Goal: Task Accomplishment & Management: Use online tool/utility

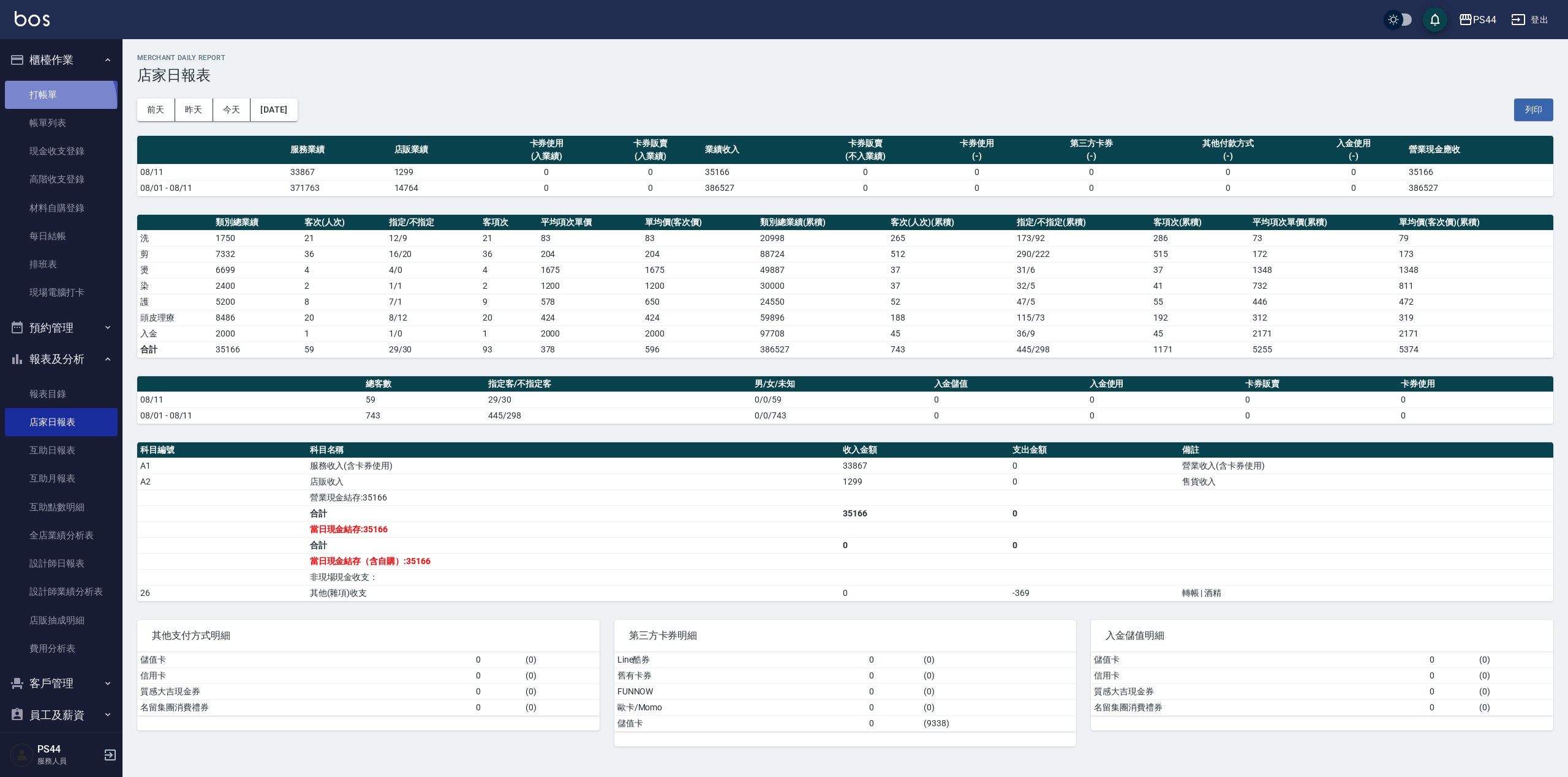
click at [54, 103] on link "打帳單" at bounding box center [61, 95] width 113 height 28
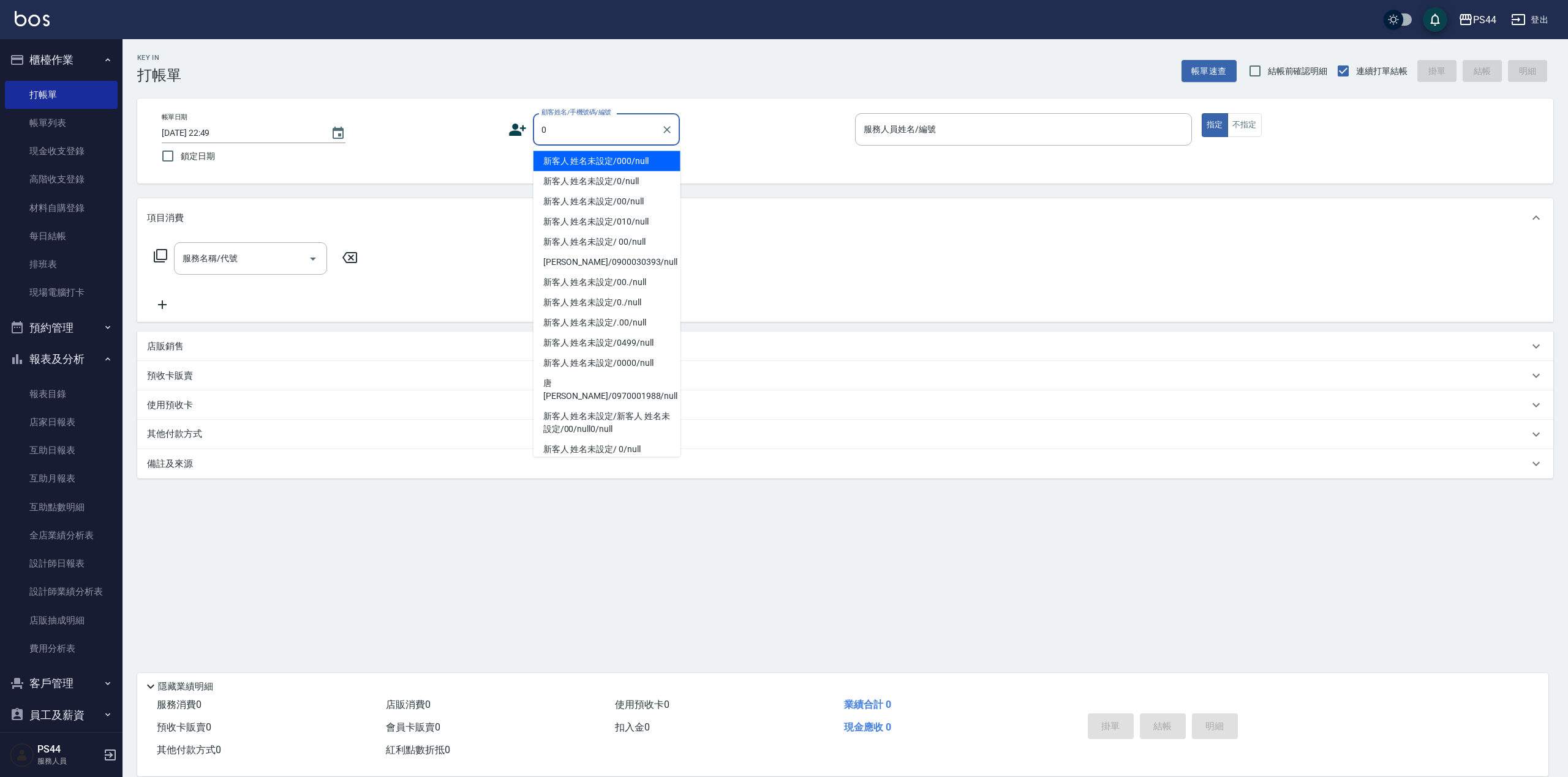
type input "新客人 姓名未設定/000/null"
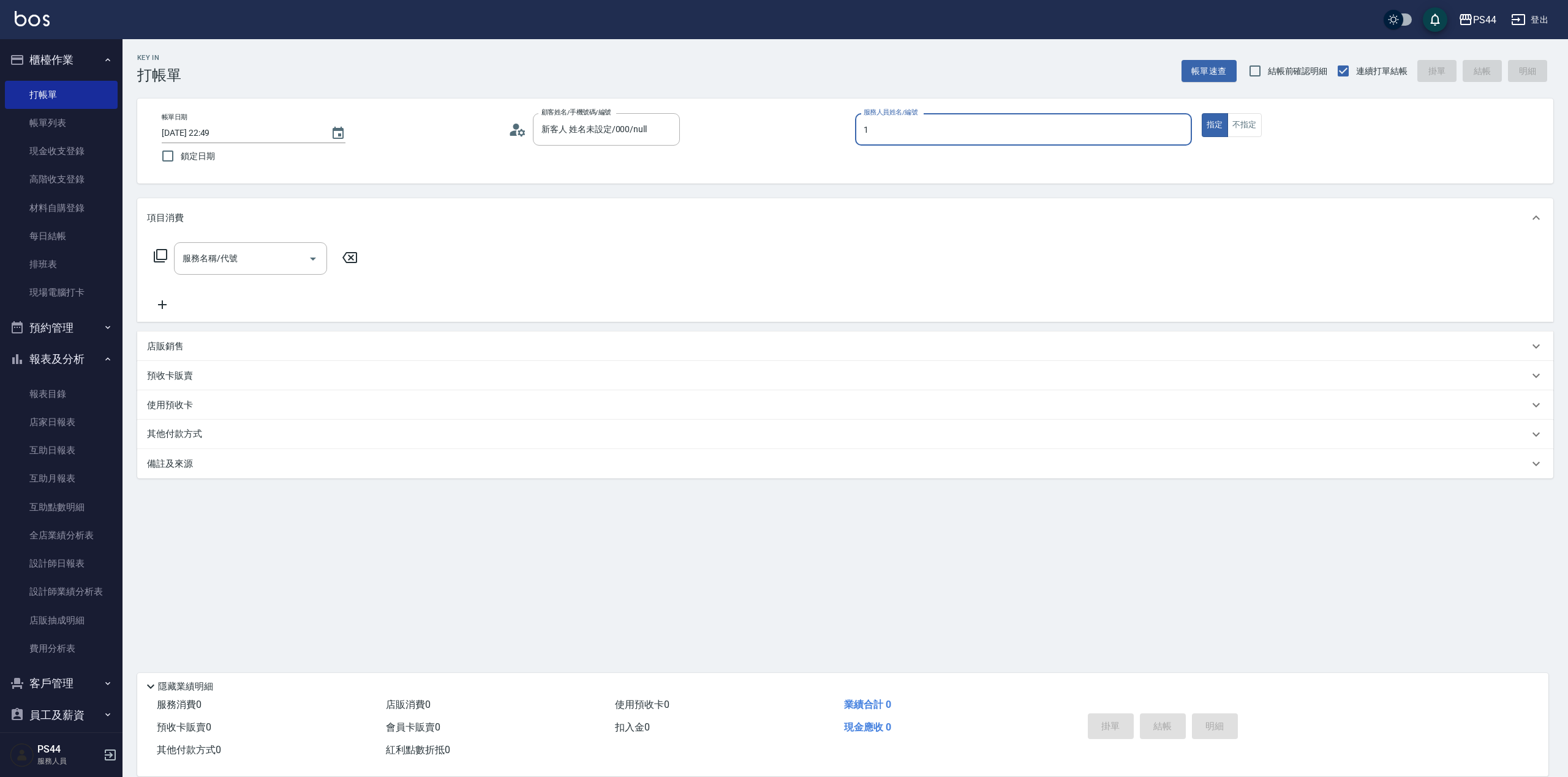
type input "[PERSON_NAME]-1"
type button "true"
type input "新客人 姓名未設定/0/null"
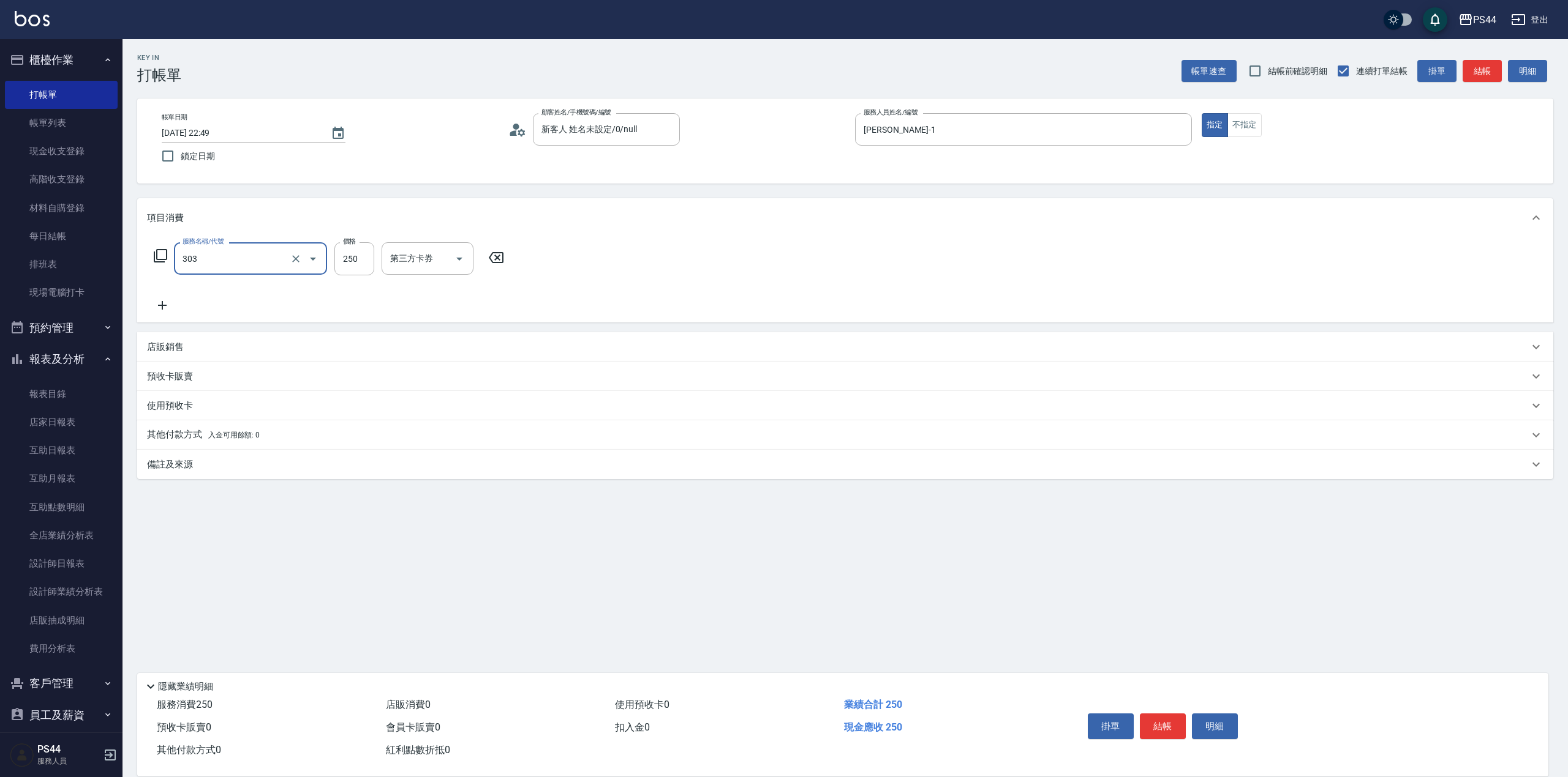
type input "剪髮(303)"
type input "300"
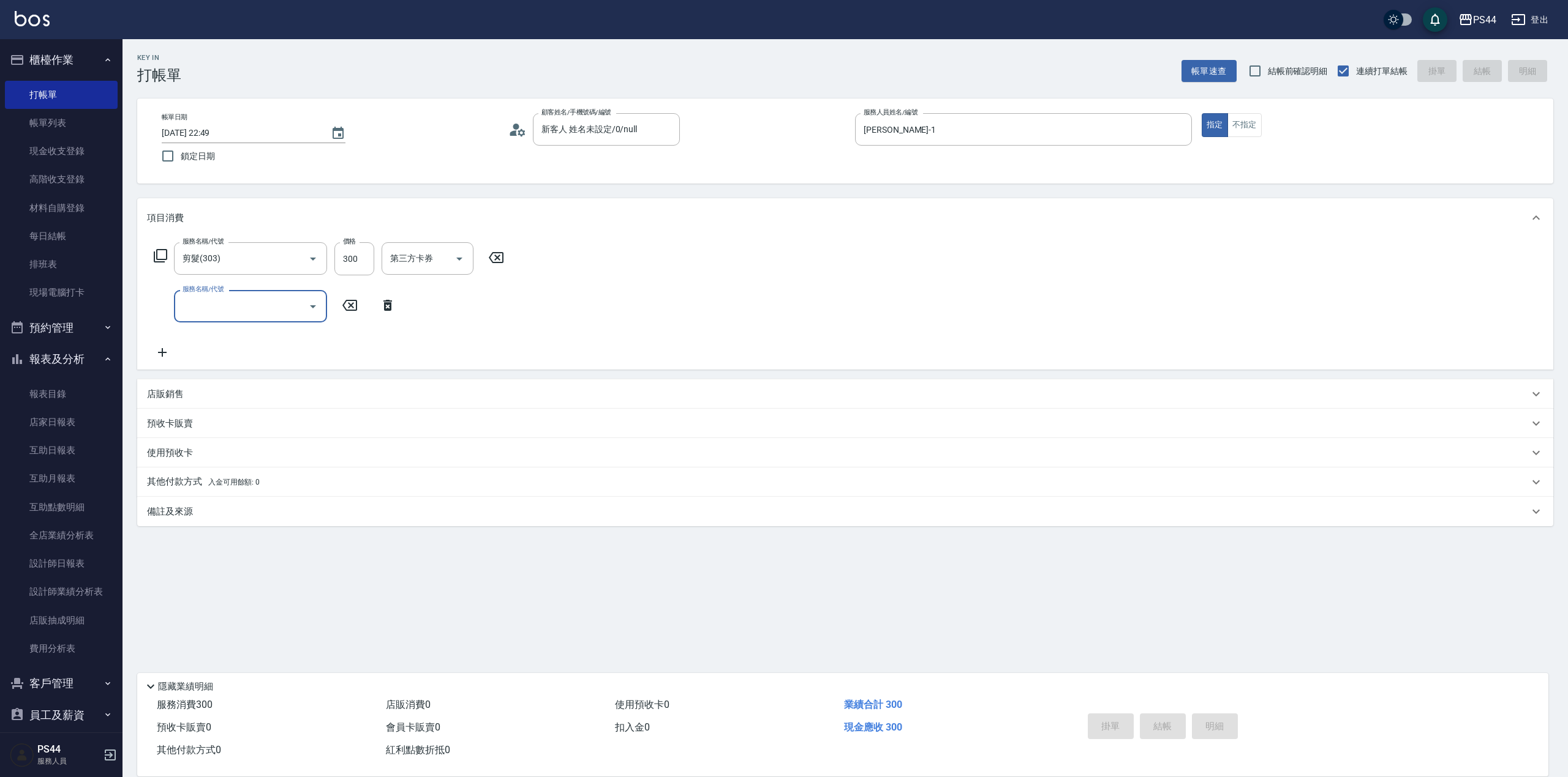
type input "[DATE] 22:53"
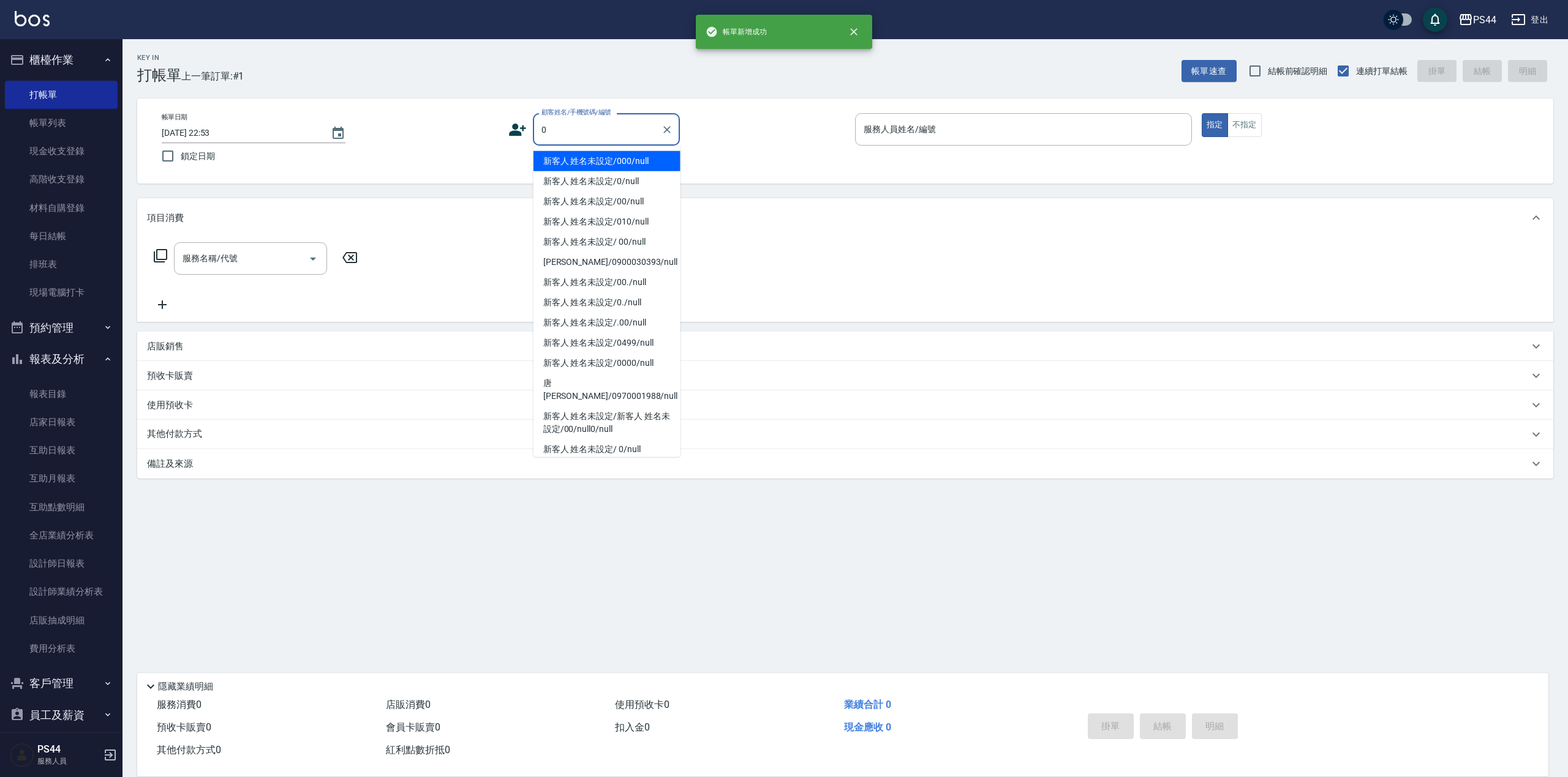
type input "新客人 姓名未設定/000/null"
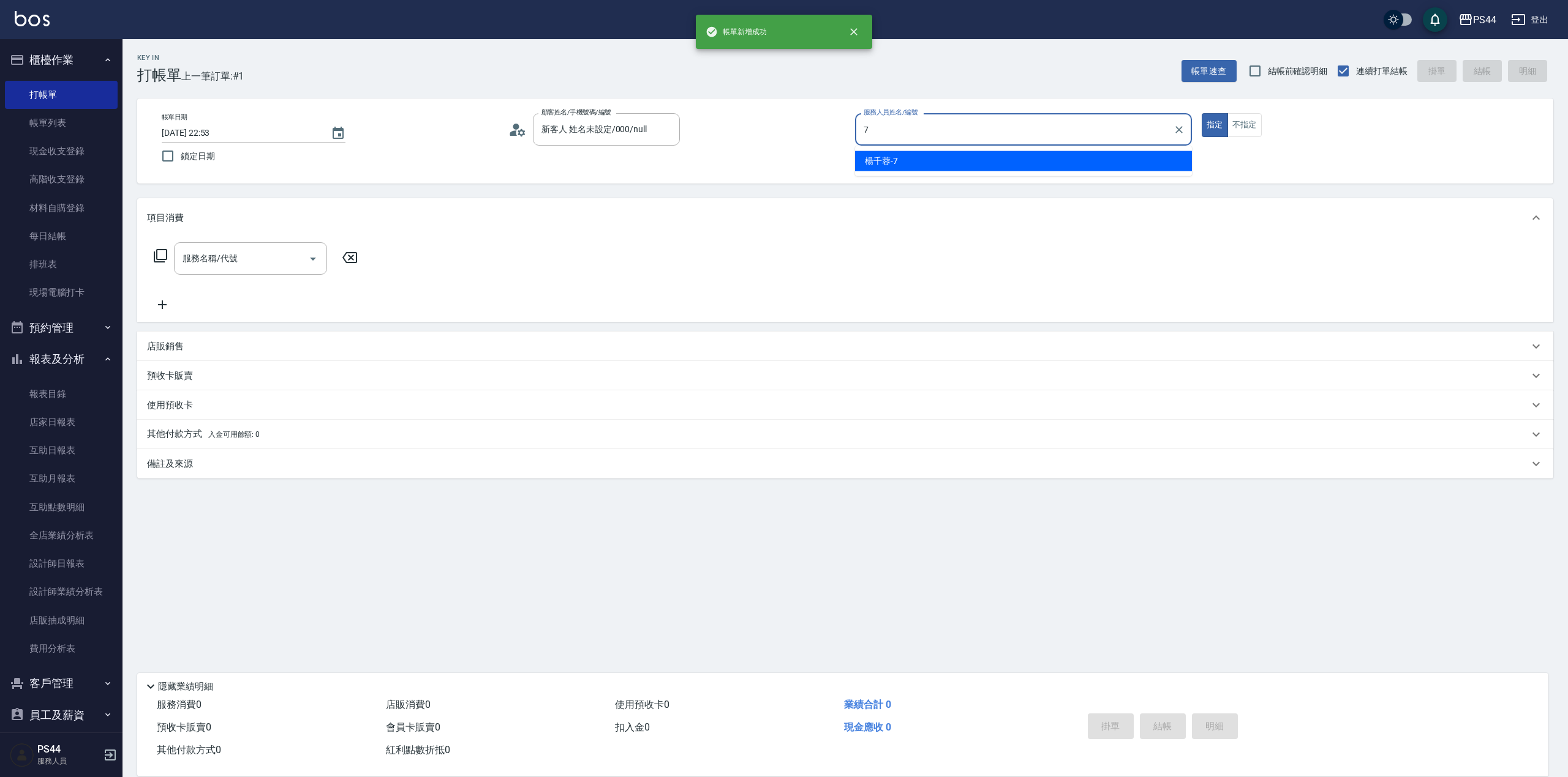
type input "[PERSON_NAME]-7"
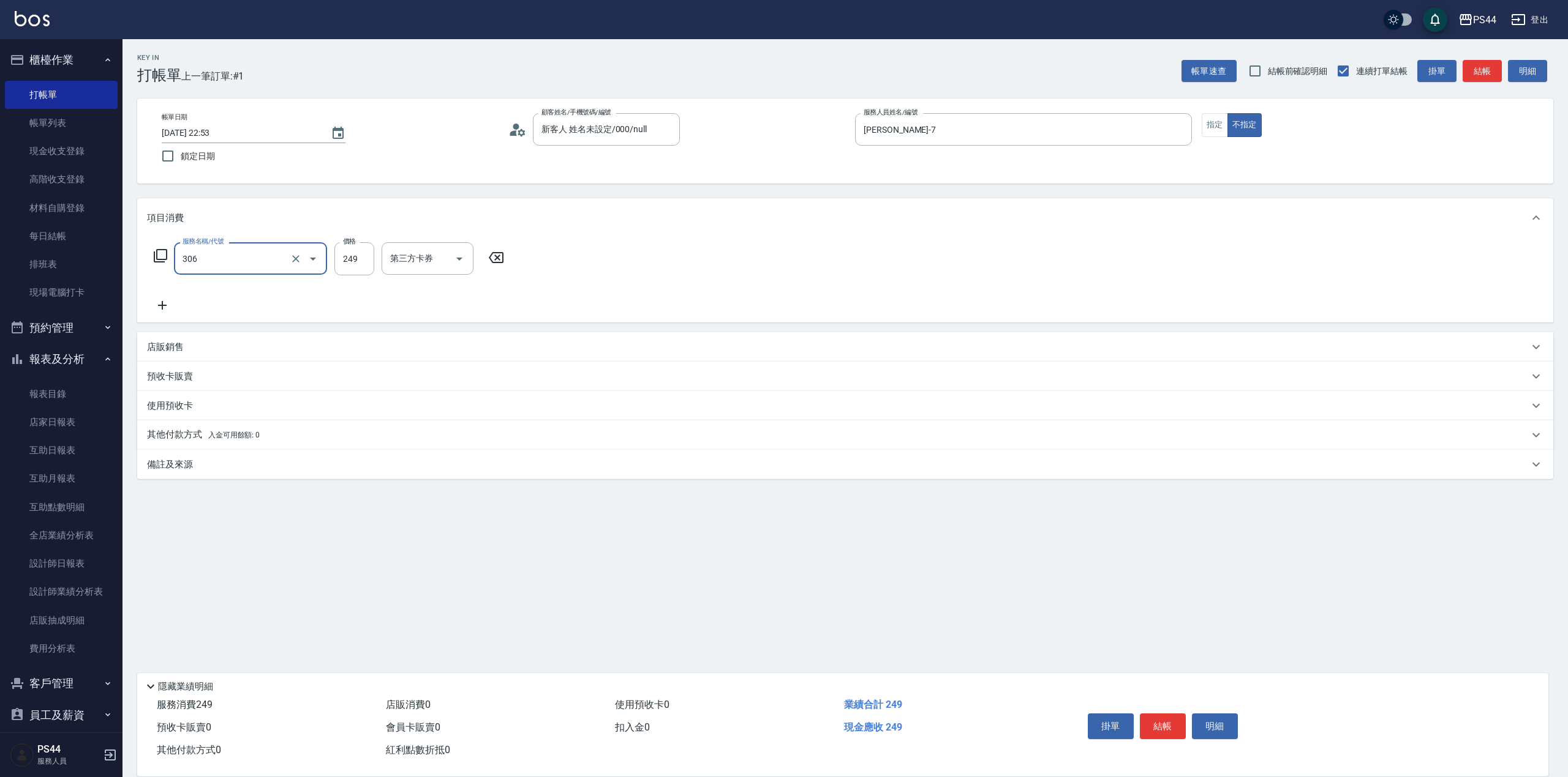
type input "剪髮(306)"
type input "[PERSON_NAME]-55"
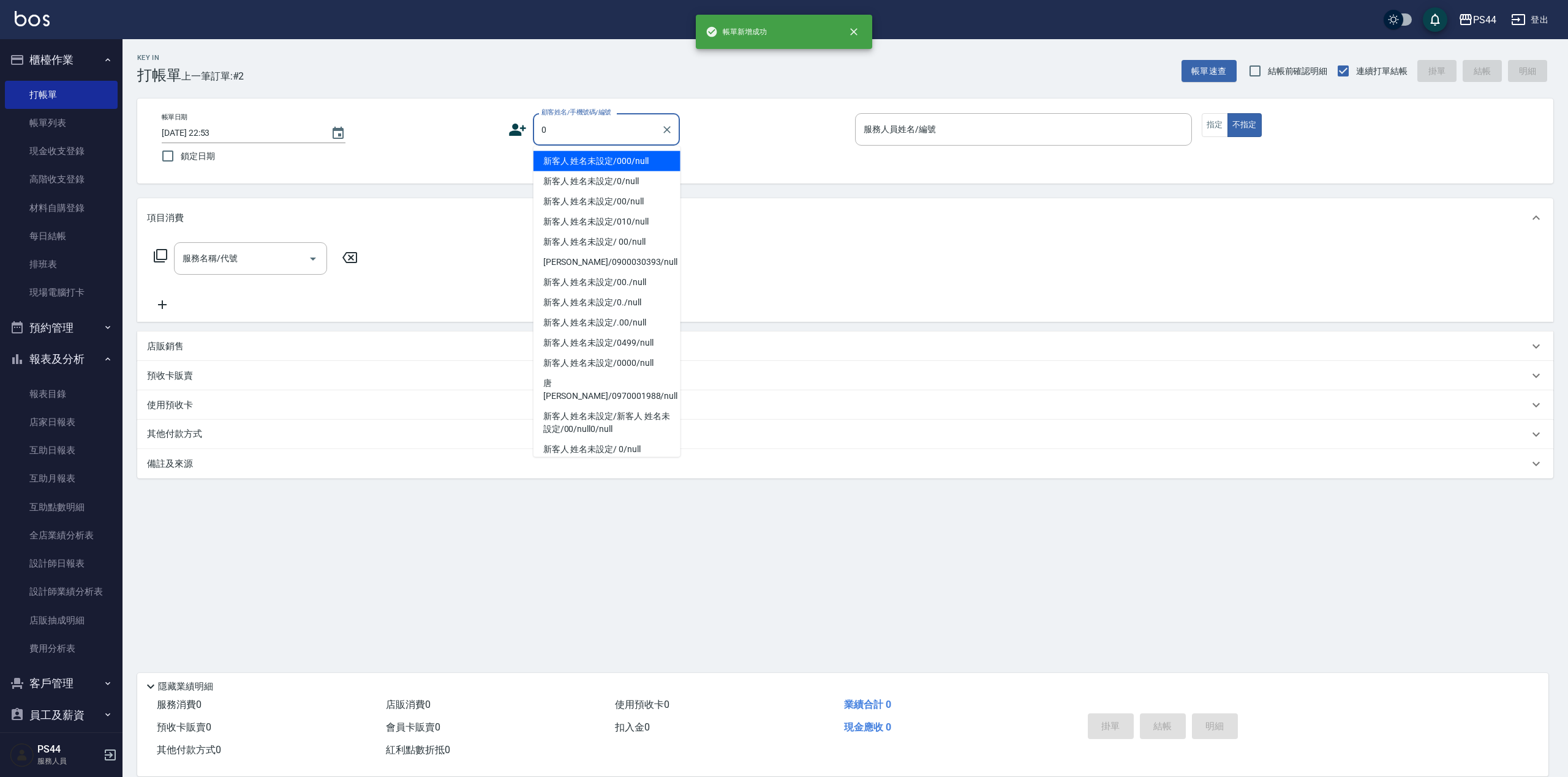
type input "新客人 姓名未設定/000/null"
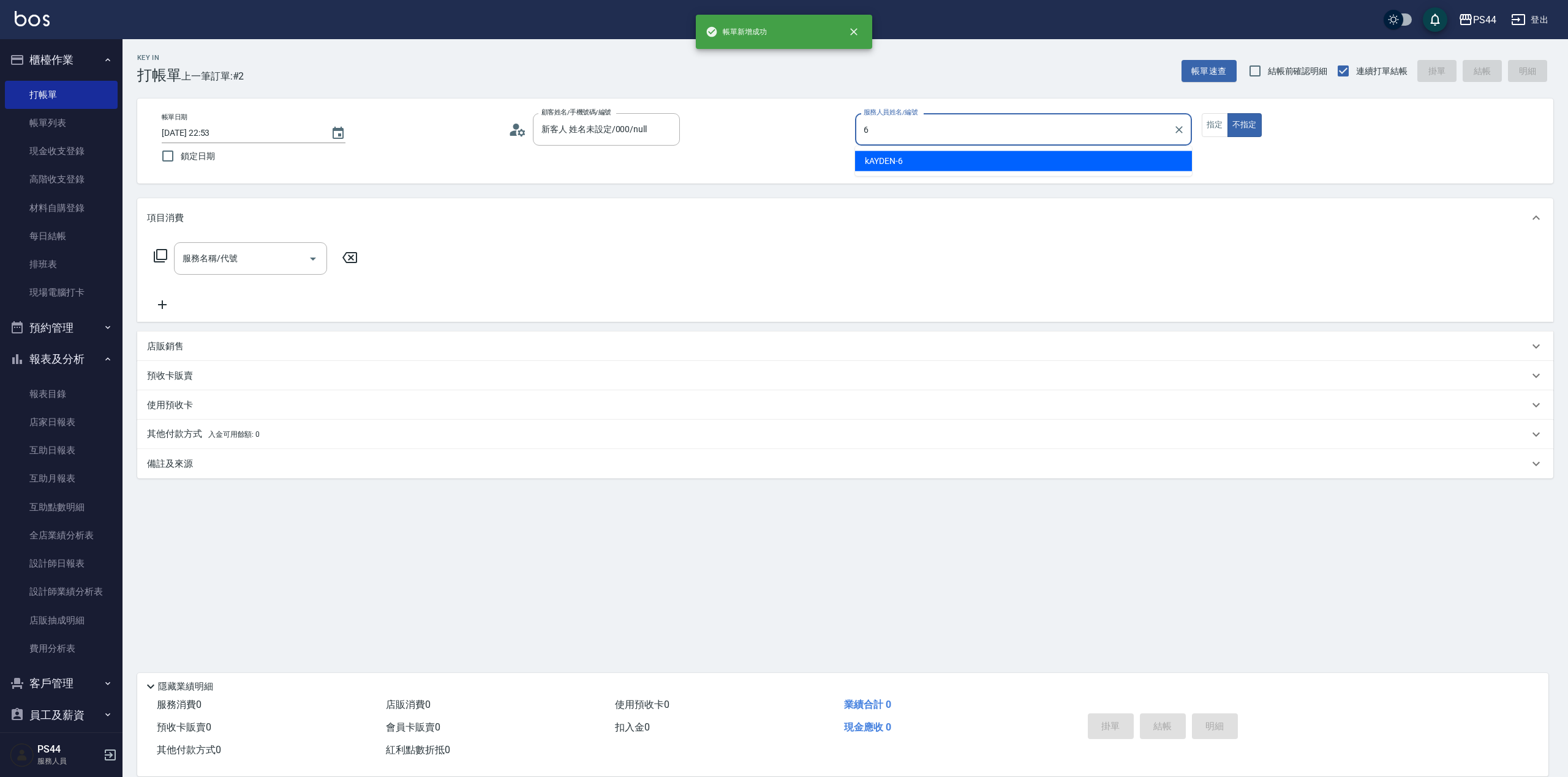
type input "kAYDEN-6"
type button "false"
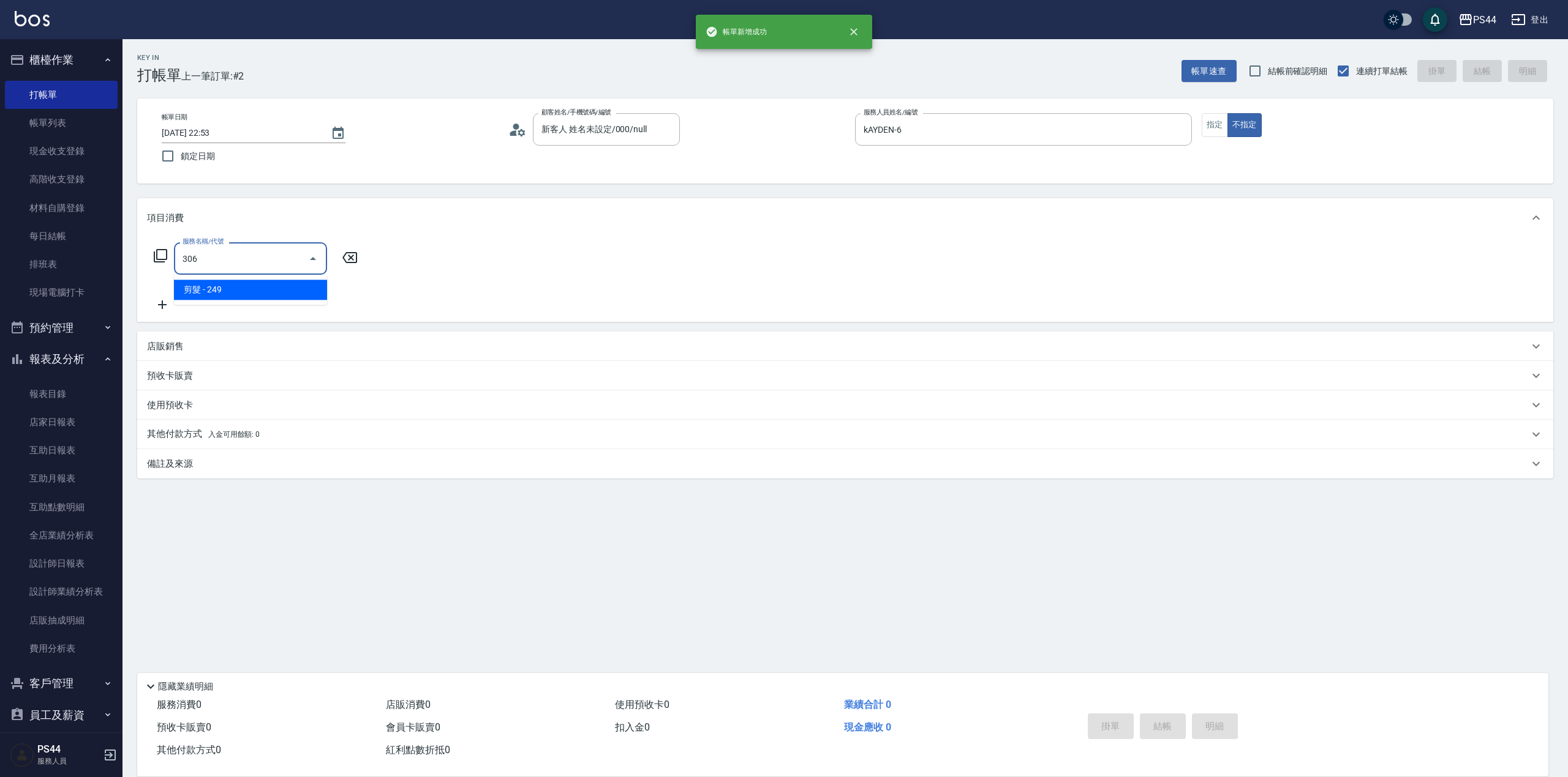
type input "剪髮(306)"
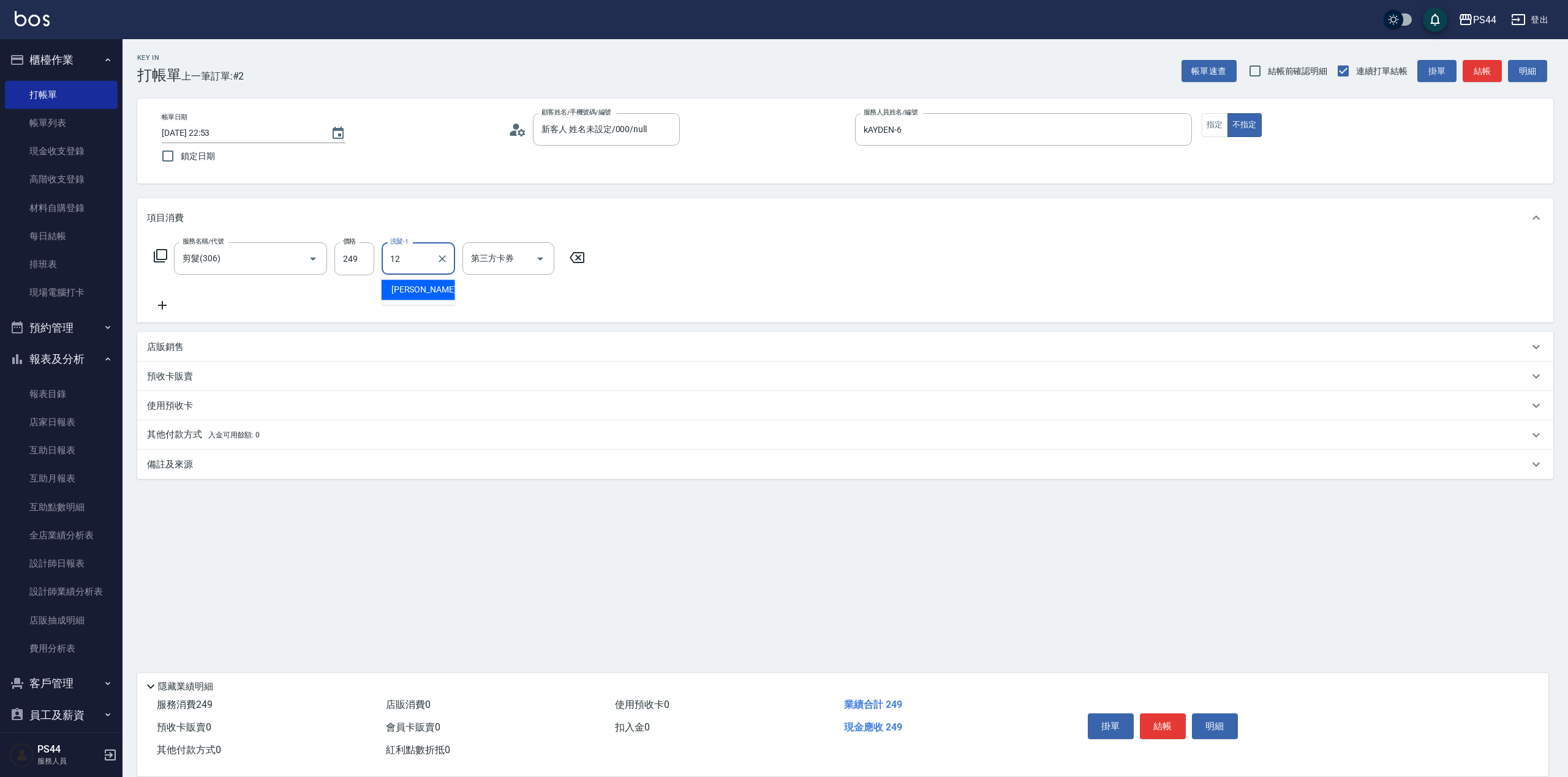
type input "[PERSON_NAME]-12"
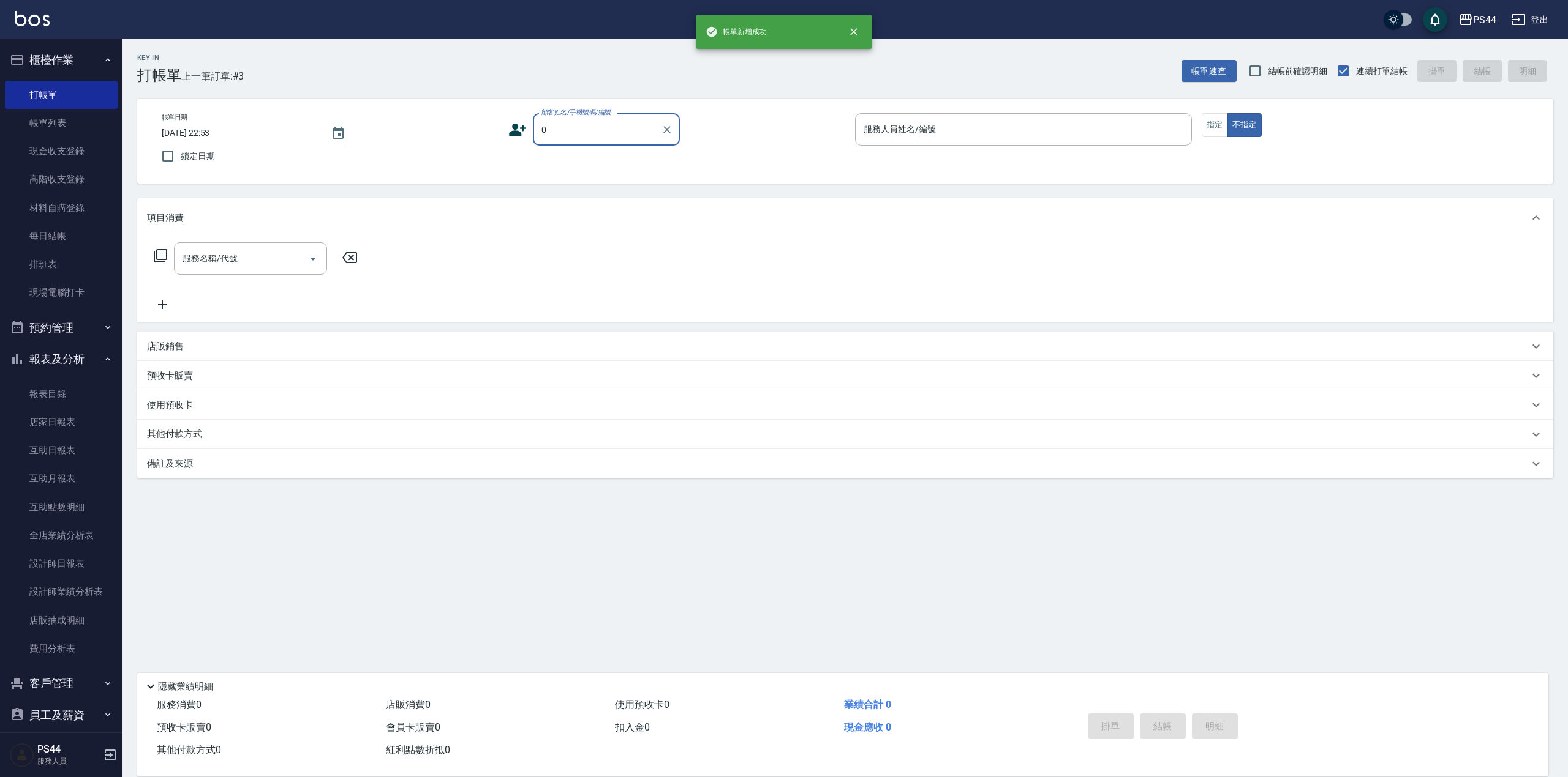
type input "新客人 姓名未設定/000/null"
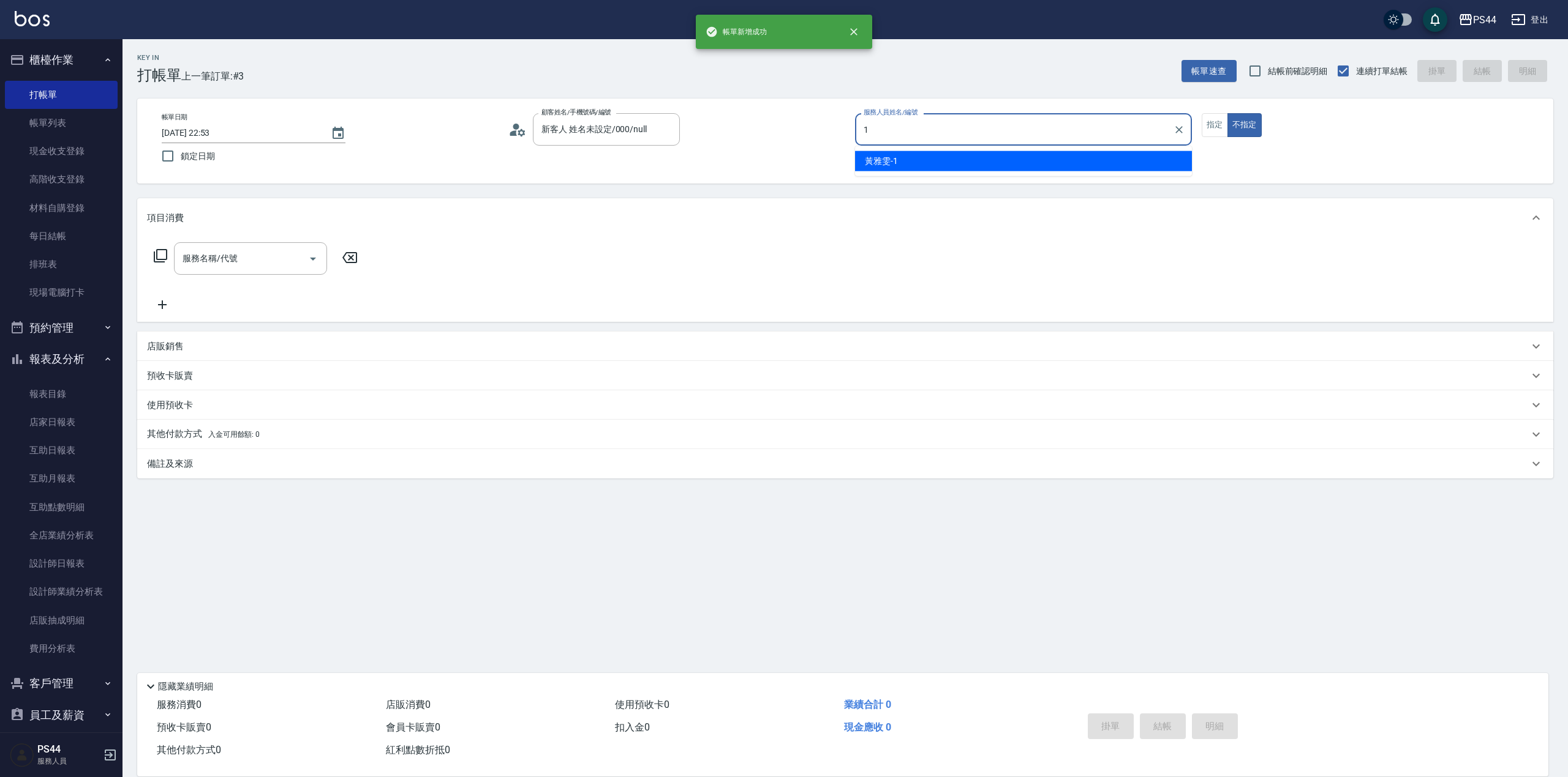
type input "[PERSON_NAME]-1"
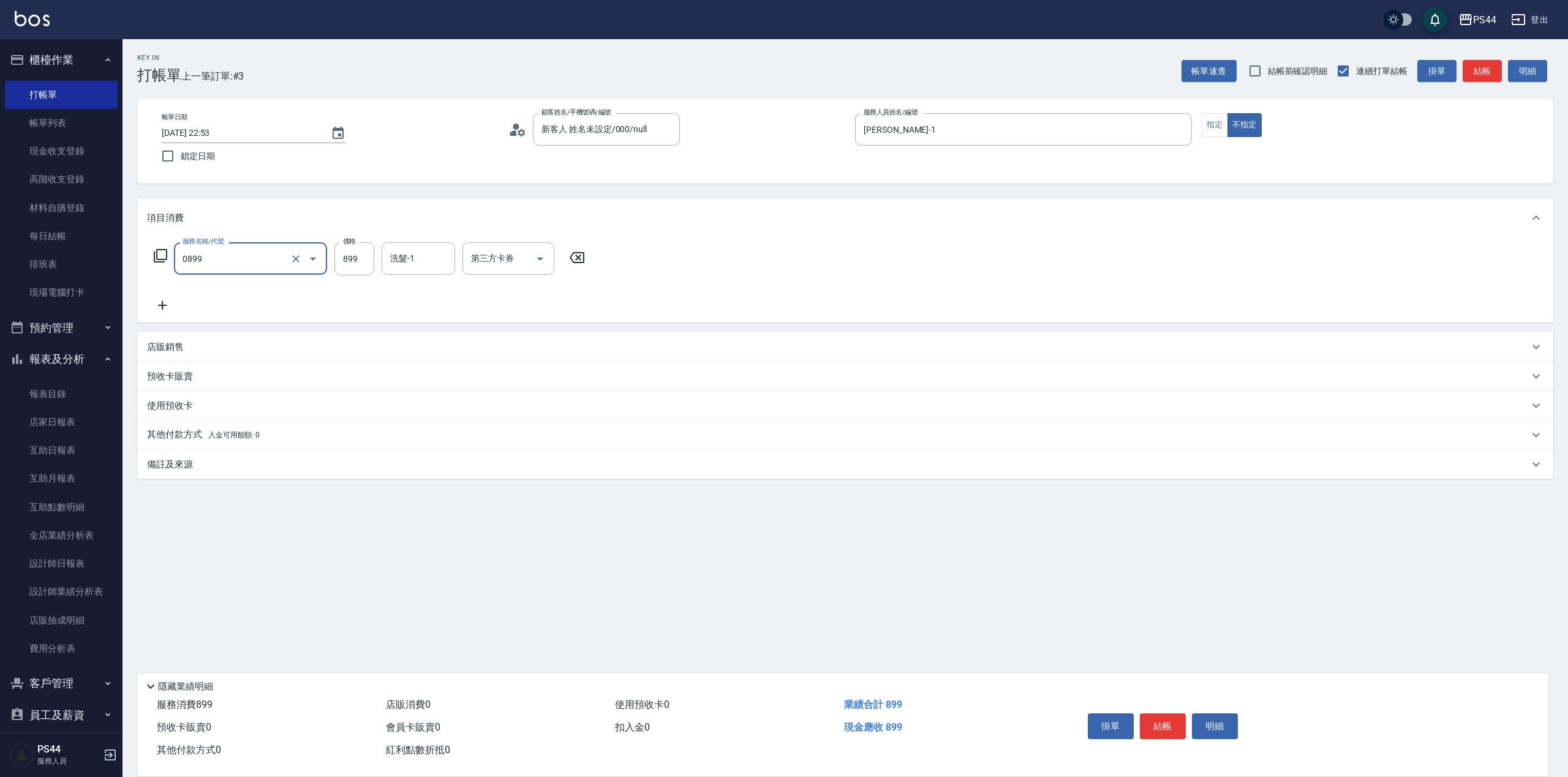
type input "排毒SPA(0899)"
type input "[PERSON_NAME]-55"
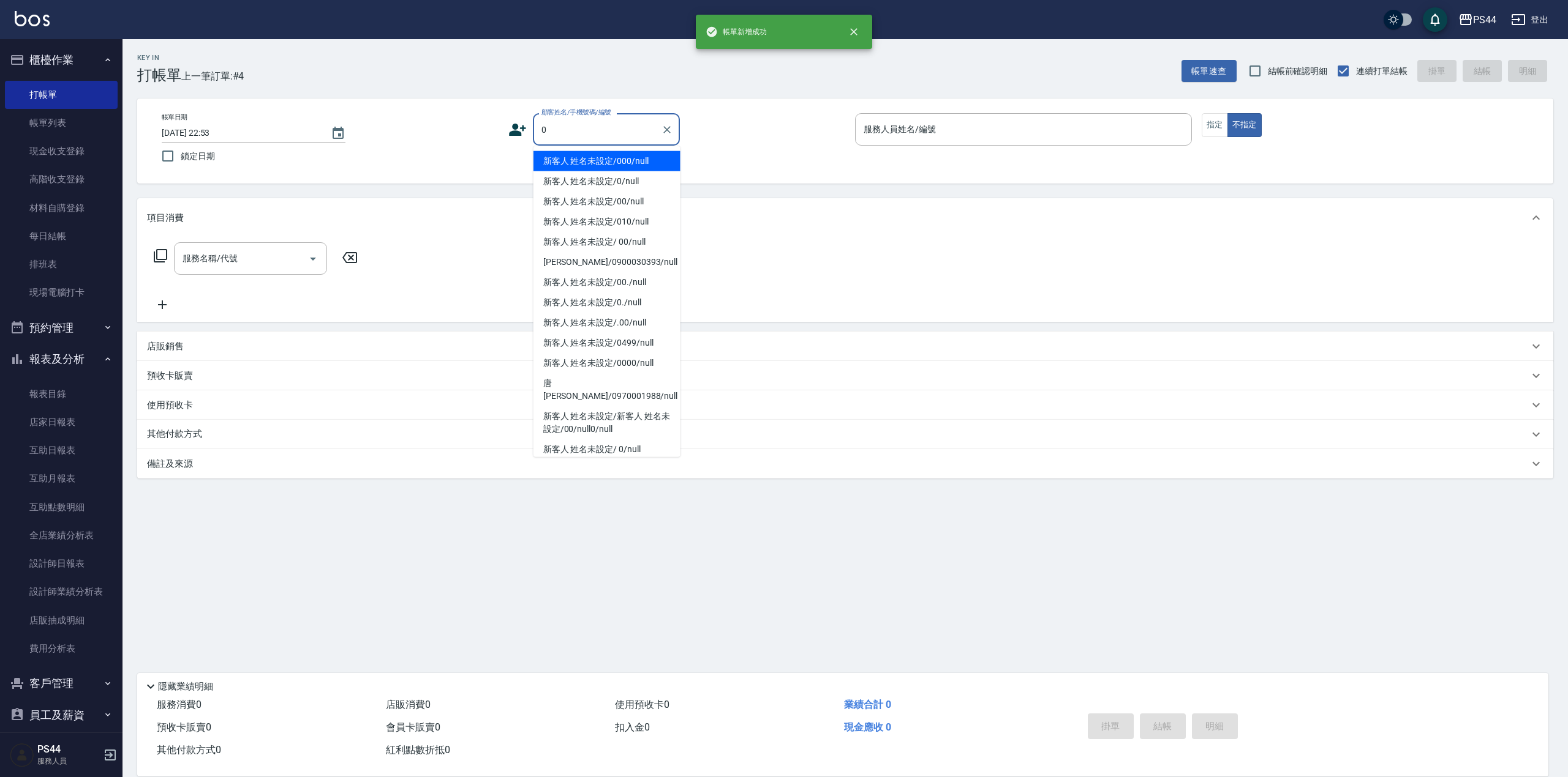
type input "新客人 姓名未設定/000/null"
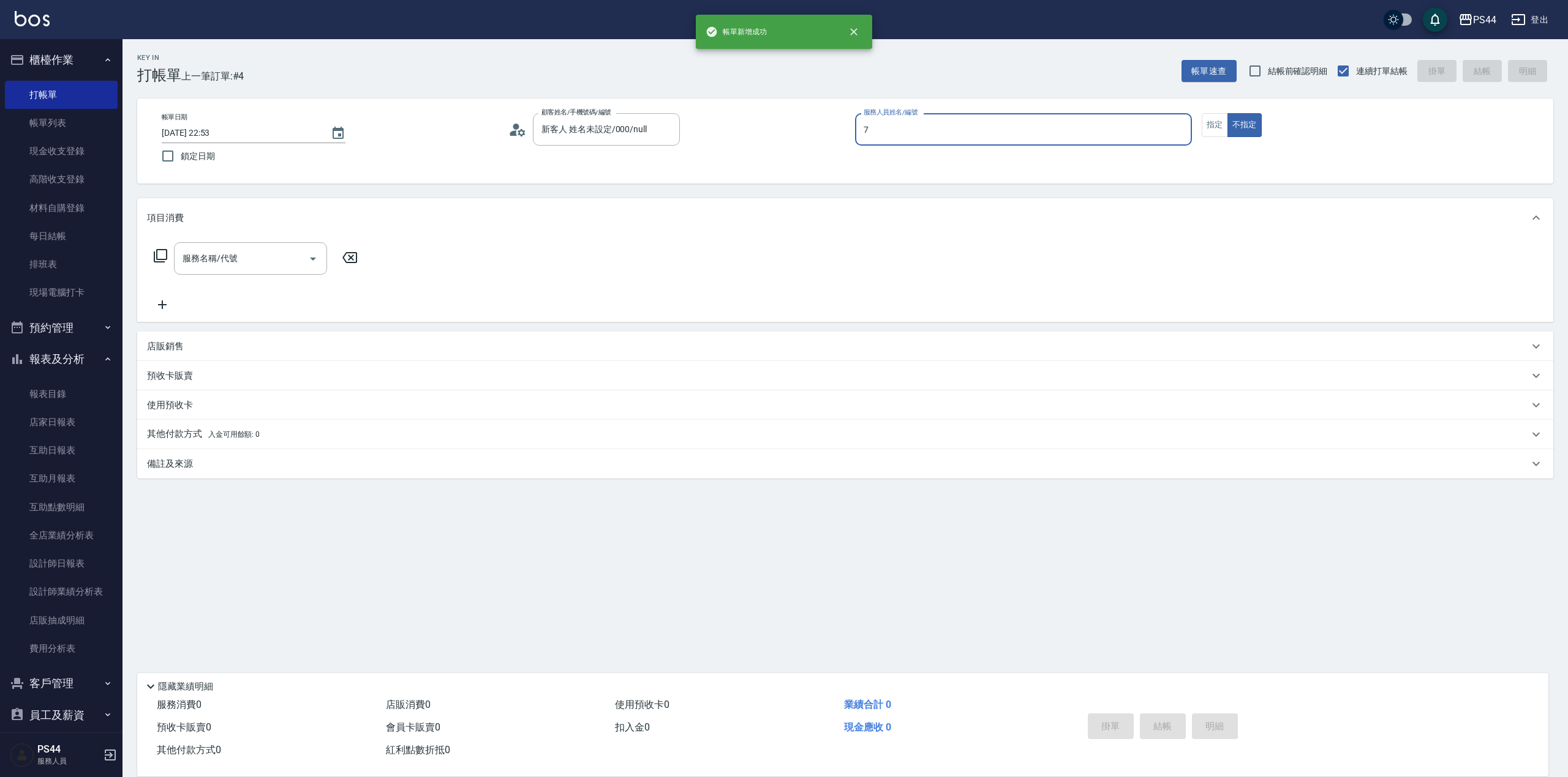
type input "[PERSON_NAME]-7"
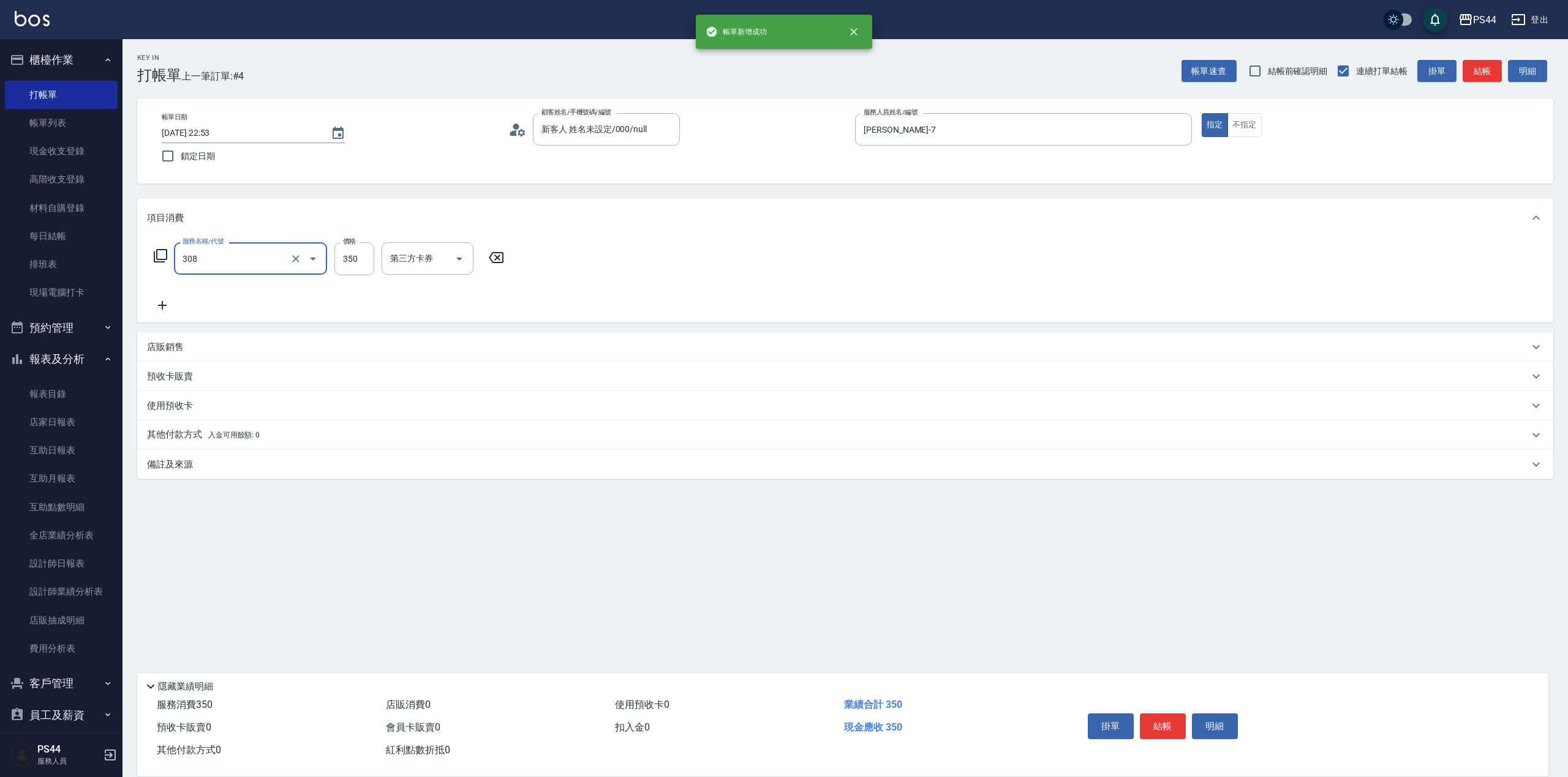
type input "洗+剪(308)"
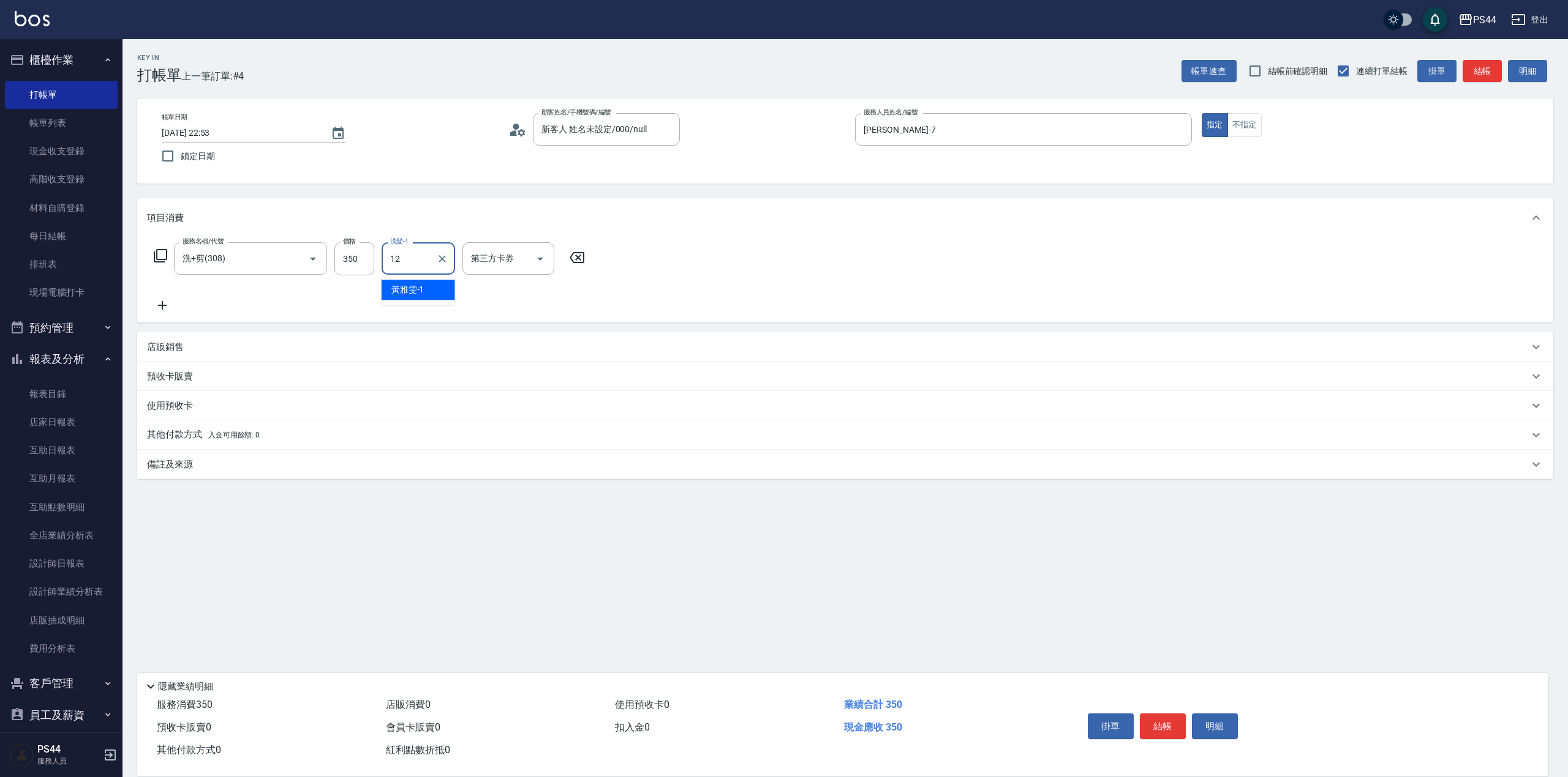
type input "[PERSON_NAME]-12"
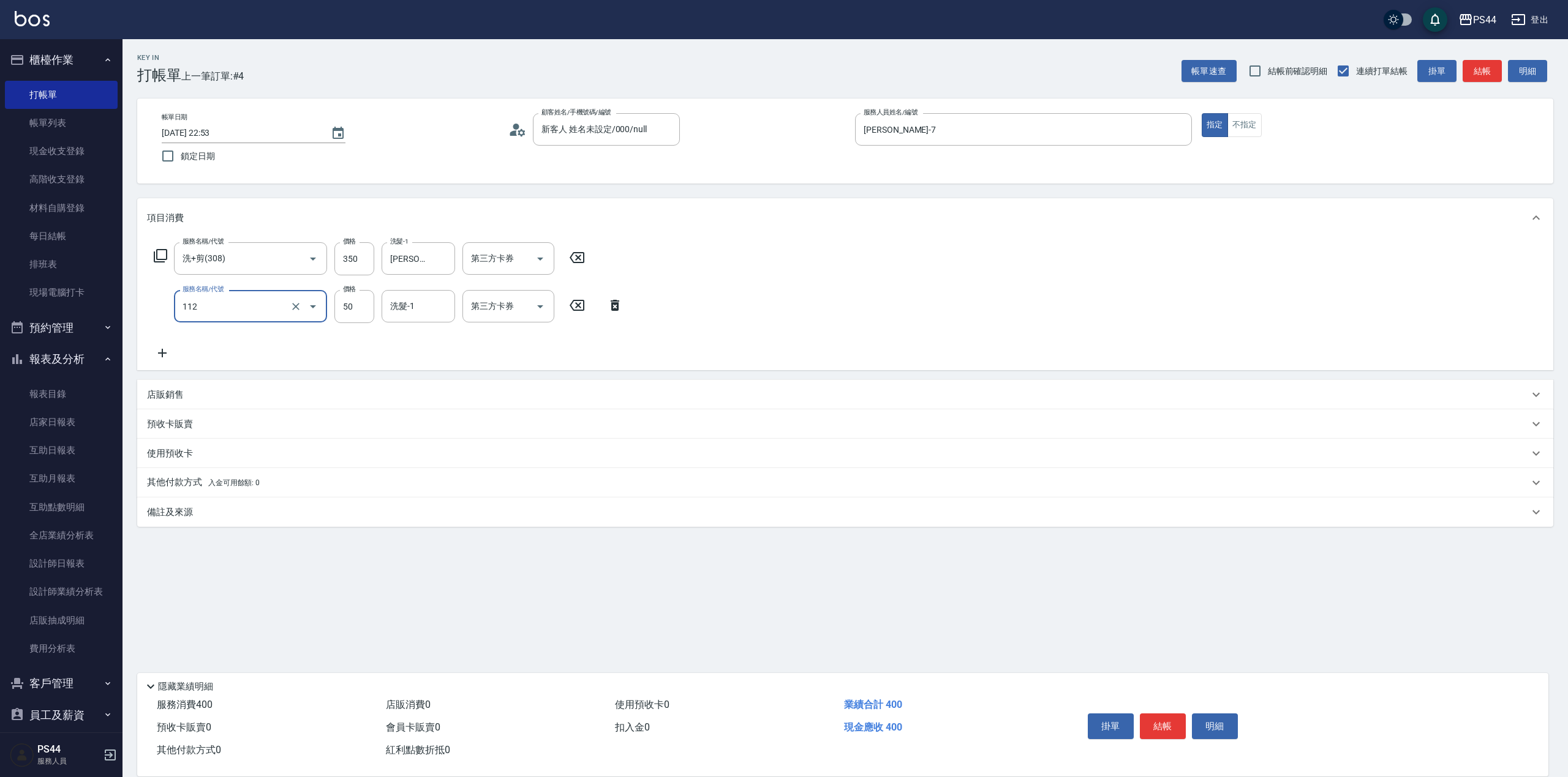
type input "精油50(112)"
type input "[PERSON_NAME]-12"
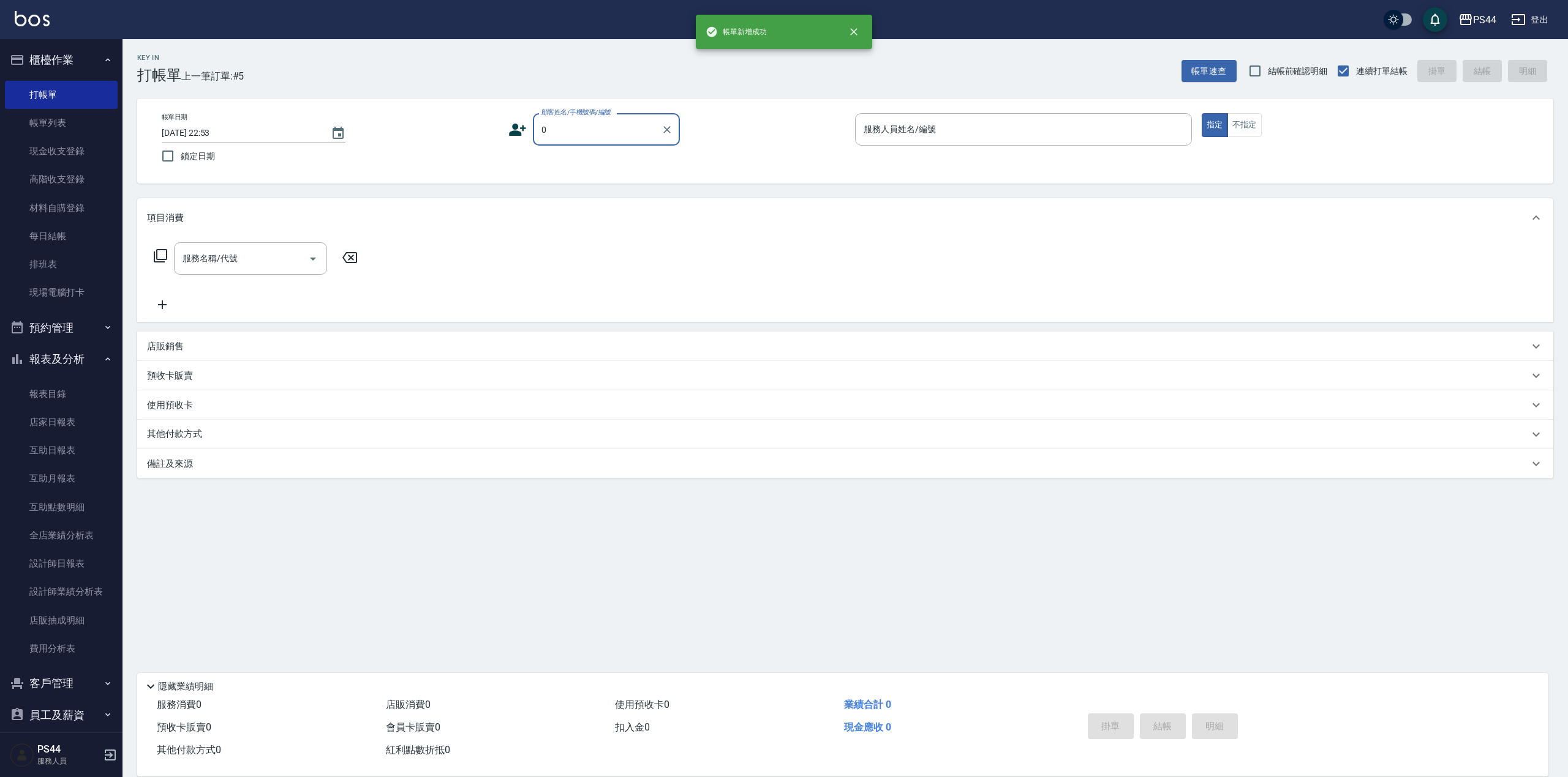
type input "新客人 姓名未設定/000/null"
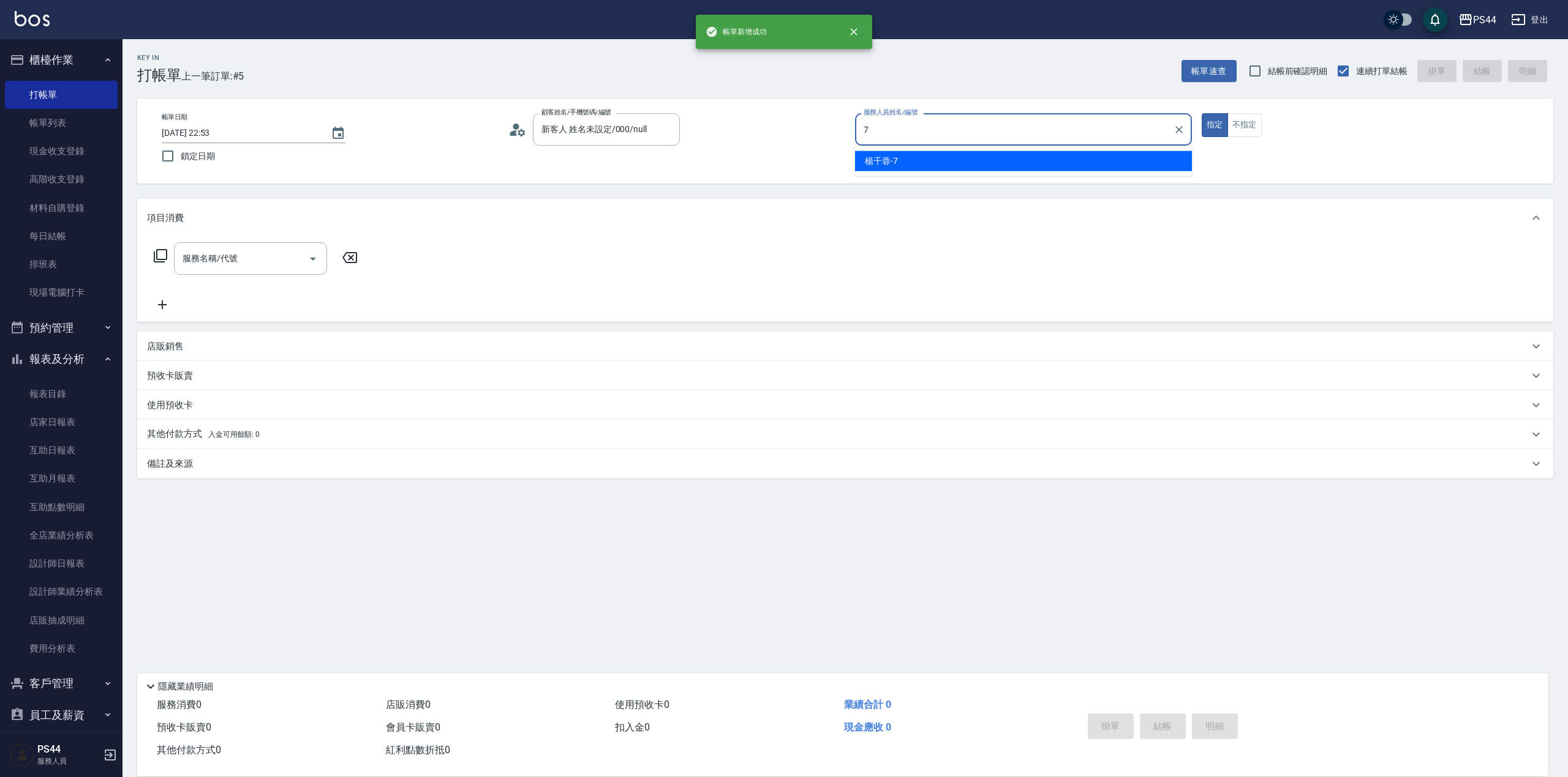
type input "[PERSON_NAME]-7"
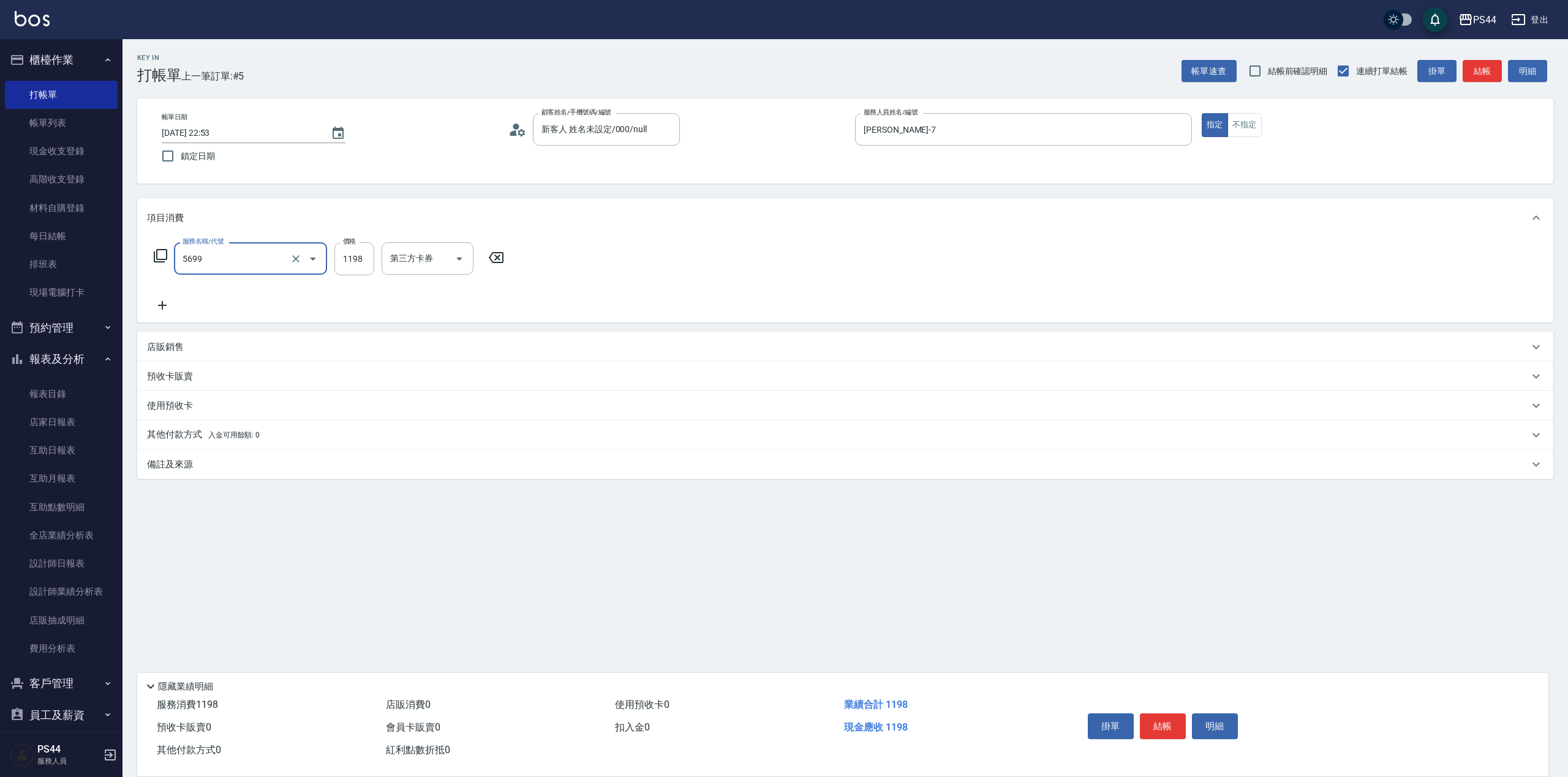
type input "水沁涼套餐(5699)"
type input "慧星-29"
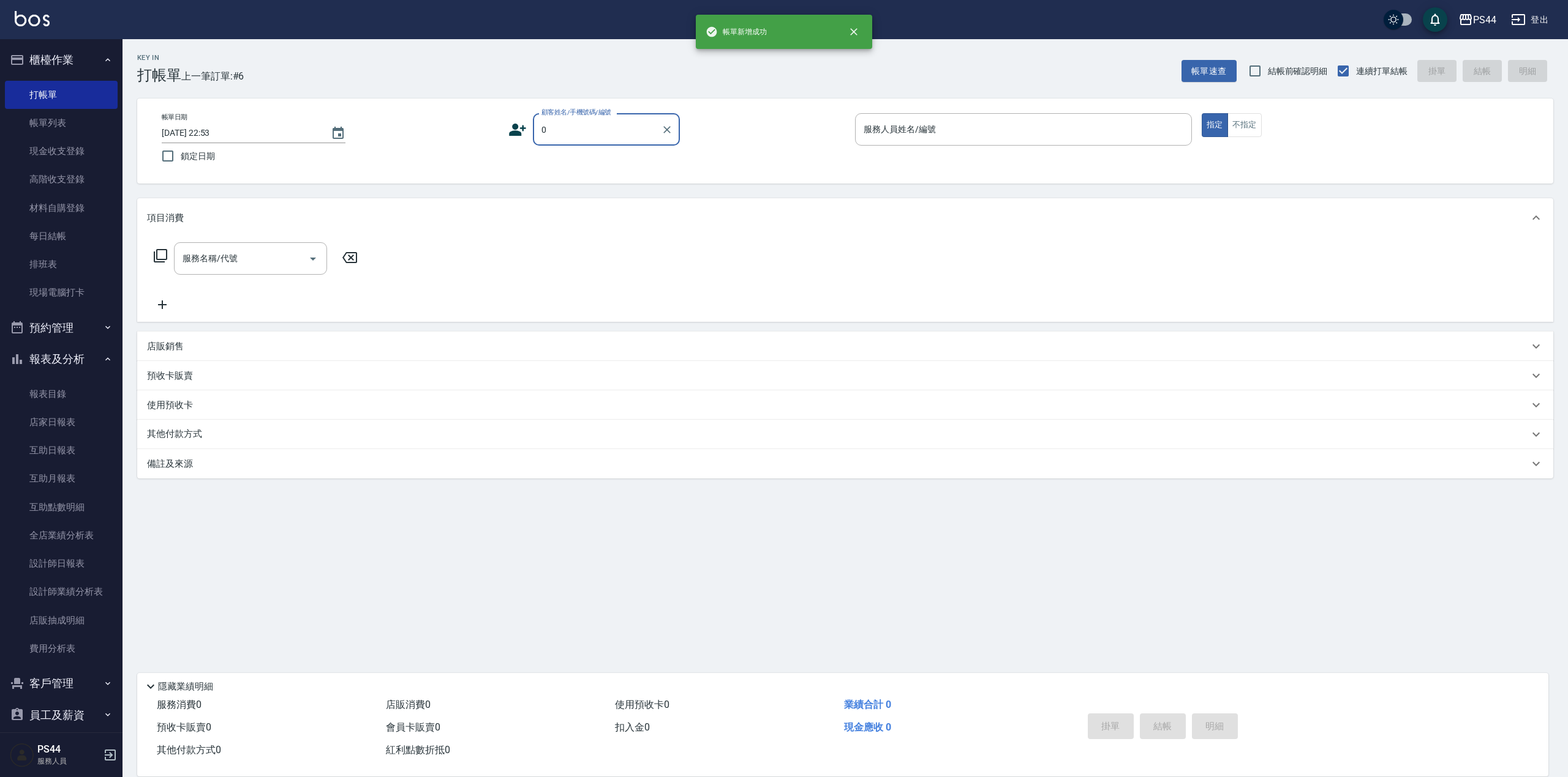
type input "新客人 姓名未設定/000/null"
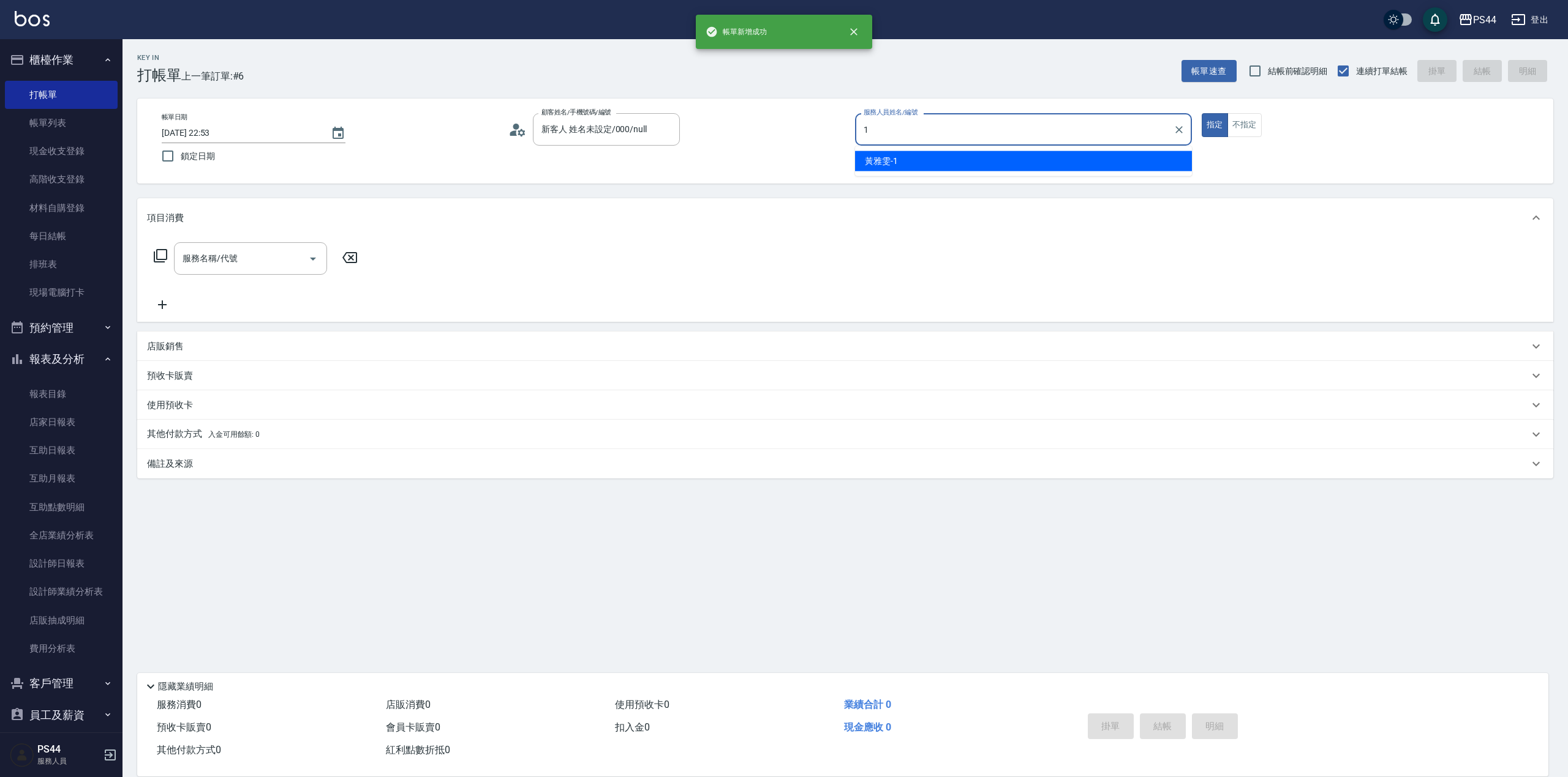
type input "[PERSON_NAME]-1"
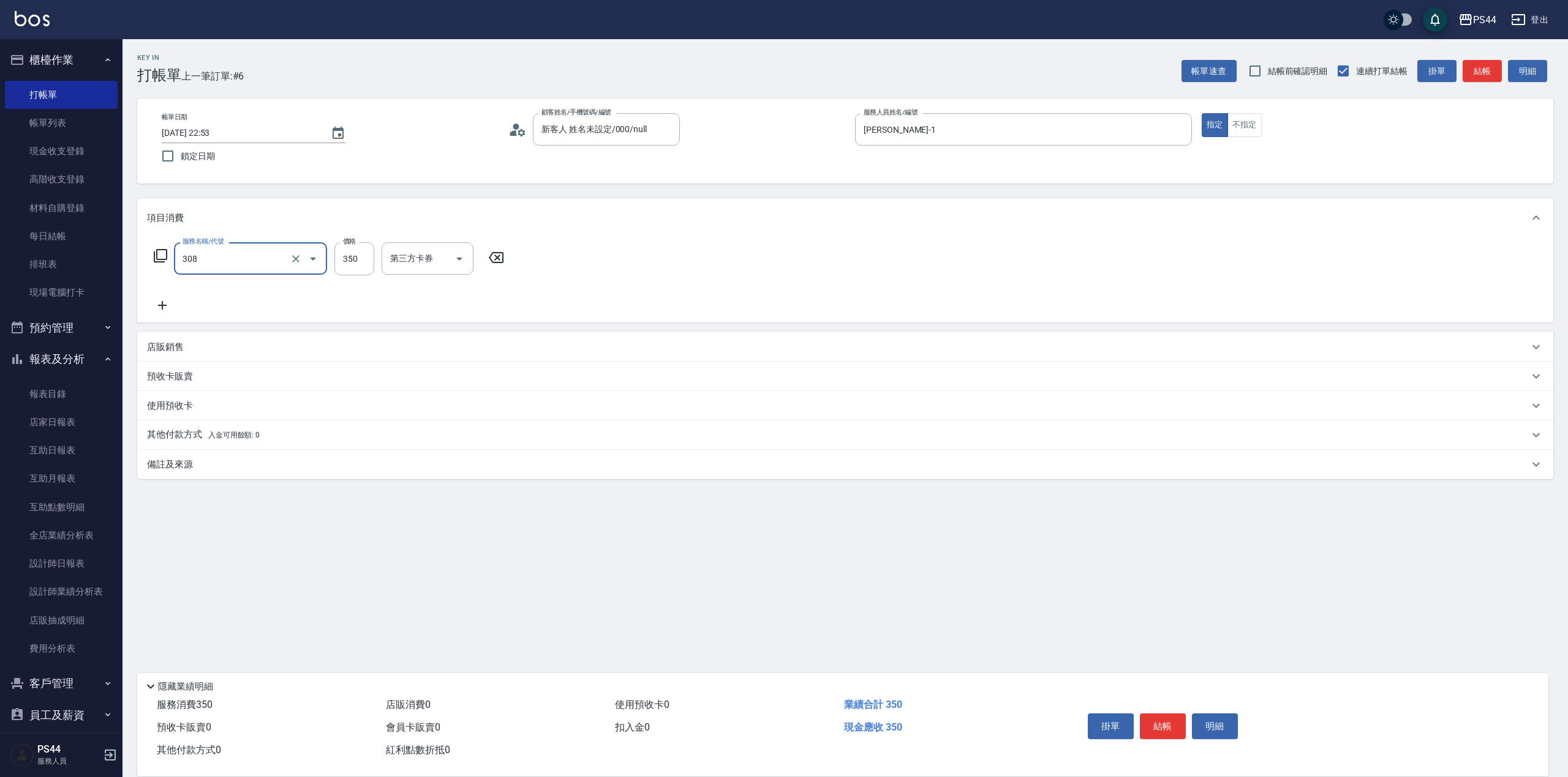
type input "洗+剪(308)"
type input "400"
type input "慧星-29"
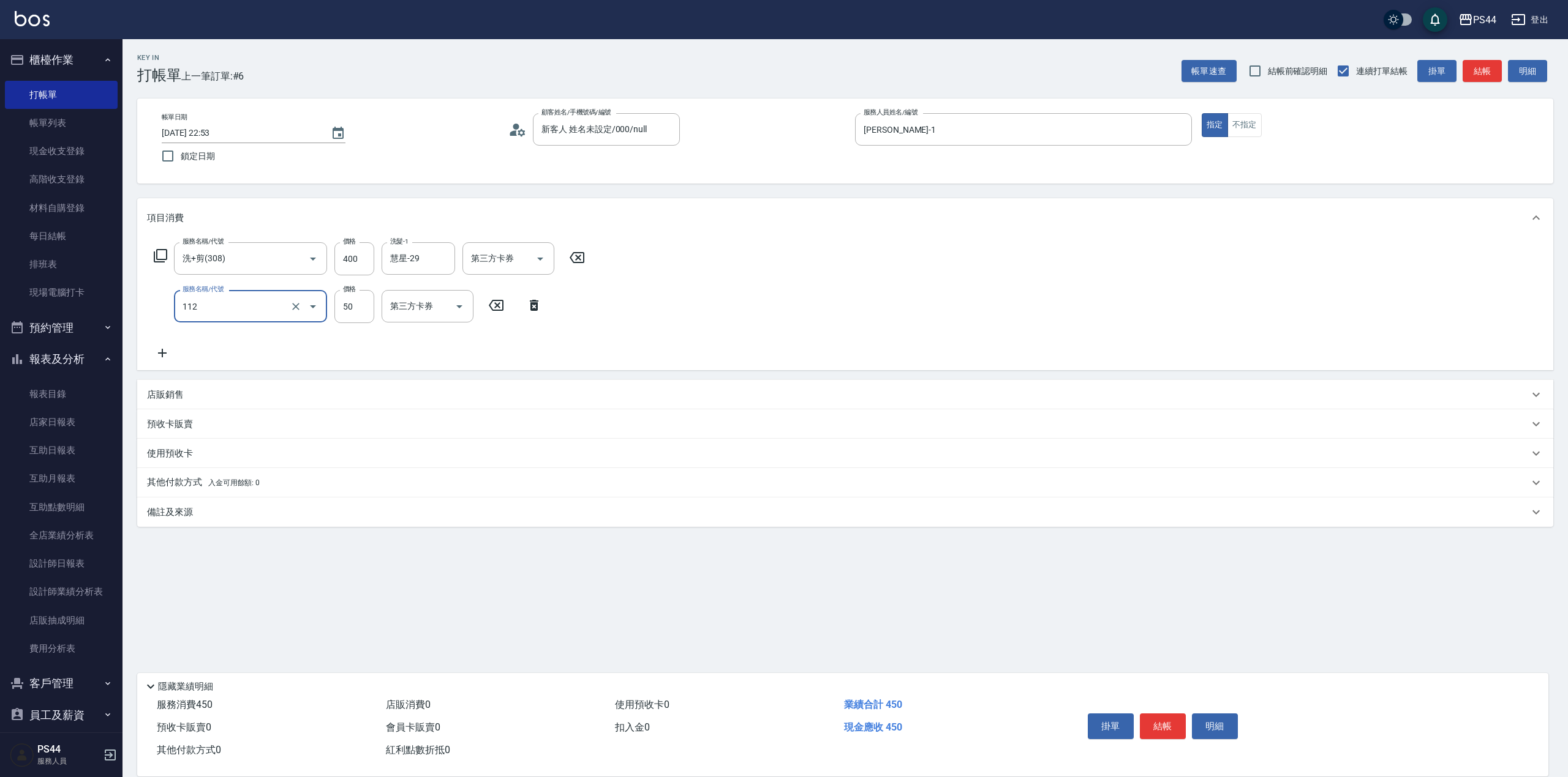
type input "精油50(112)"
type input "慧星-29"
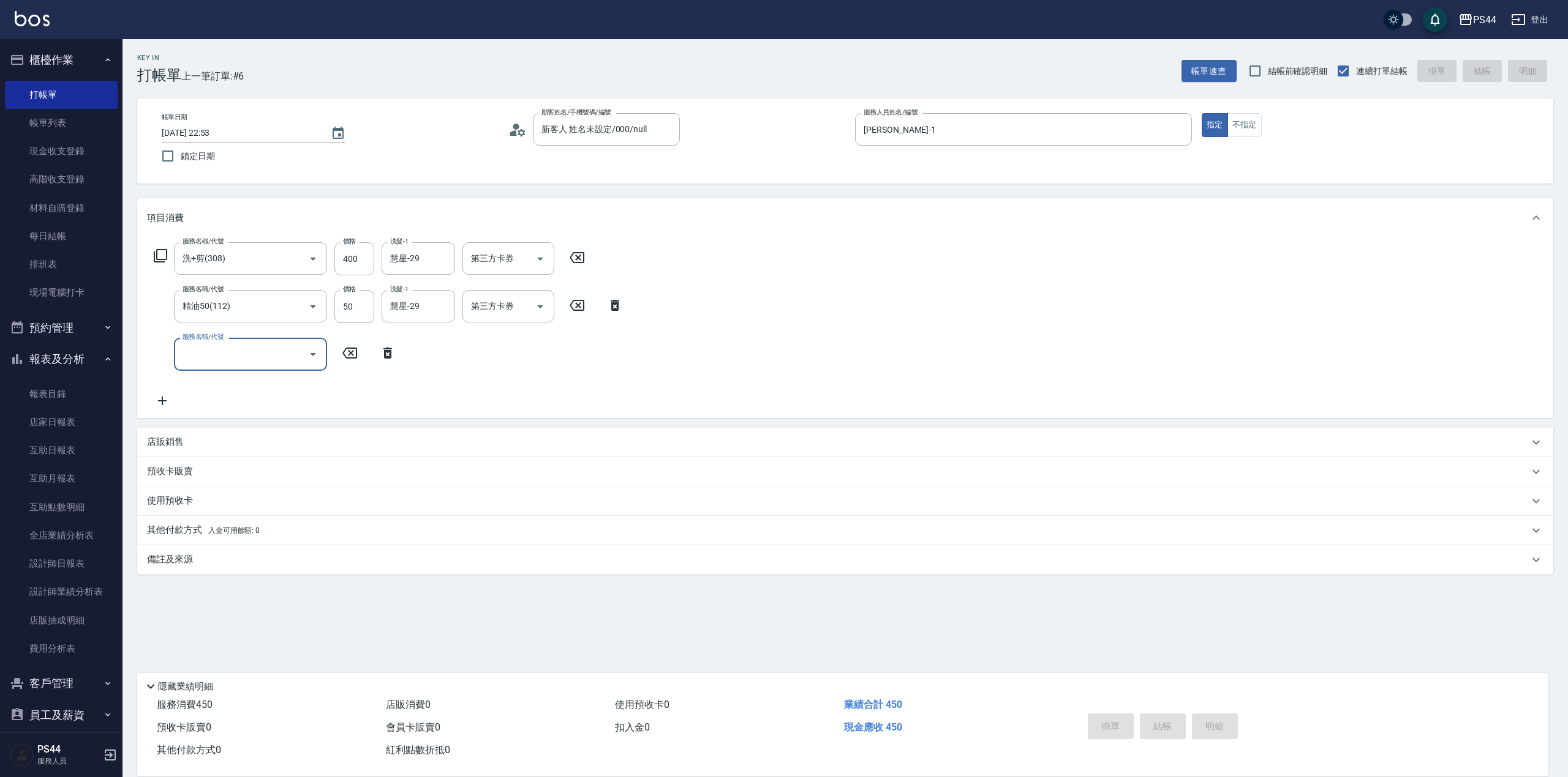
type input "[DATE] 22:54"
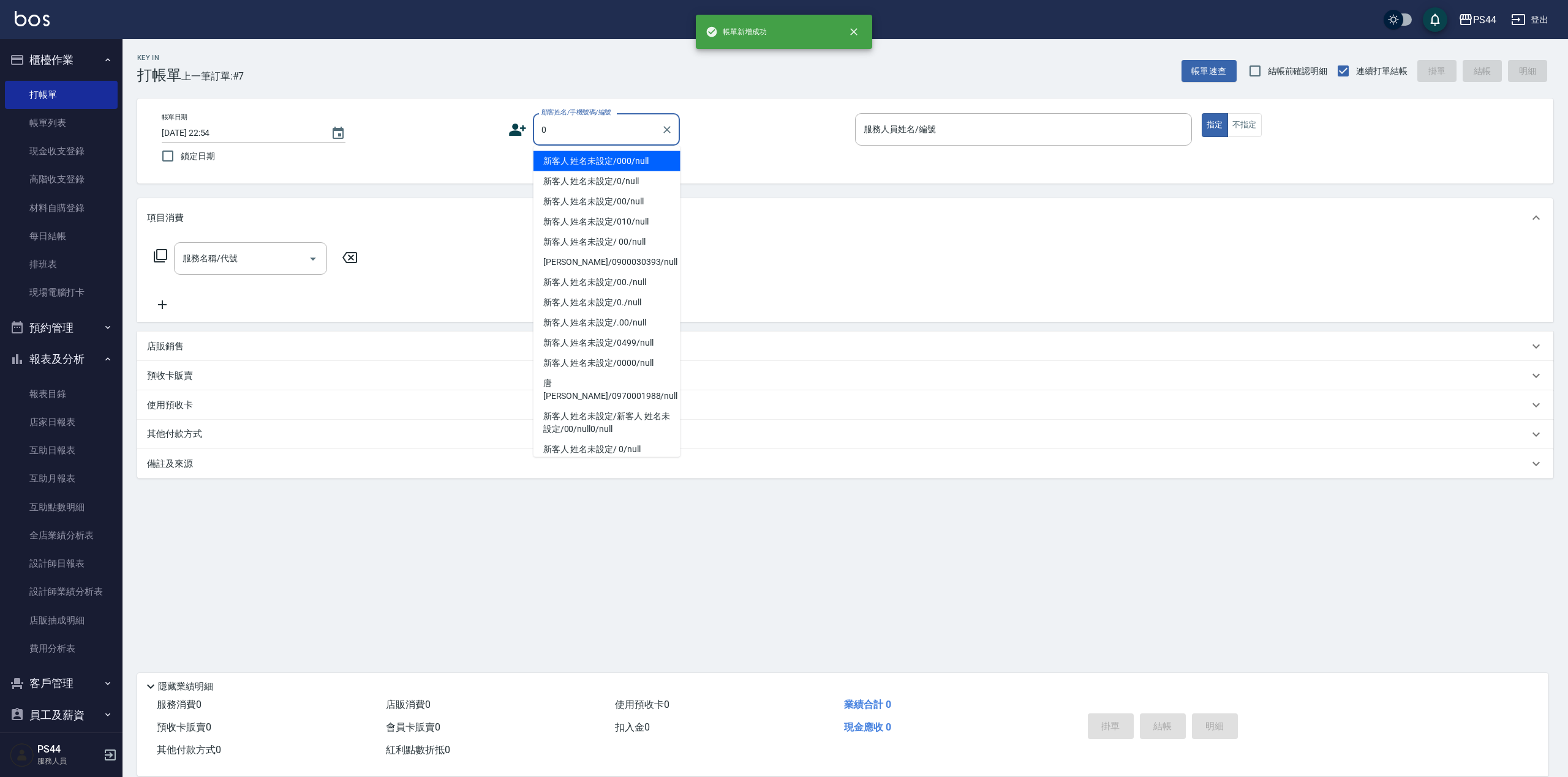
type input "新客人 姓名未設定/000/null"
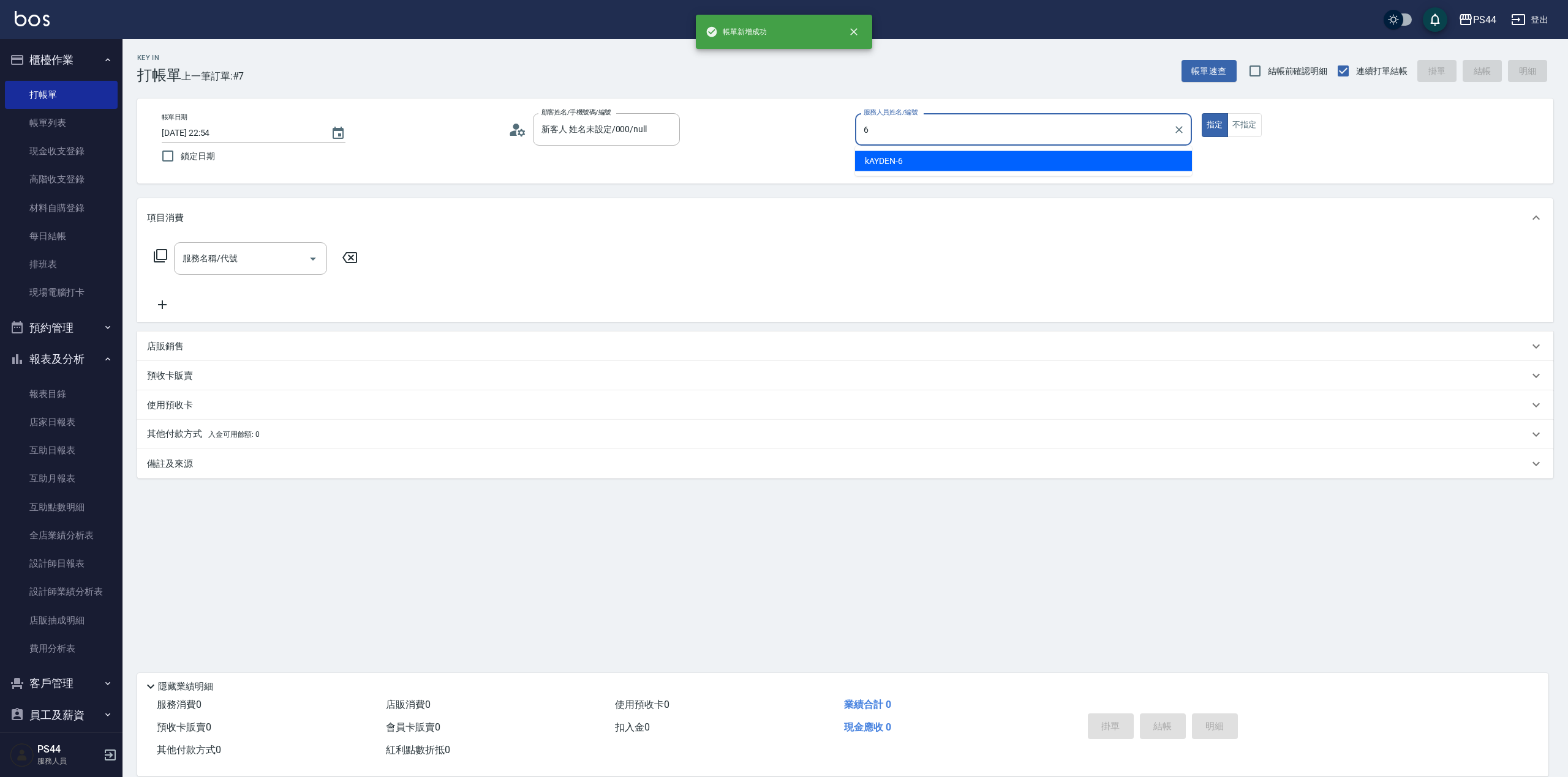
type input "kAYDEN-6"
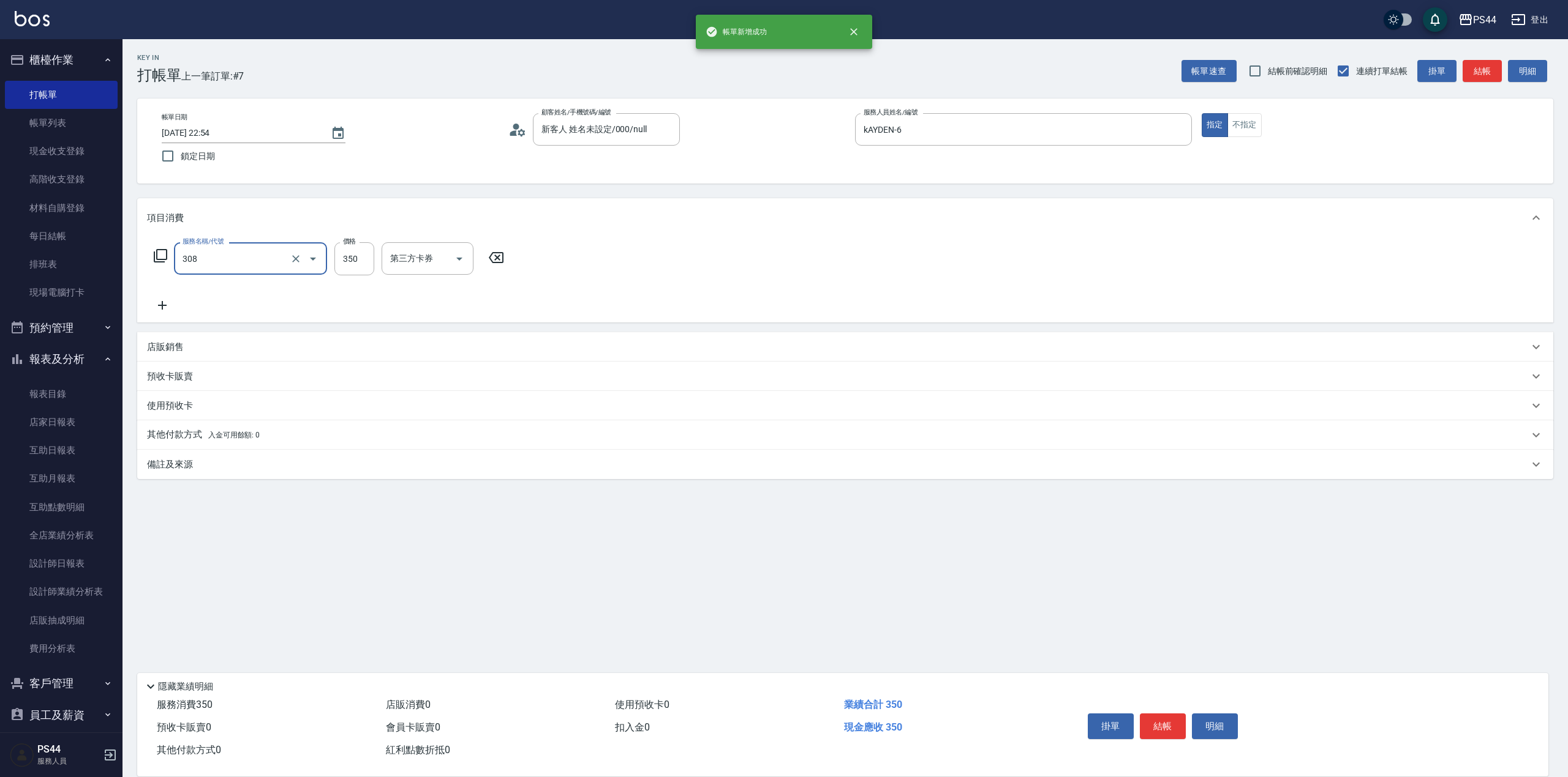
type input "洗+剪(308)"
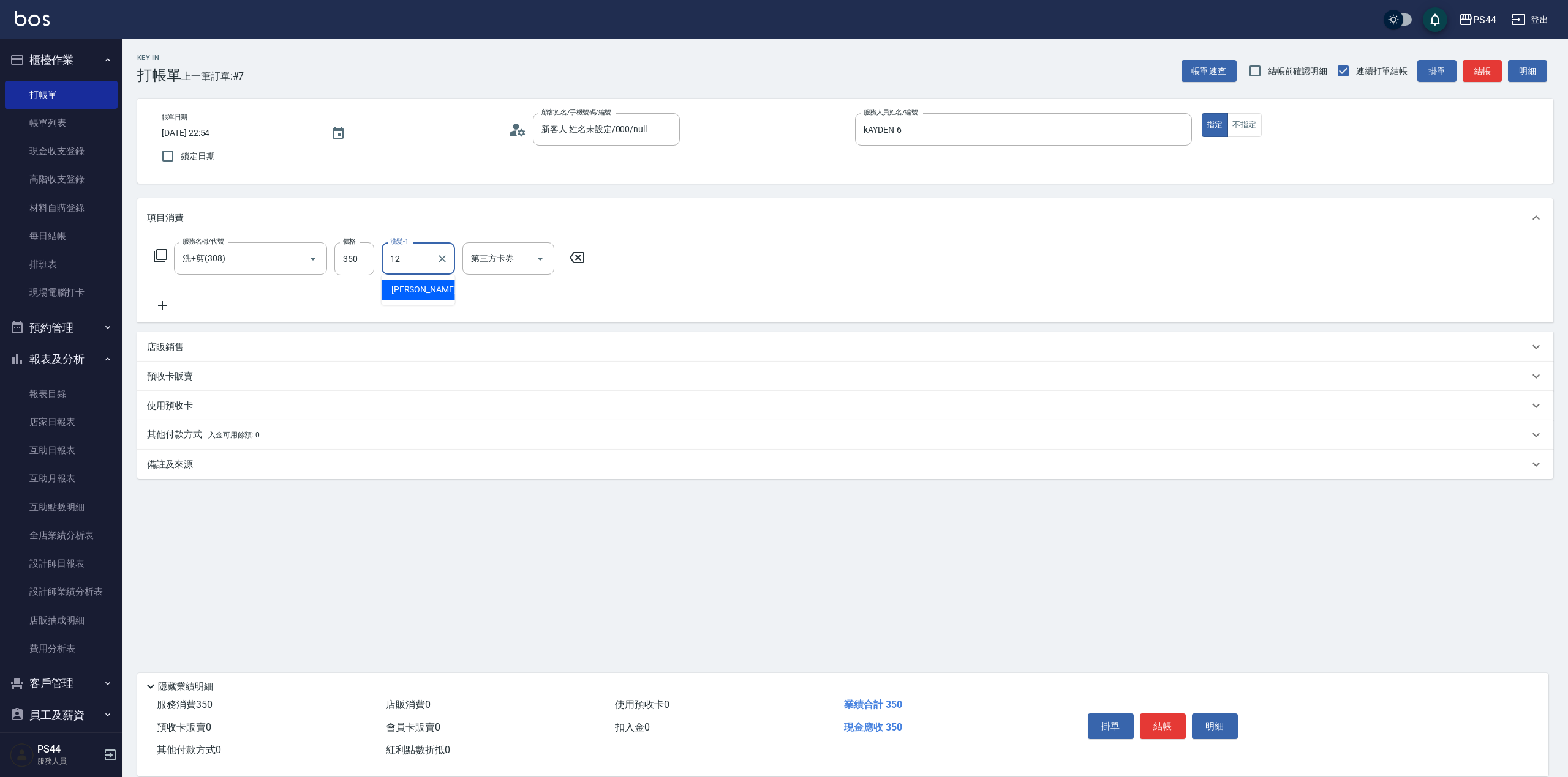
type input "[PERSON_NAME]-12"
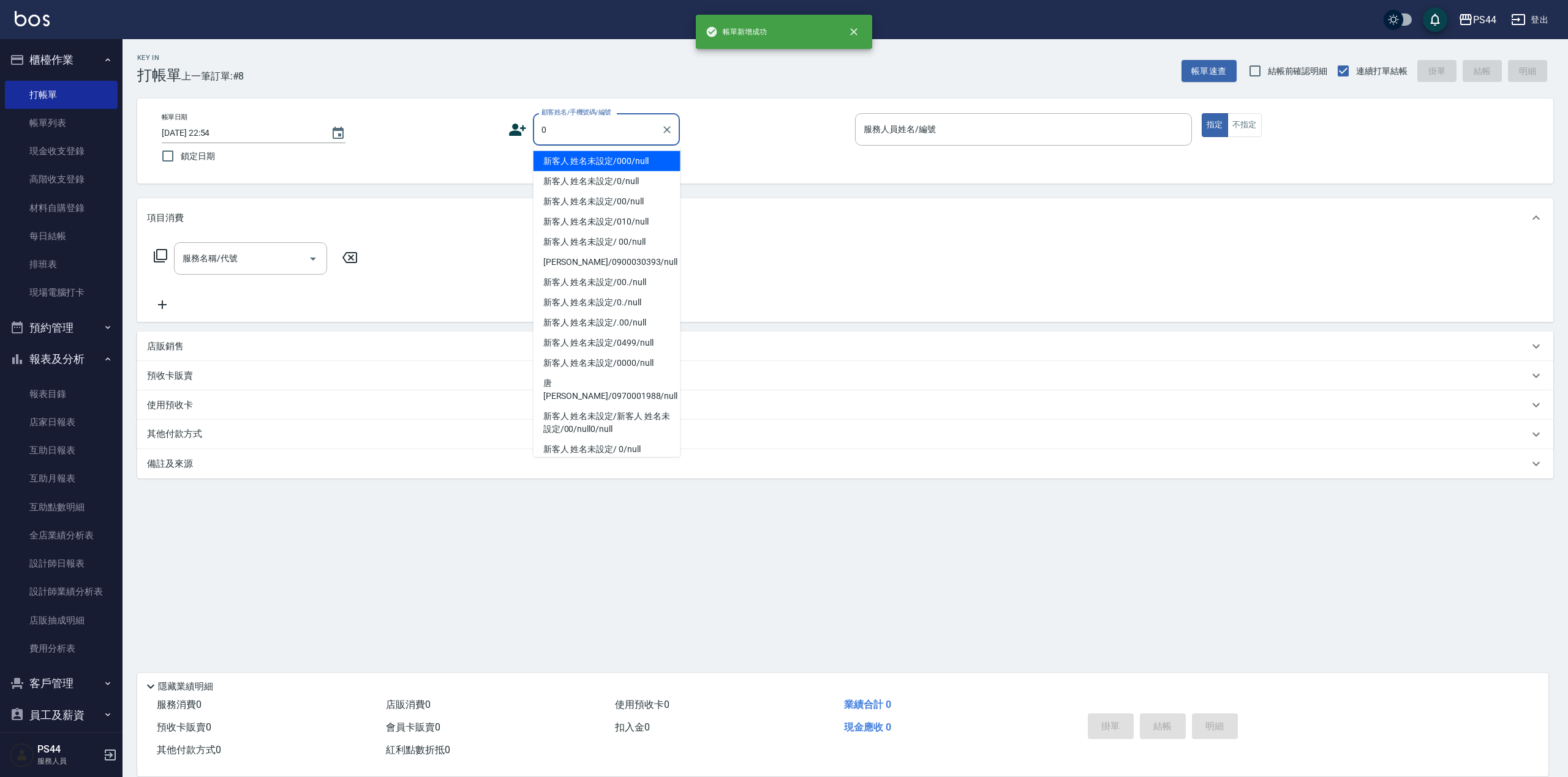
type input "新客人 姓名未設定/000/null"
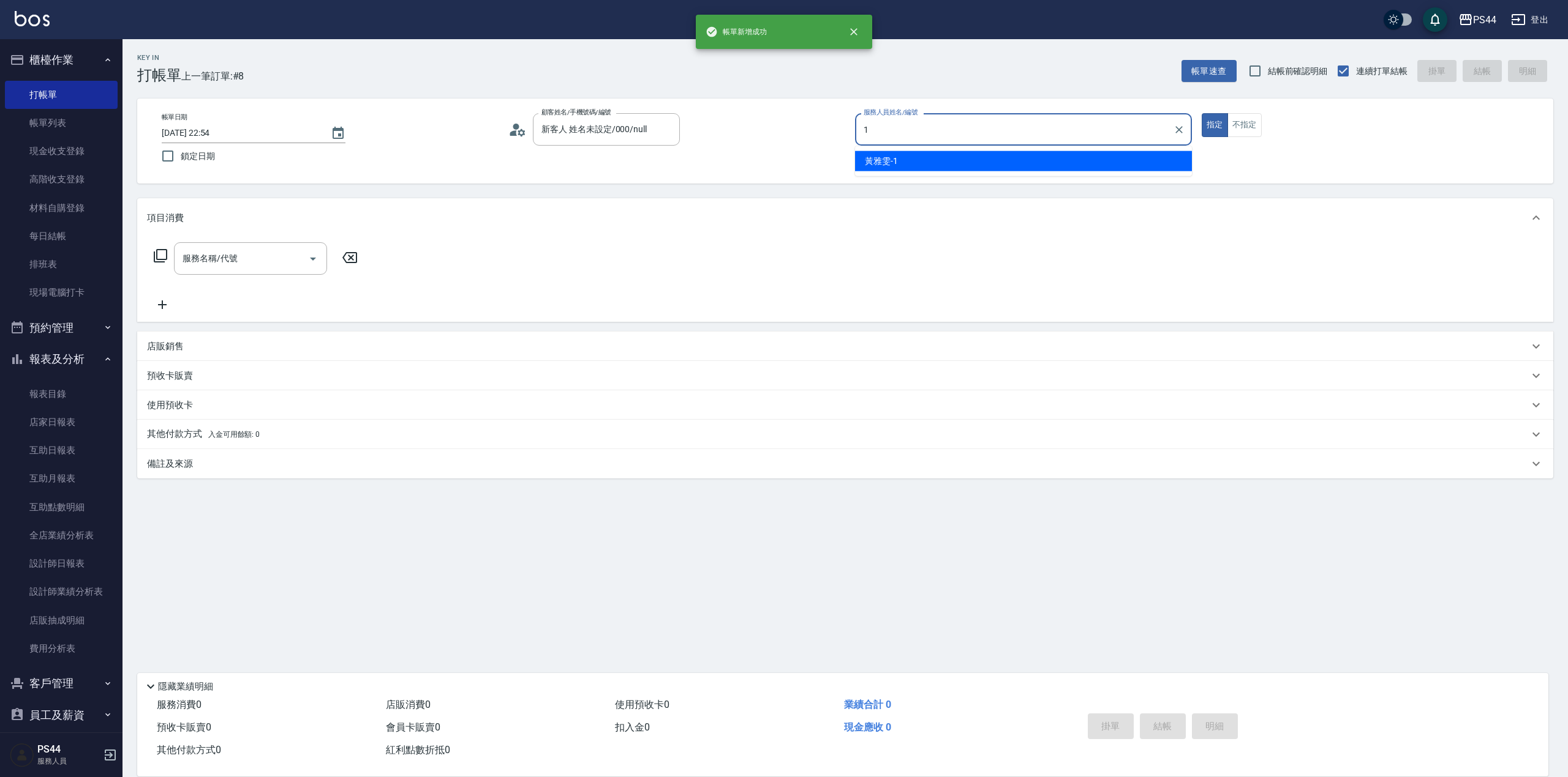
type input "[PERSON_NAME]-1"
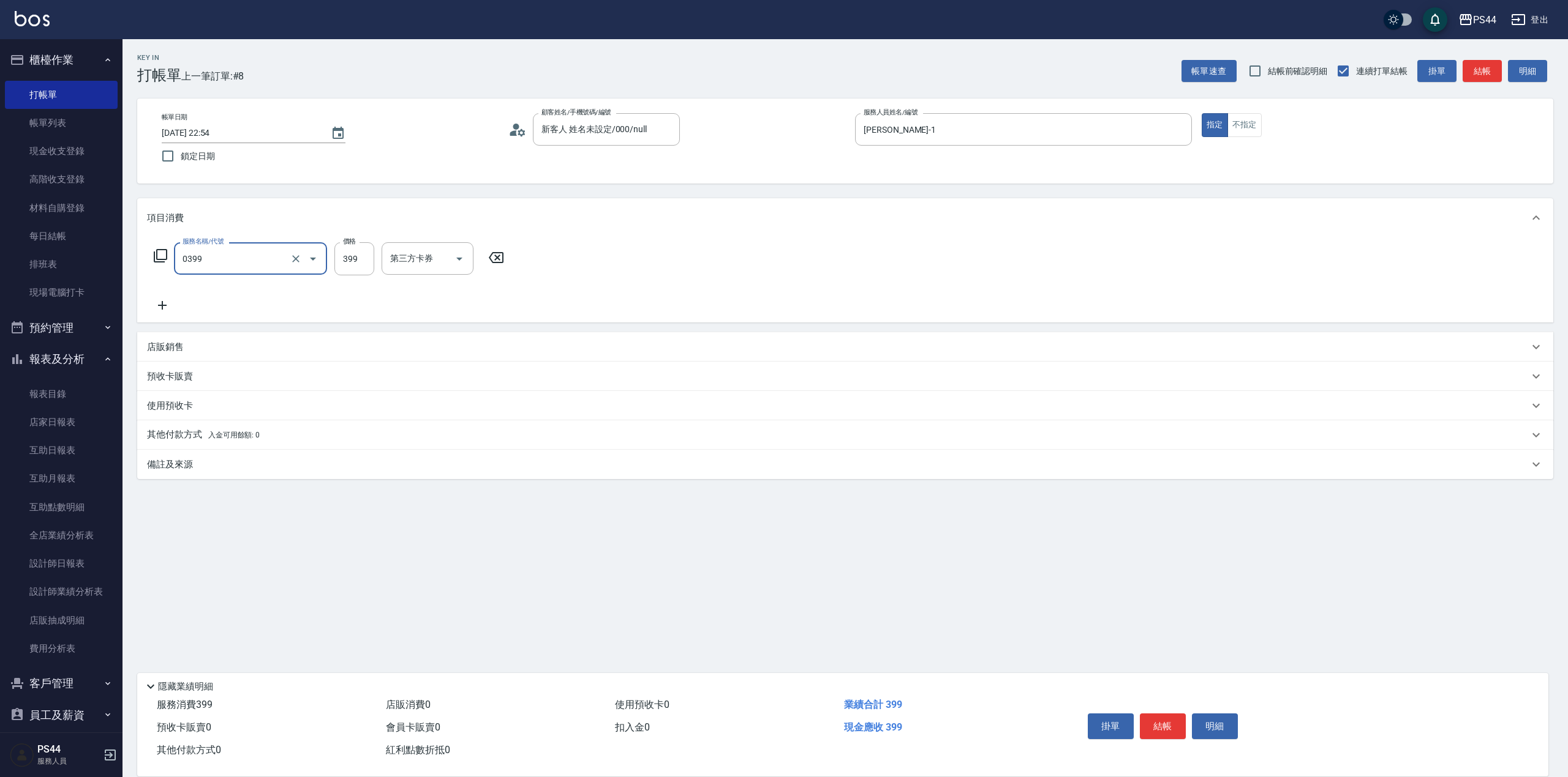
type input "海鹽399(0399)"
type input "慧星-29"
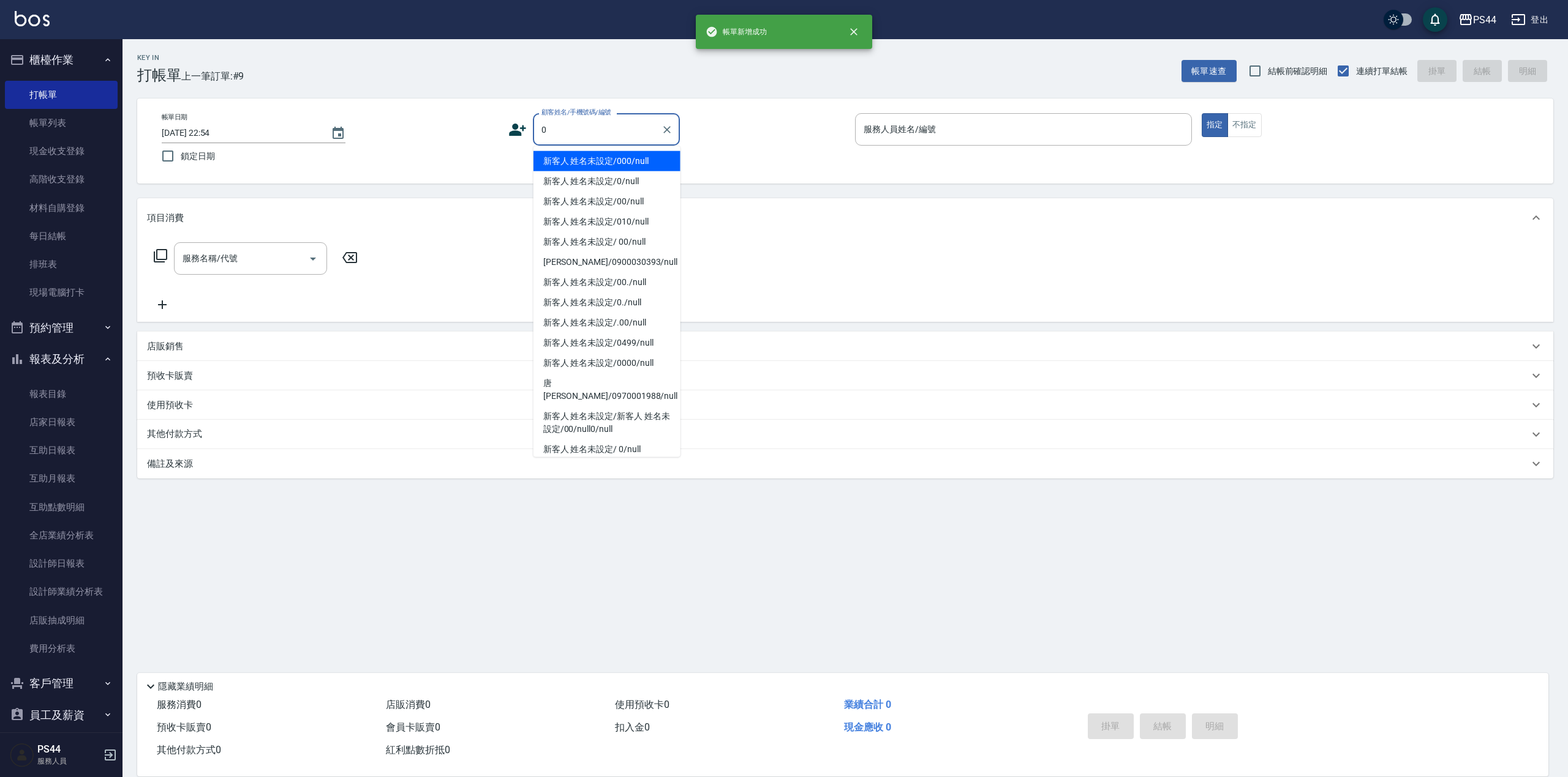
type input "新客人 姓名未設定/000/null"
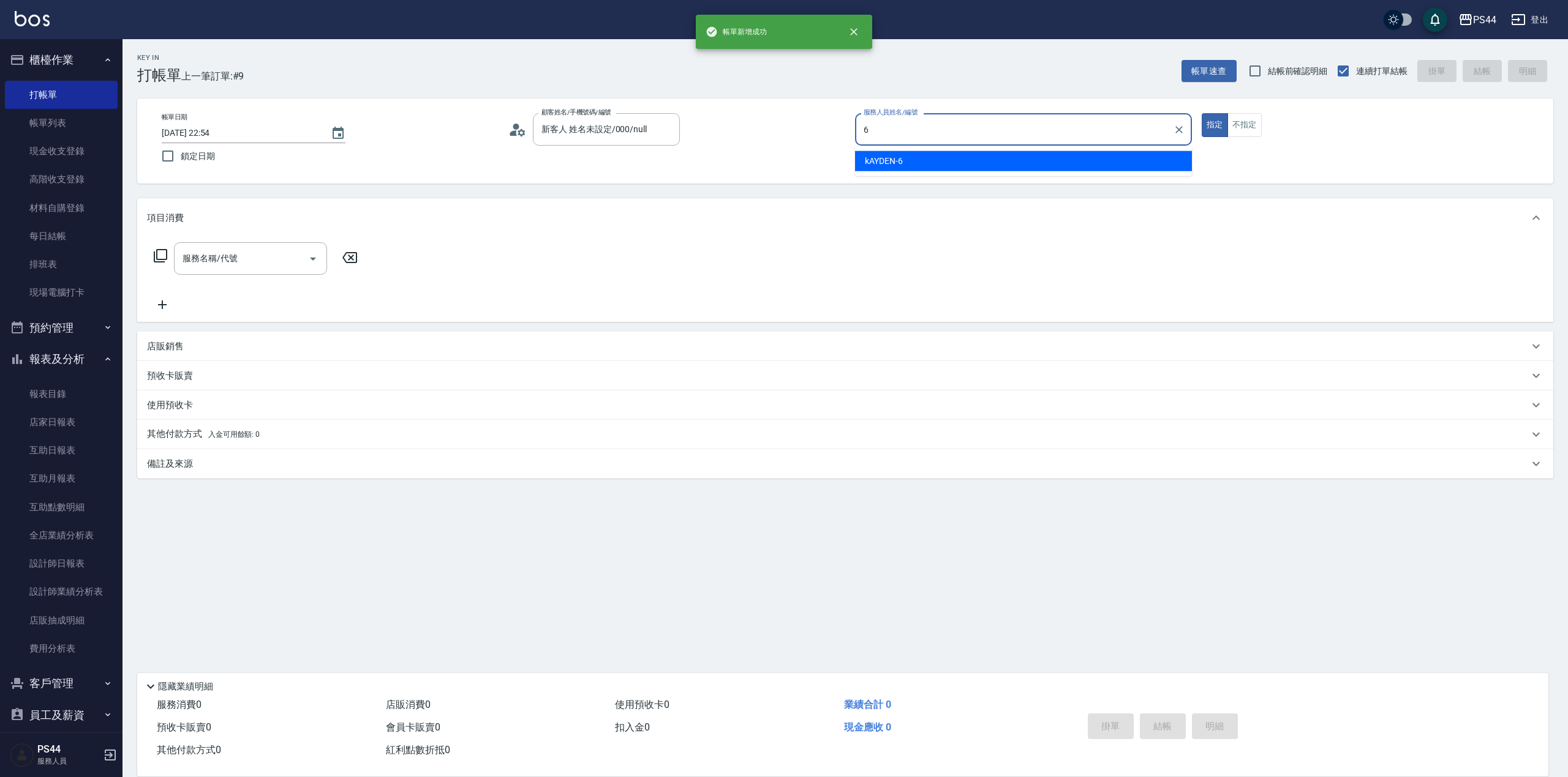
type input "kAYDEN-6"
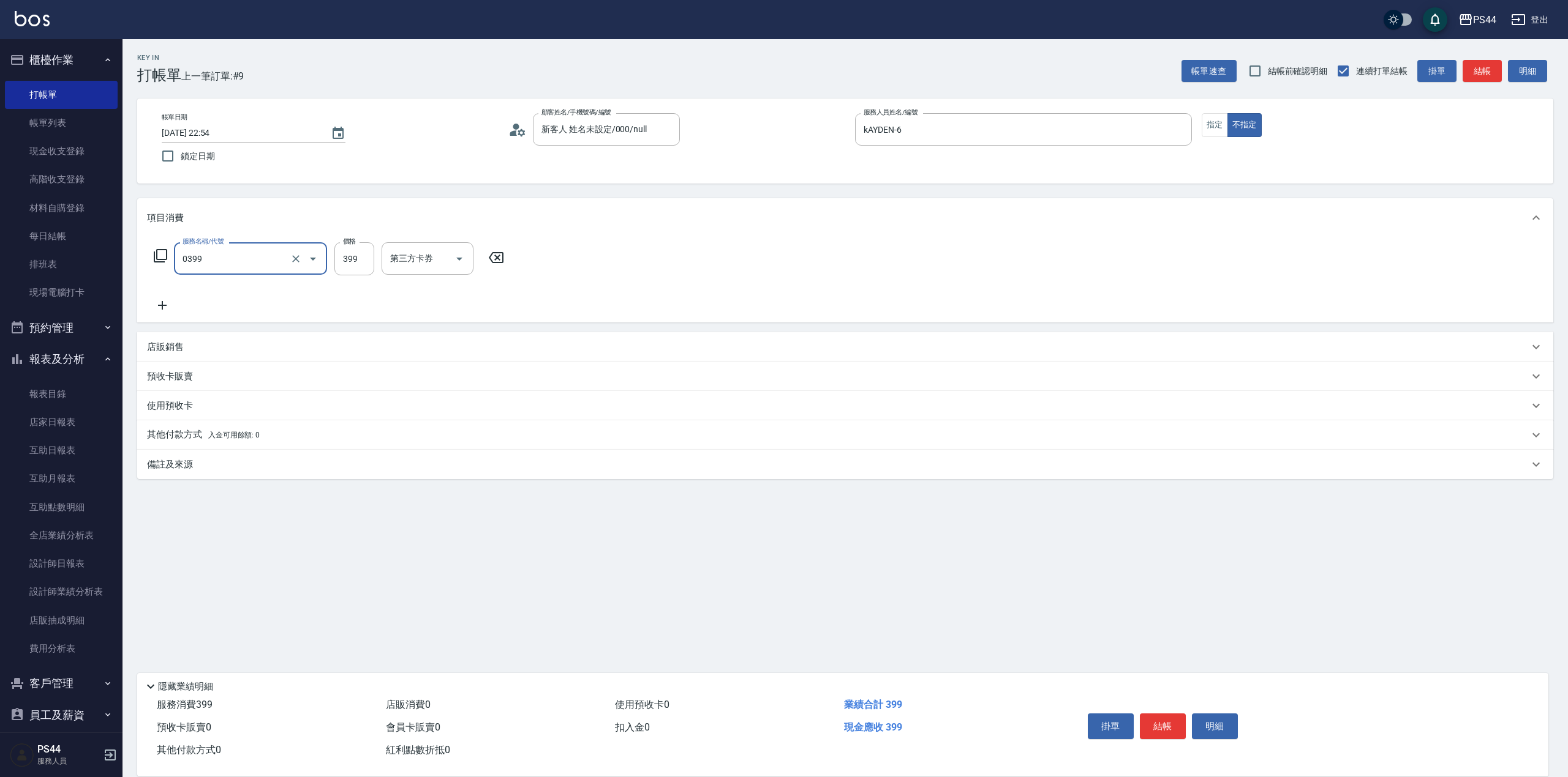
type input "海鹽399(0399)"
type input "慧星-29"
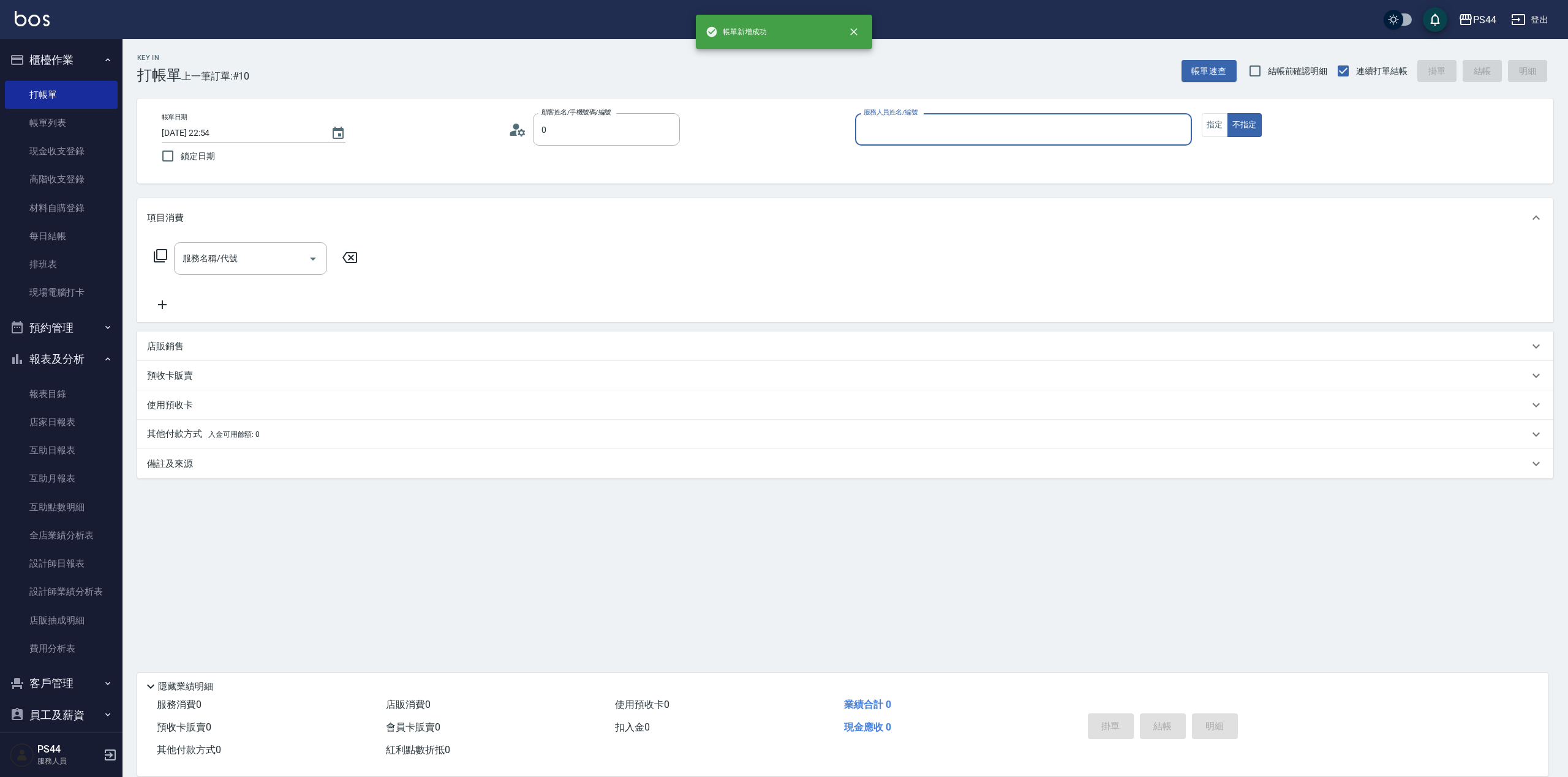
type input "新客人 姓名未設定/000/null"
type input "kAYDEN-6"
type input "剪髮(306)"
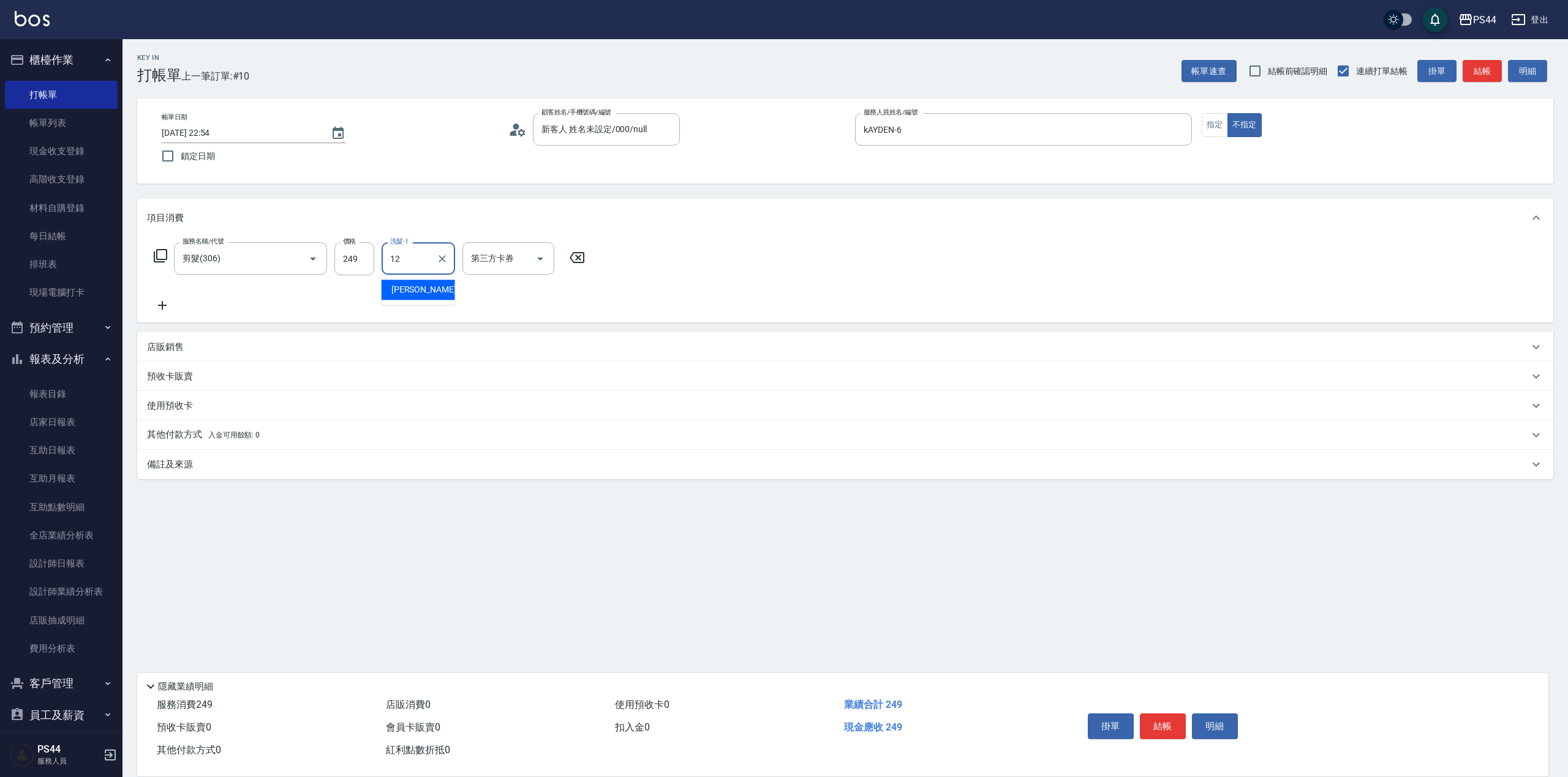
type input "[PERSON_NAME]-12"
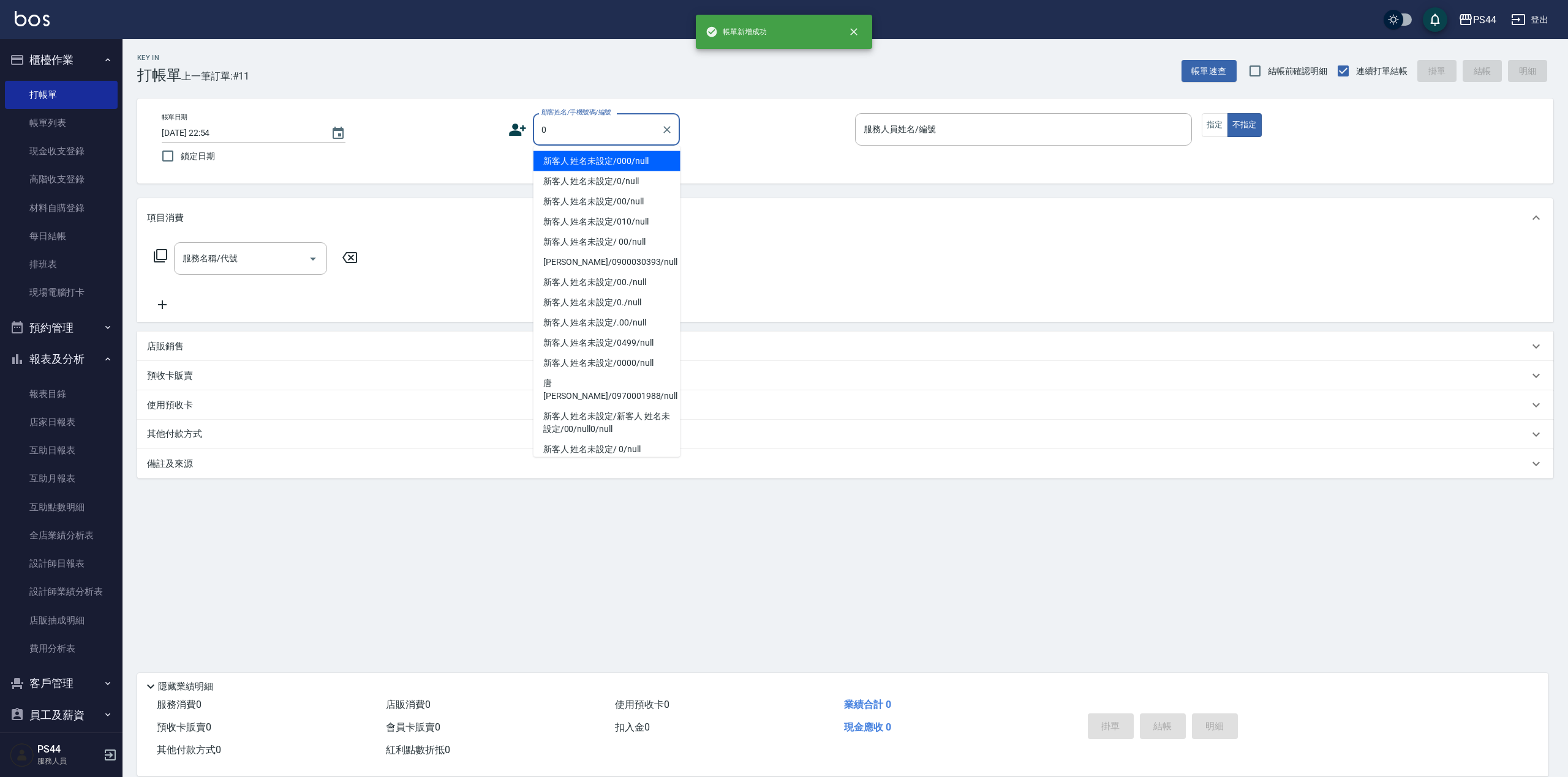
type input "新客人 姓名未設定/000/null"
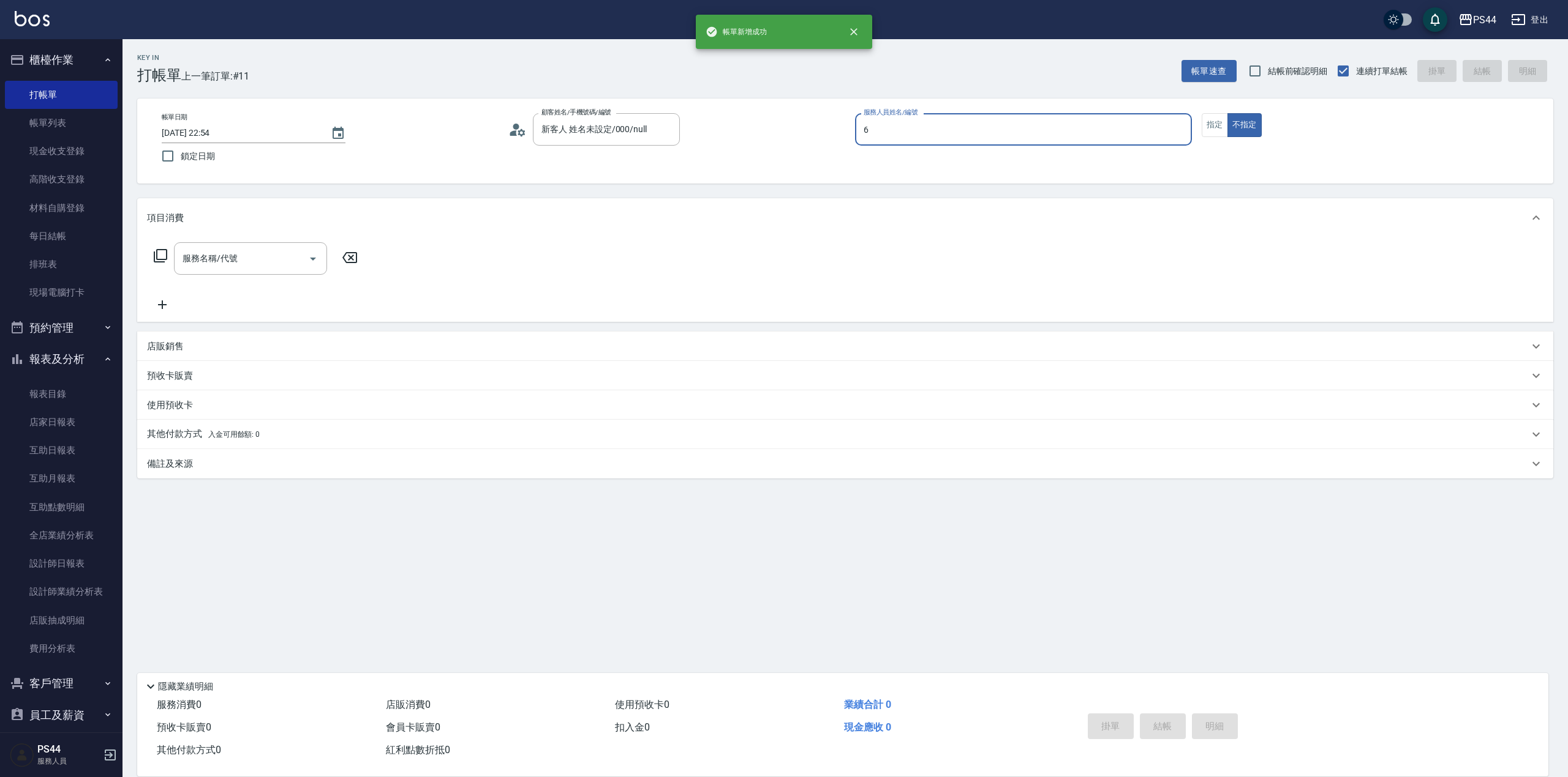
type input "kAYDEN-6"
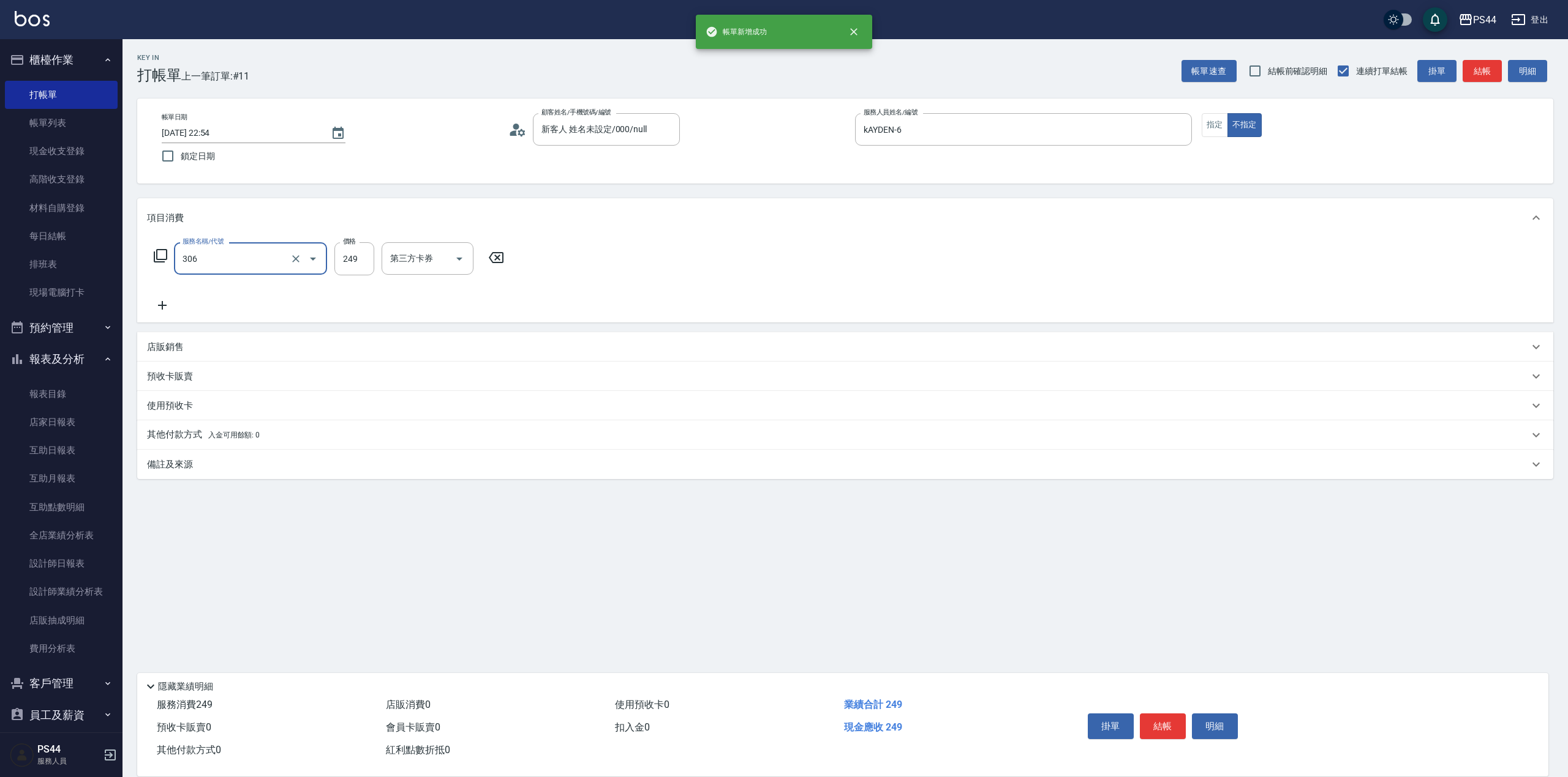
type input "剪髮(306)"
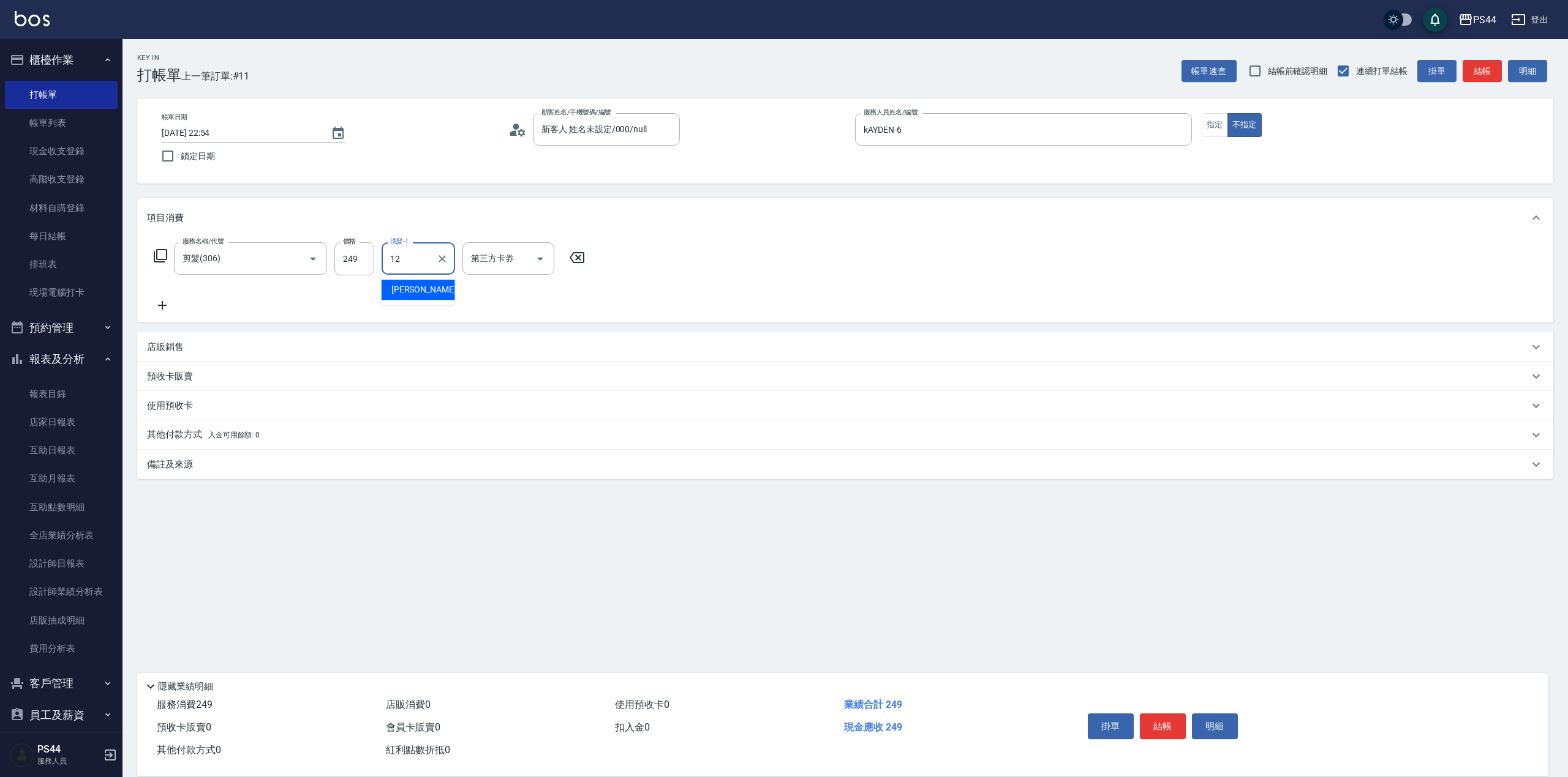
type input "[PERSON_NAME]-12"
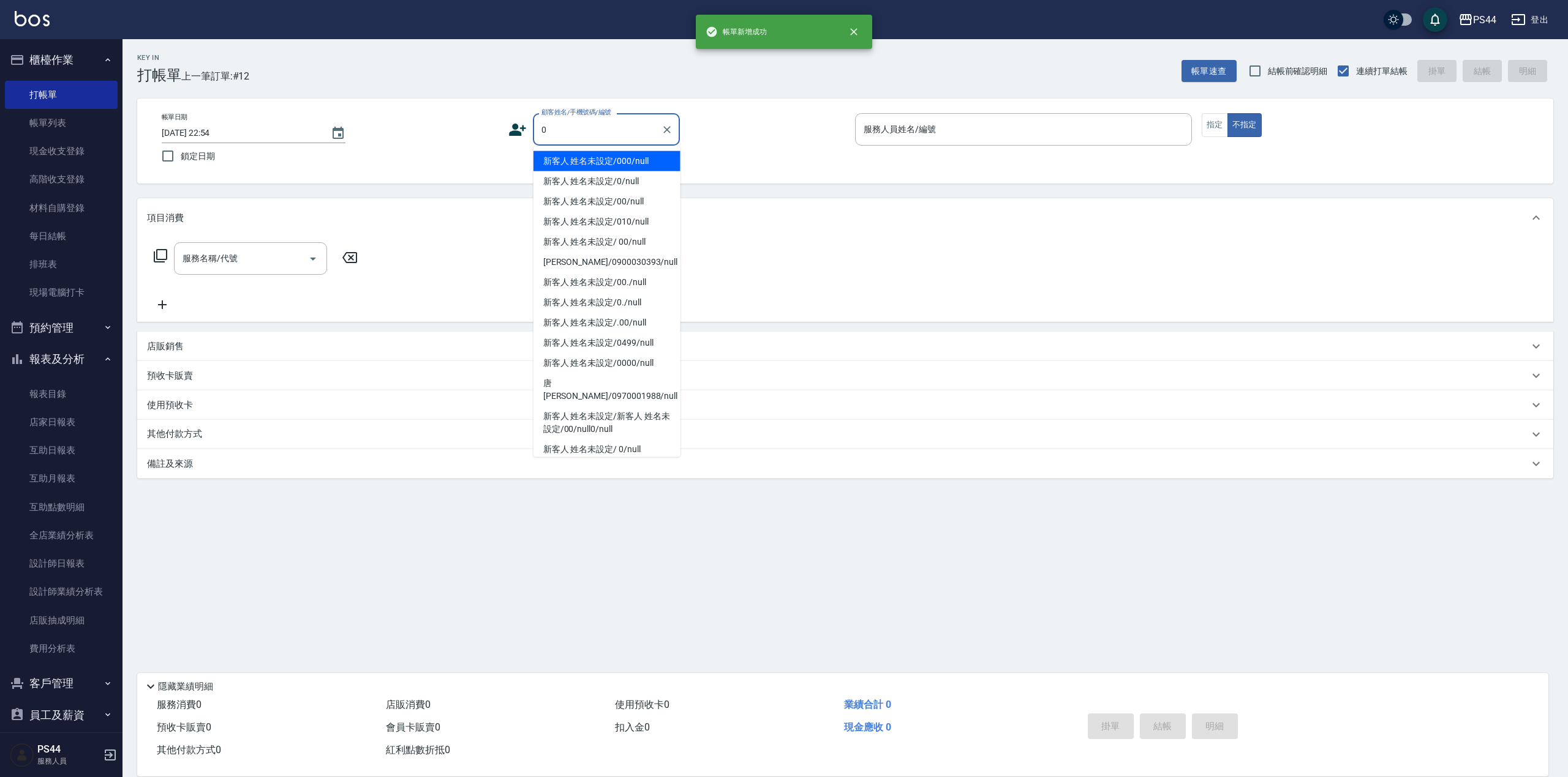
type input "新客人 姓名未設定/000/null"
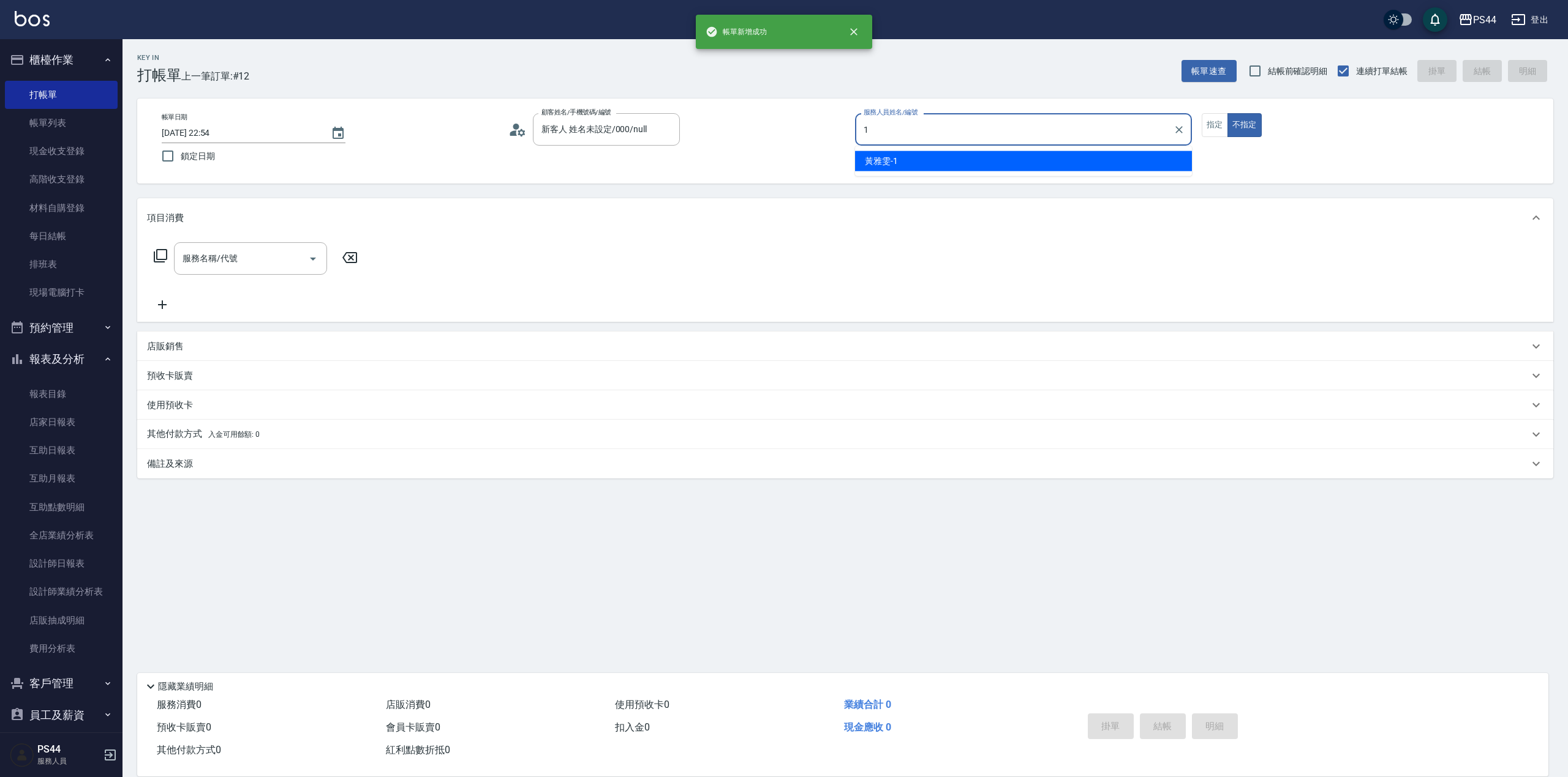
type input "[PERSON_NAME]-1"
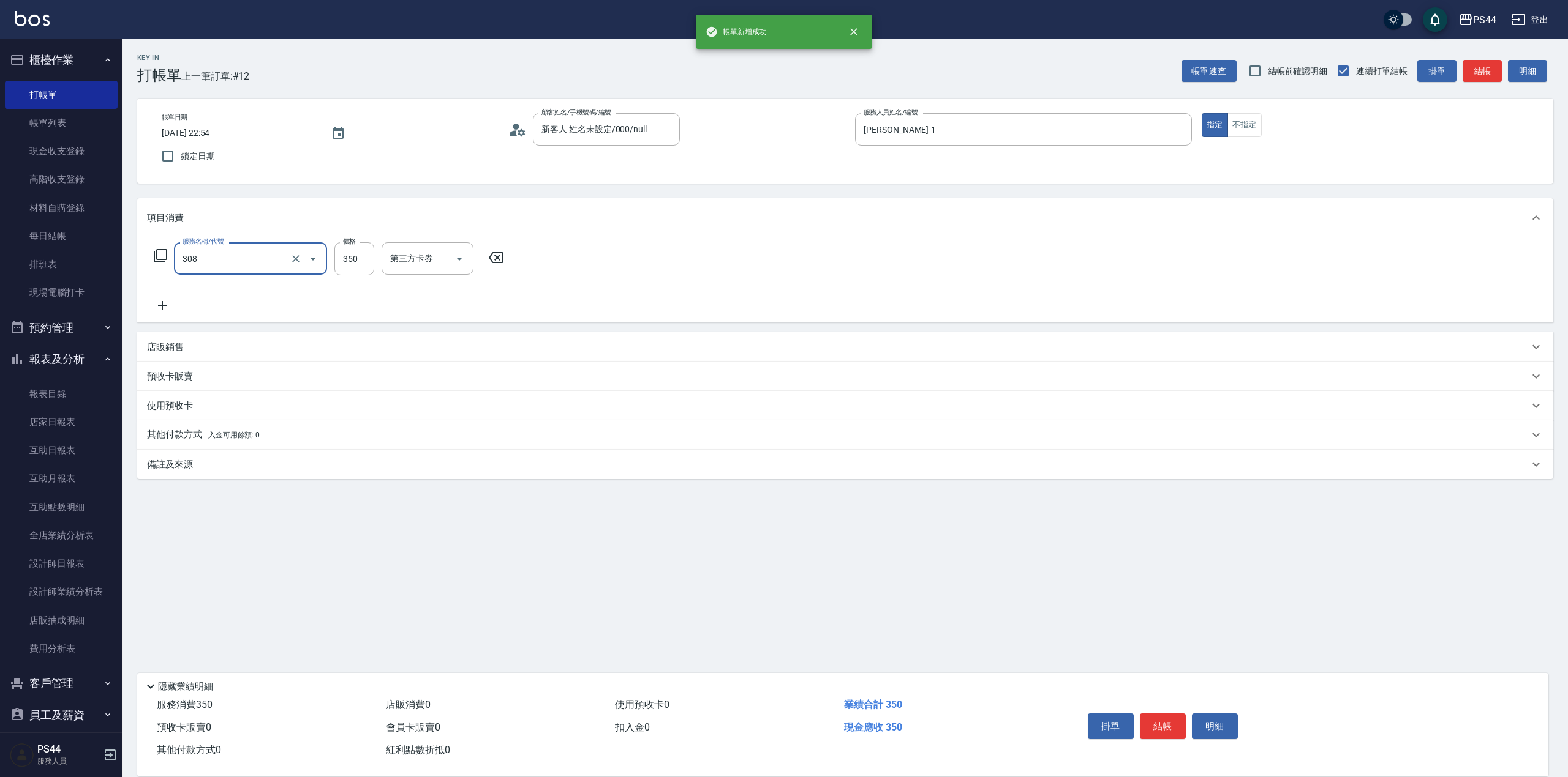
type input "洗+剪(308)"
type input "400"
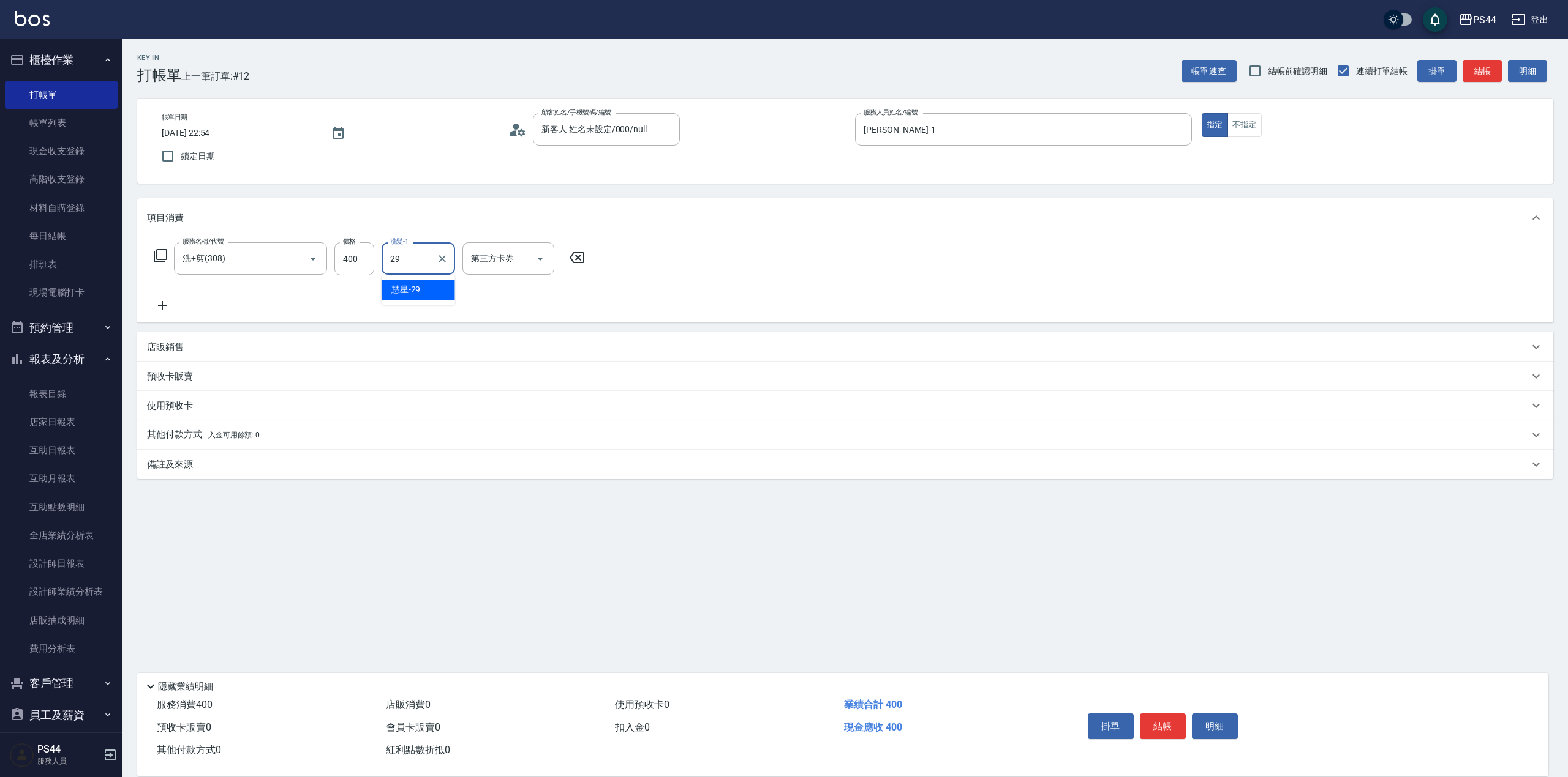
type input "慧星-29"
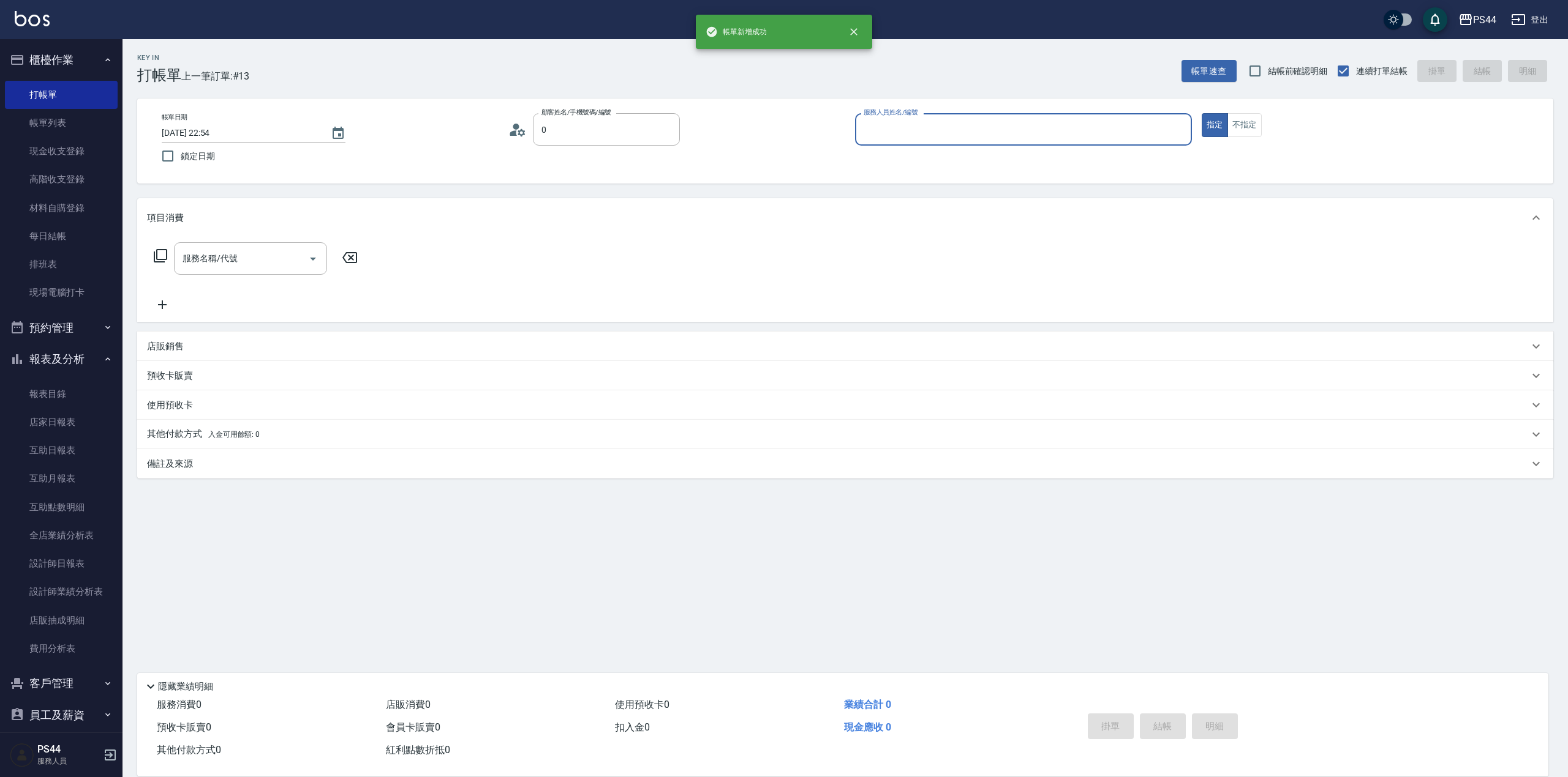
type input "新客人 姓名未設定/000/null"
type input "[PERSON_NAME]-7"
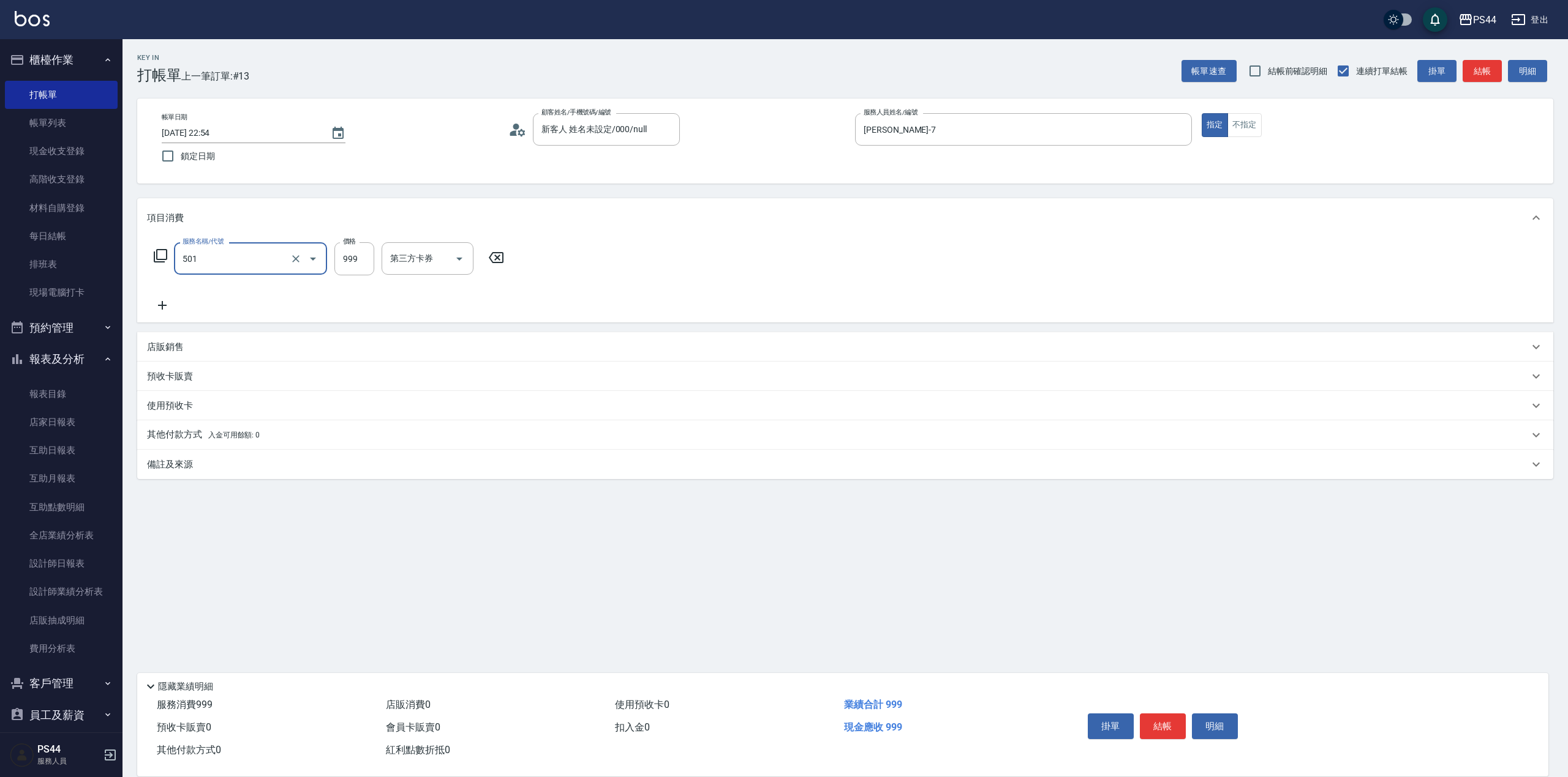
type input "染髮(501)"
type input "1600"
type input "[PERSON_NAME]-55"
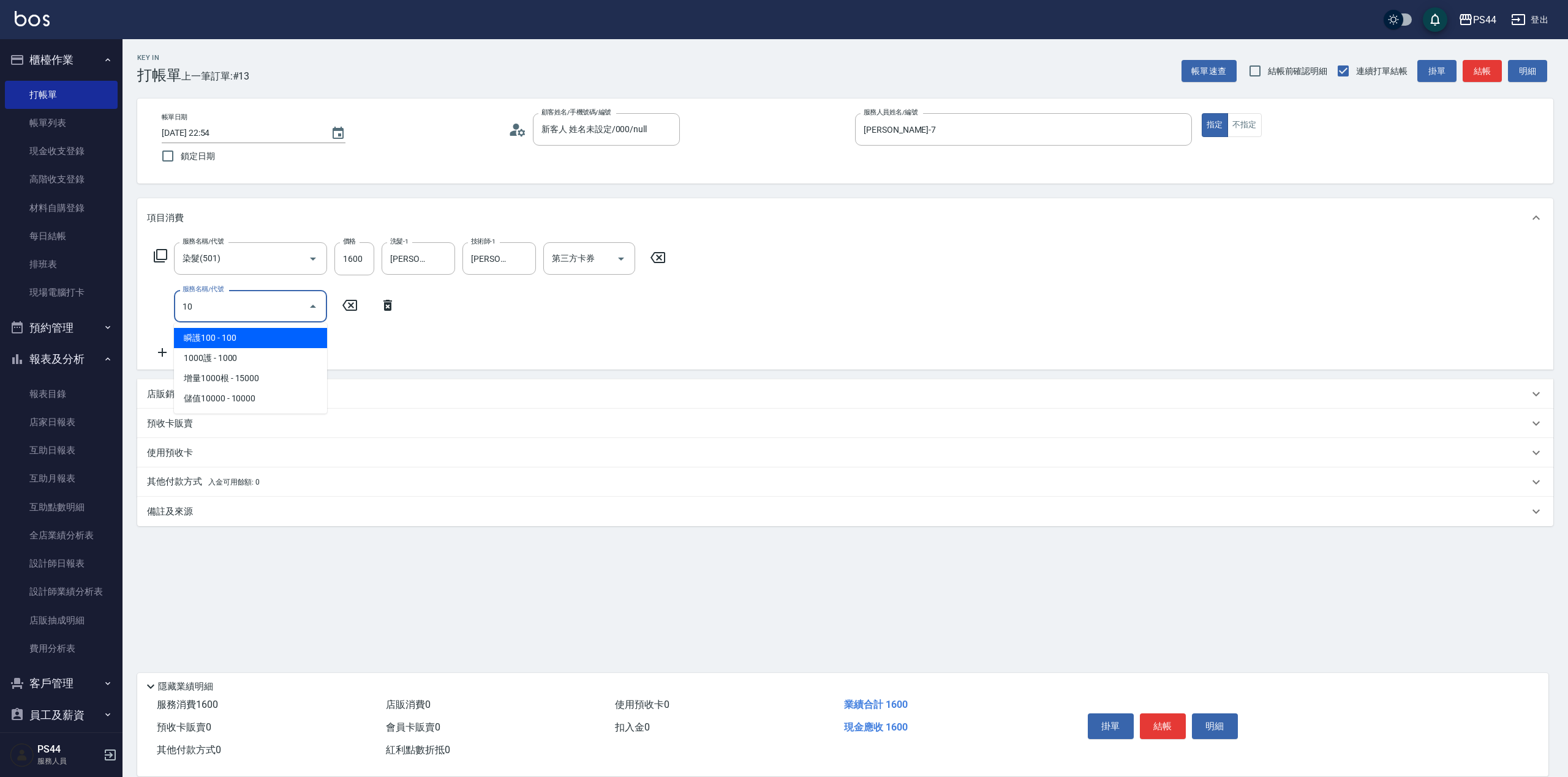
type input "1"
type input "去色(500)"
type input "1000"
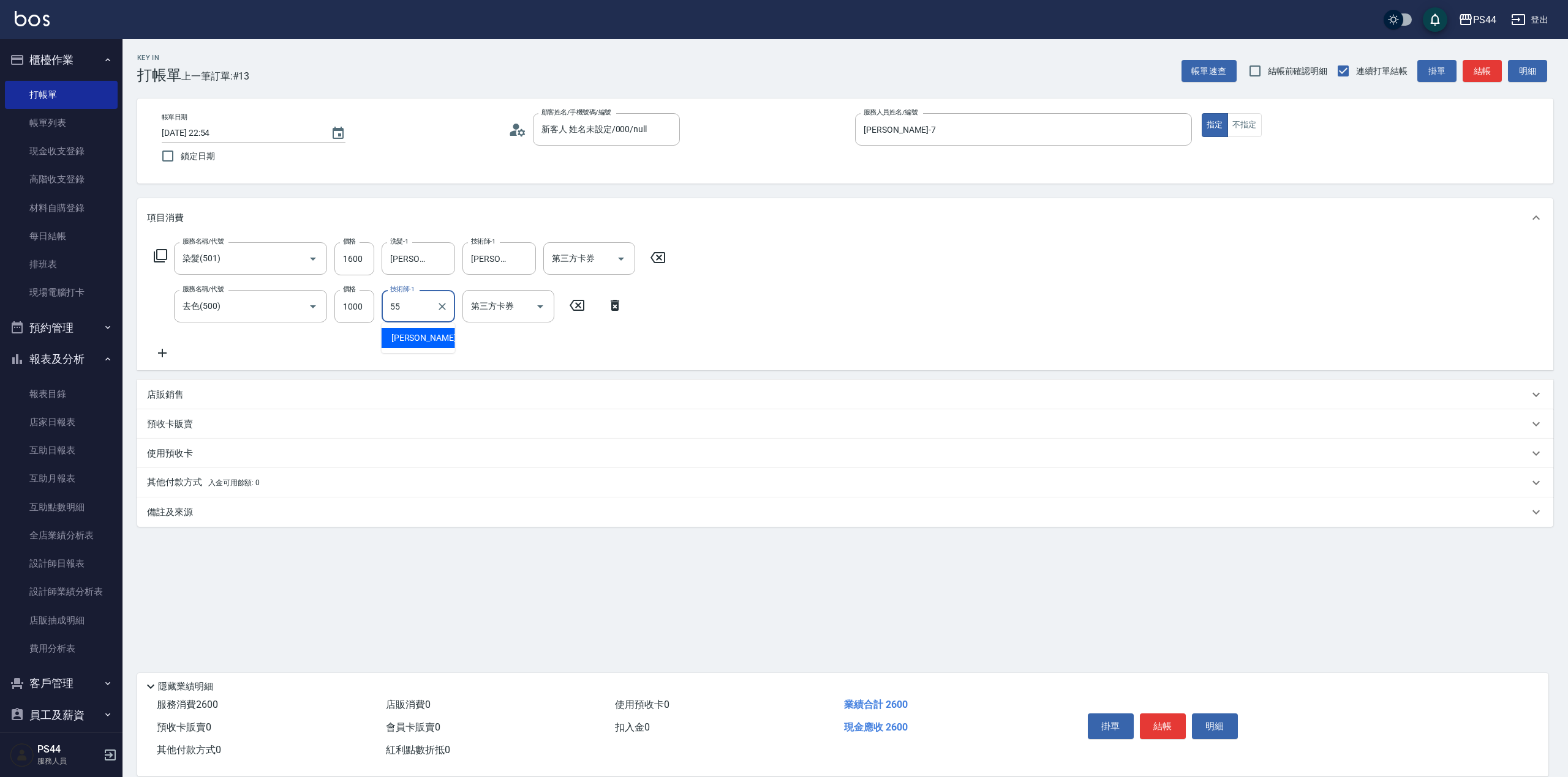
type input "[PERSON_NAME]-55"
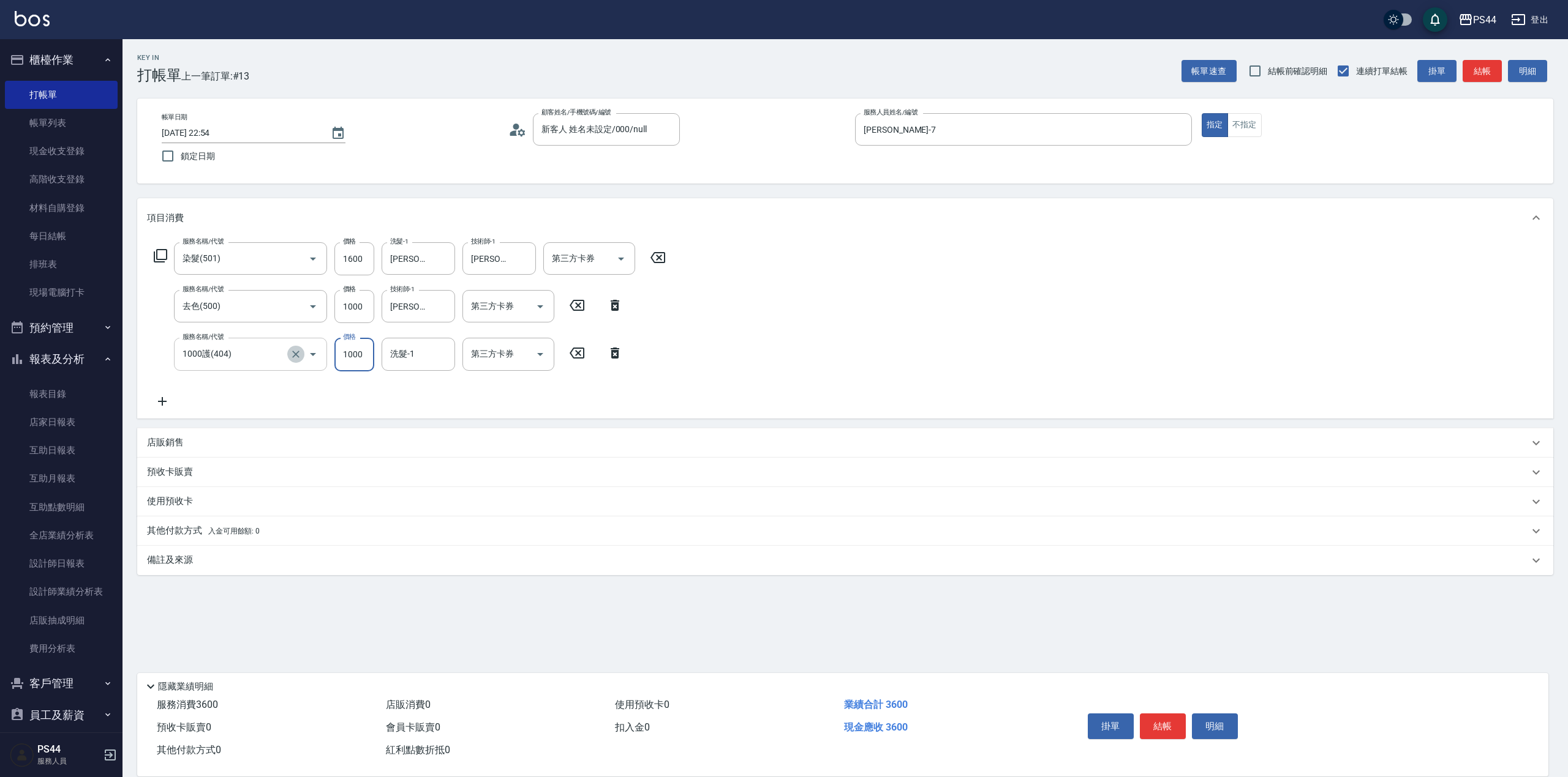
click at [294, 353] on icon "Clear" at bounding box center [296, 354] width 12 height 12
type input "1000護(404)"
drag, startPoint x: 296, startPoint y: 358, endPoint x: 285, endPoint y: 353, distance: 12.1
click at [295, 358] on icon "Clear" at bounding box center [296, 354] width 12 height 12
type input "染髮(501)"
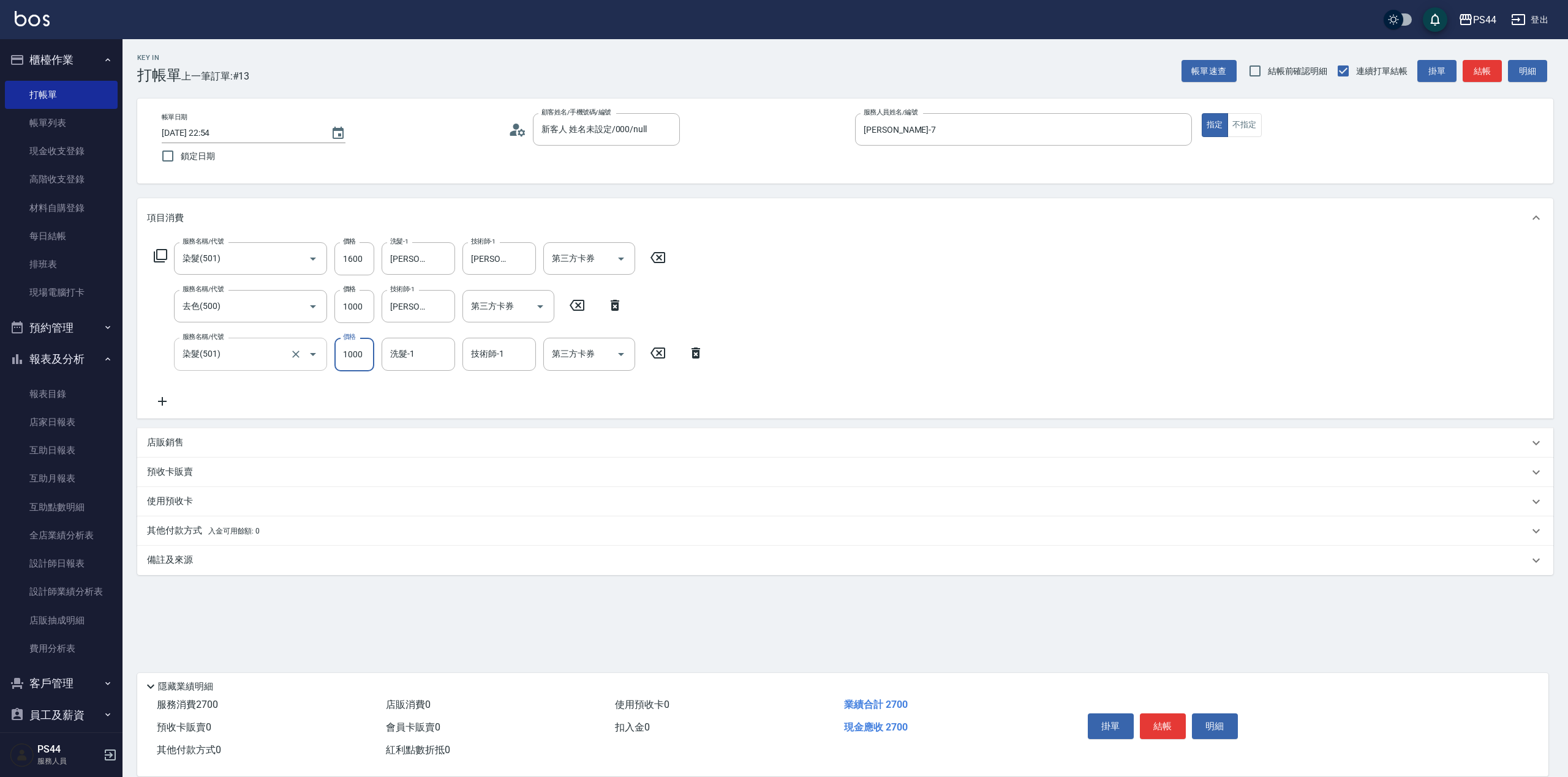
type input "1000"
type input "[PERSON_NAME]-55"
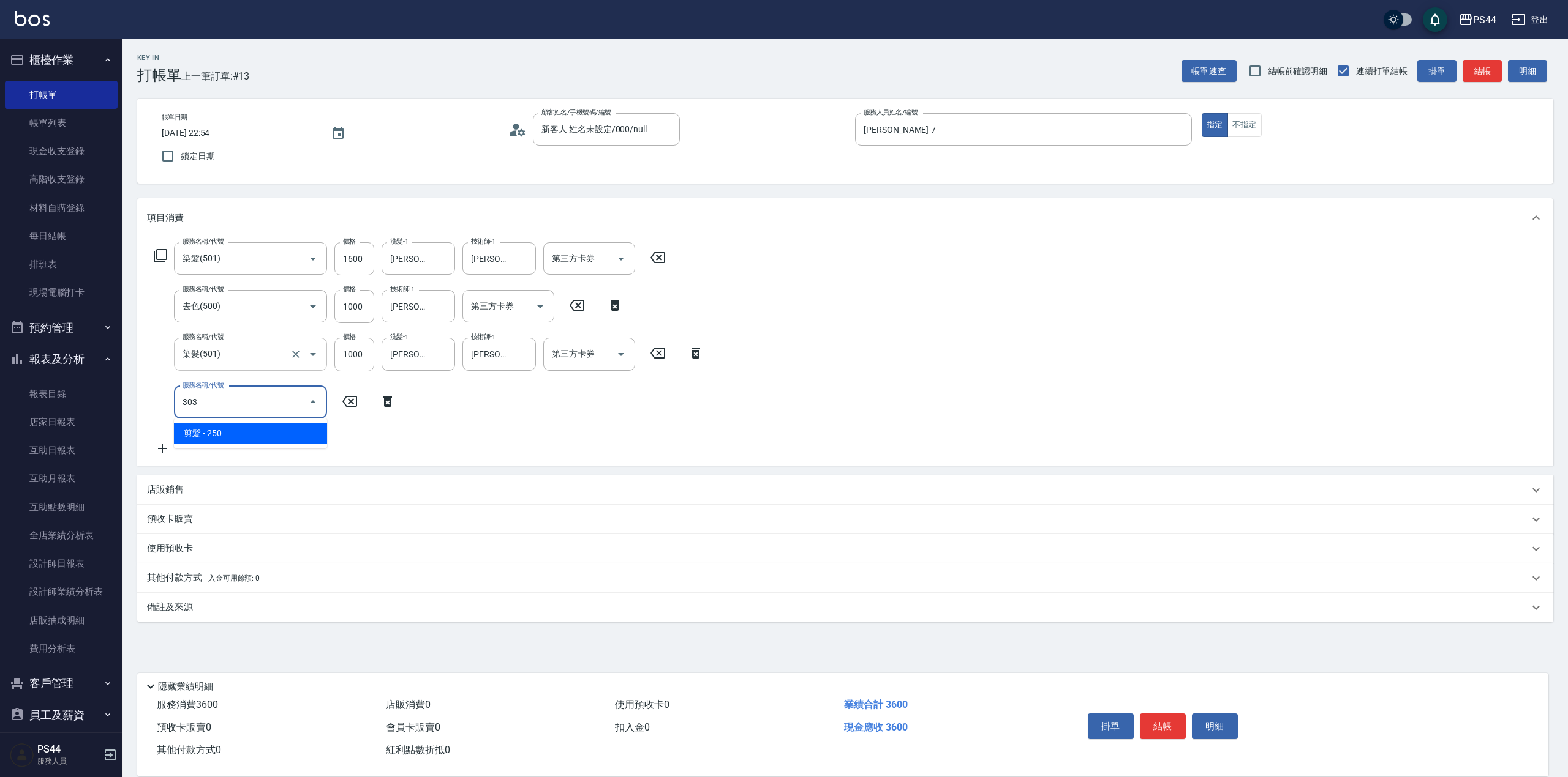
type input "剪髮(303)"
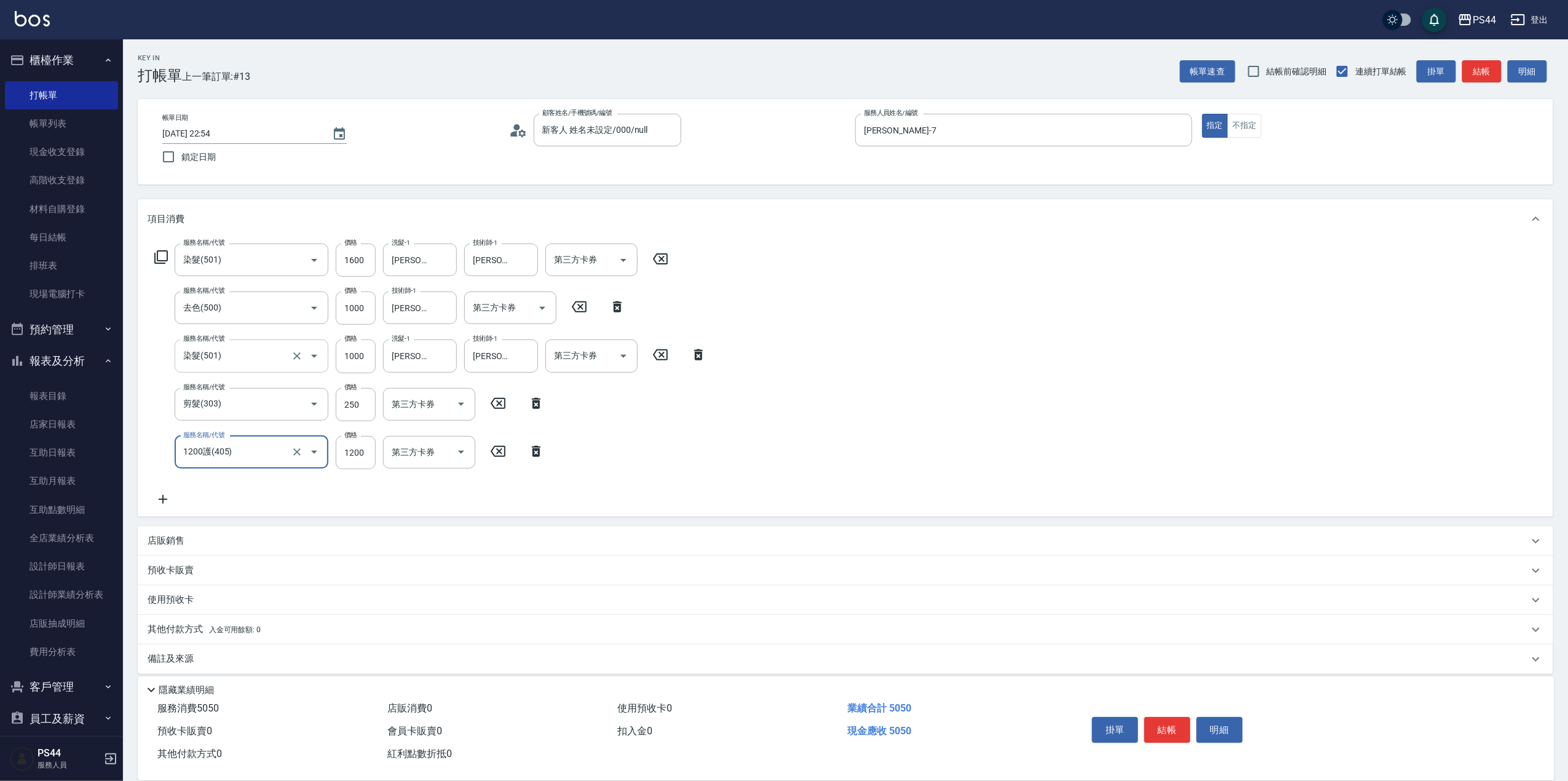
type input "1200護(405)"
type input "[PERSON_NAME]-55"
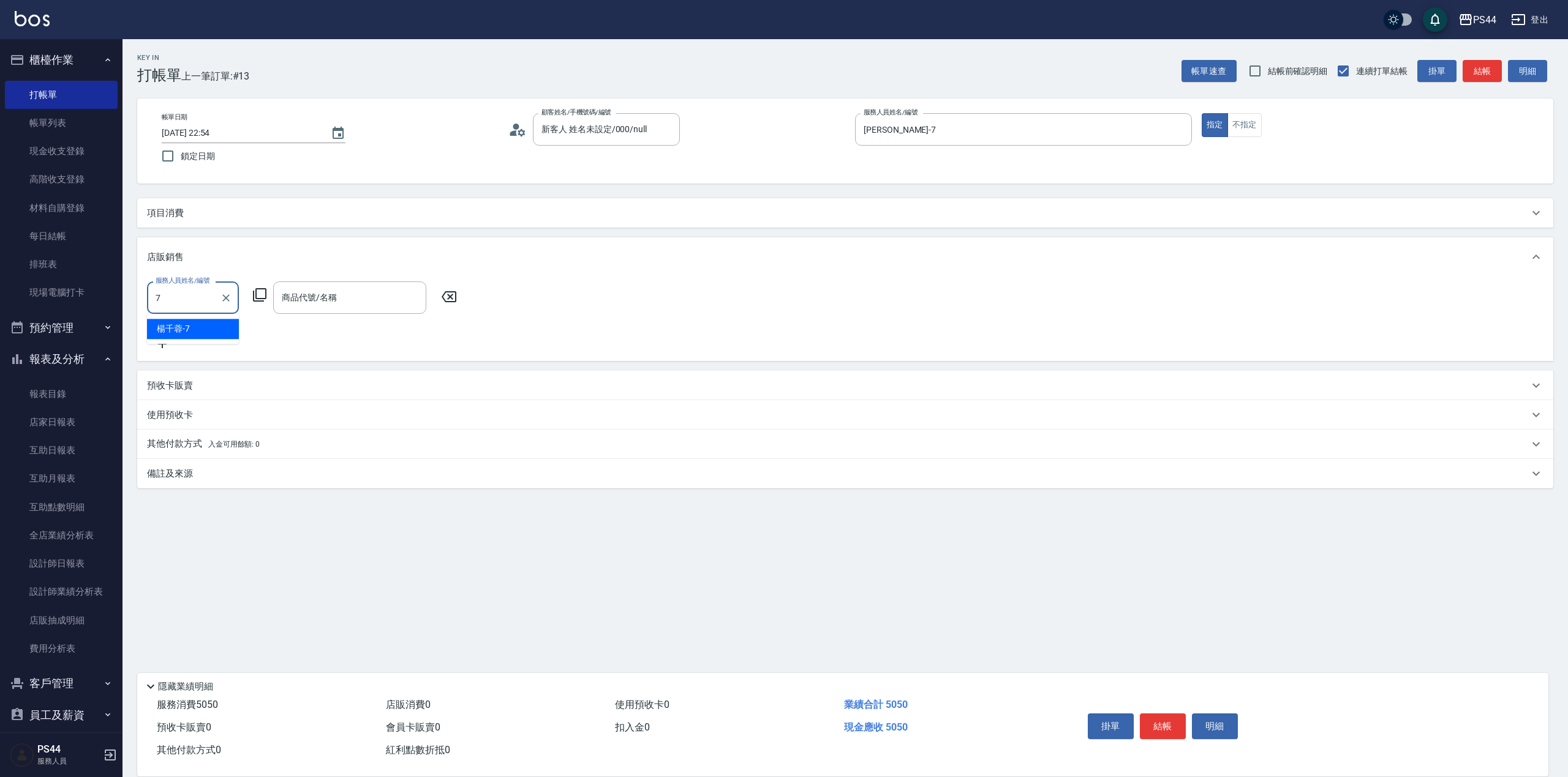
type input "[PERSON_NAME]-7"
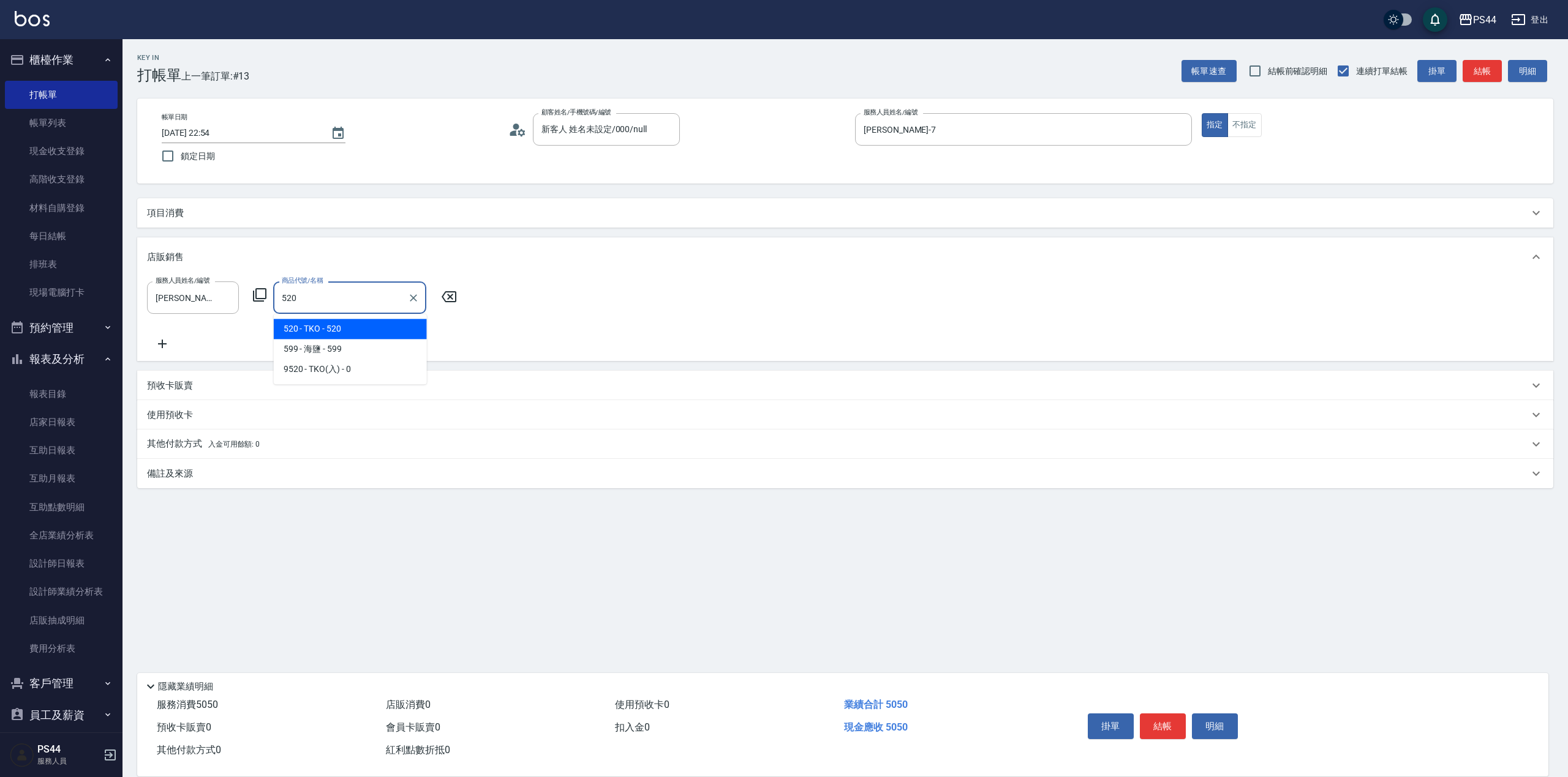
type input "TKO"
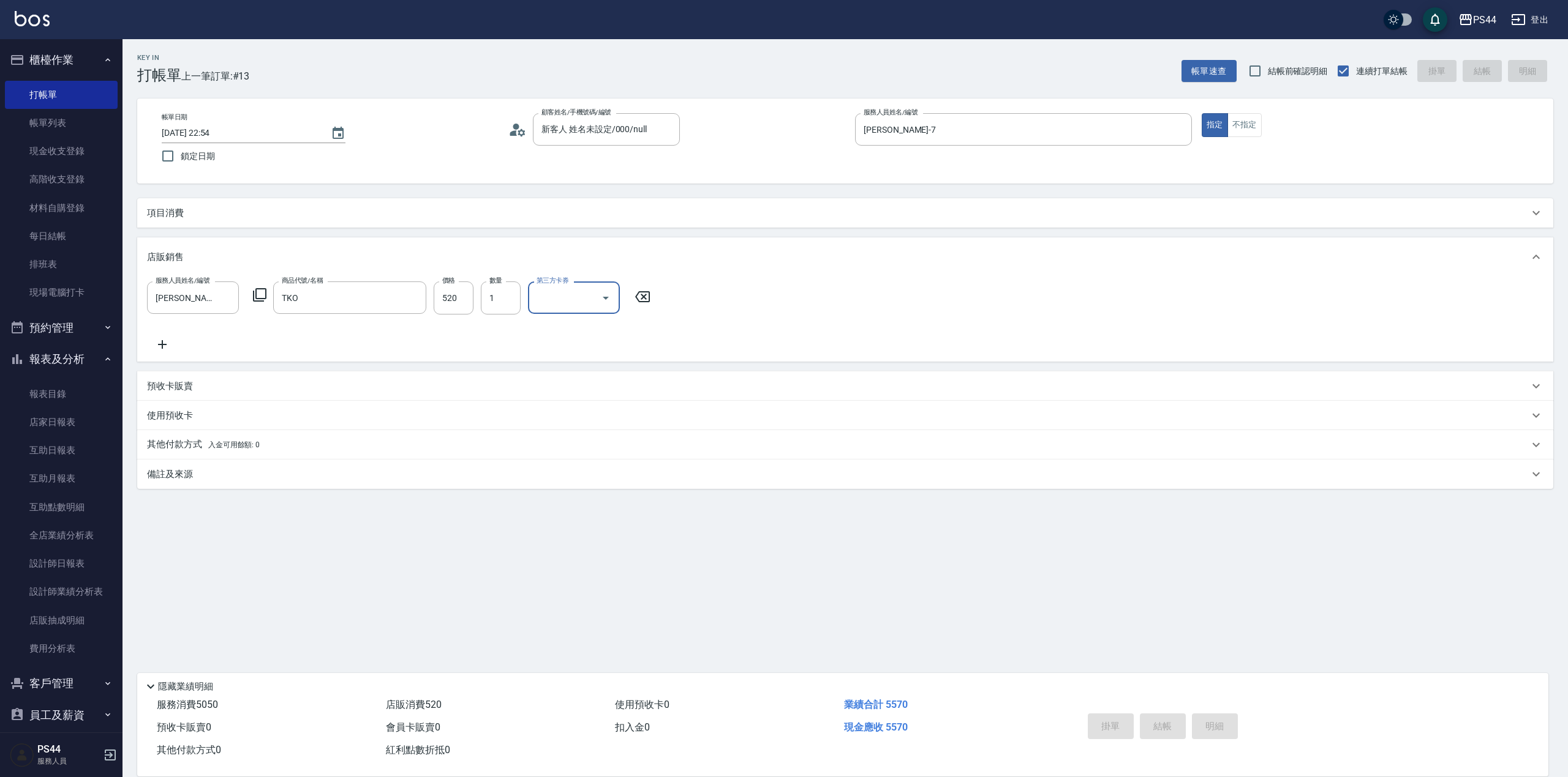
type input "[DATE] 22:55"
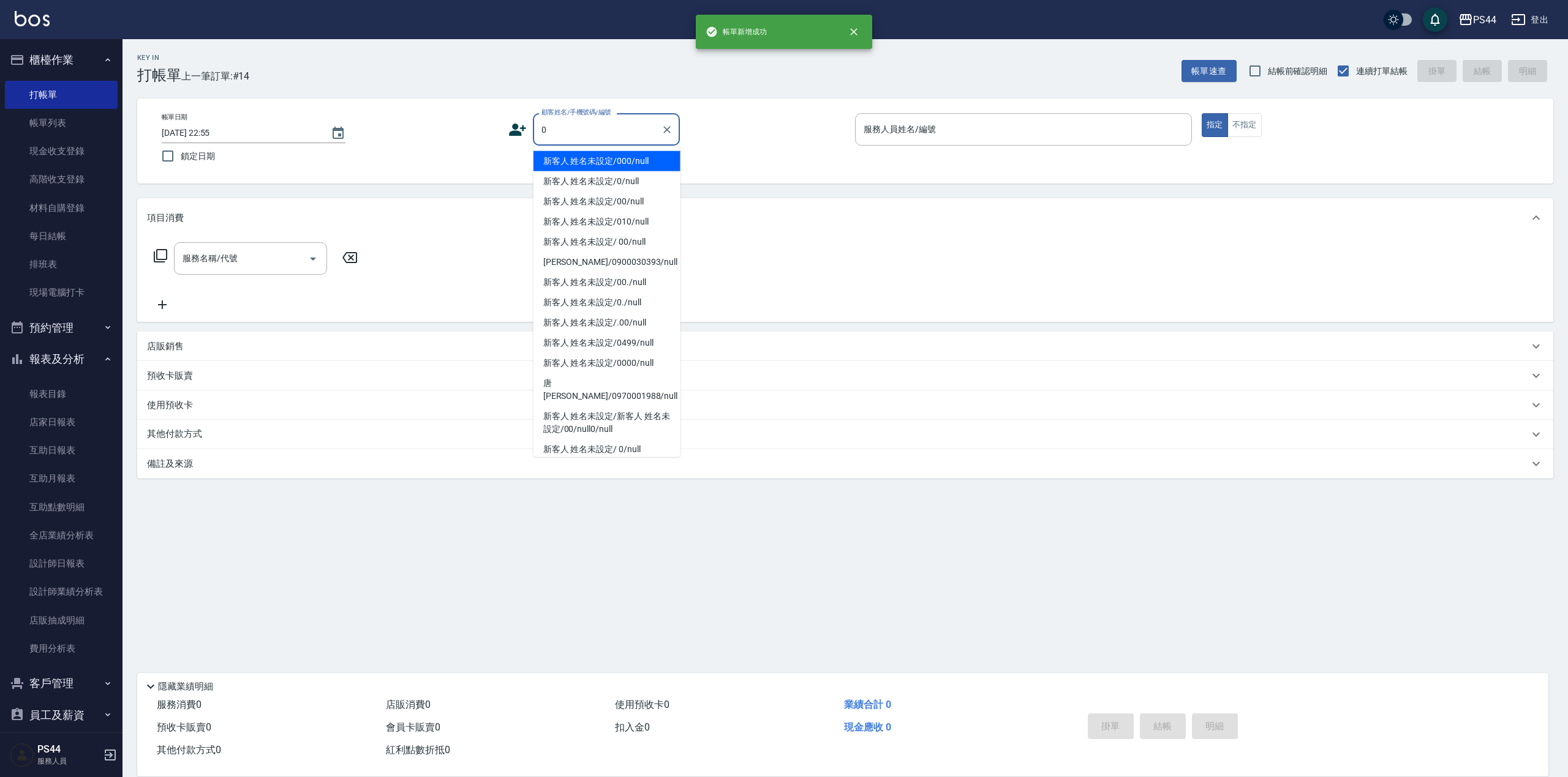
type input "新客人 姓名未設定/000/null"
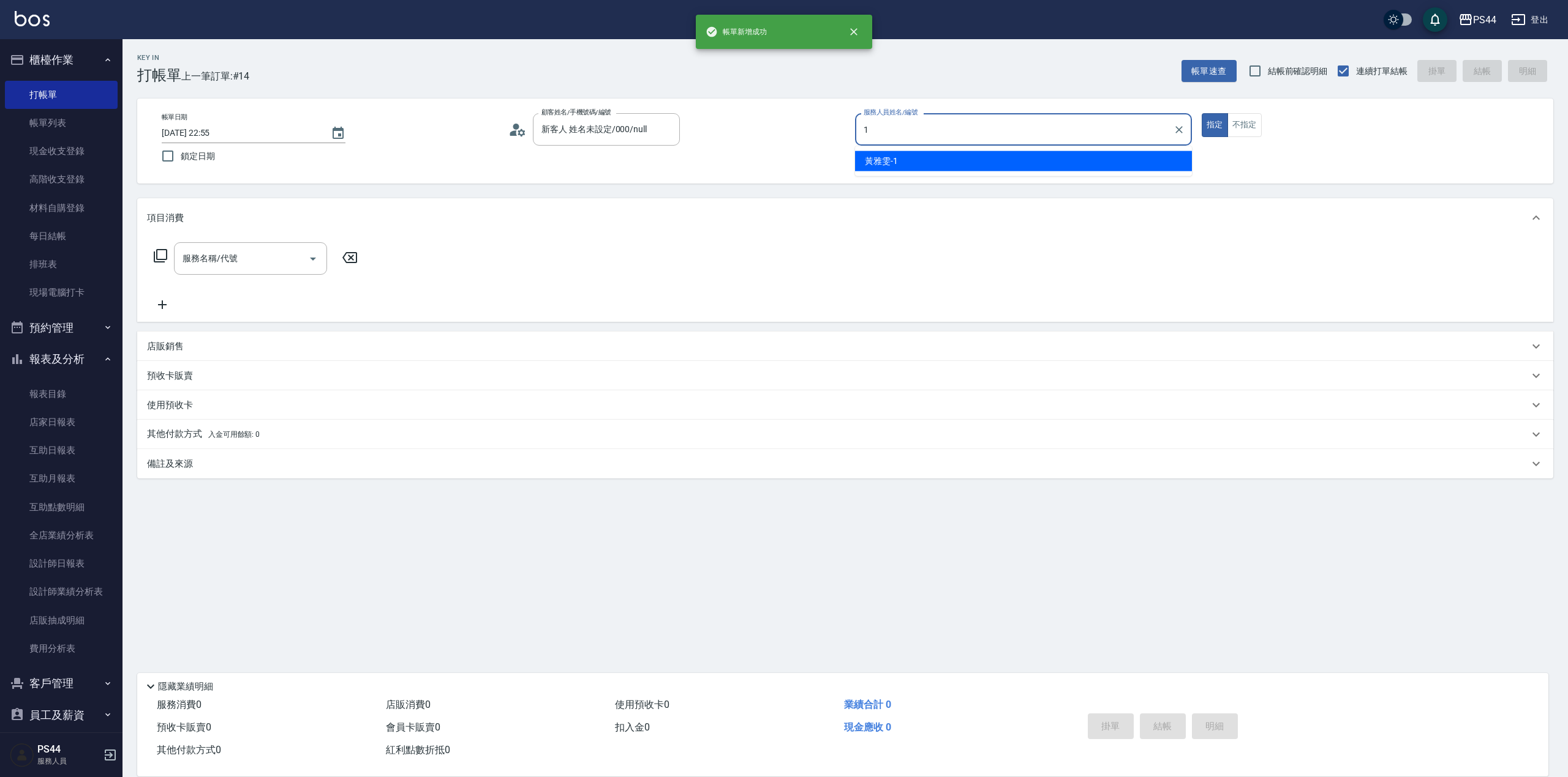
type input "[PERSON_NAME]-1"
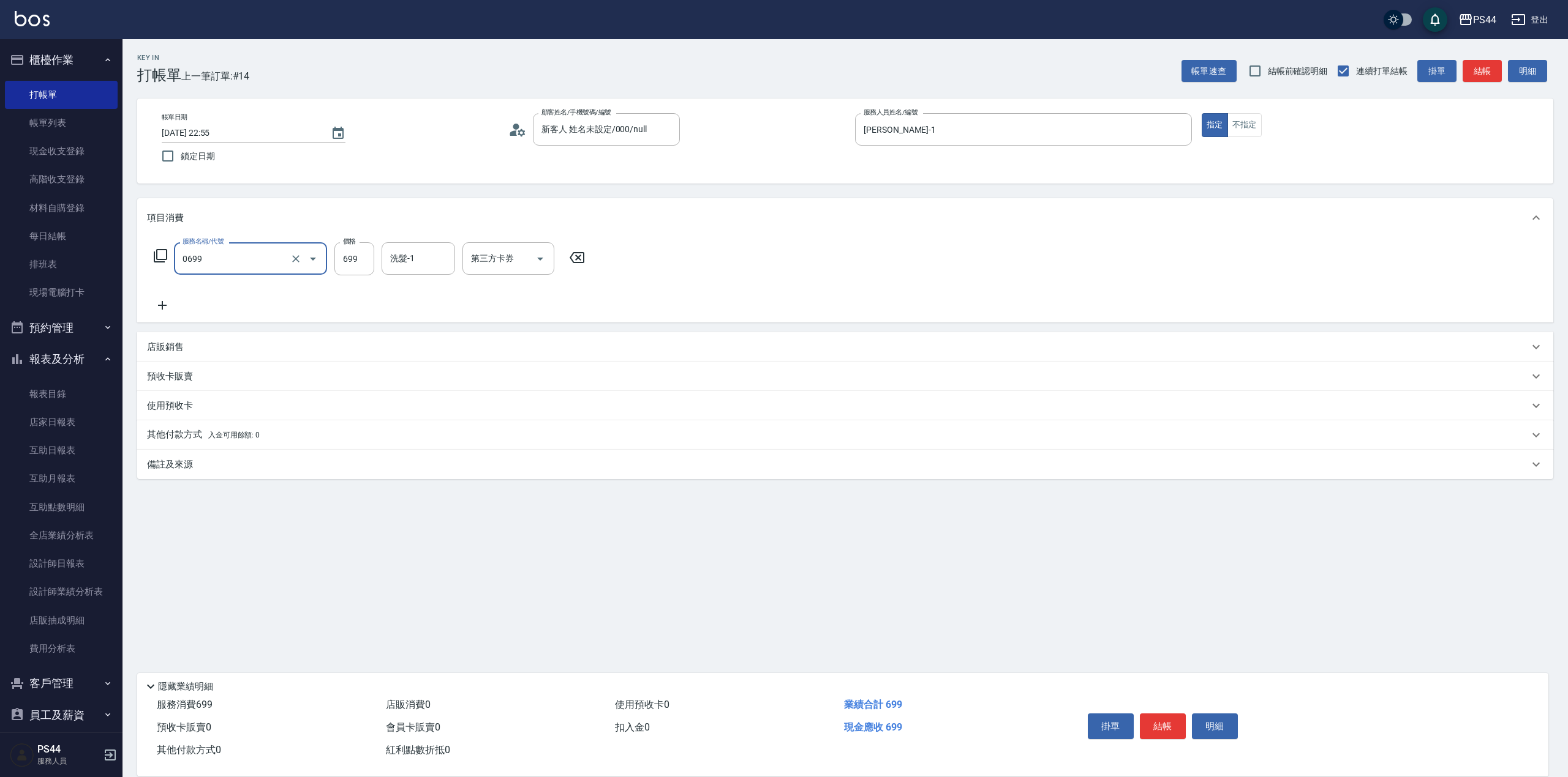
type input "精油SPA(0699)"
type input "慧星-29"
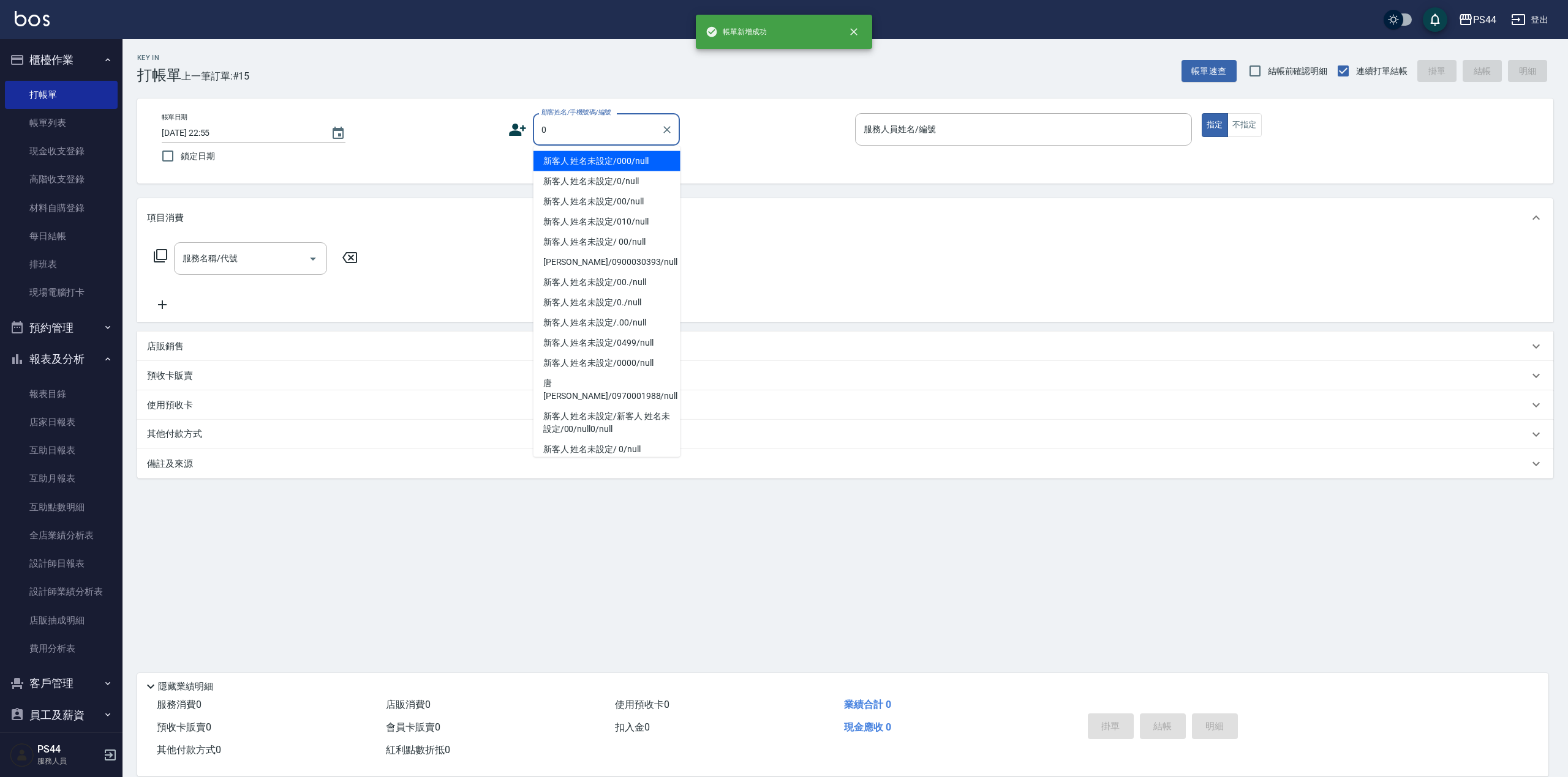
type input "新客人 姓名未設定/000/null"
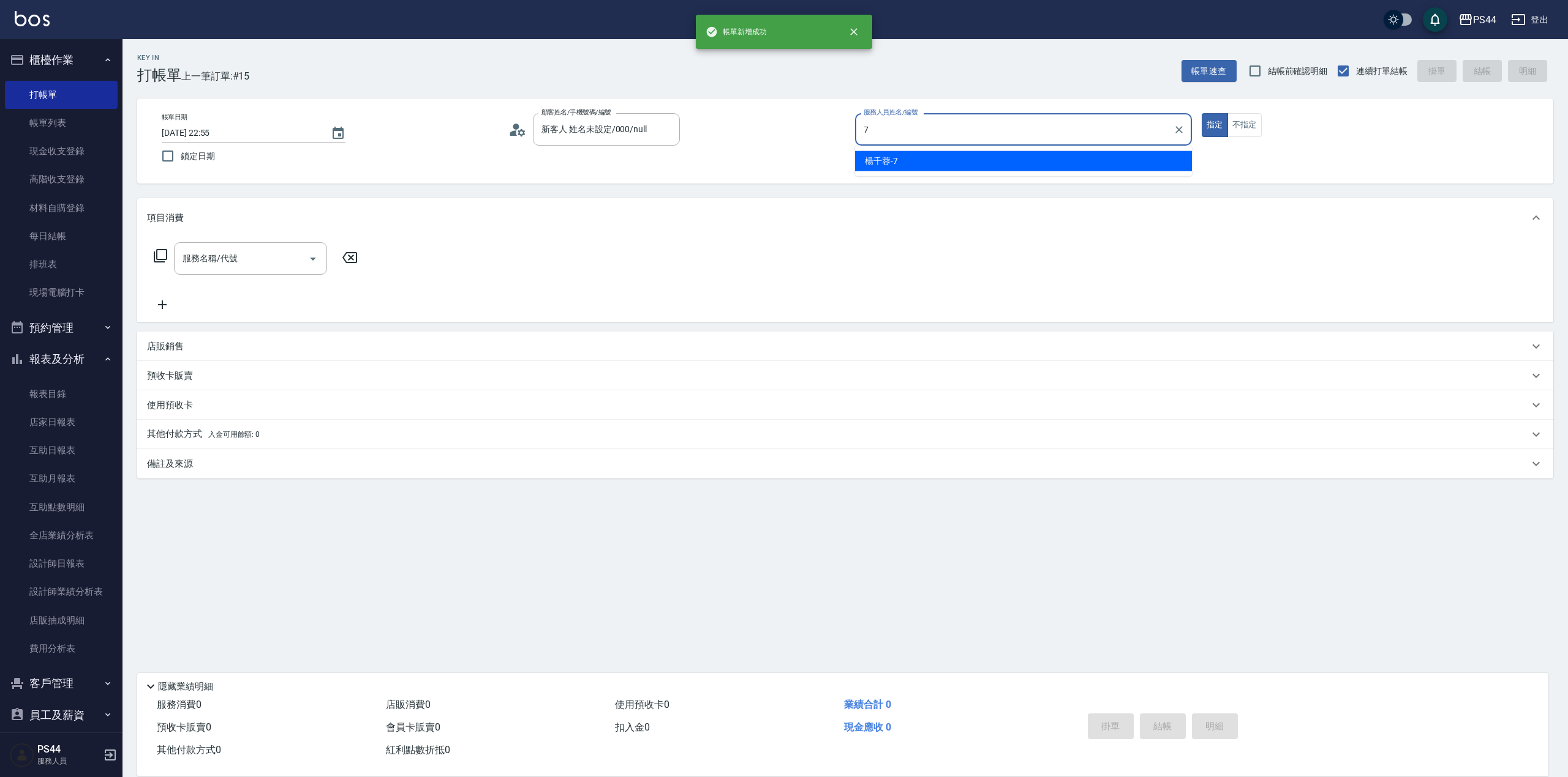
type input "[PERSON_NAME]-7"
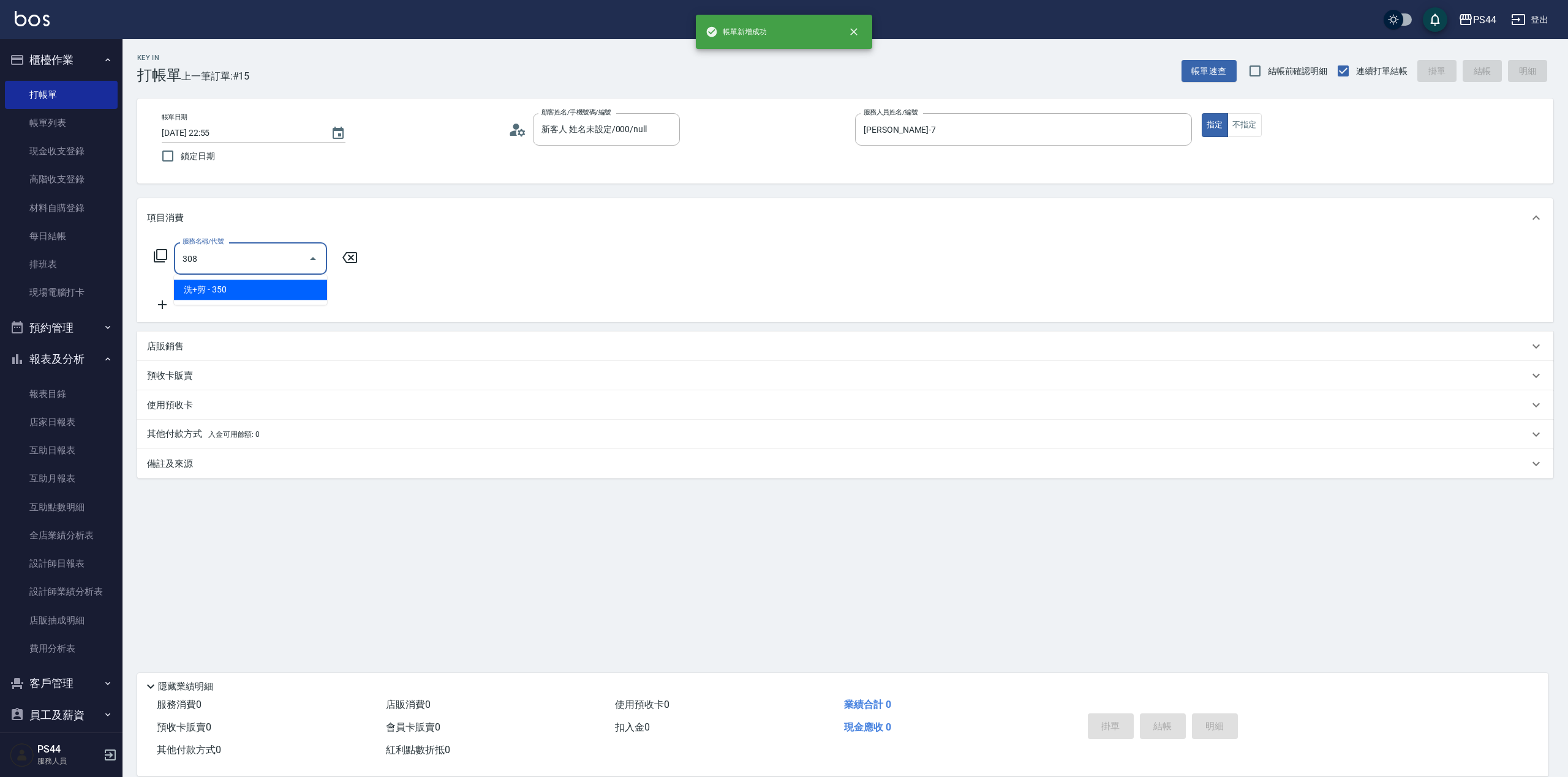
type input "洗+剪(308)"
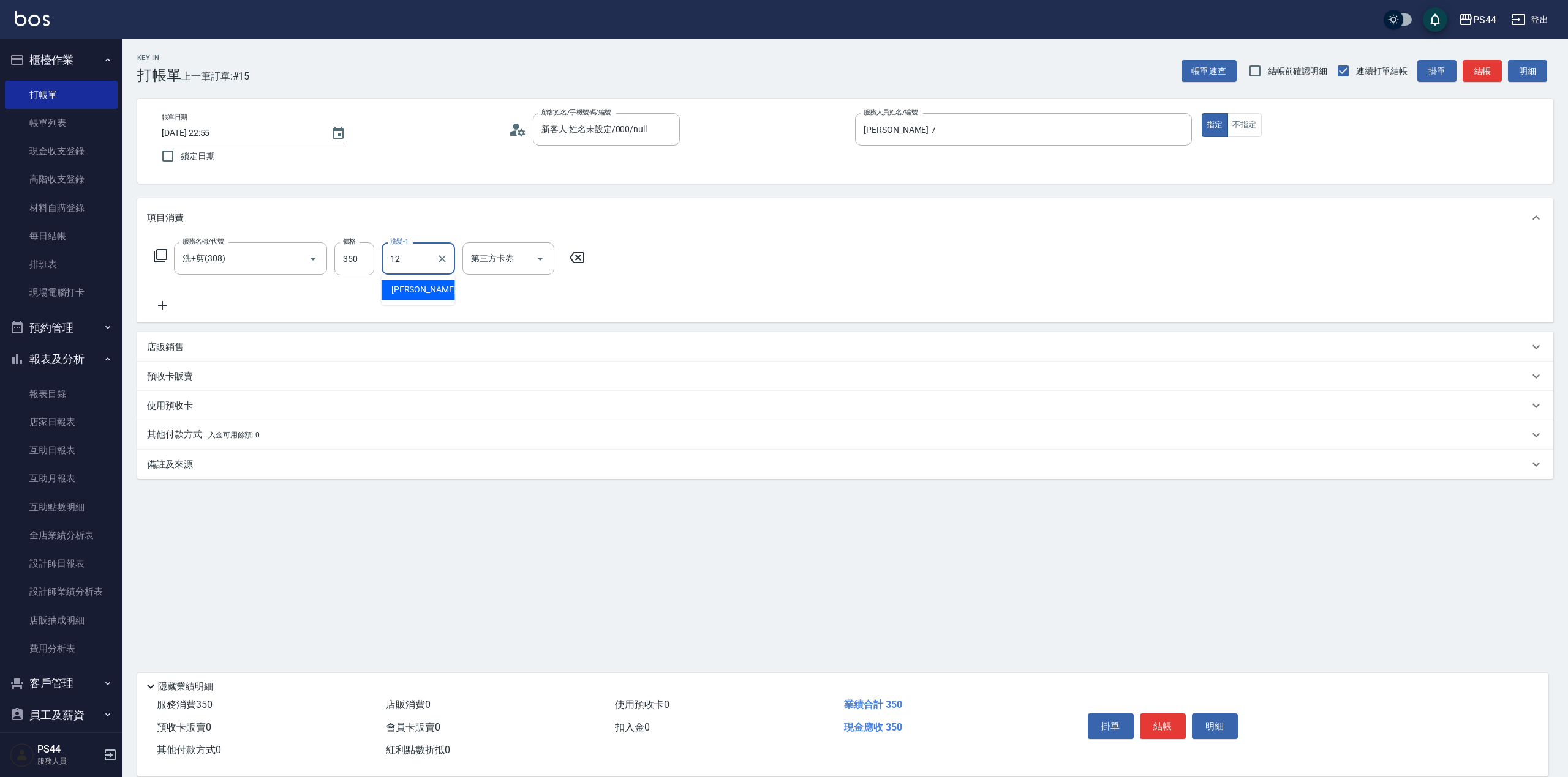
type input "[PERSON_NAME]-12"
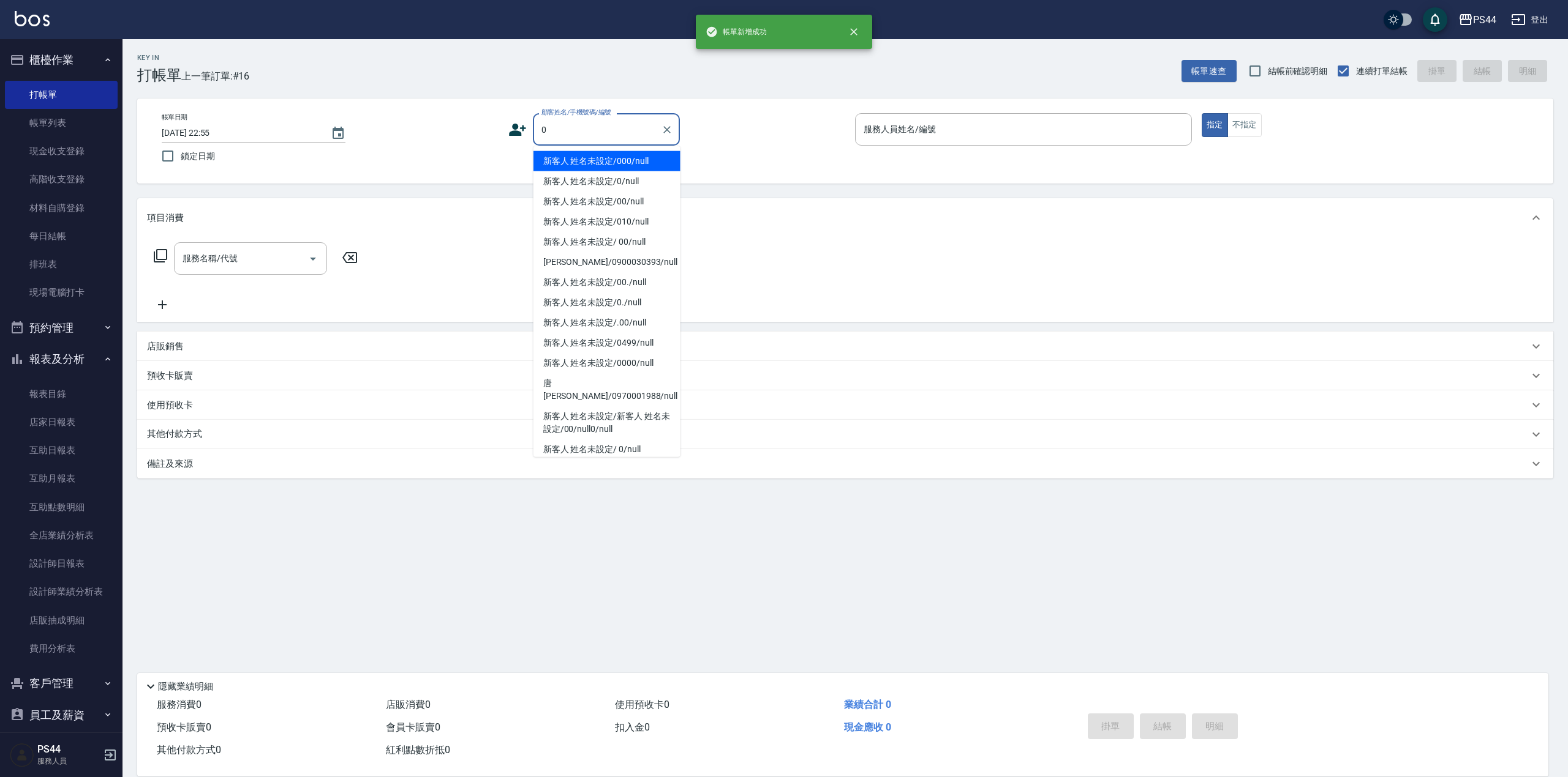
type input "新客人 姓名未設定/000/null"
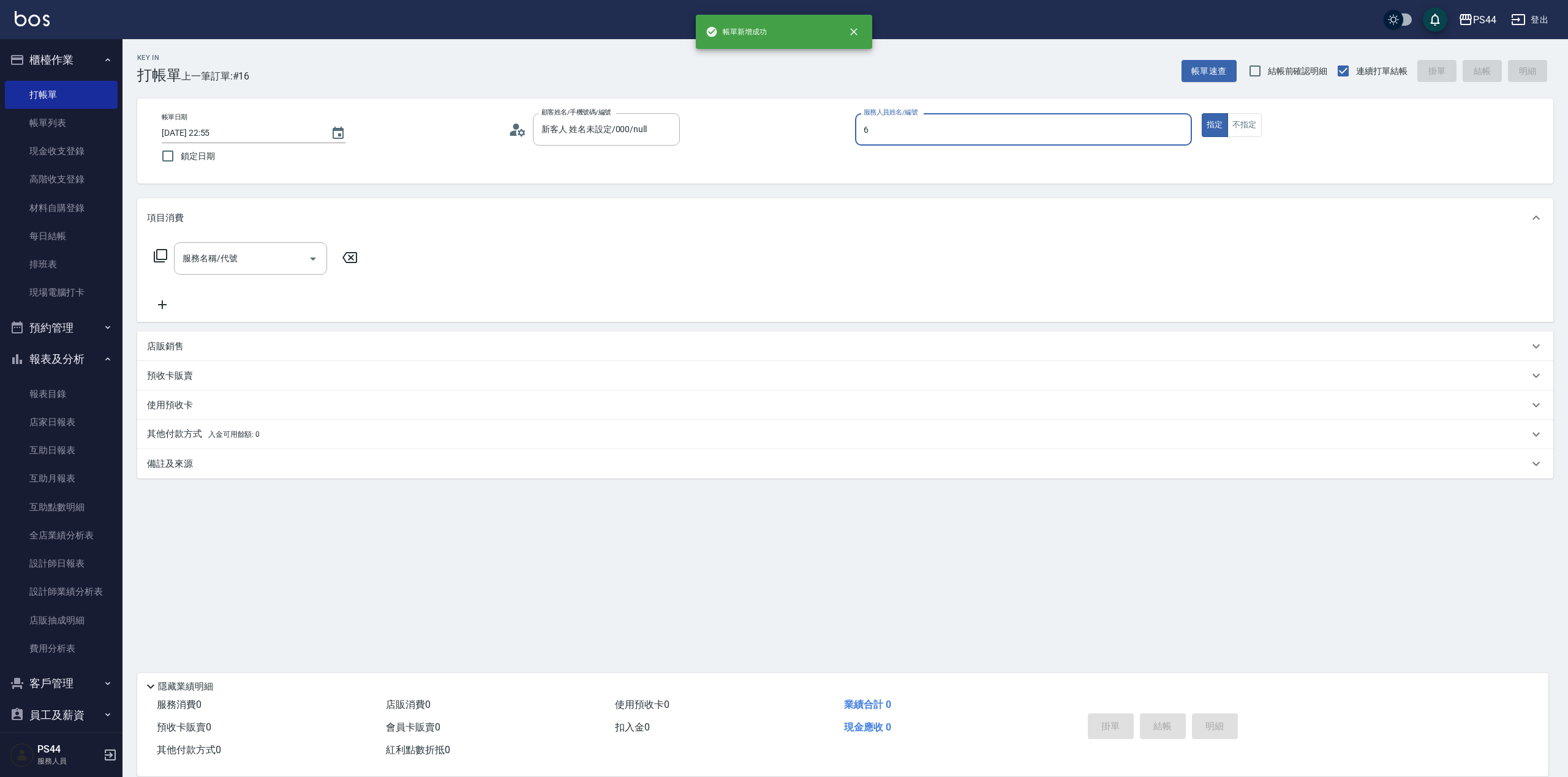
type input "kAYDEN-6"
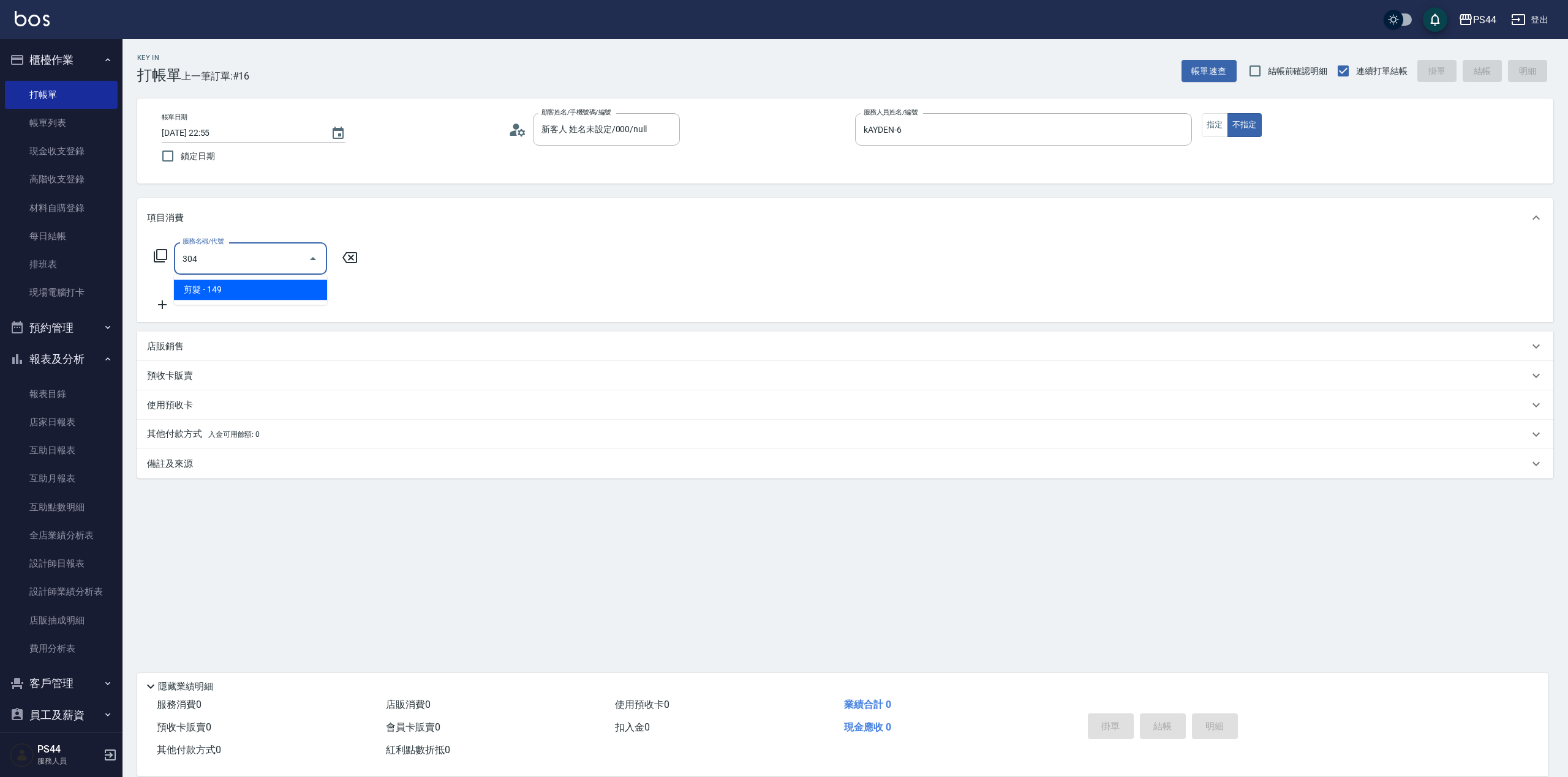
type input "剪髮(304)"
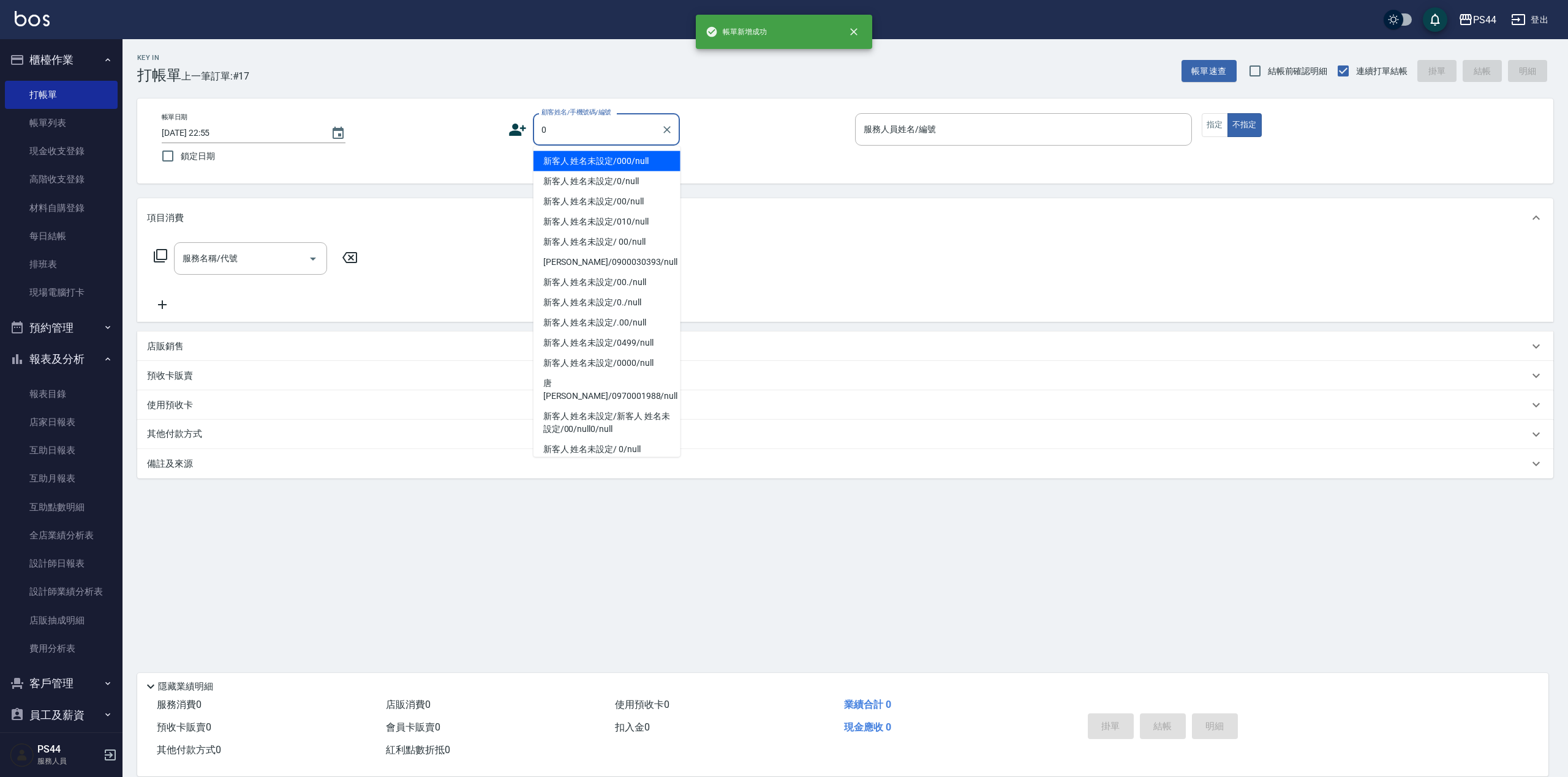
type input "新客人 姓名未設定/000/null"
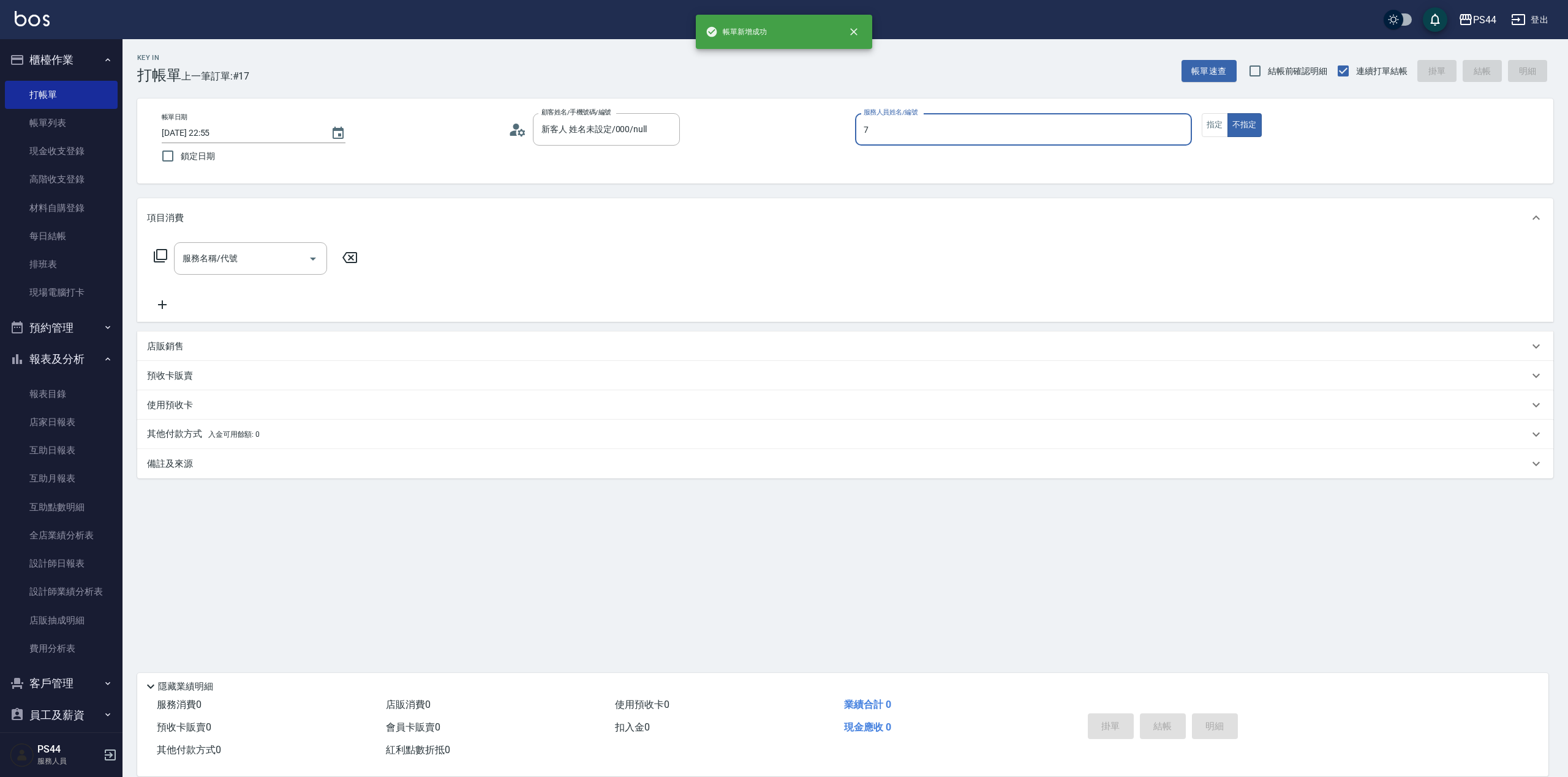
type input "[PERSON_NAME]-7"
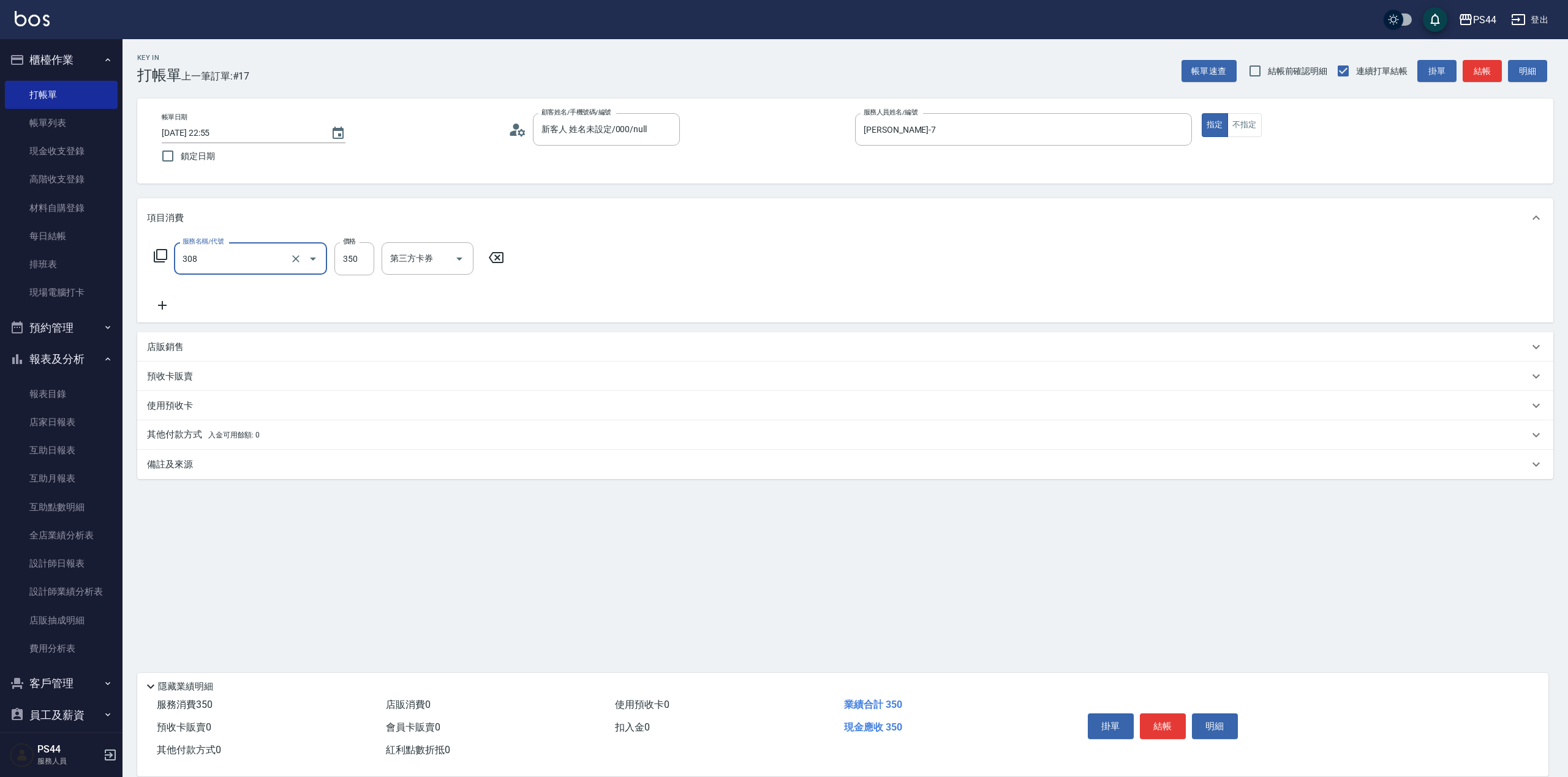
type input "洗+剪(308)"
type input "[PERSON_NAME]-12"
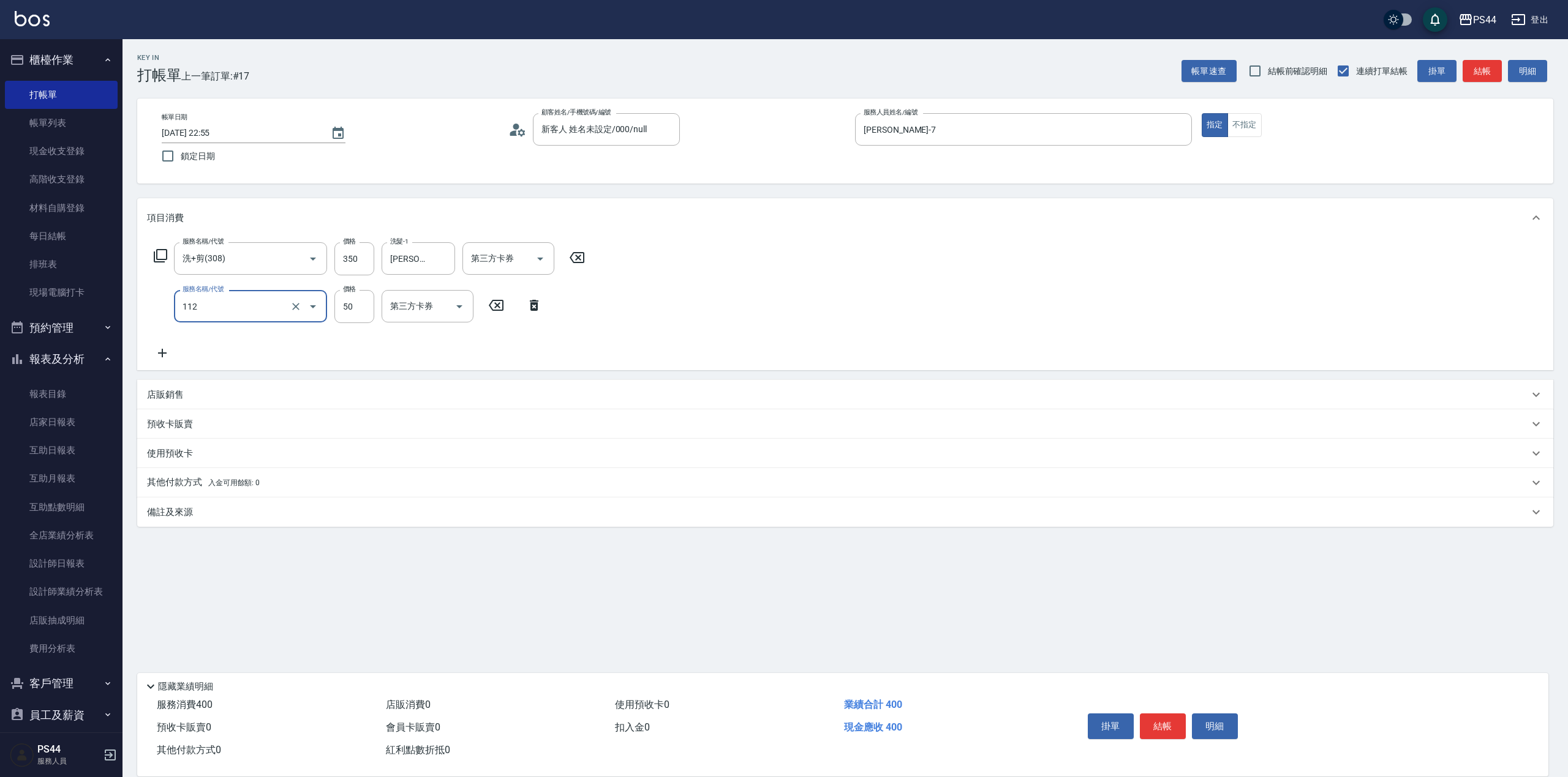
type input "精油50(112)"
type input "[PERSON_NAME]-12"
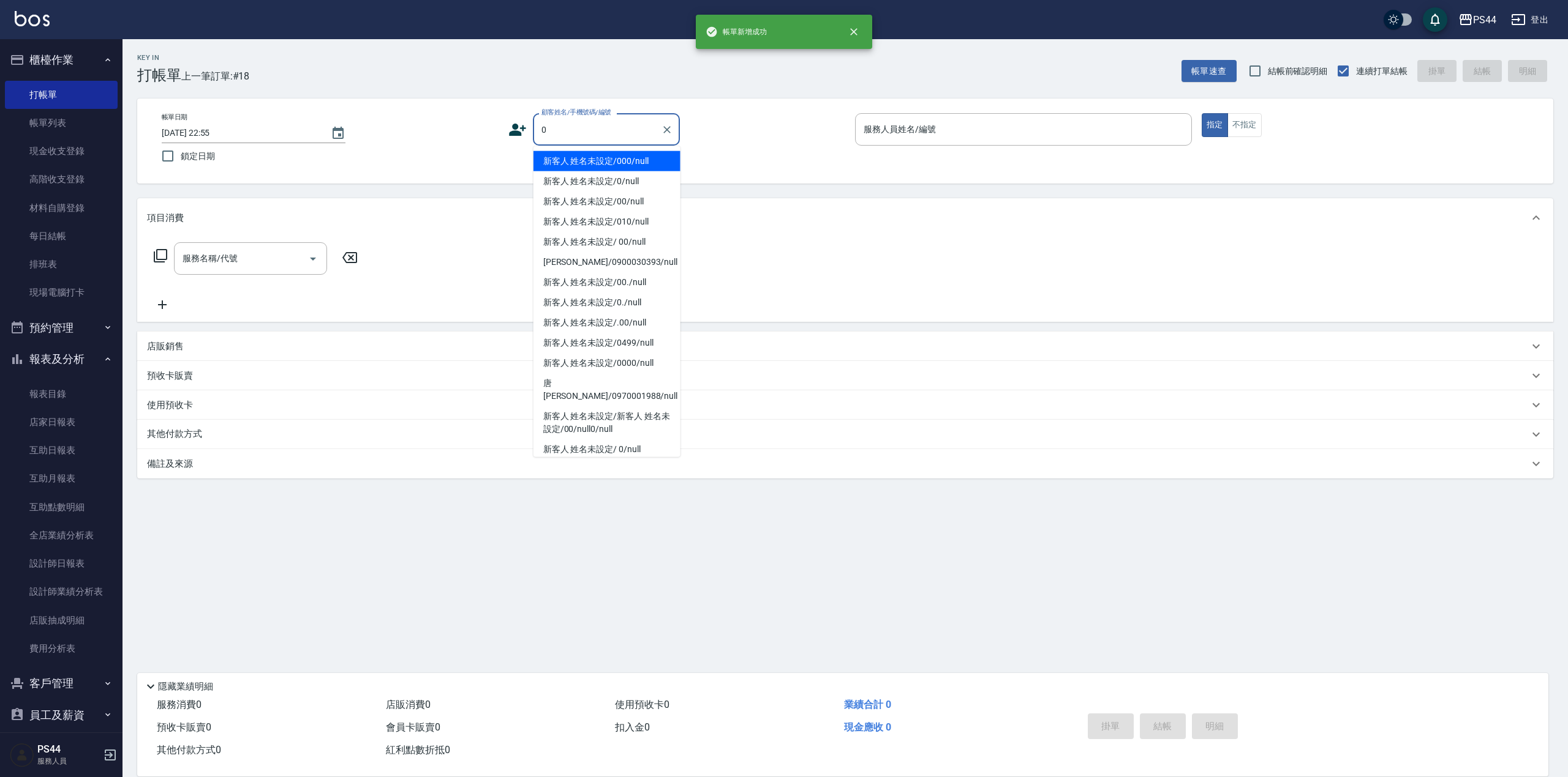
type input "新客人 姓名未設定/000/null"
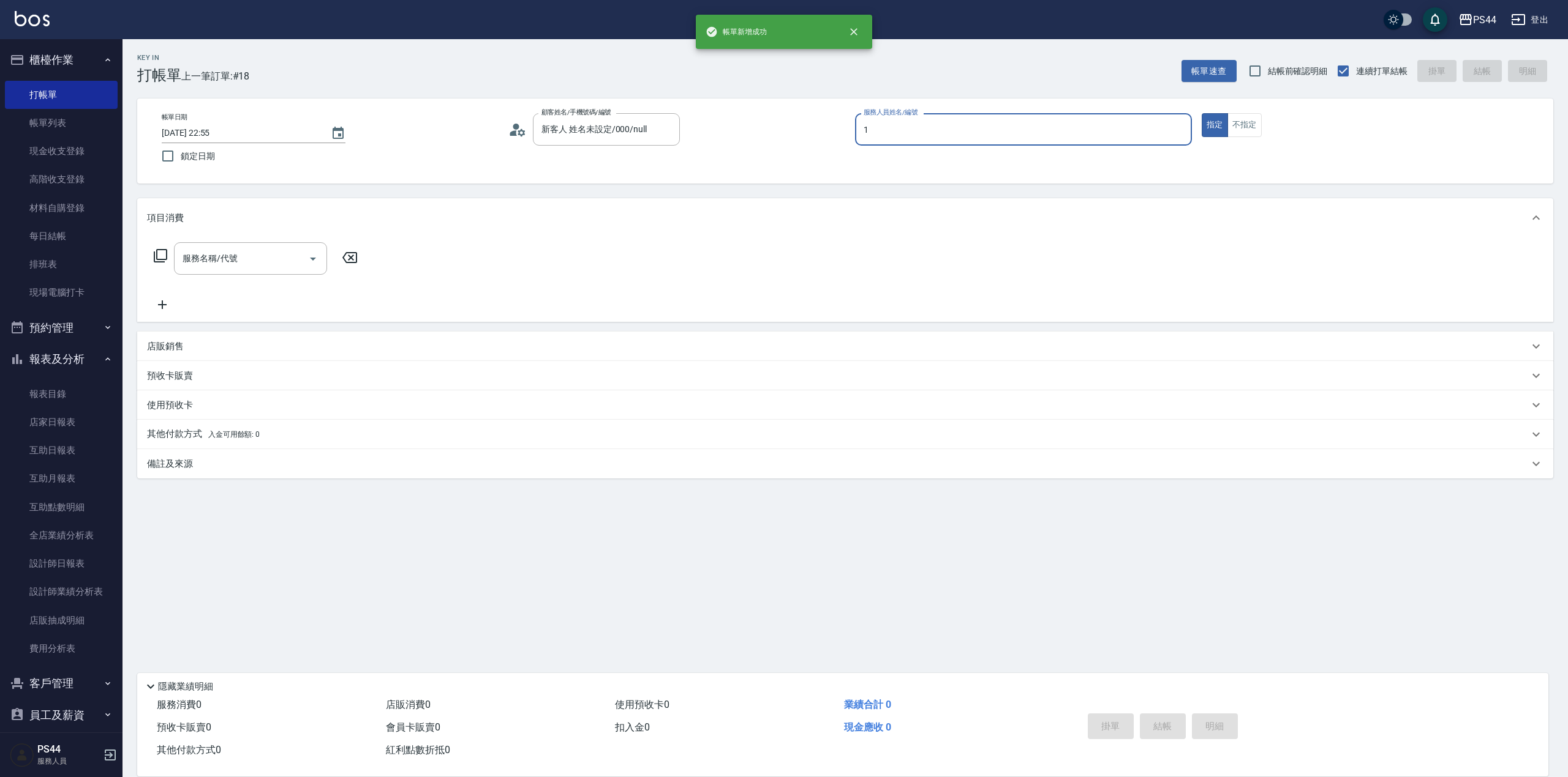
type input "[PERSON_NAME]-1"
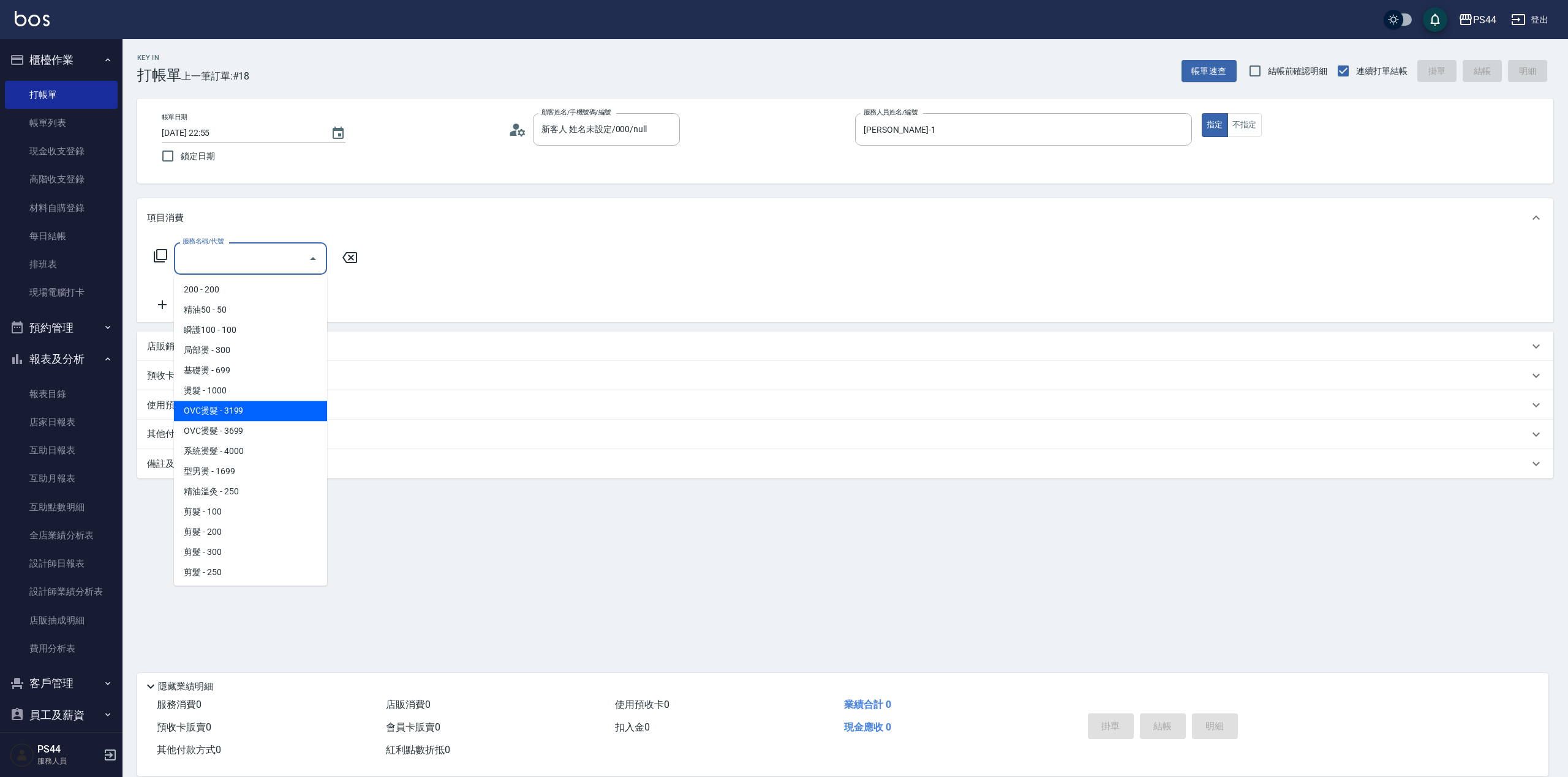
type input "OVC燙髮(203)"
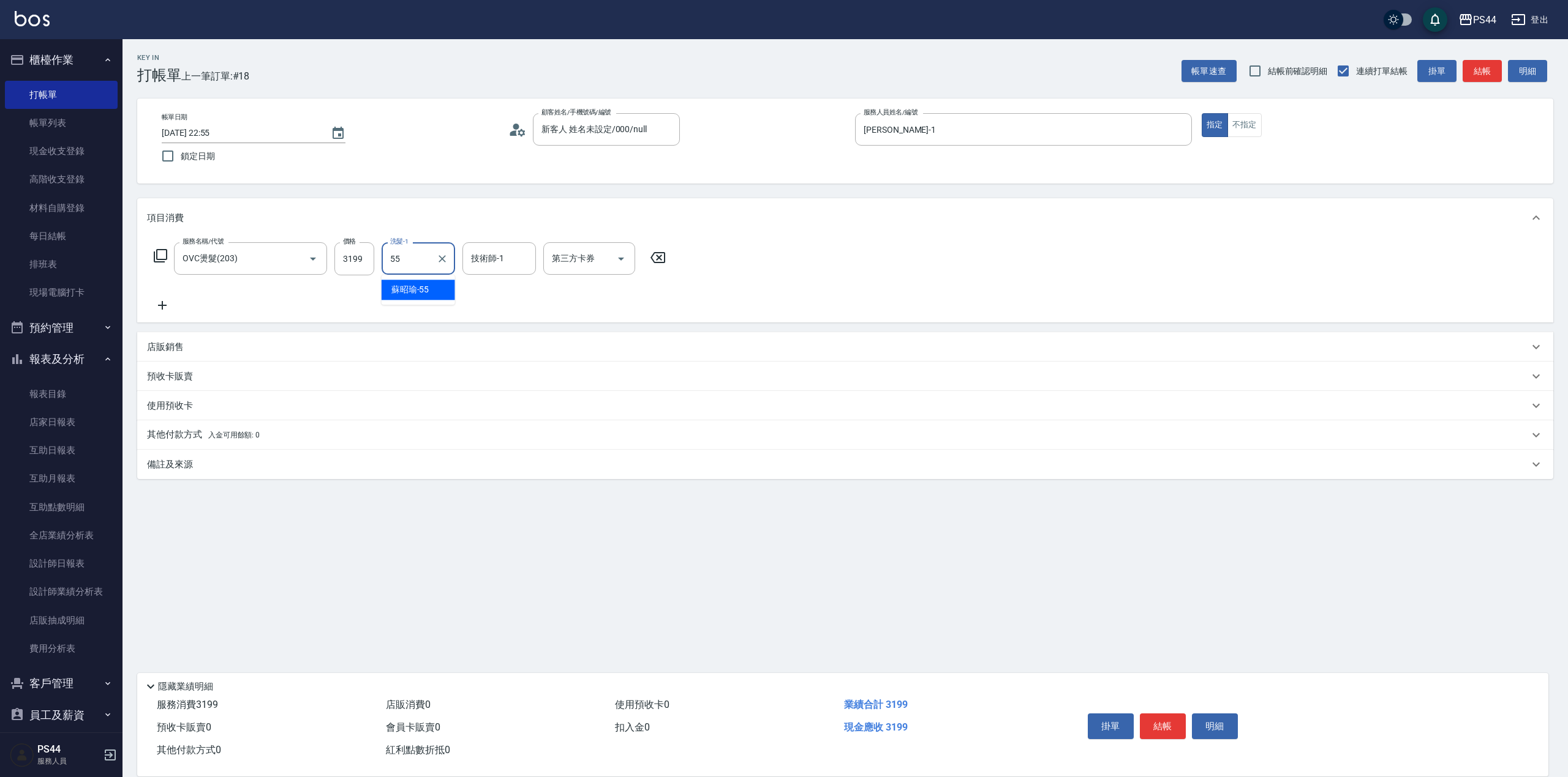
type input "[PERSON_NAME]-55"
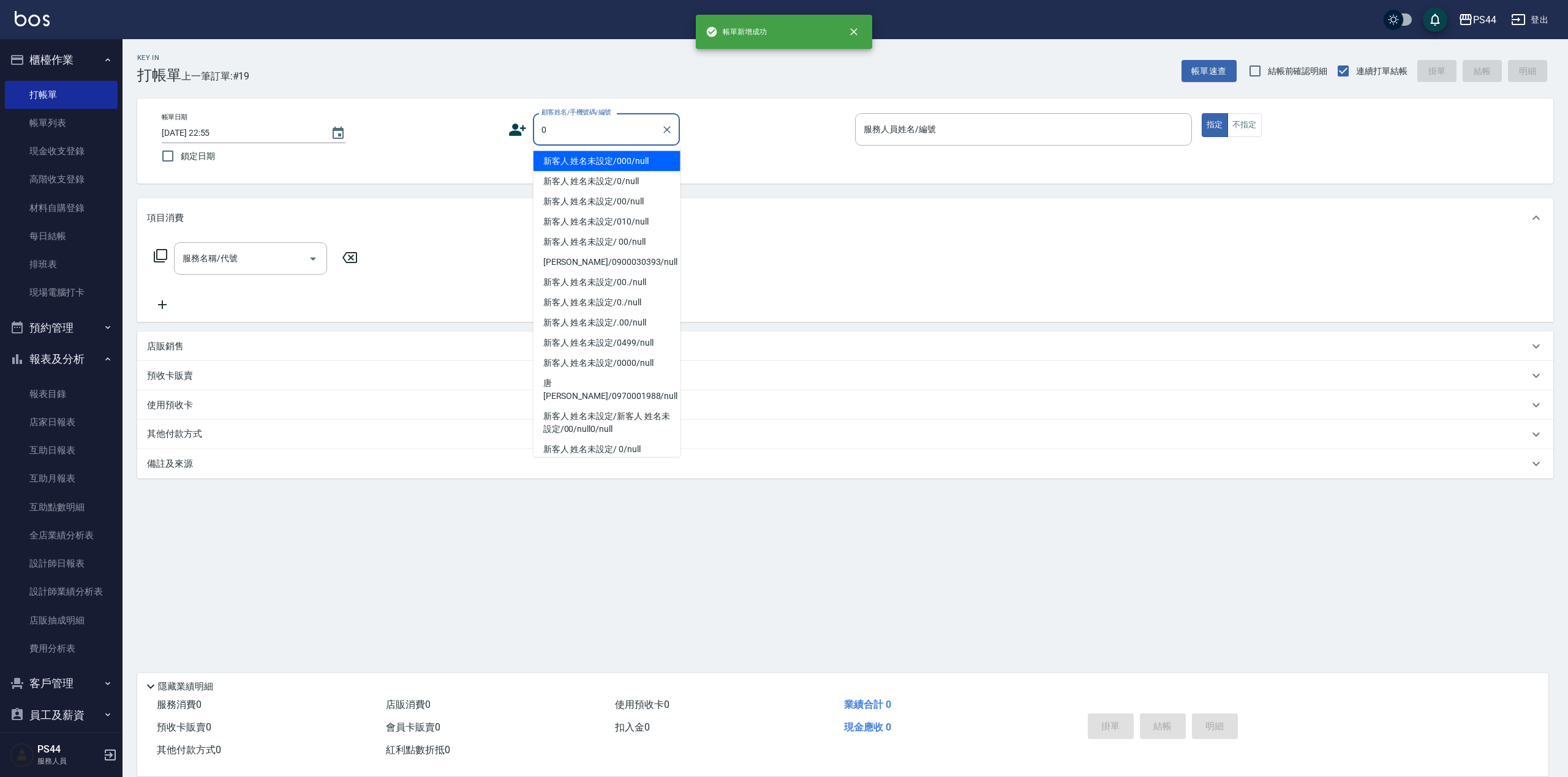
type input "新客人 姓名未設定/000/null"
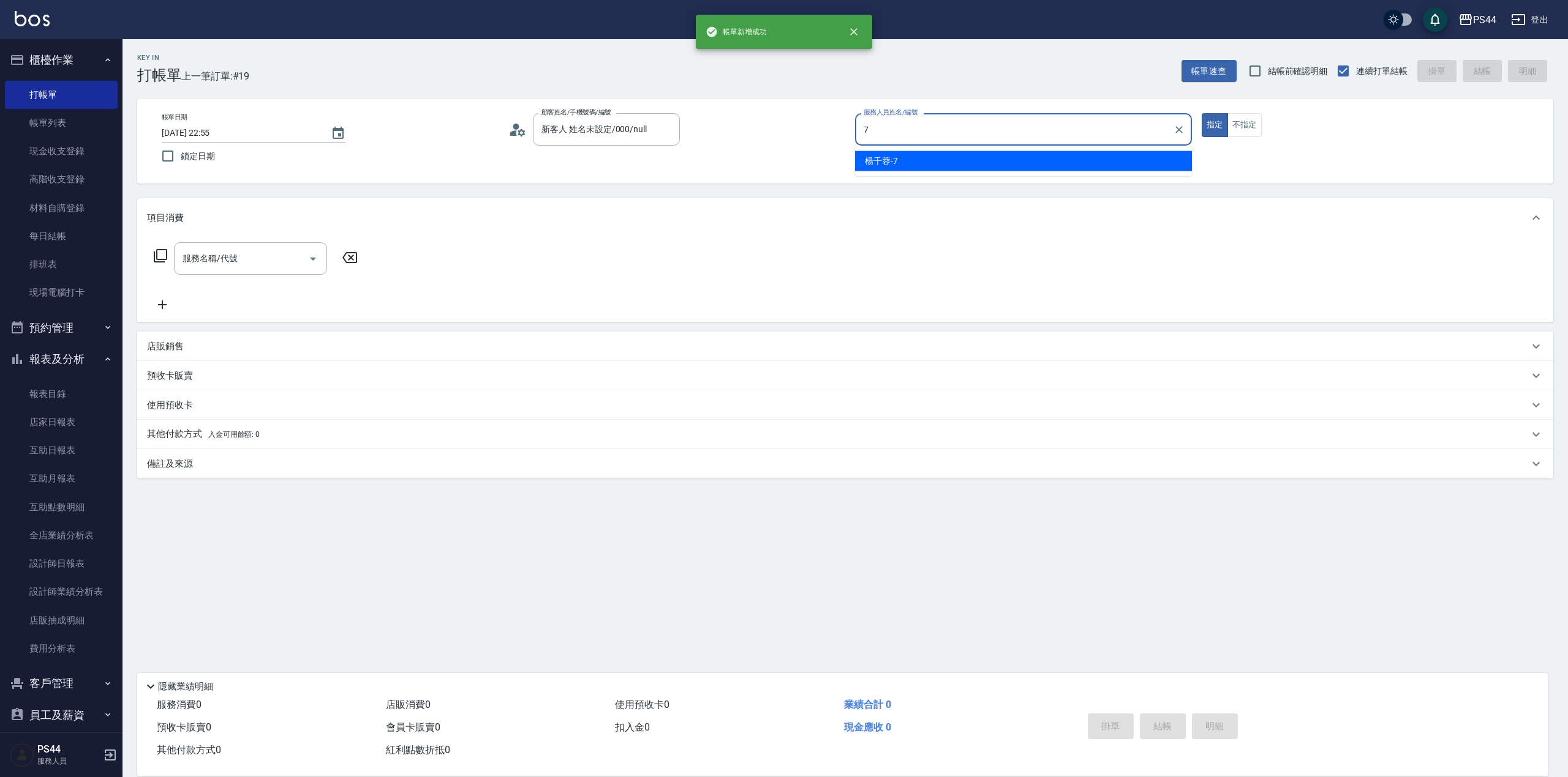
type input "[PERSON_NAME]-7"
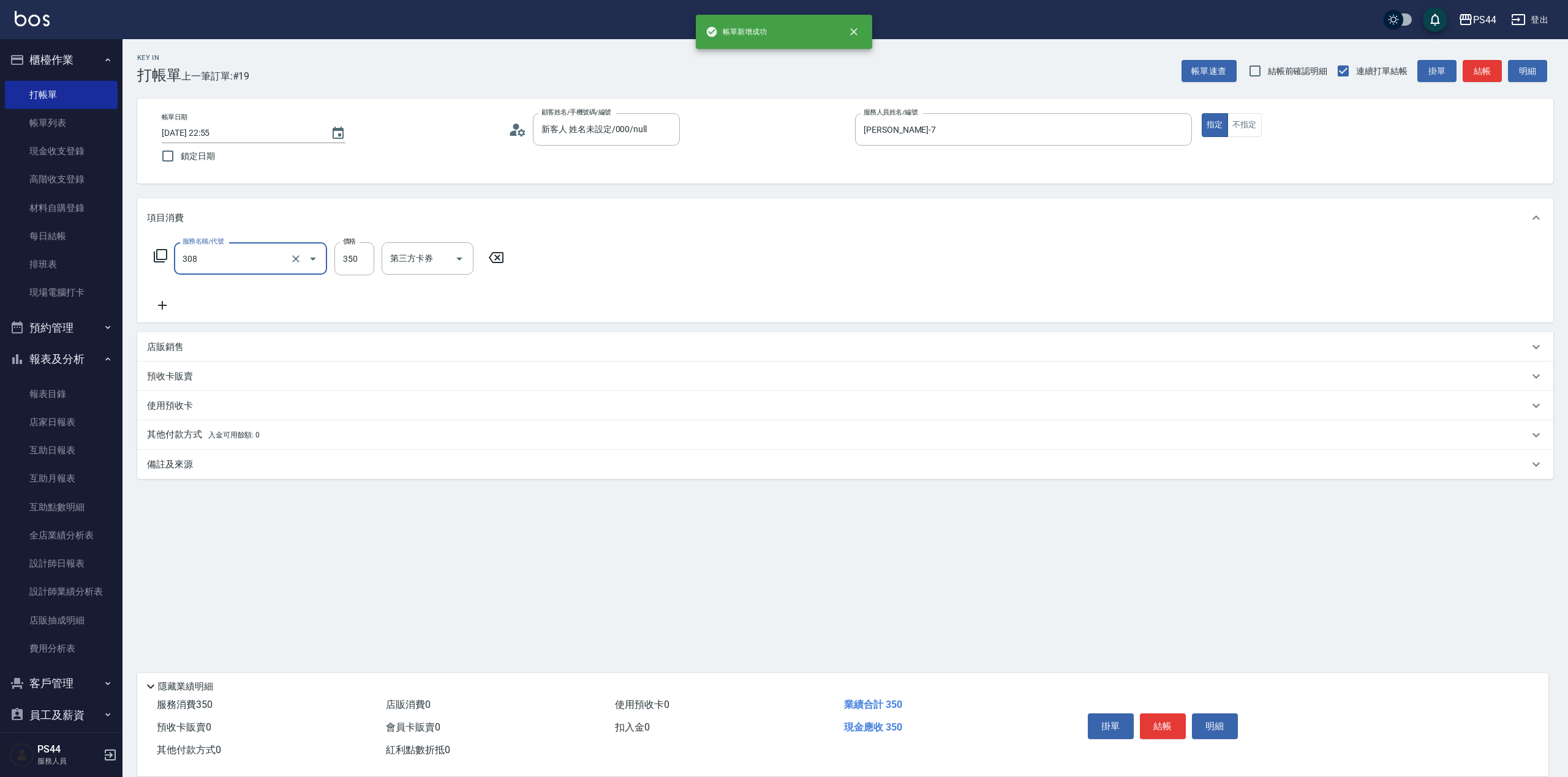
type input "洗+剪(308)"
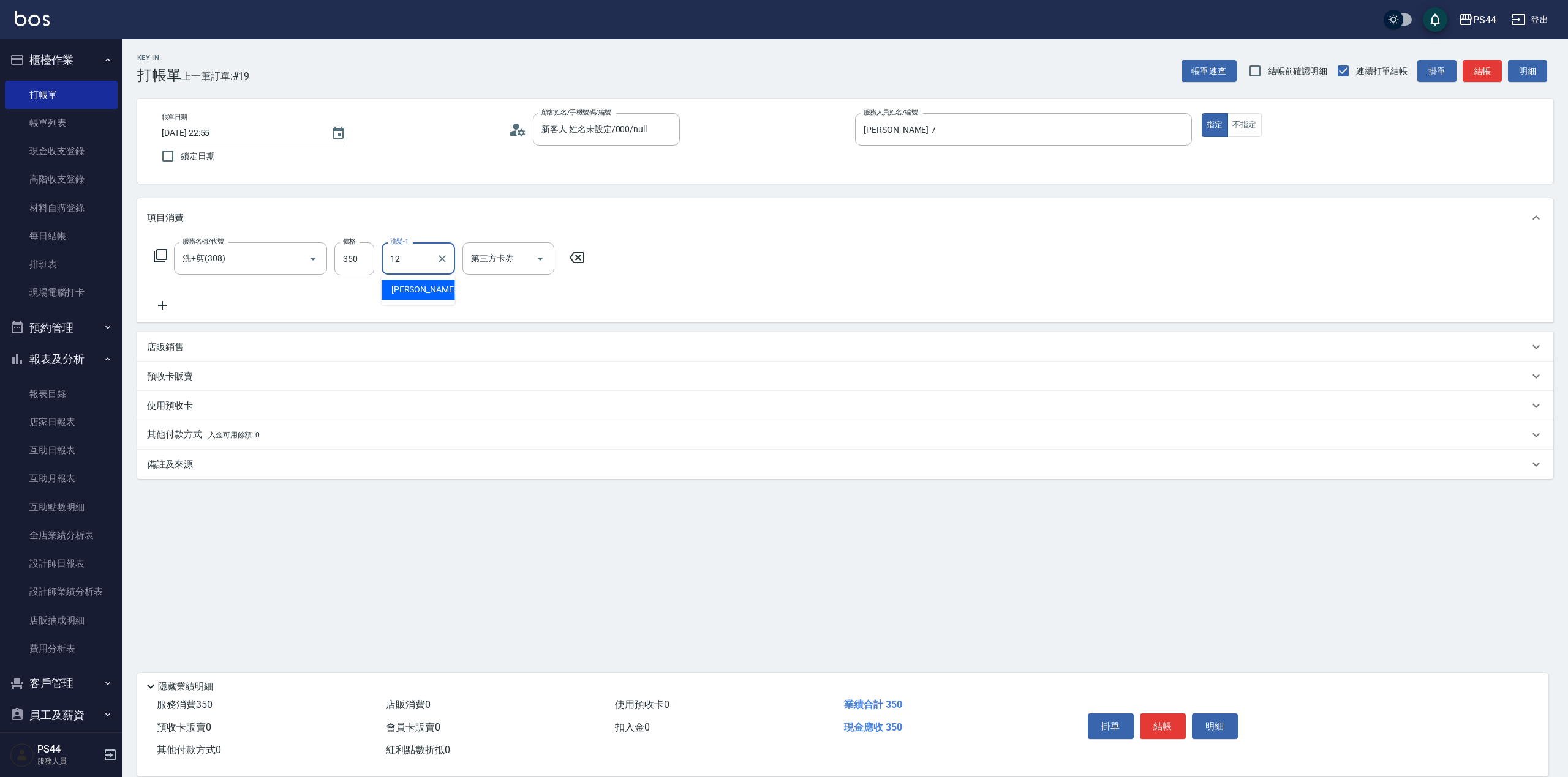
type input "[PERSON_NAME]-12"
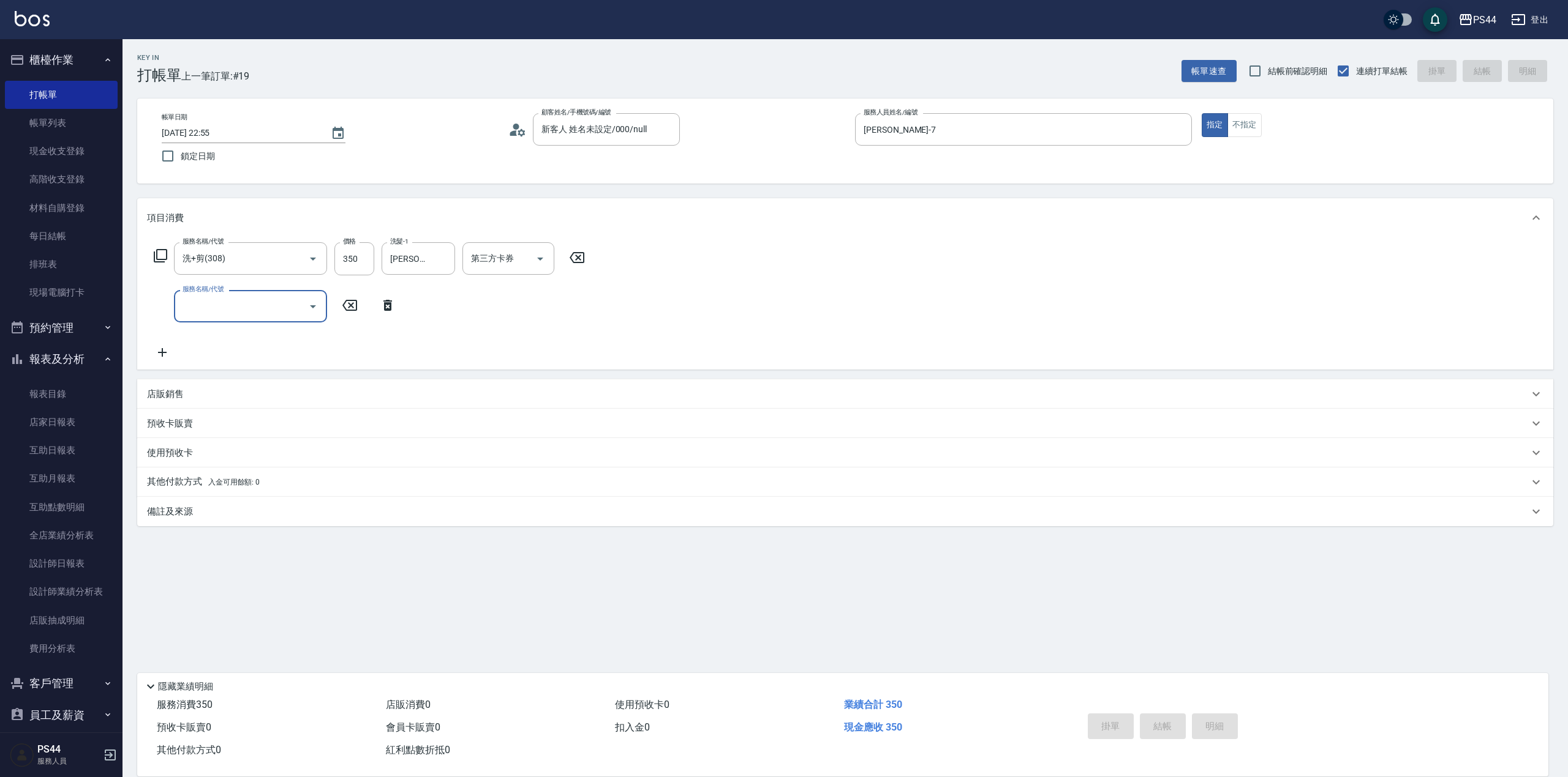
type input "[DATE] 22:56"
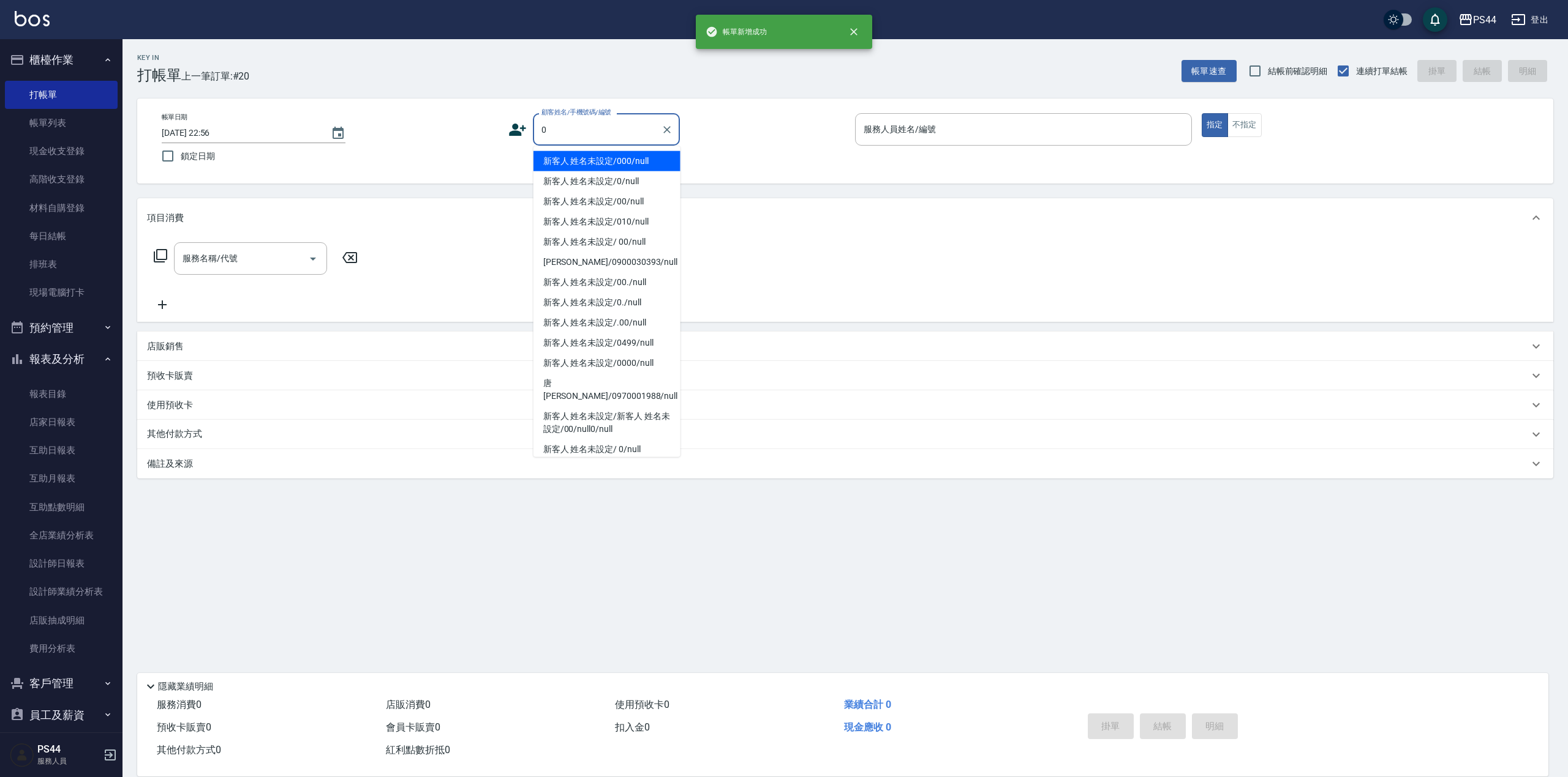
type input "新客人 姓名未設定/000/null"
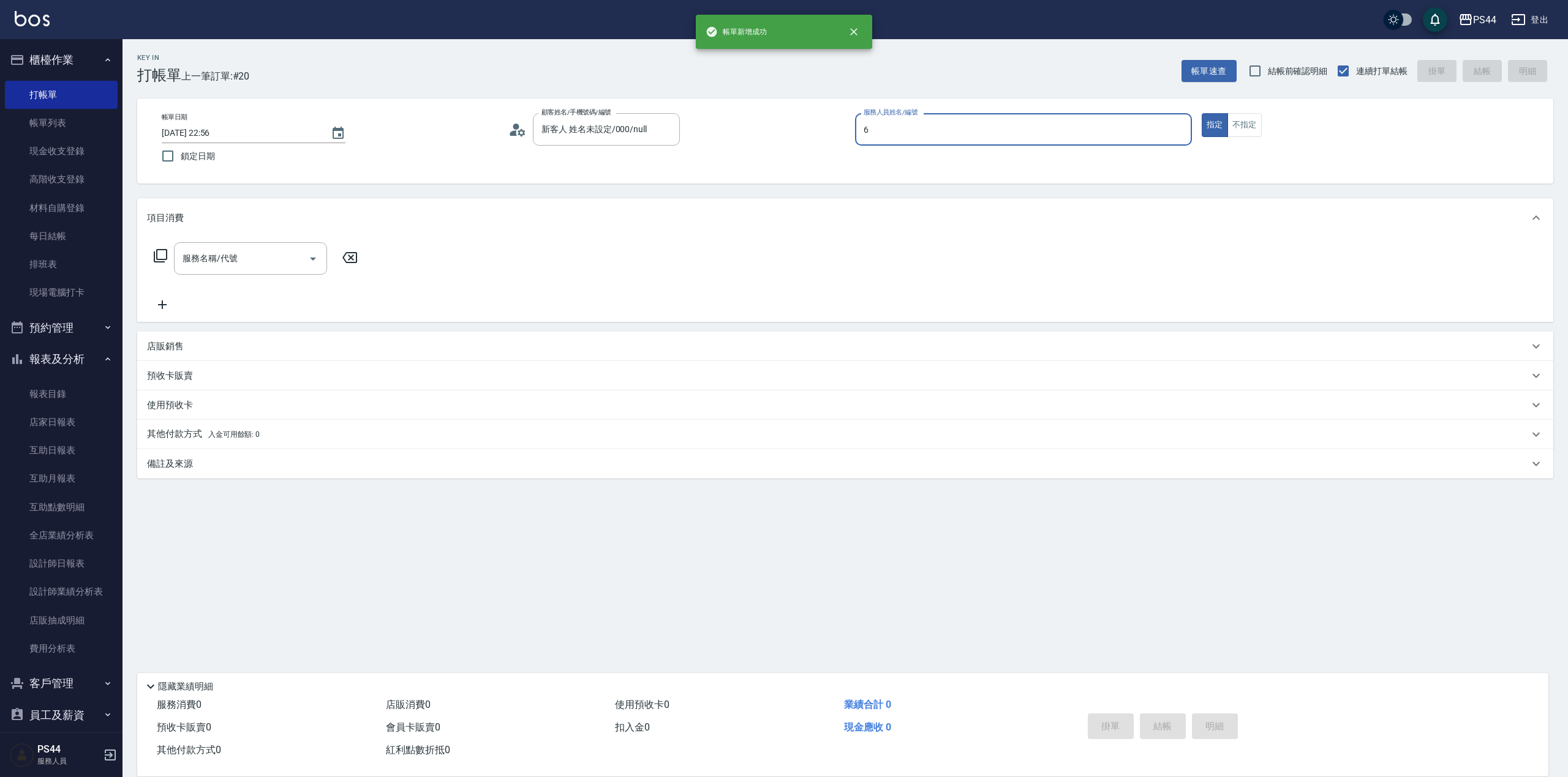
type input "kAYDEN-6"
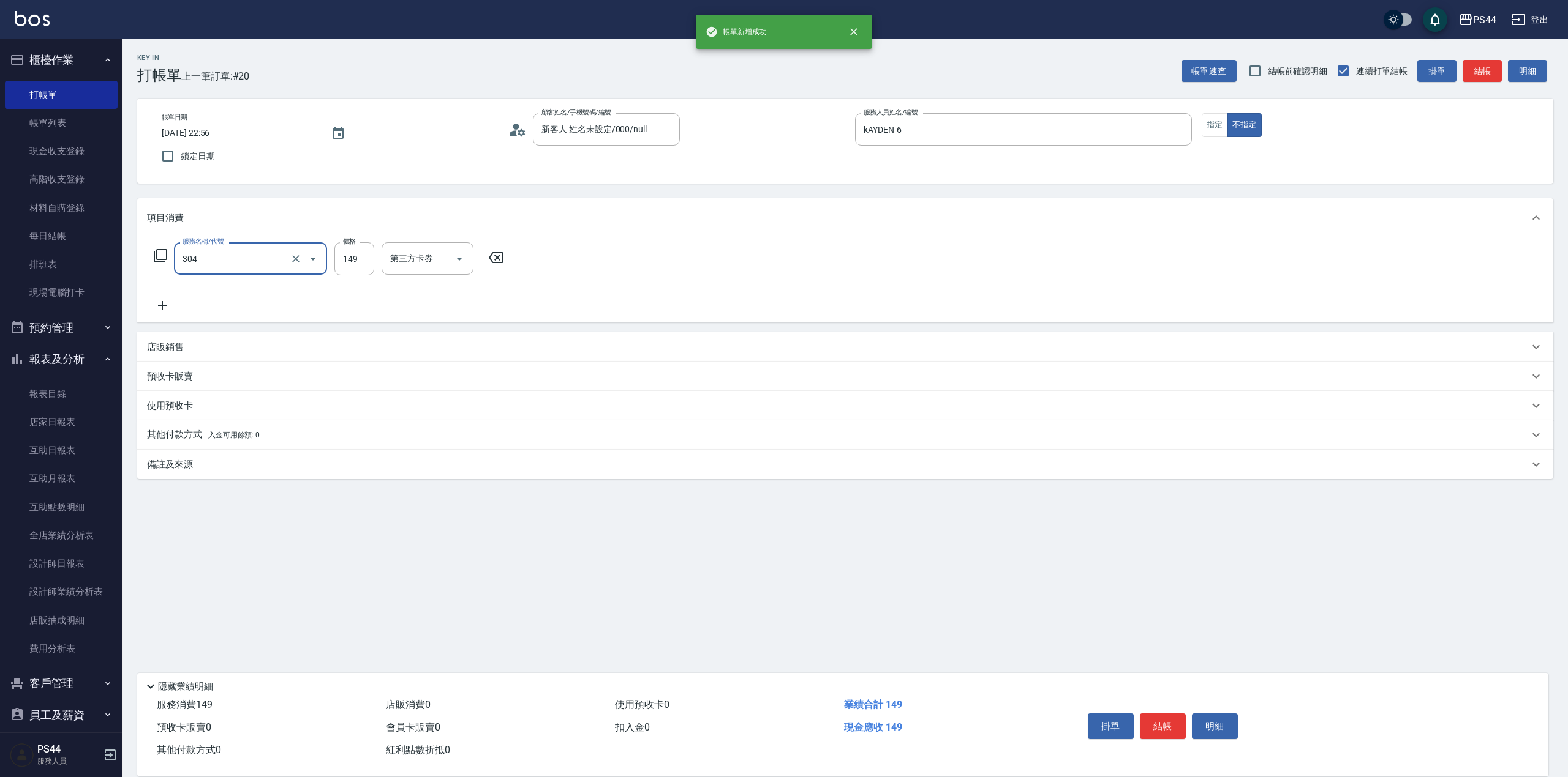
type input "剪髮(304)"
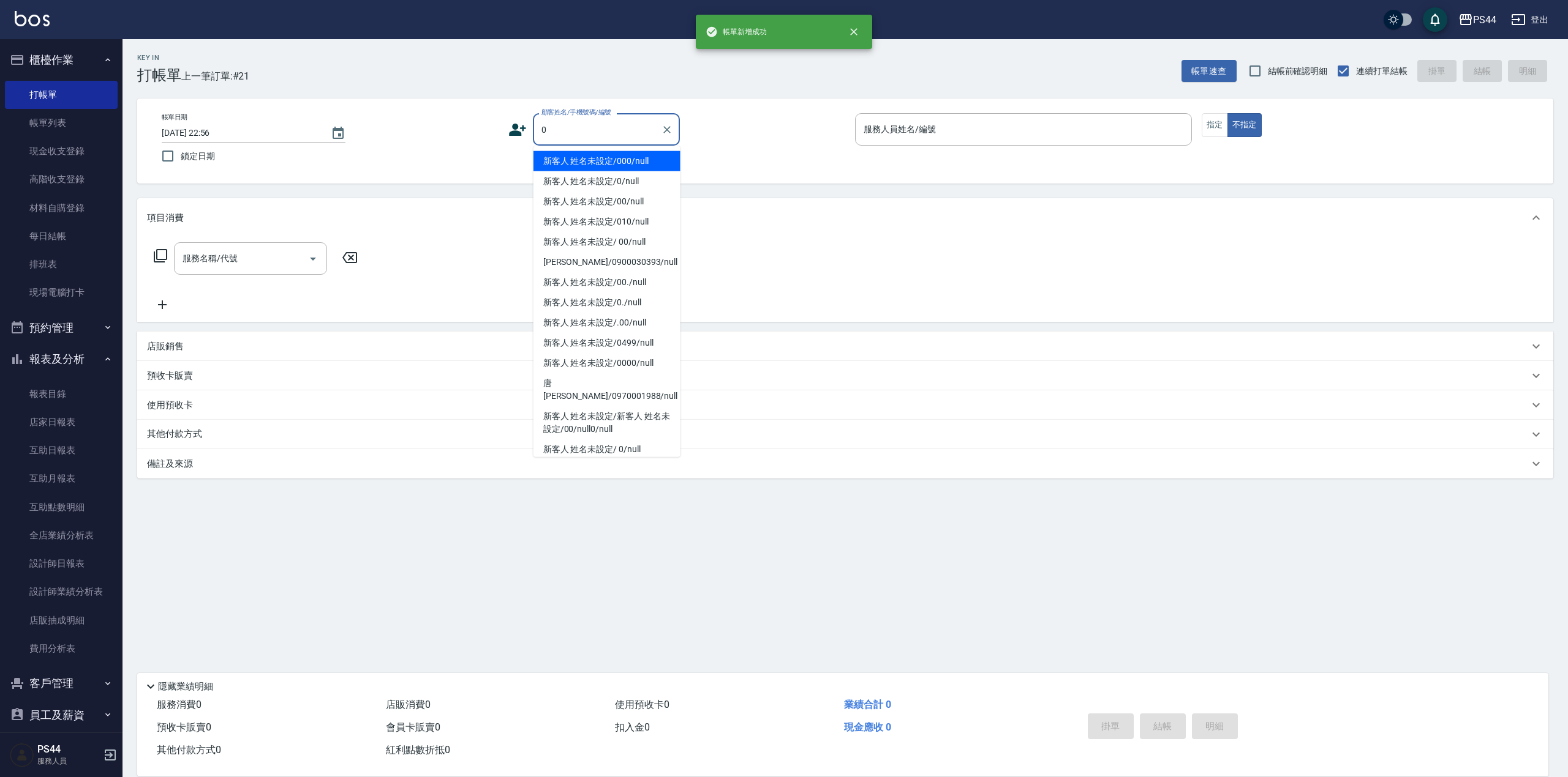
type input "新客人 姓名未設定/000/null"
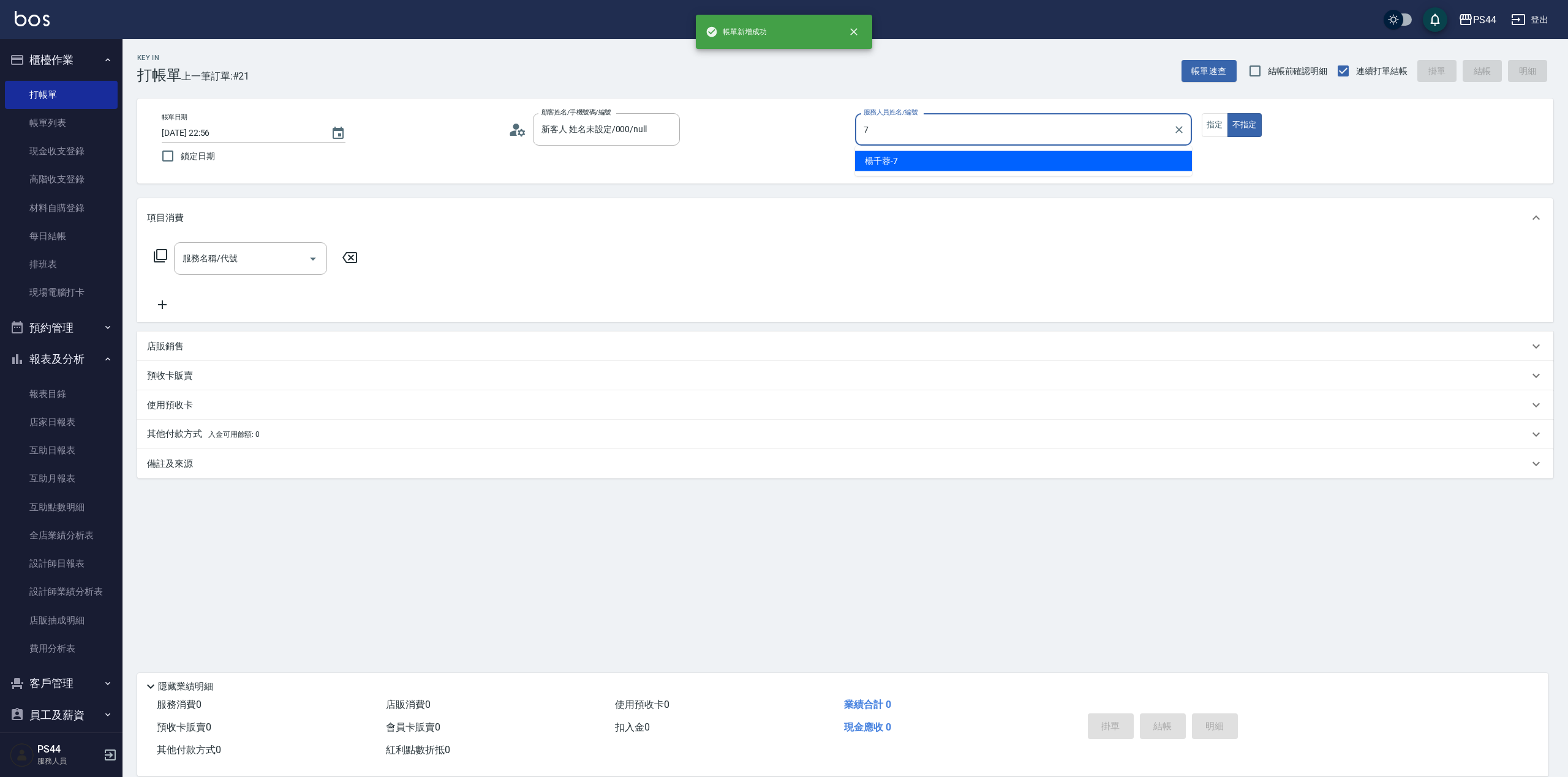
type input "[PERSON_NAME]-7"
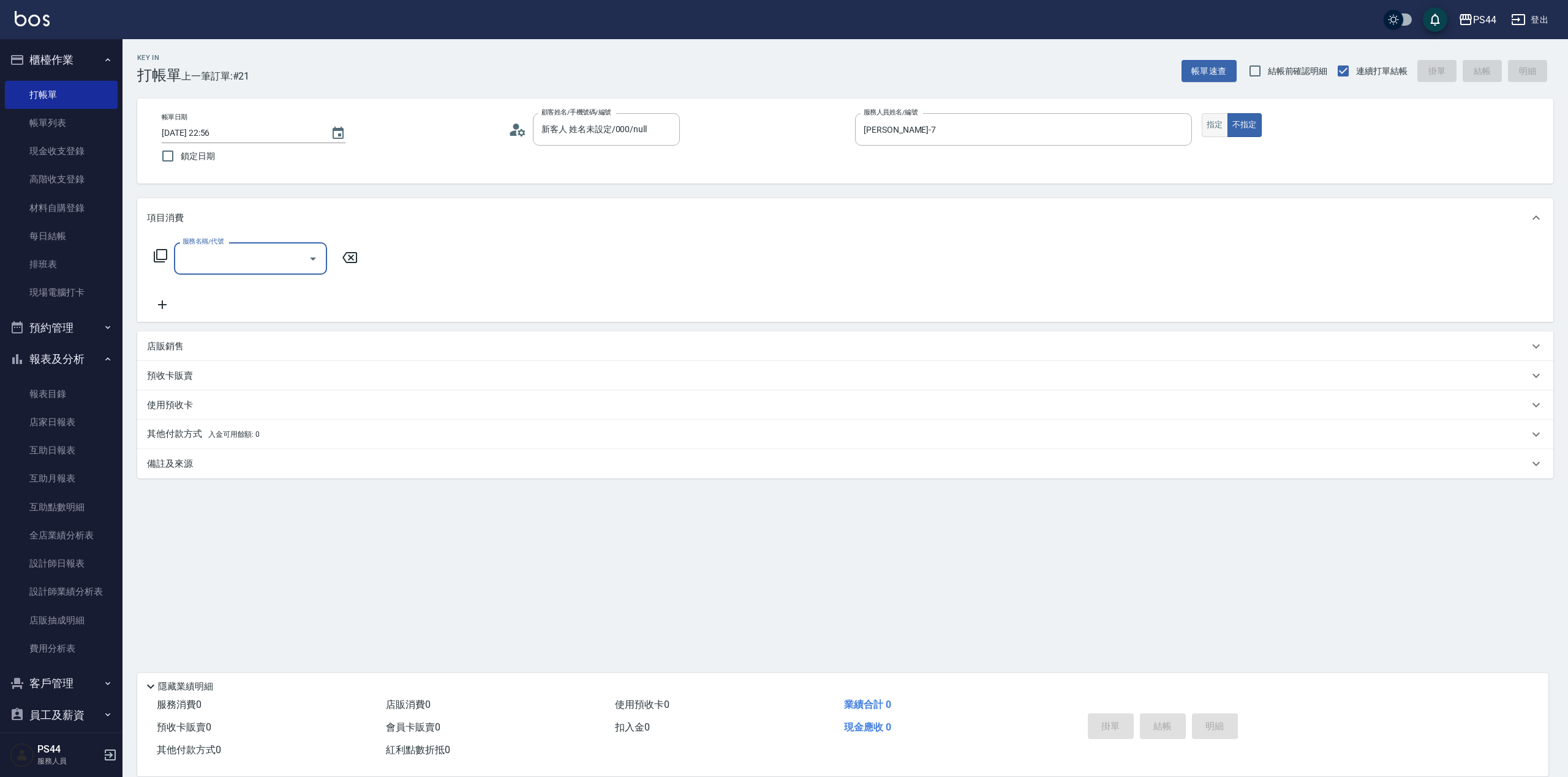
click at [1204, 128] on button "指定" at bounding box center [1214, 125] width 26 height 24
click at [260, 260] on input "服務名稱/代號" at bounding box center [241, 259] width 123 height 21
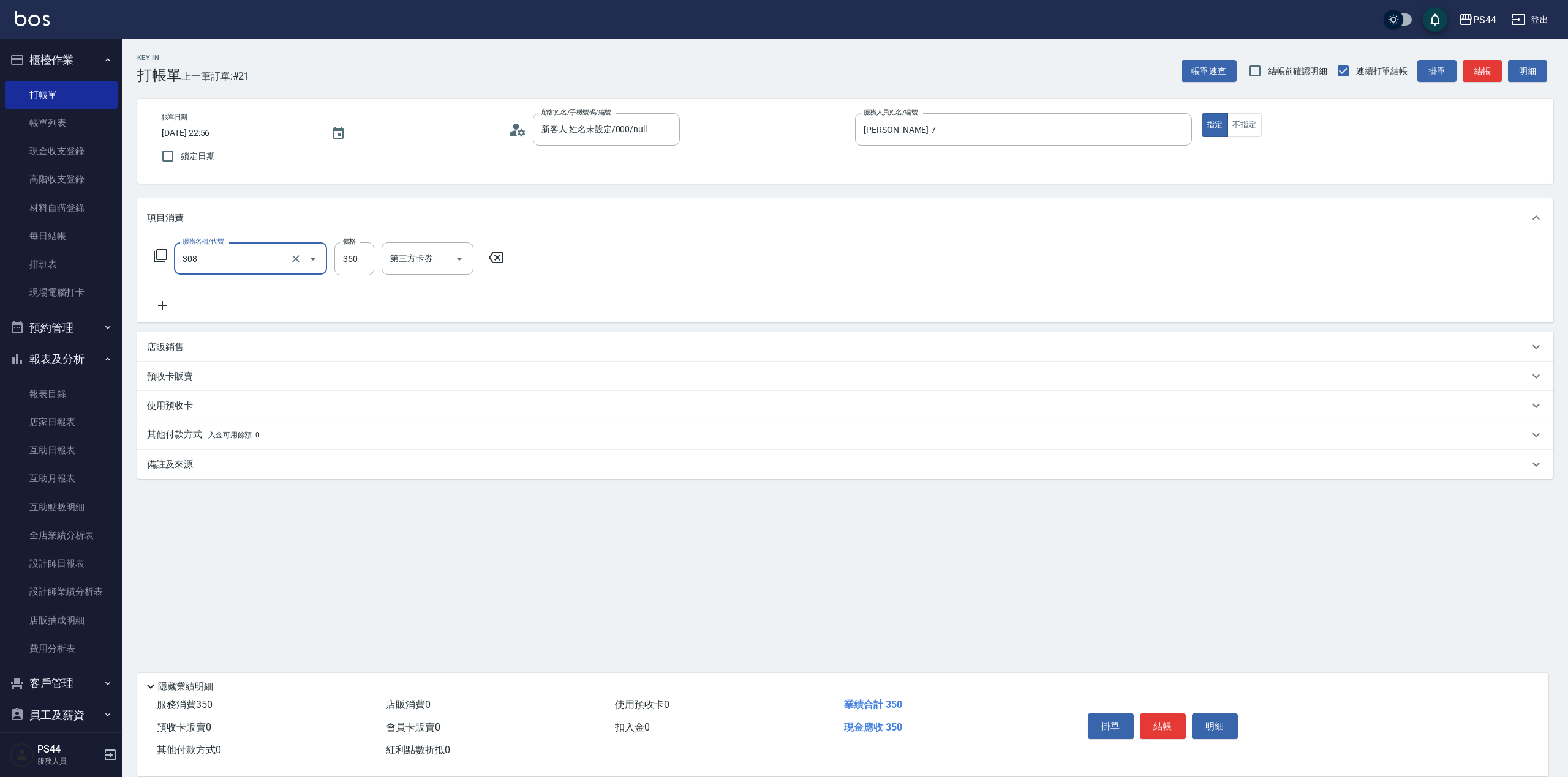
type input "洗+剪(308)"
type input "[PERSON_NAME]-12"
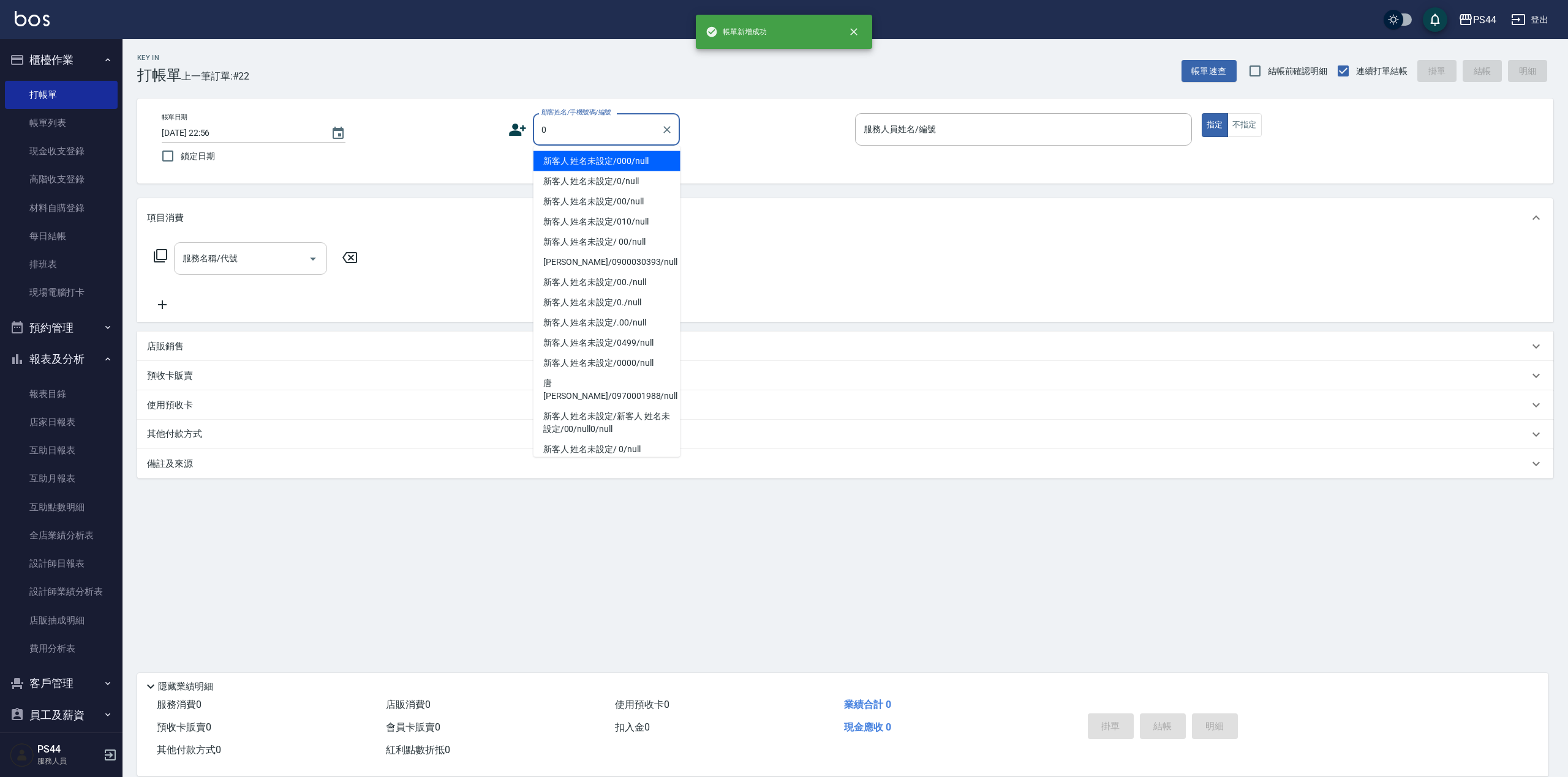
type input "新客人 姓名未設定/000/null"
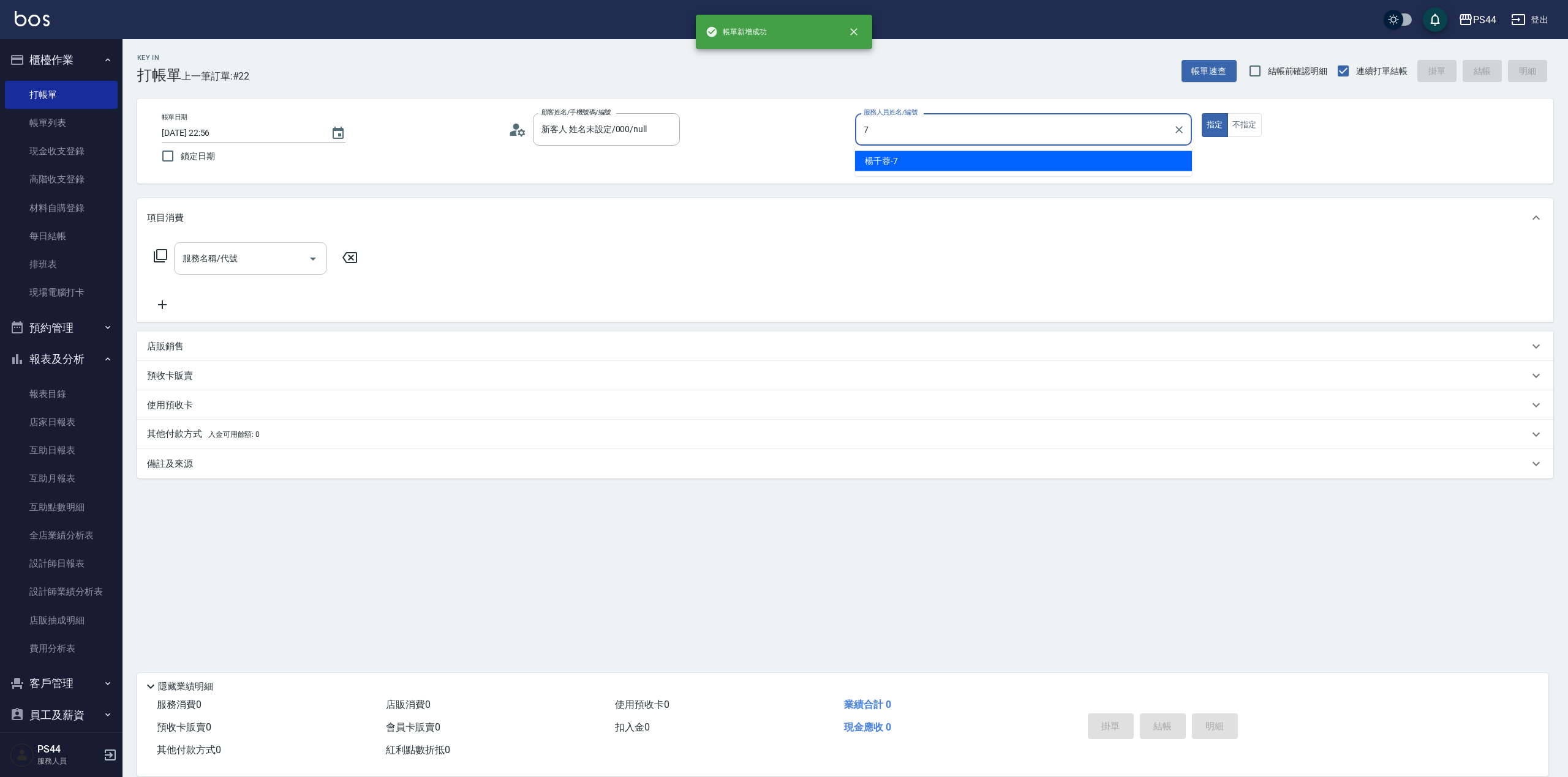
type input "[PERSON_NAME]-7"
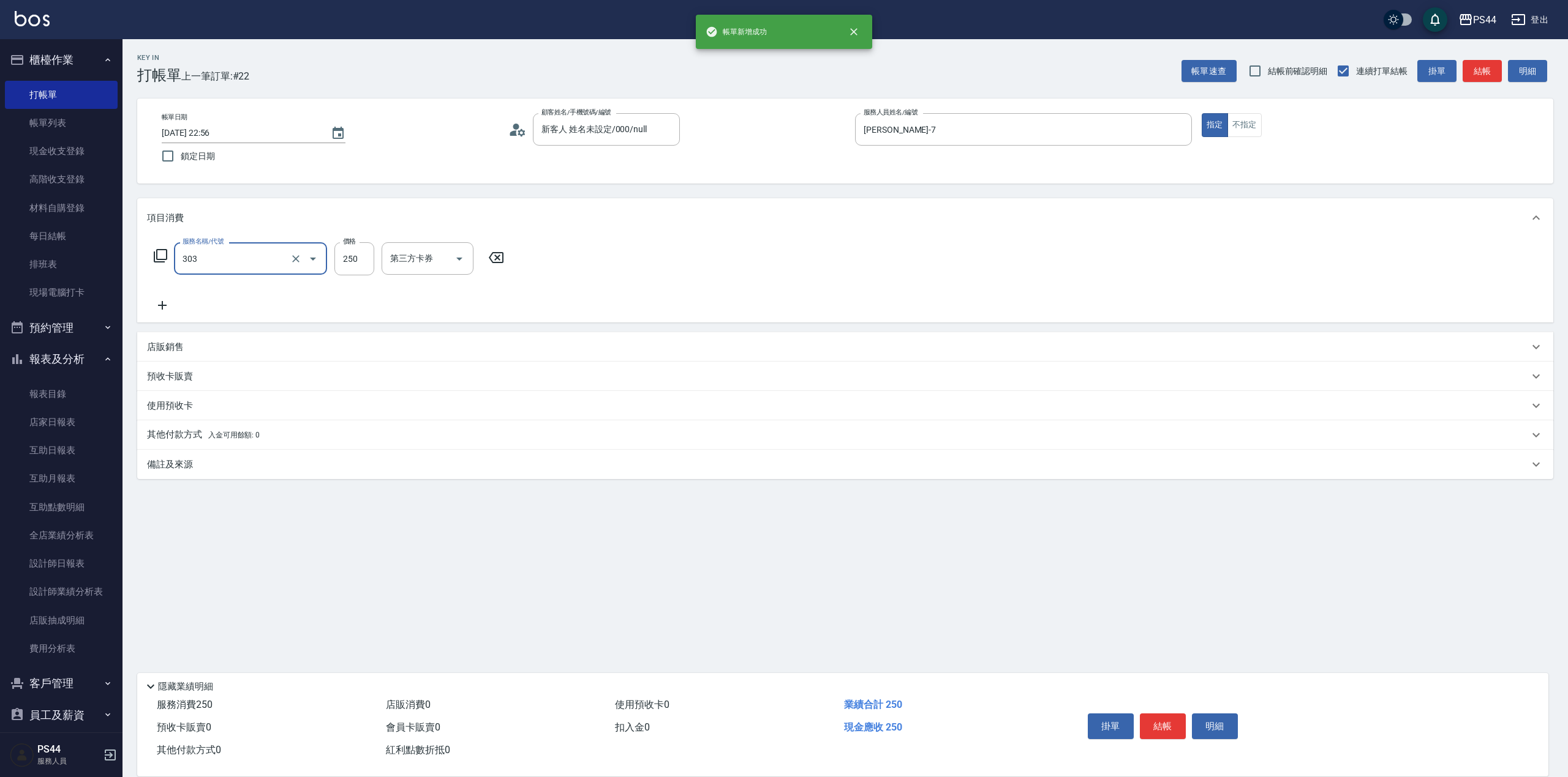
type input "剪髮(303)"
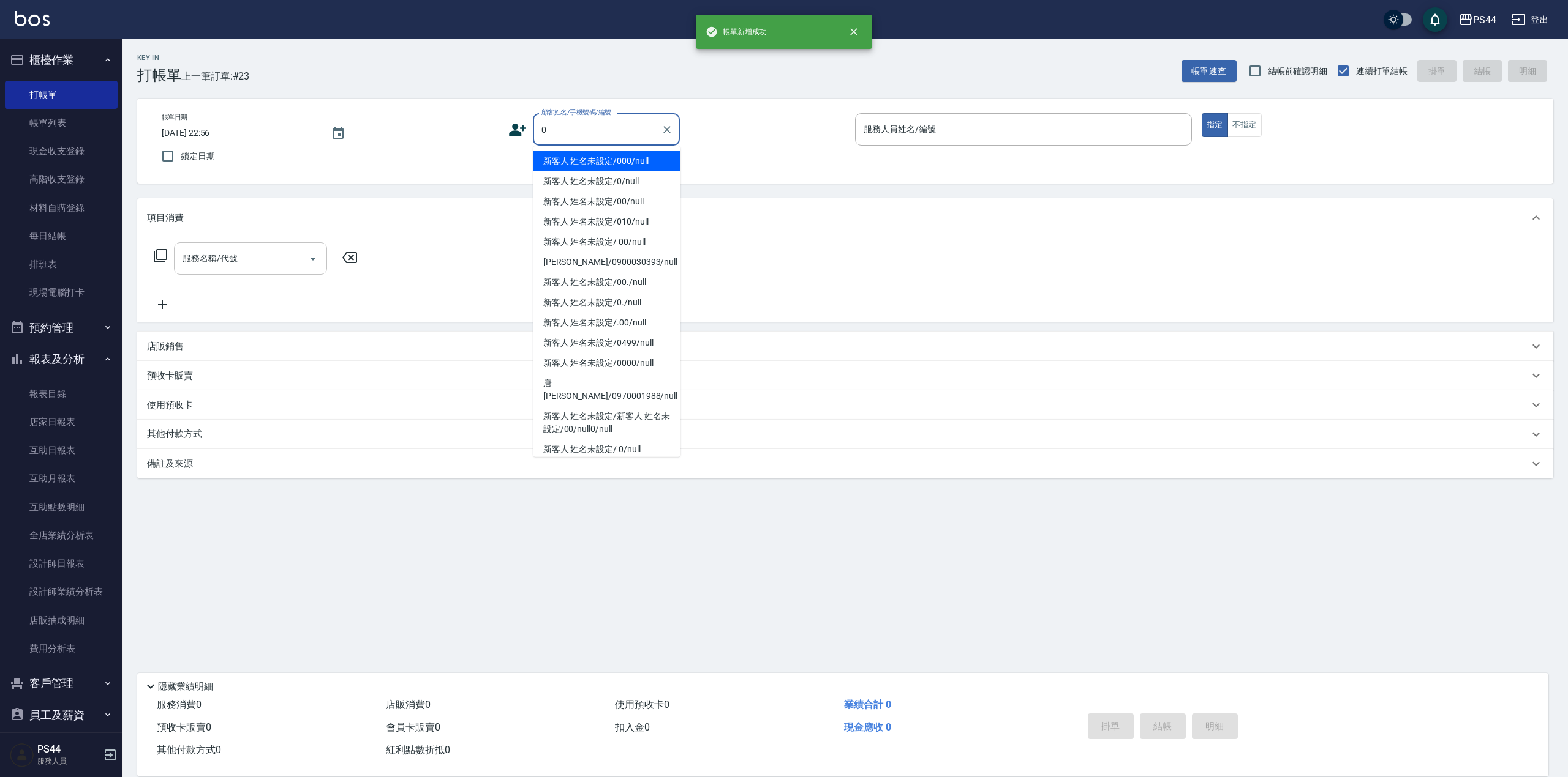
type input "新客人 姓名未設定/000/null"
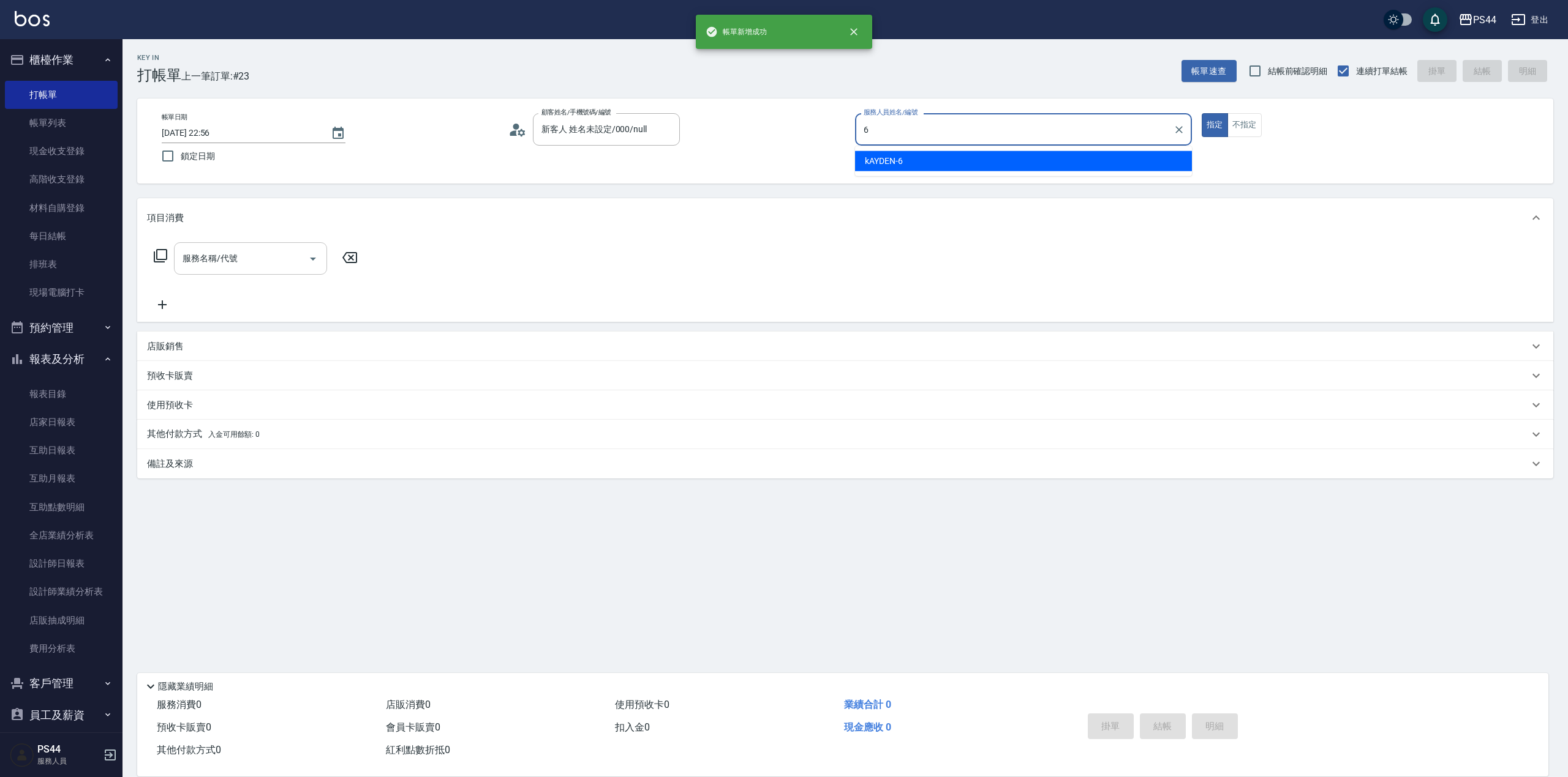
type input "kAYDEN-6"
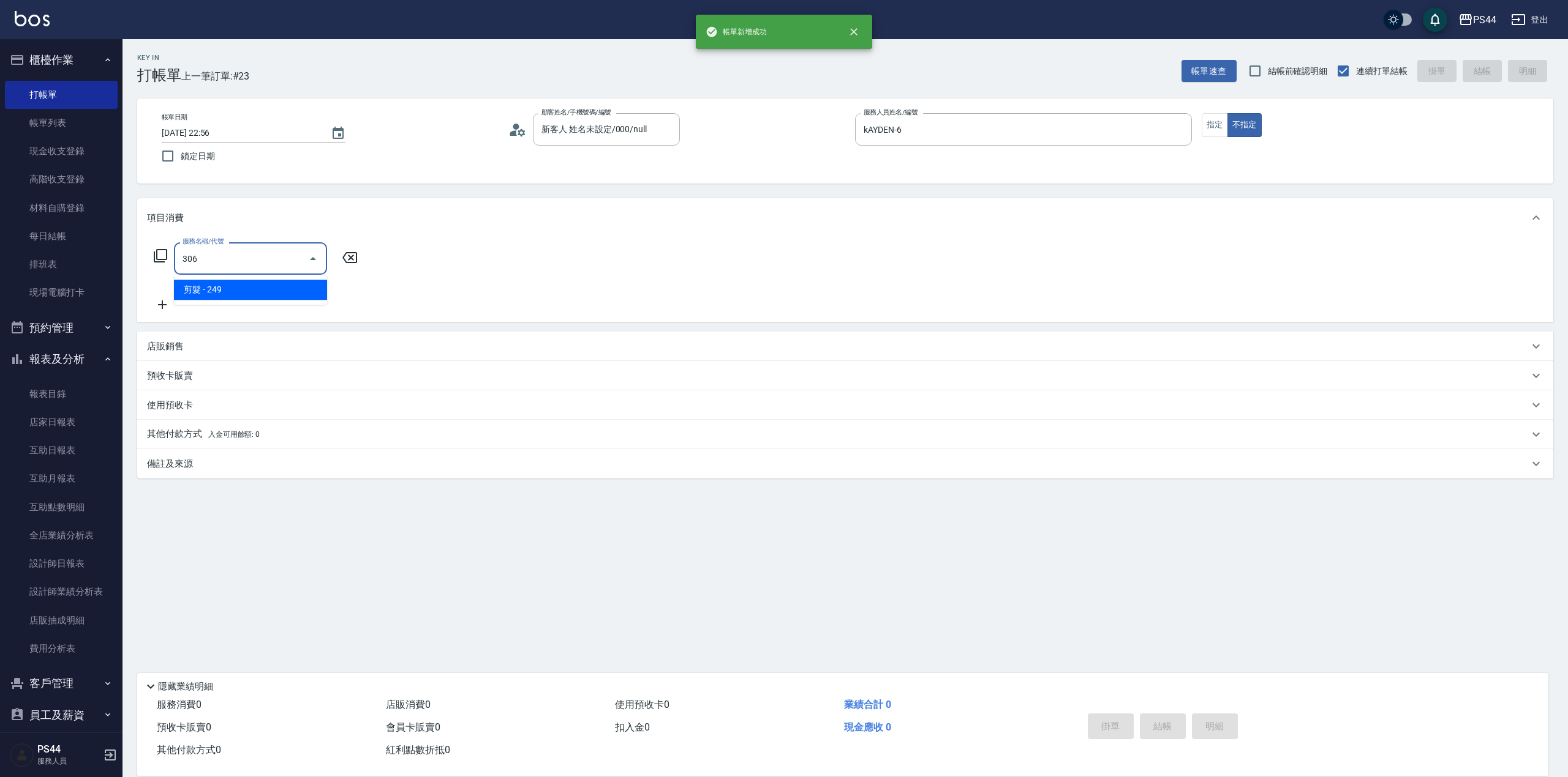
type input "剪髮(306)"
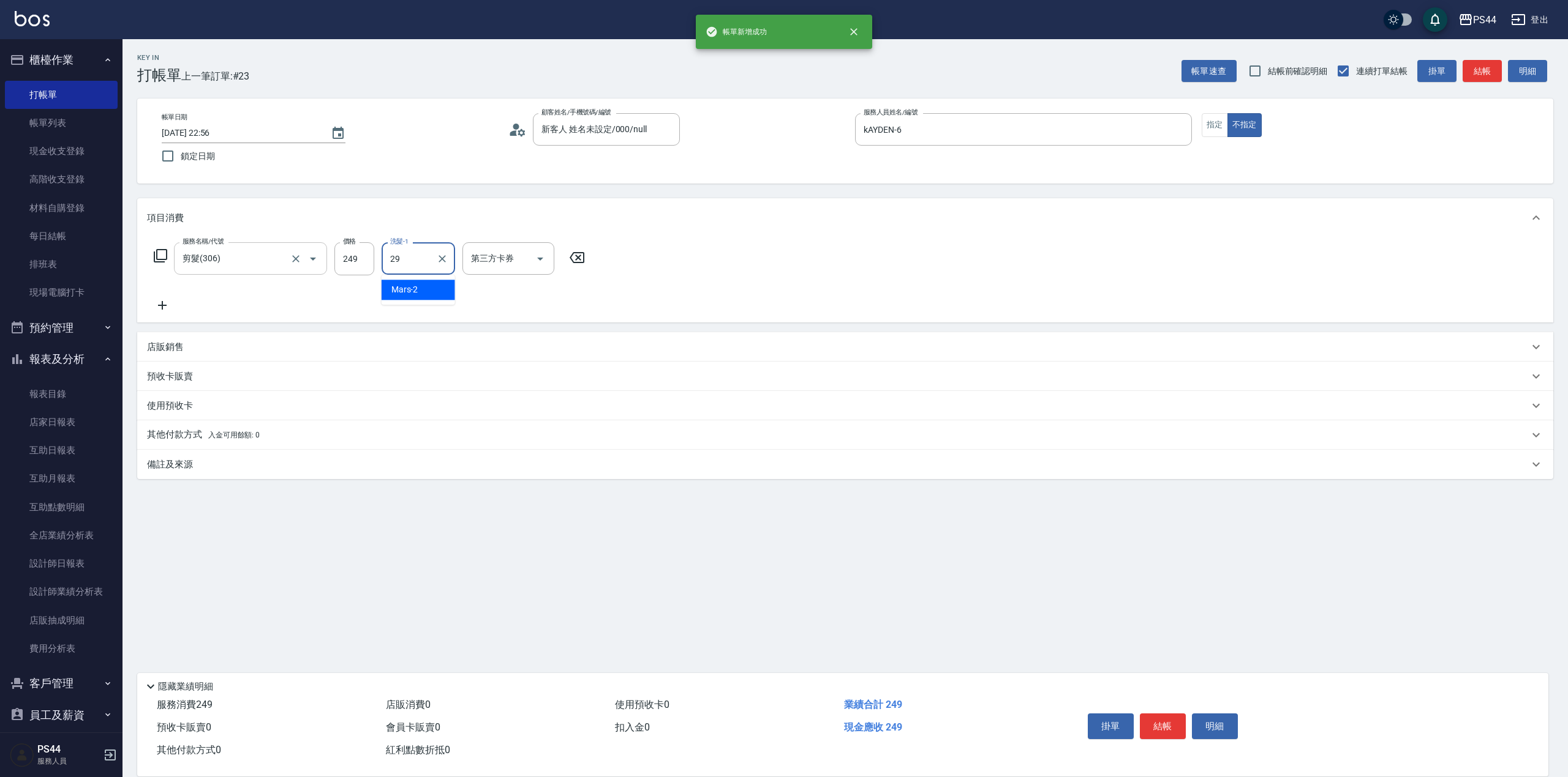
type input "慧星-29"
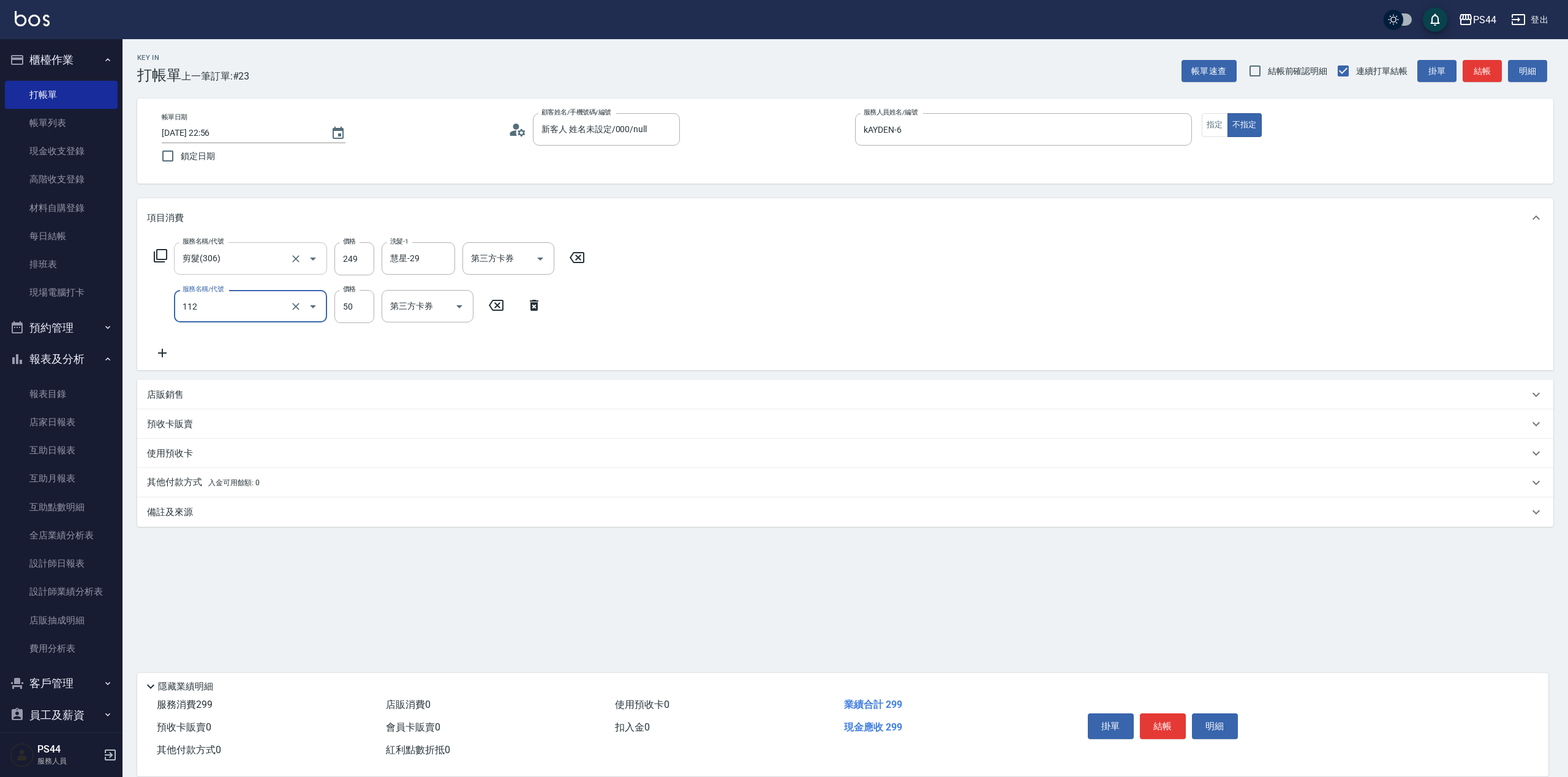
type input "精油50(112)"
type input "慧星-29"
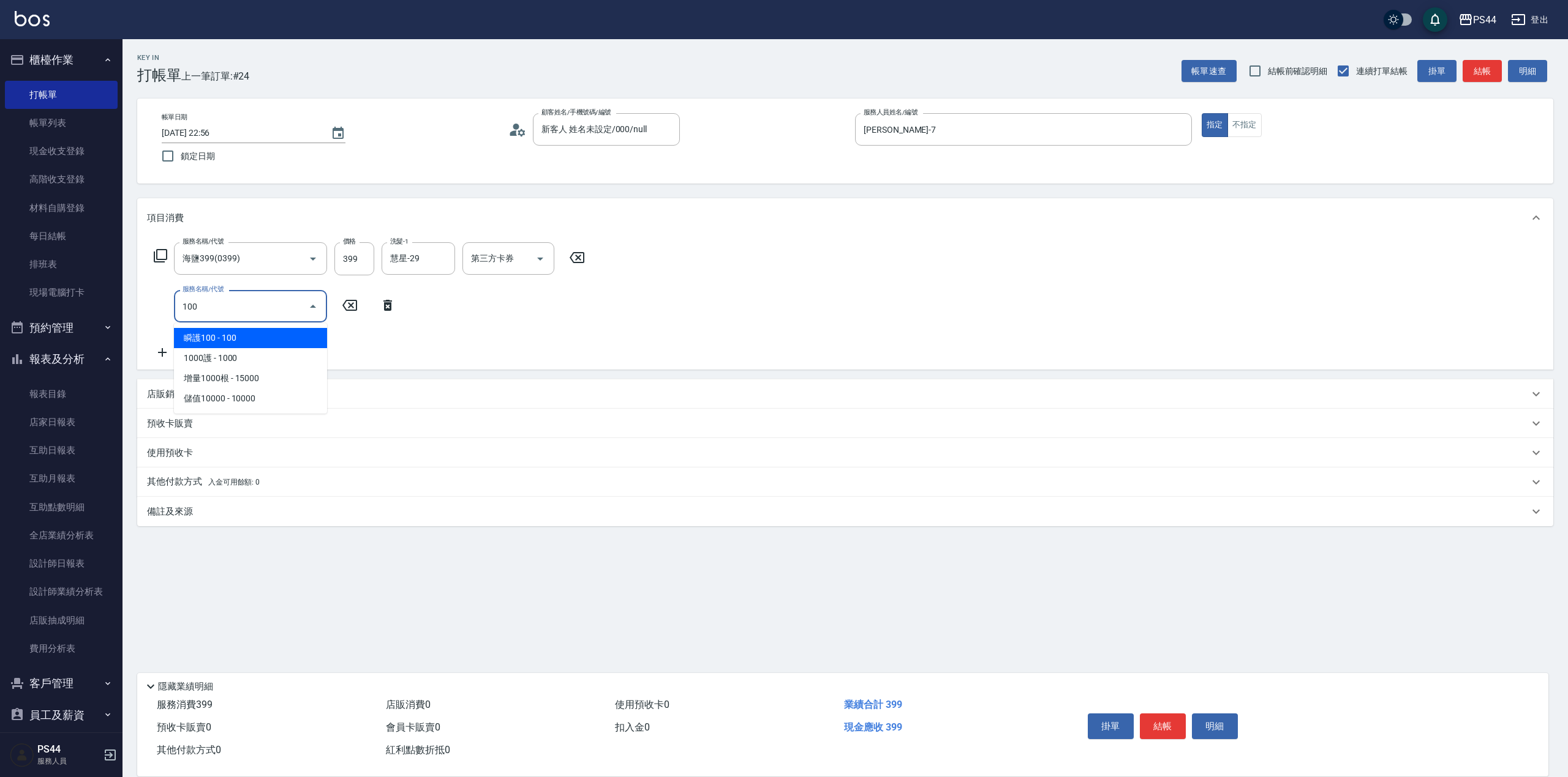
drag, startPoint x: 243, startPoint y: 274, endPoint x: 238, endPoint y: 316, distance: 42.3
click at [238, 316] on div "服務名稱/代號 海鹽399(0399) 服務名稱/代號 價格 399 價格 洗髮-1 慧星-29 洗髮-1 第三方卡券 第三方卡券 服務名稱/代號 100 服…" at bounding box center [369, 301] width 445 height 118
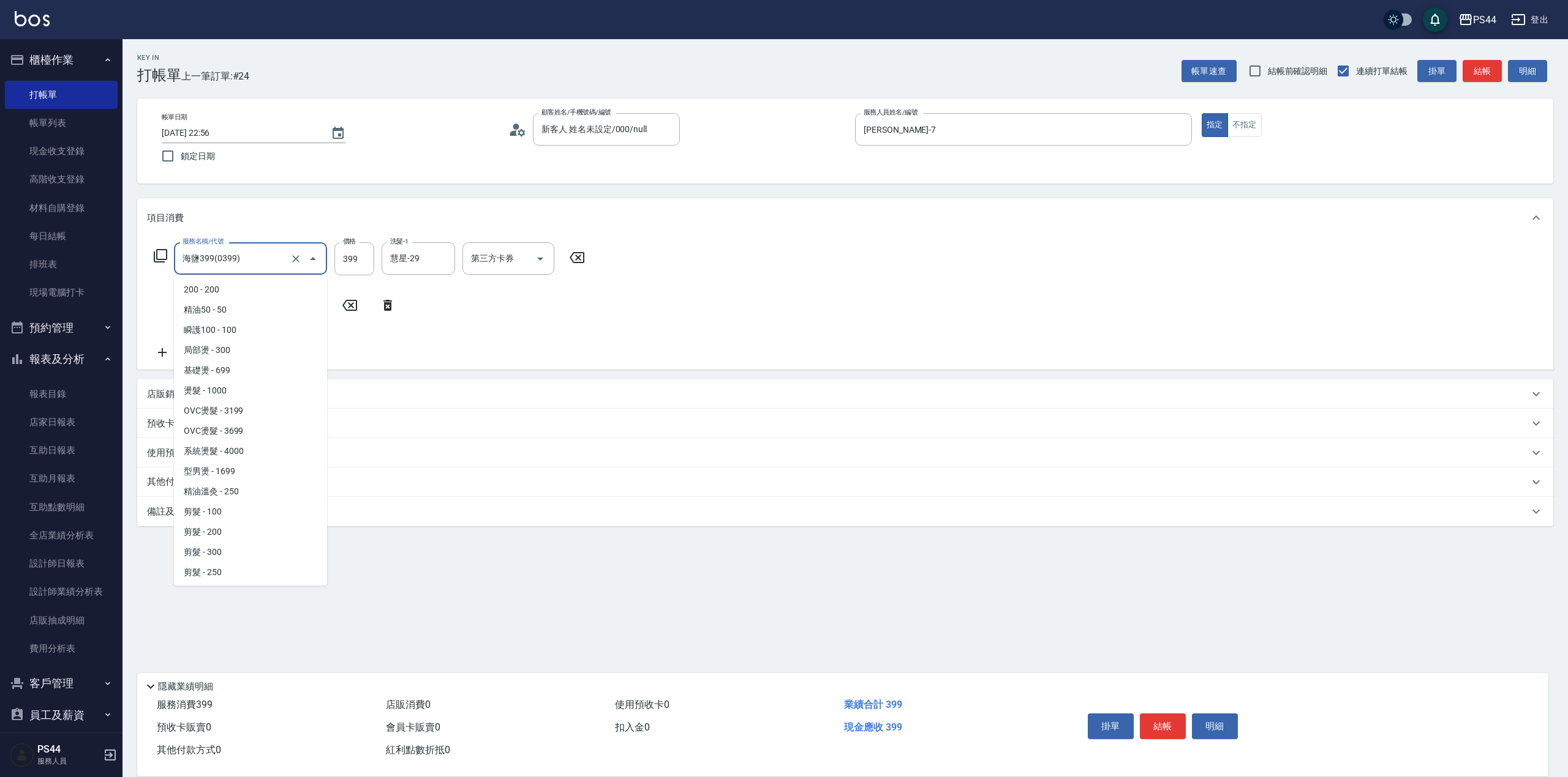
click at [257, 260] on input "海鹽399(0399)" at bounding box center [234, 259] width 108 height 21
click at [296, 257] on icon "Clear" at bounding box center [296, 259] width 12 height 12
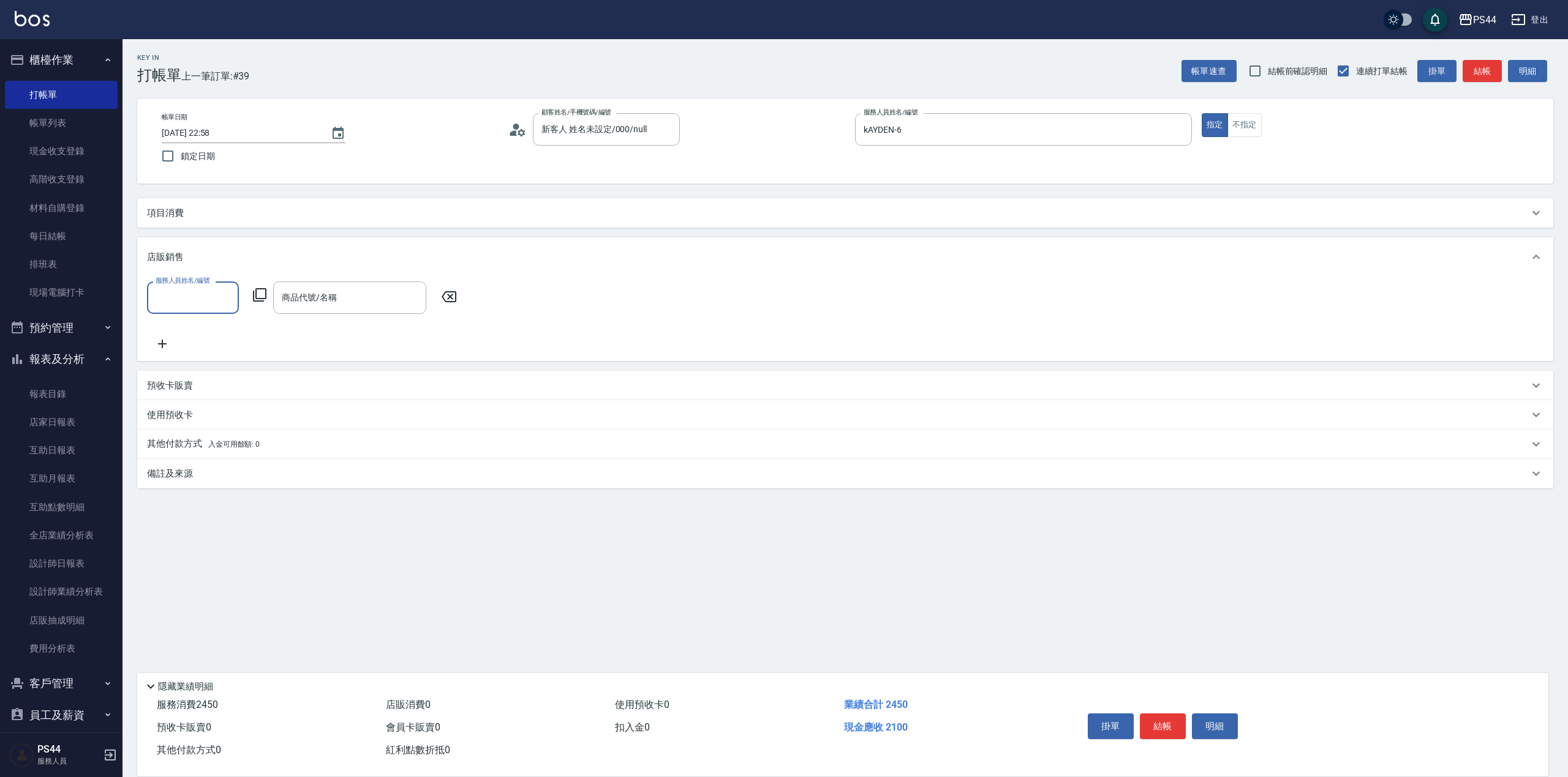
scroll to position [1, 0]
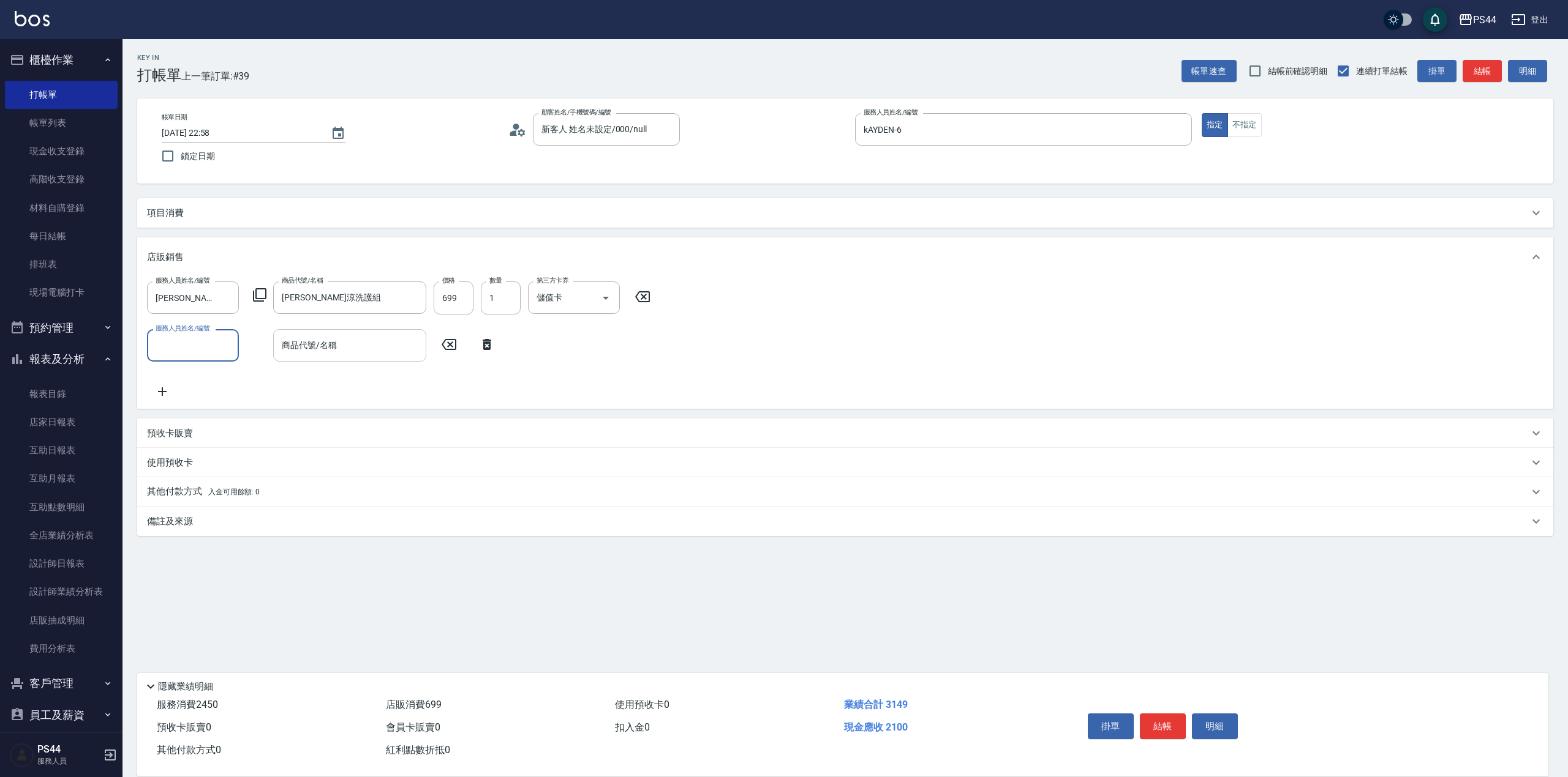
click at [350, 334] on div "服務人員姓名/編號 [PERSON_NAME]-55 服務人員姓名/編號 商品代號/名稱 水水沁涼洗護組 商品代號/名稱 價格 699 價格 數量 1 數量 …" at bounding box center [845, 340] width 1396 height 118
click at [353, 302] on input "[PERSON_NAME]涼洗護組" at bounding box center [340, 298] width 123 height 21
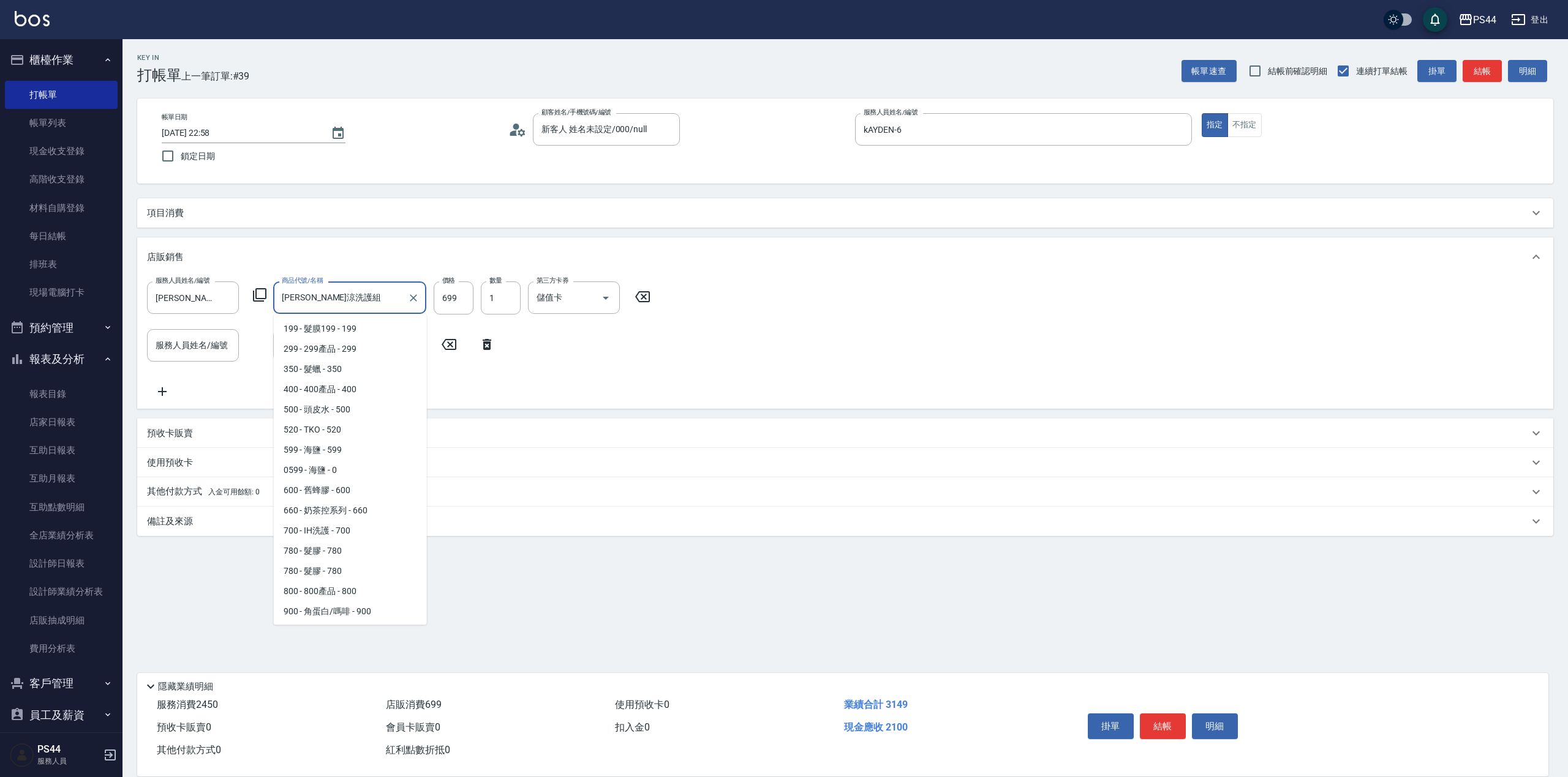
scroll to position [179, 0]
click at [714, 300] on div "服務人員姓名/編號 [PERSON_NAME]-55 服務人員姓名/編號 商品代號/名稱 水水沁涼洗護組 商品代號/名稱 價格 699 價格 數量 1 數量 …" at bounding box center [845, 340] width 1396 height 118
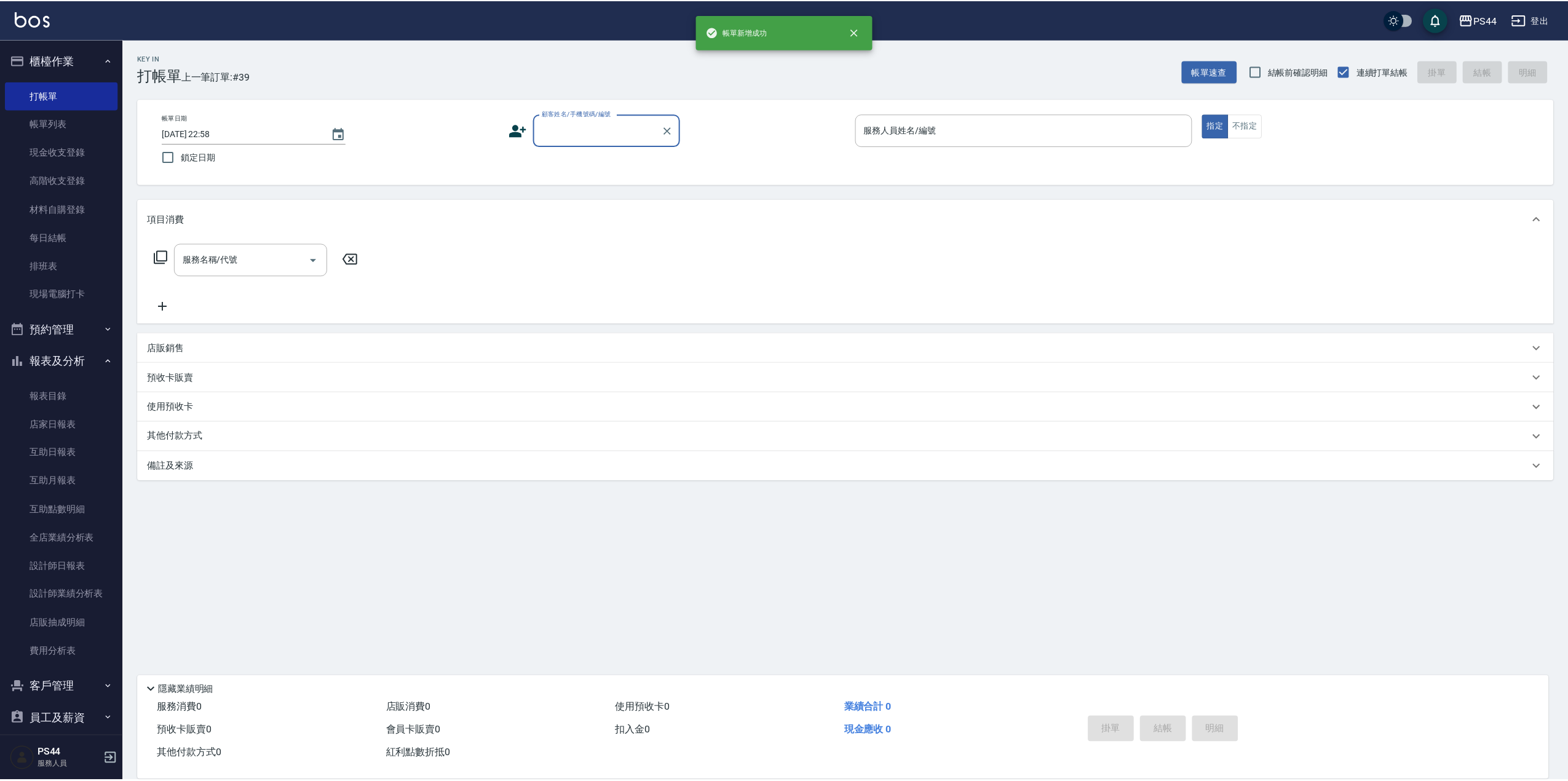
scroll to position [0, 0]
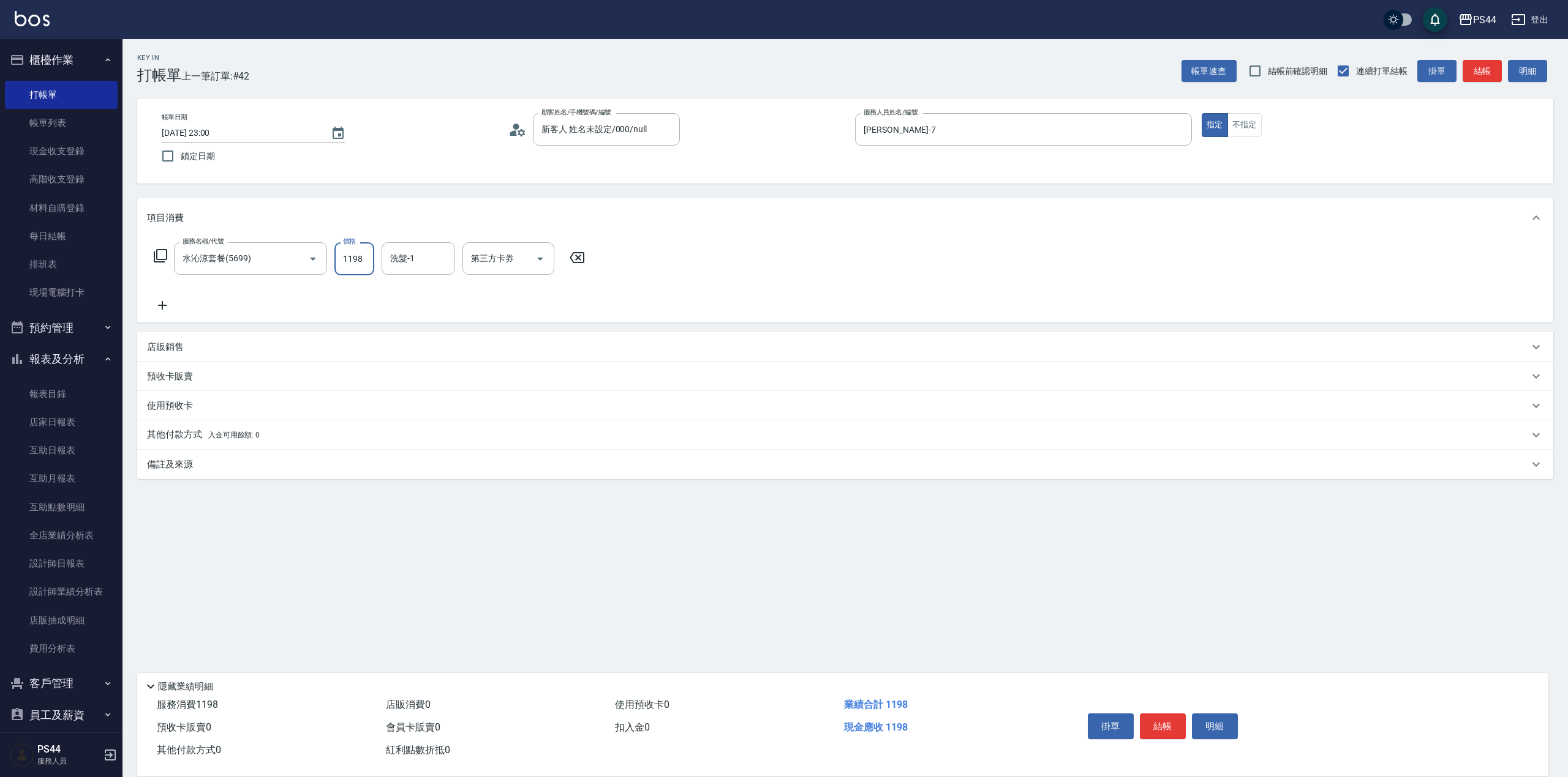
click at [344, 258] on input "1198" at bounding box center [354, 259] width 40 height 33
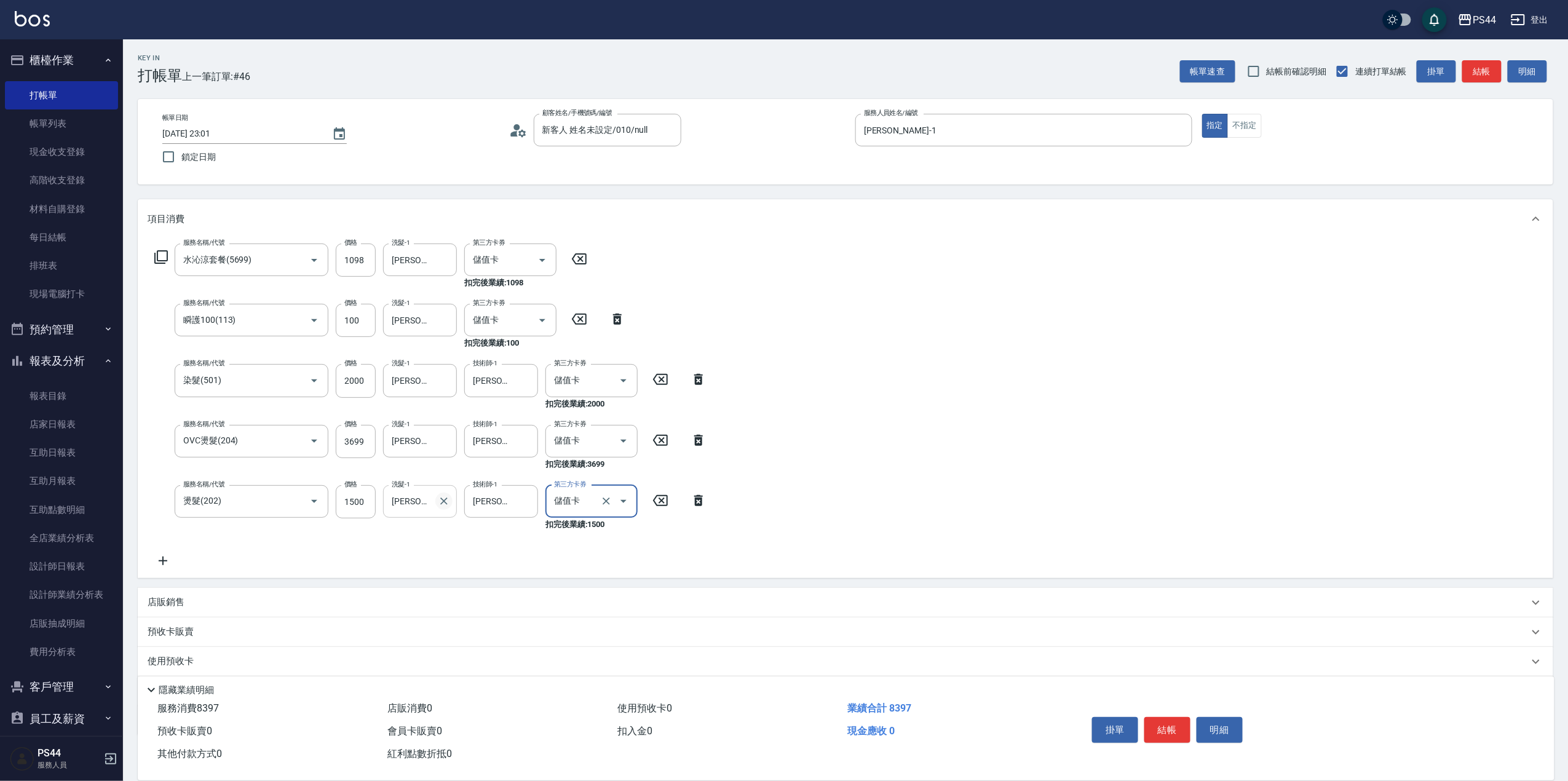
click at [445, 498] on icon "Clear" at bounding box center [444, 501] width 12 height 12
click at [418, 505] on input "洗髮-1" at bounding box center [420, 501] width 62 height 21
drag, startPoint x: 532, startPoint y: 503, endPoint x: 522, endPoint y: 505, distance: 10.2
click at [532, 503] on button "Clear" at bounding box center [525, 501] width 17 height 17
click at [503, 507] on input "技術師-1" at bounding box center [501, 501] width 62 height 21
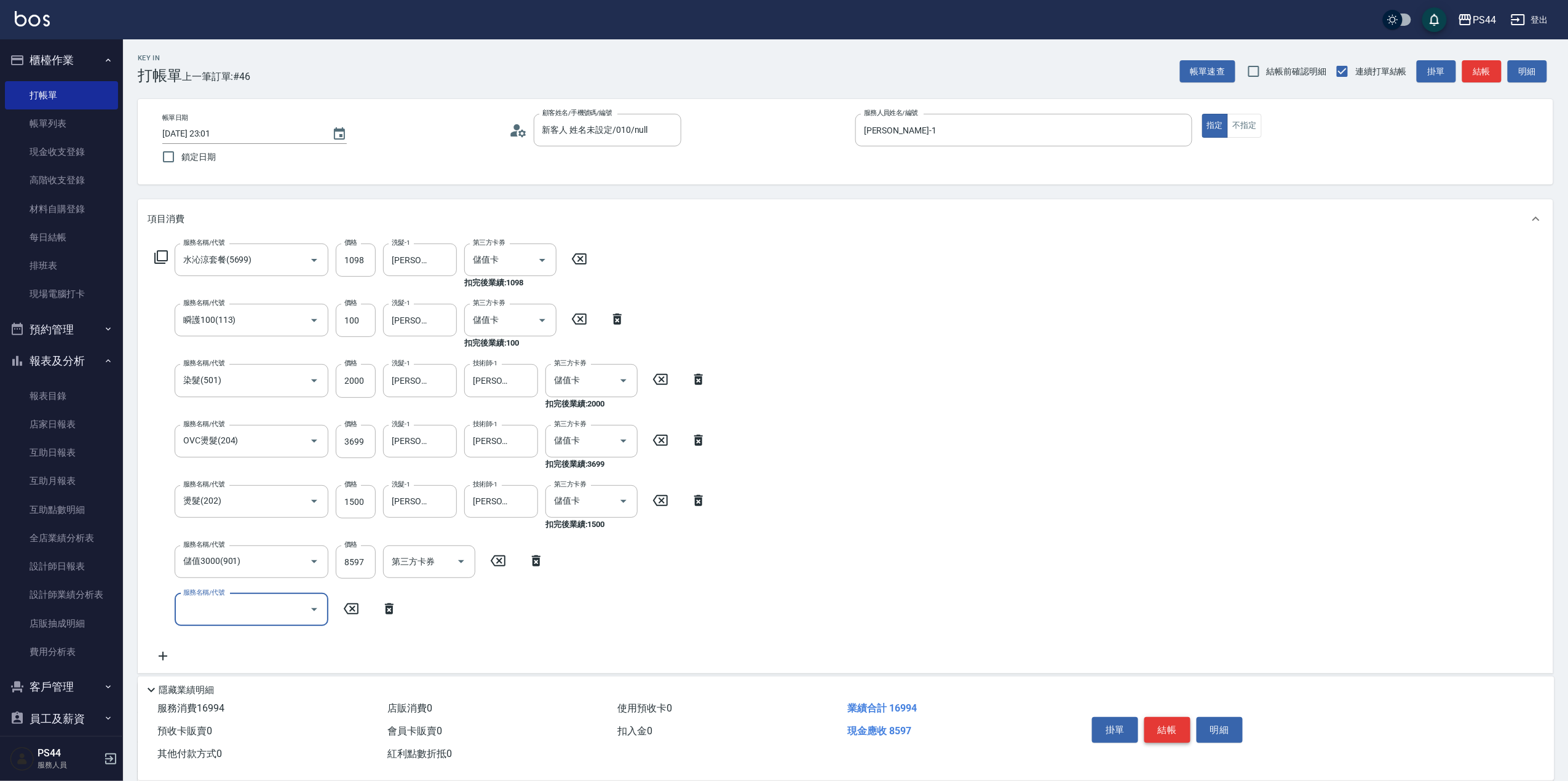
click at [1171, 727] on button "結帳" at bounding box center [1168, 729] width 46 height 25
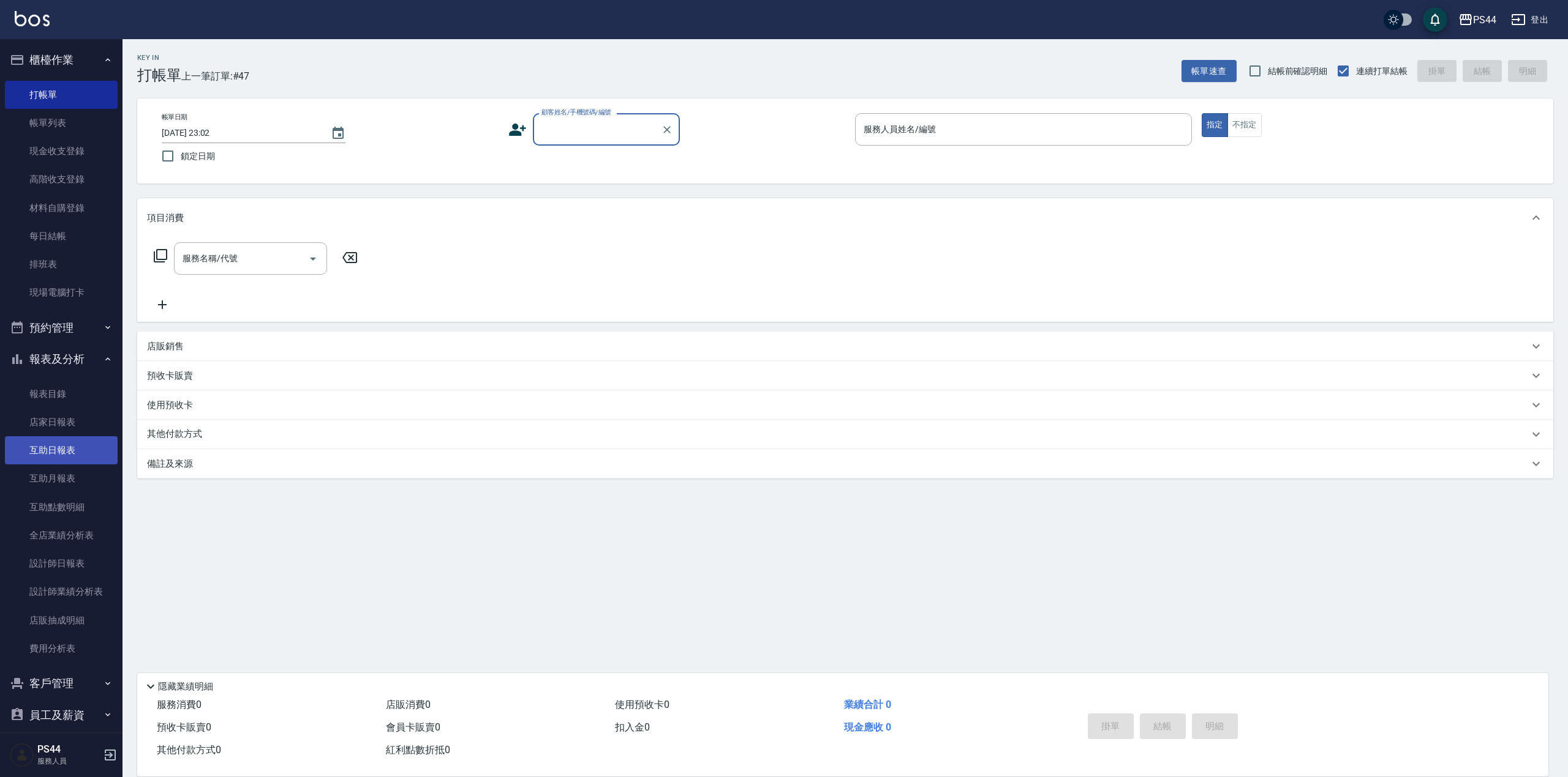
click at [34, 451] on link "互助日報表" at bounding box center [61, 451] width 113 height 28
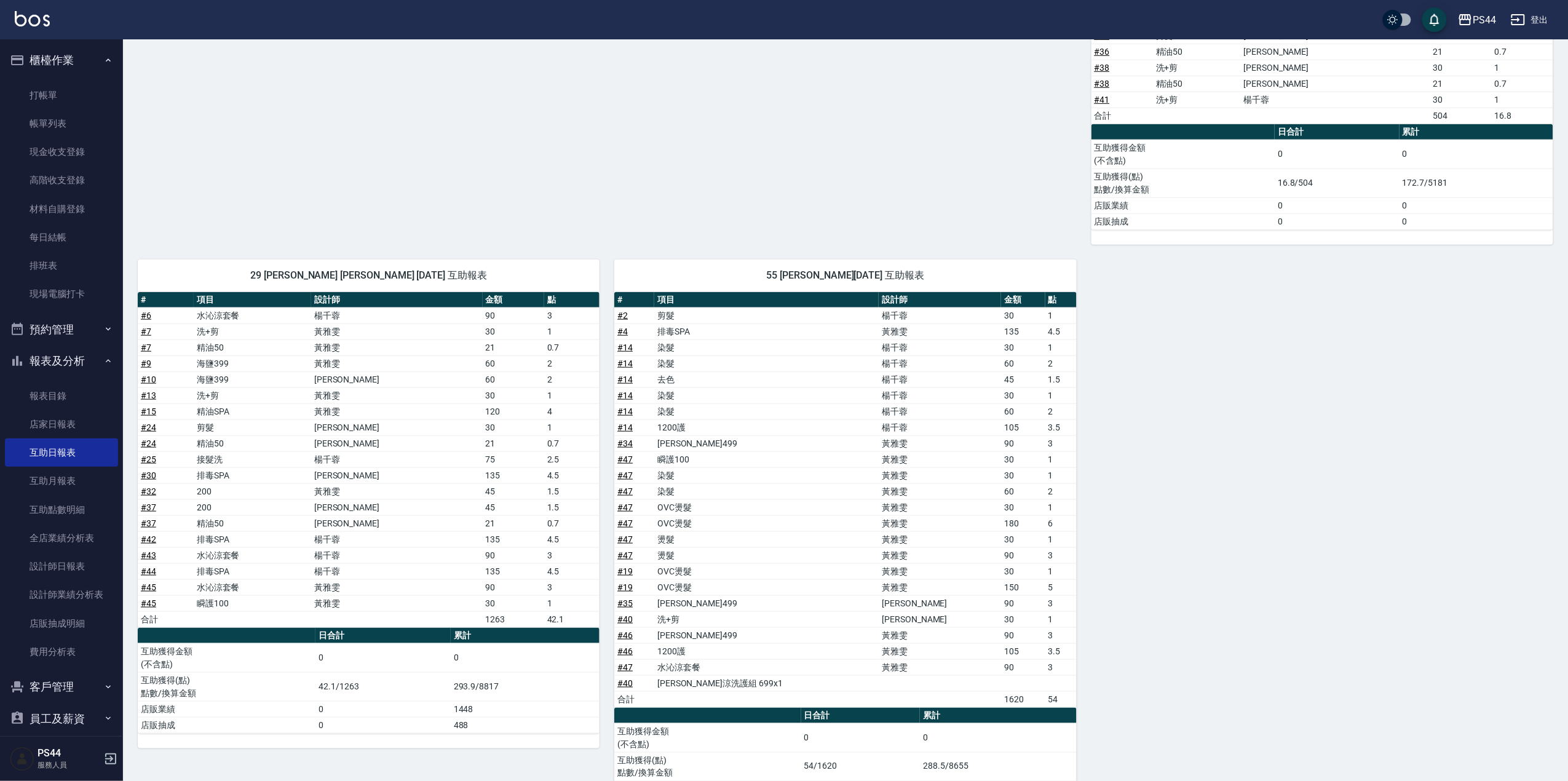
scroll to position [483, 0]
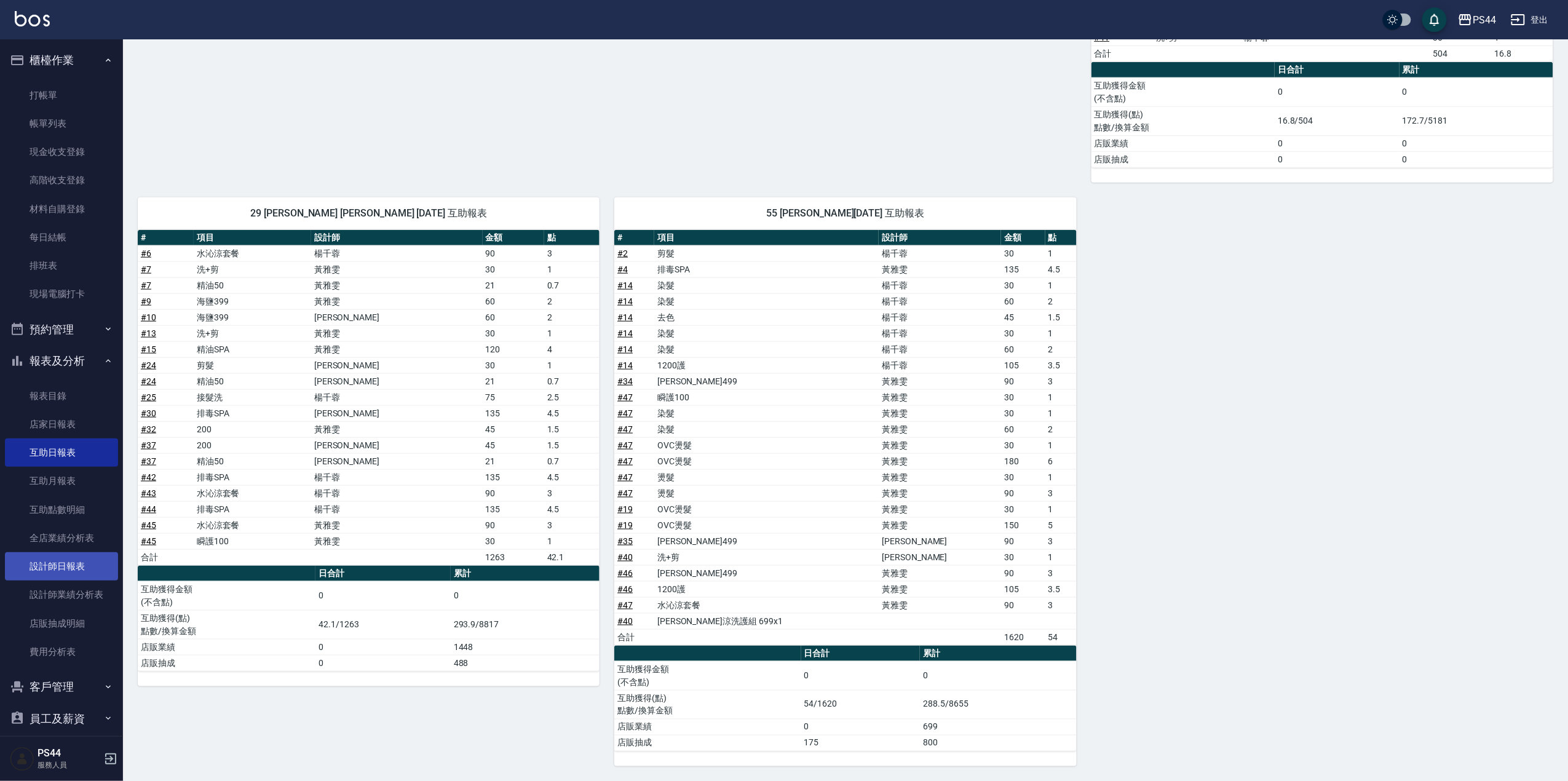
click at [48, 562] on link "設計師日報表" at bounding box center [62, 566] width 113 height 28
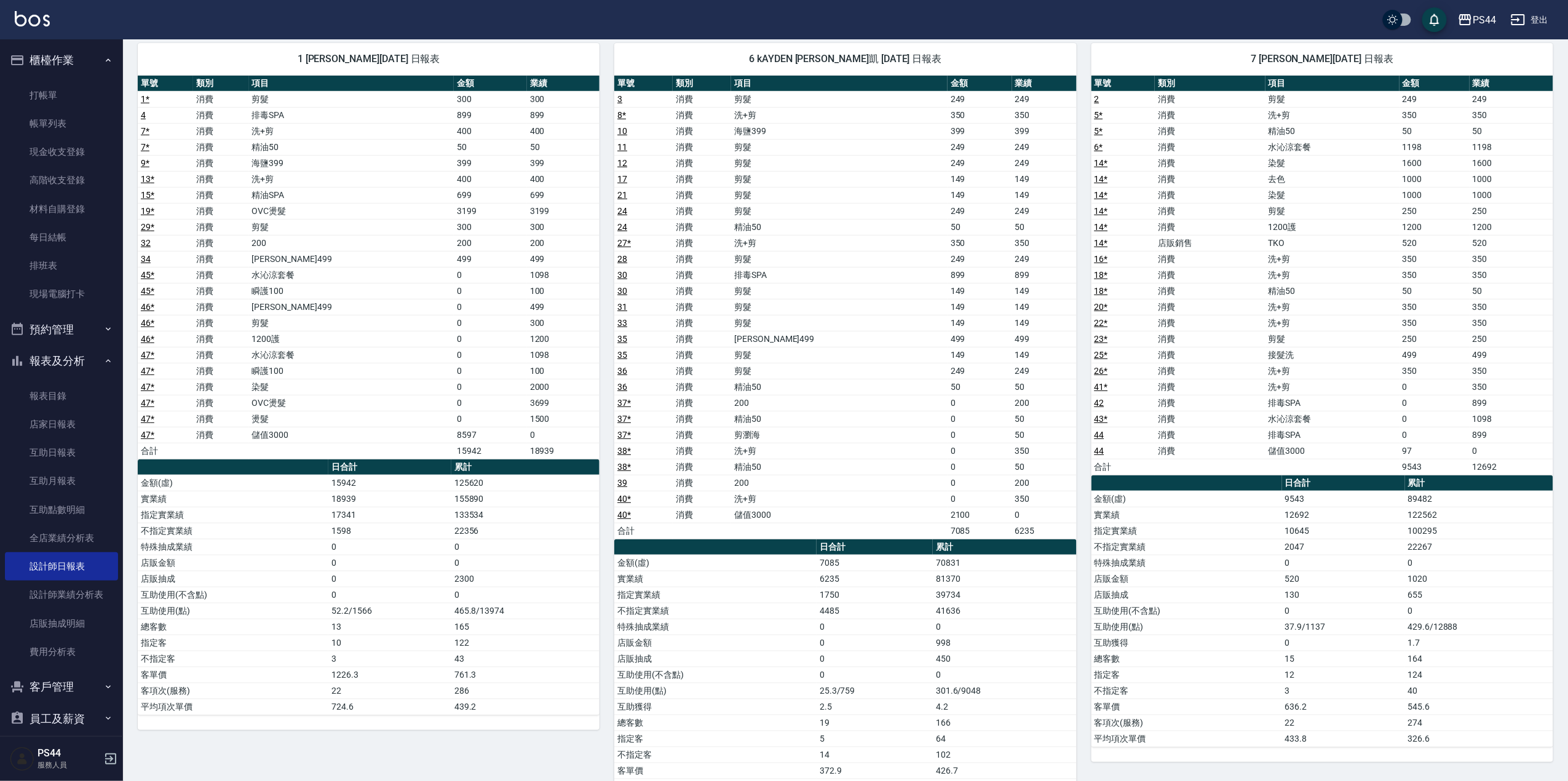
scroll to position [94, 0]
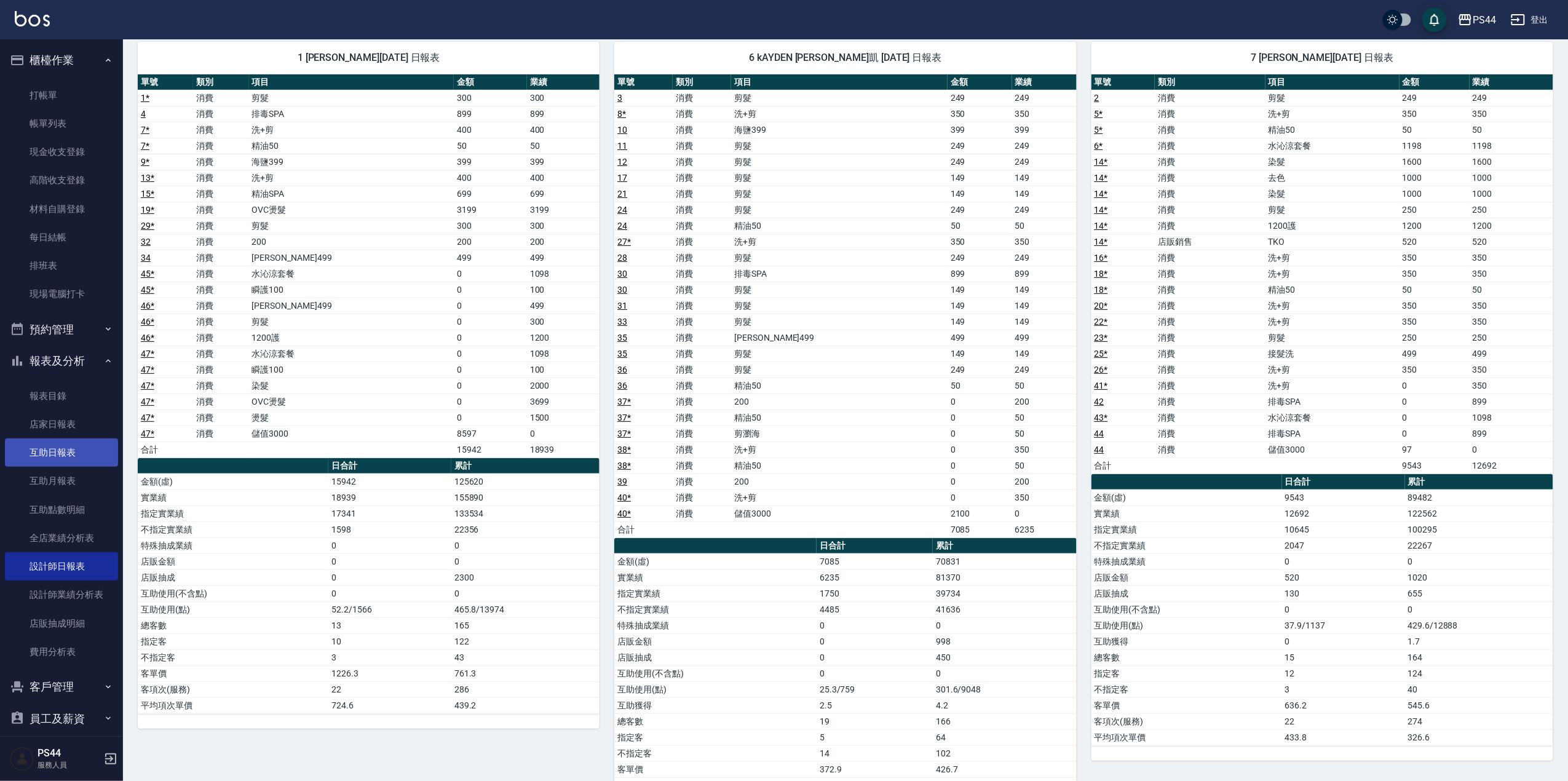
click at [62, 449] on link "互助日報表" at bounding box center [62, 453] width 113 height 28
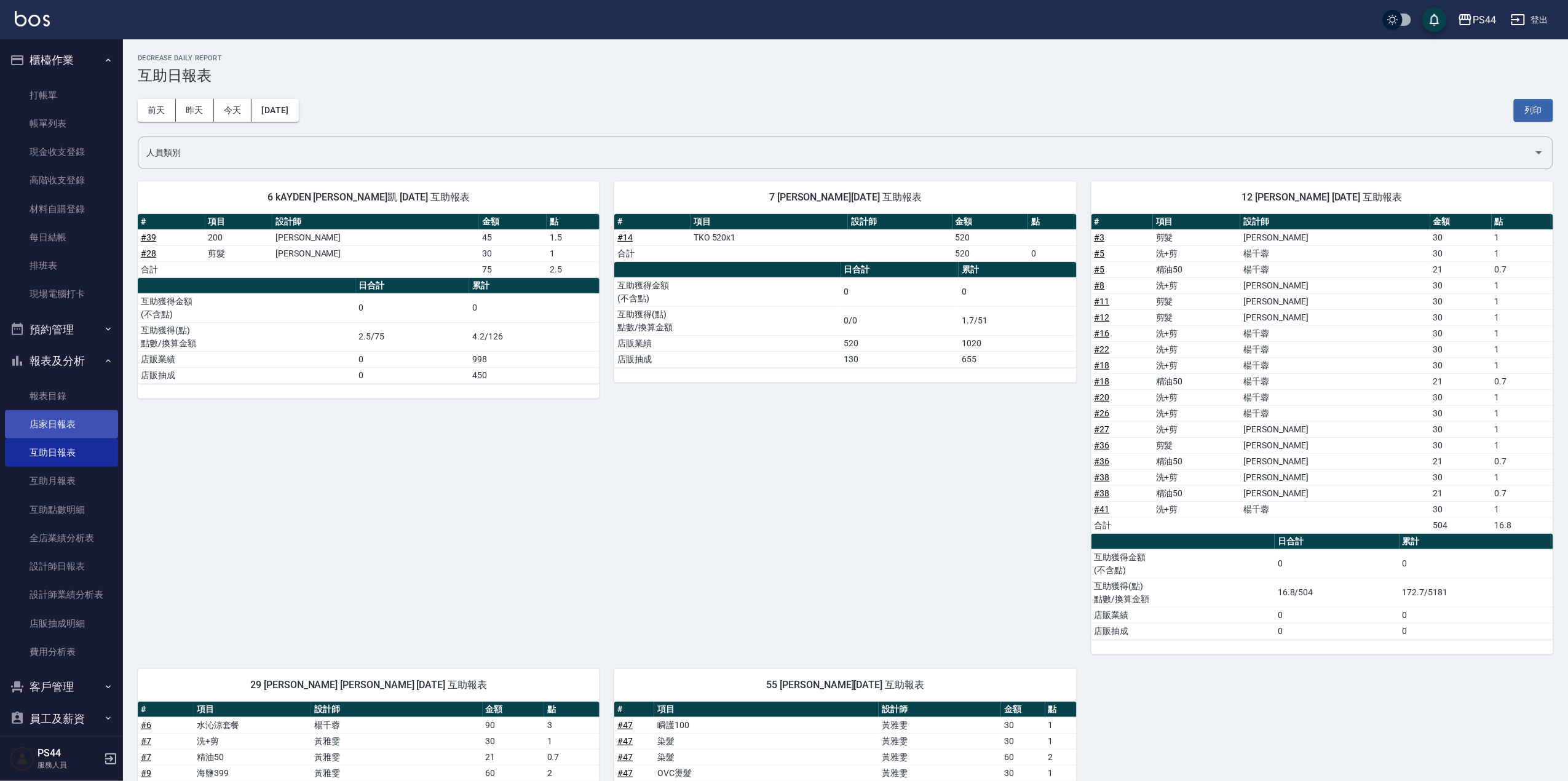
click at [55, 427] on link "店家日報表" at bounding box center [62, 424] width 113 height 28
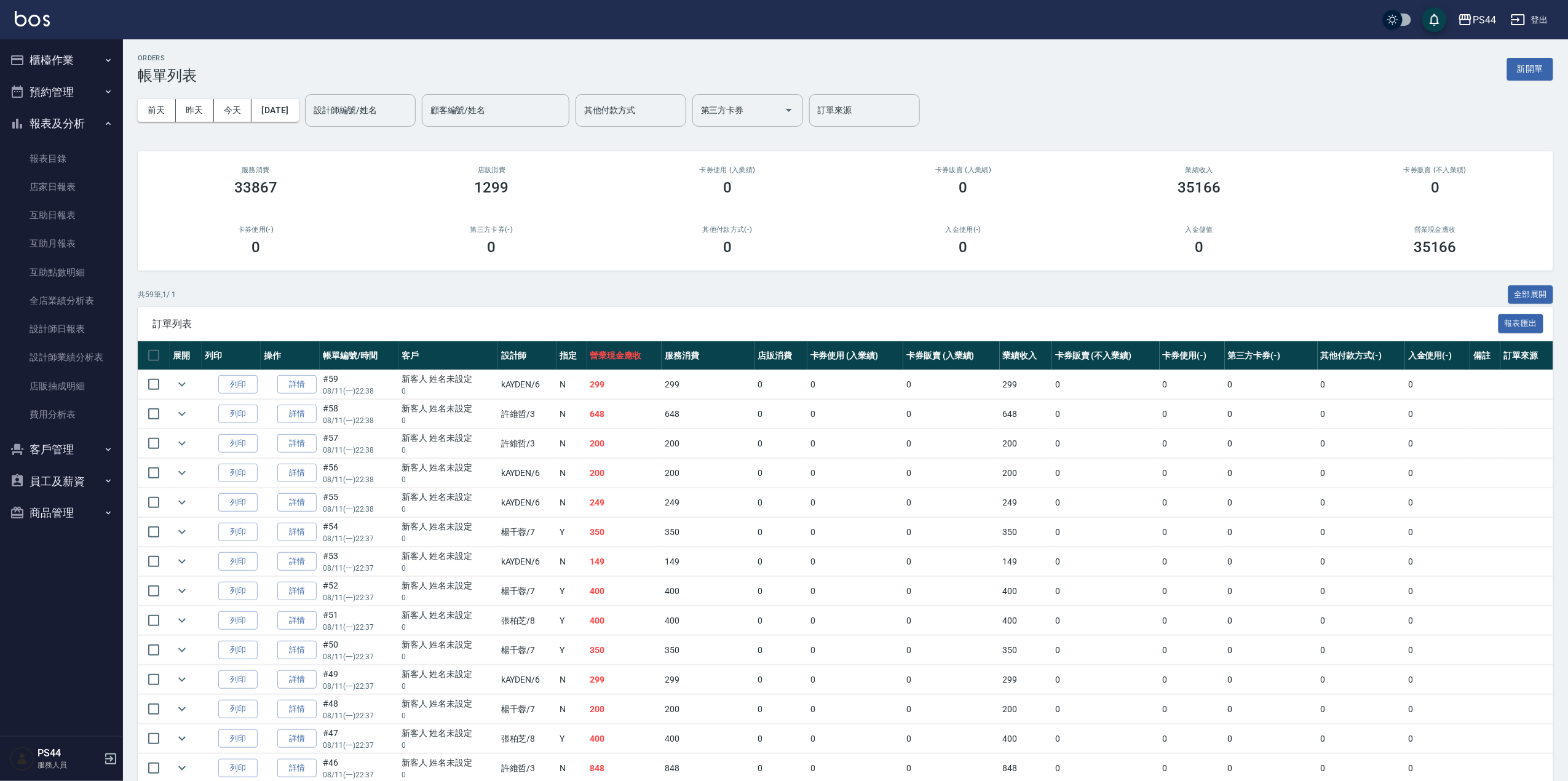
drag, startPoint x: 69, startPoint y: 66, endPoint x: 69, endPoint y: 60, distance: 6.0
click at [69, 62] on button "櫃檯作業" at bounding box center [62, 60] width 113 height 32
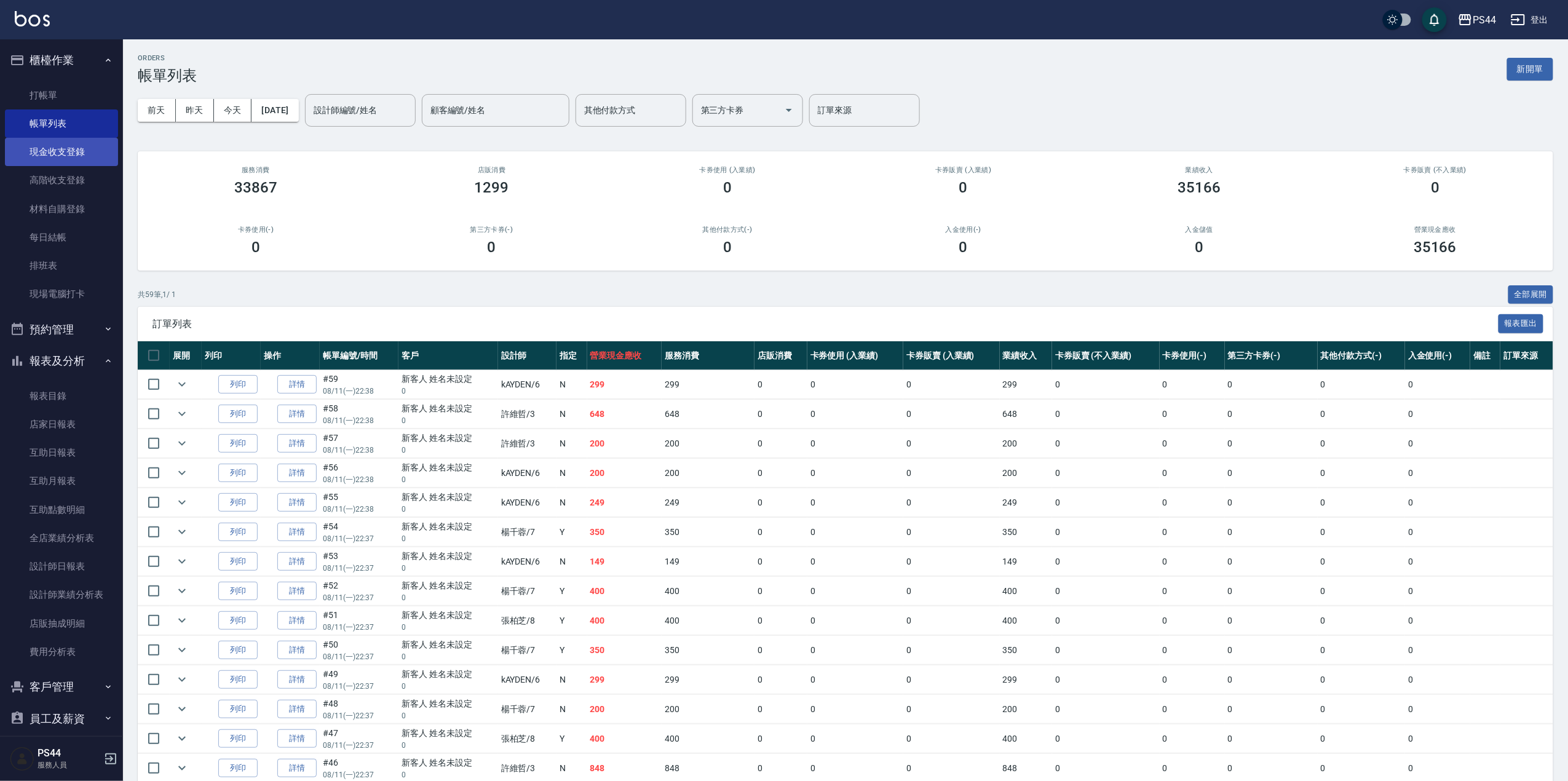
click at [65, 144] on link "現金收支登錄" at bounding box center [62, 152] width 113 height 28
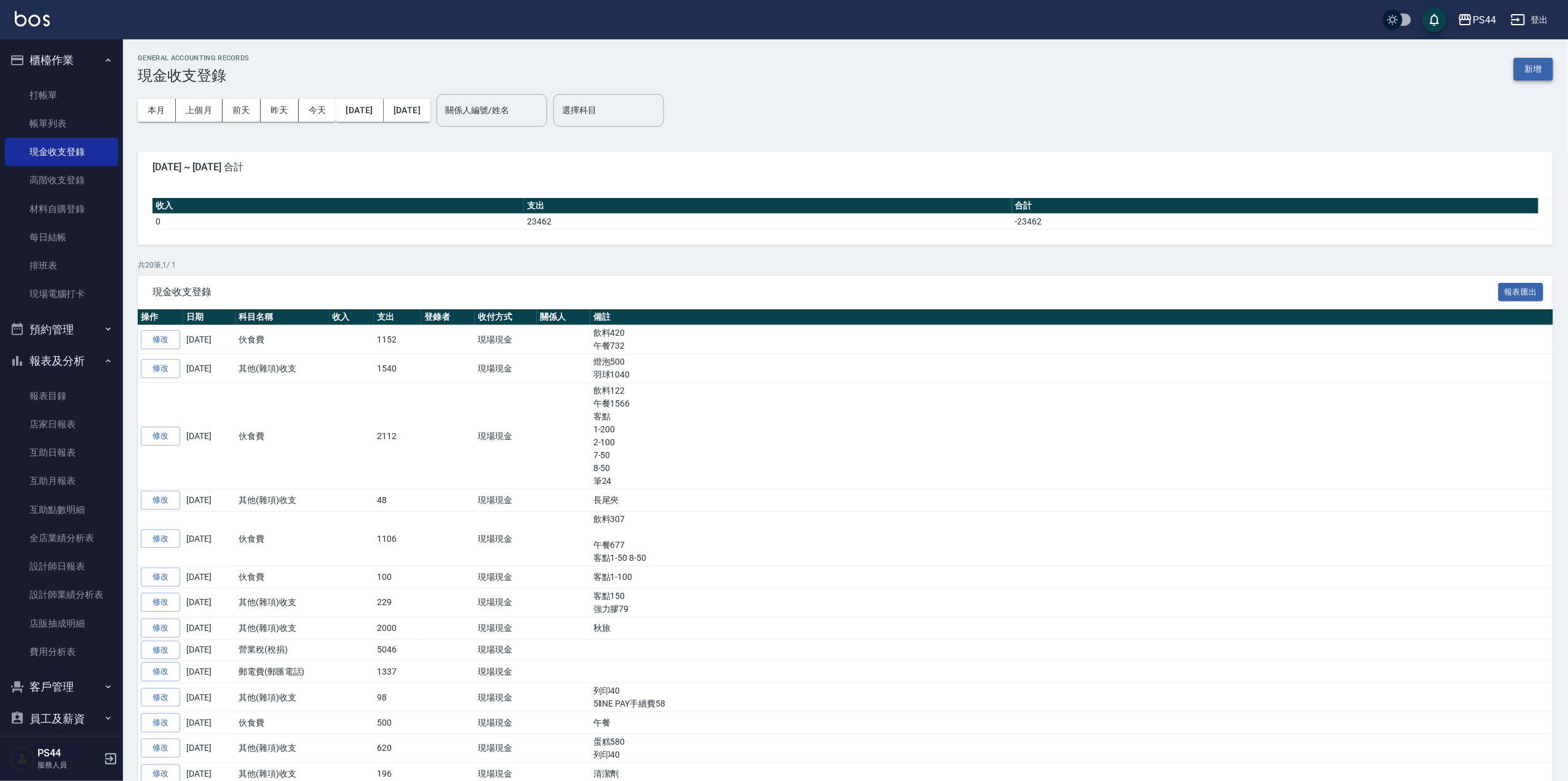
click at [1531, 69] on button "新增" at bounding box center [1534, 69] width 39 height 23
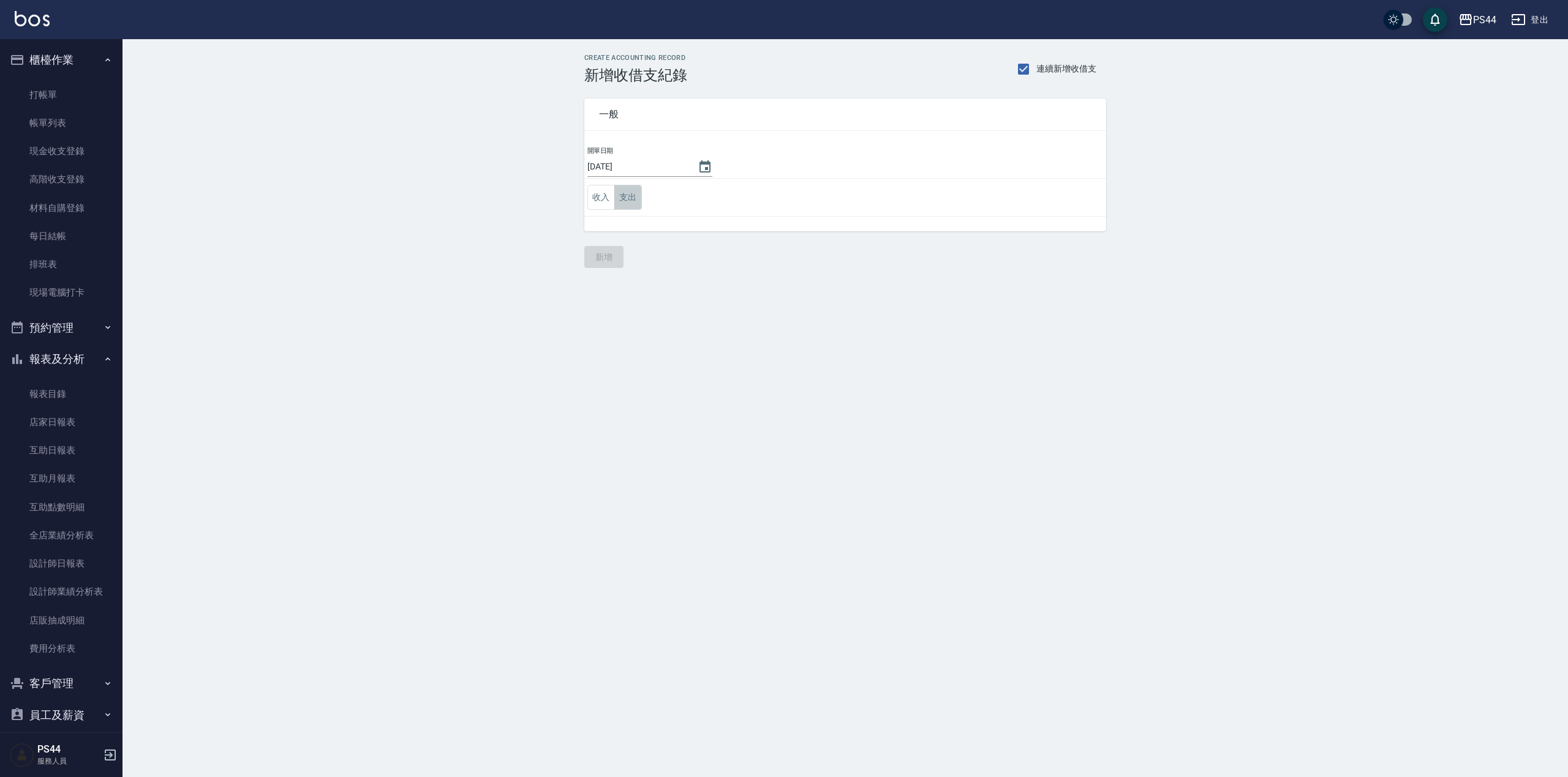
click at [635, 194] on button "支出" at bounding box center [628, 197] width 28 height 25
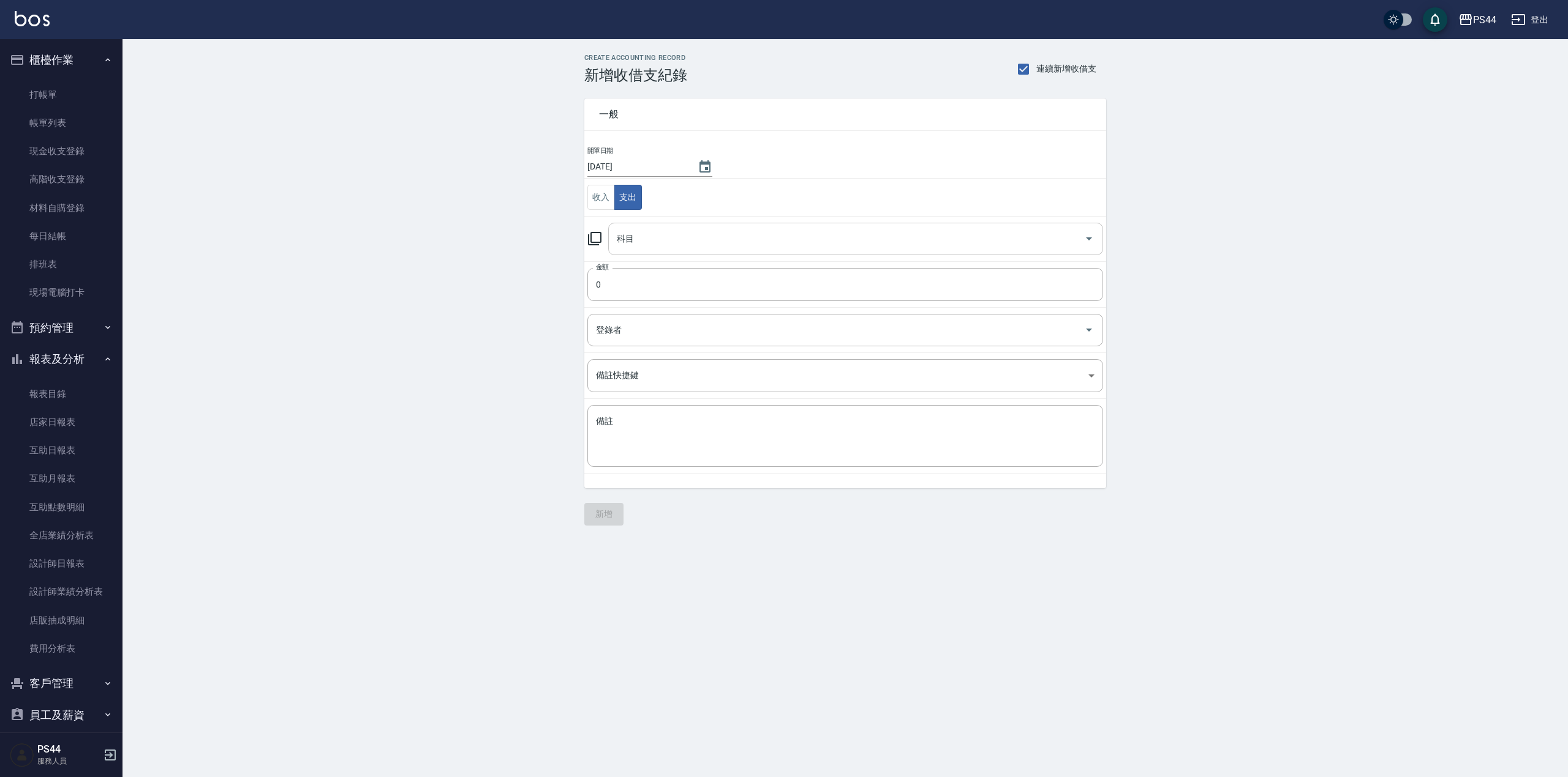
click at [648, 236] on input "科目" at bounding box center [846, 239] width 466 height 21
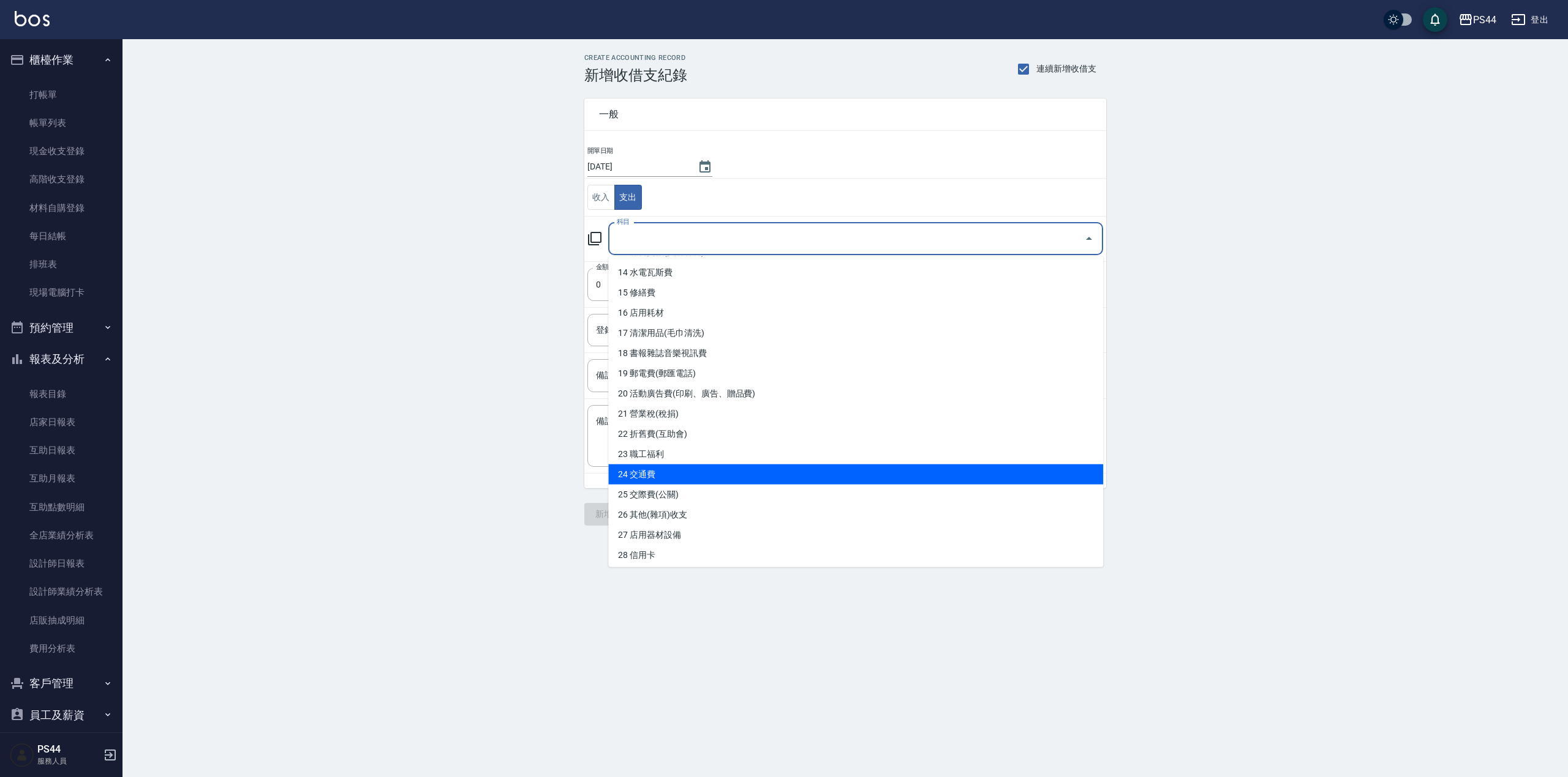
scroll to position [326, 0]
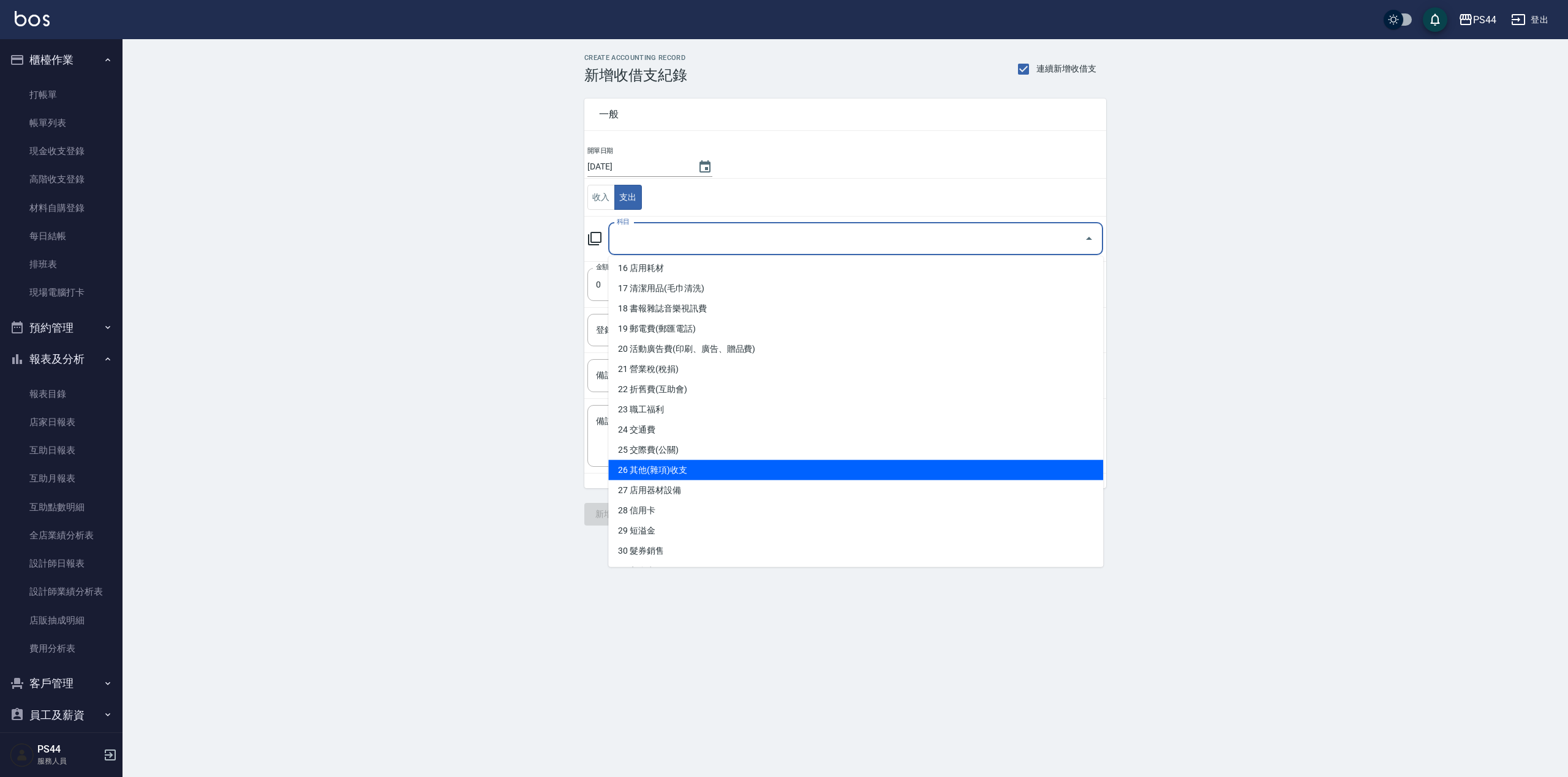
click at [718, 471] on li "26 其他(雜項)收支" at bounding box center [856, 470] width 495 height 20
type input "26 其他(雜項)收支"
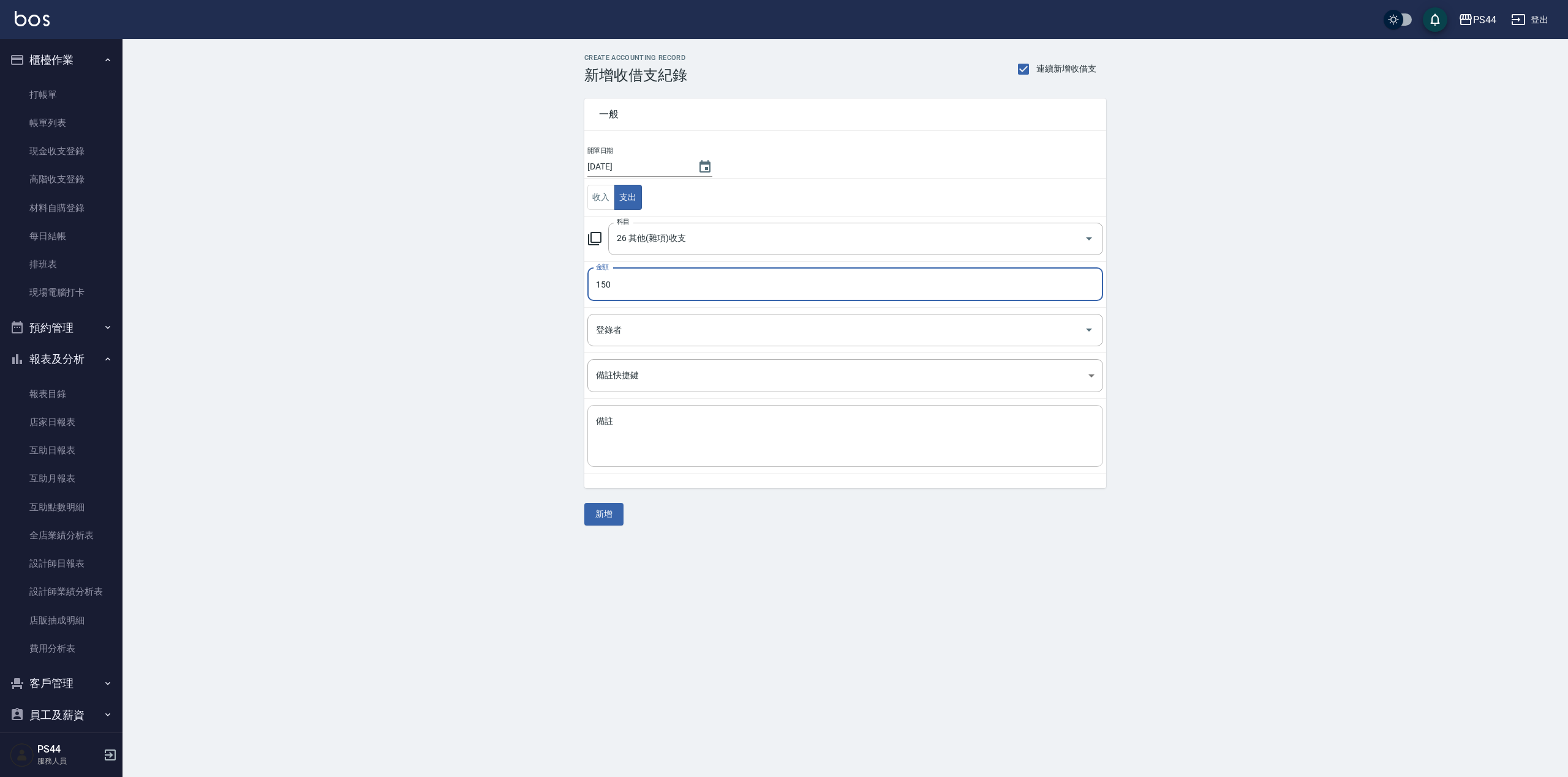
type input "150"
click at [733, 428] on textarea "備註" at bounding box center [845, 436] width 498 height 42
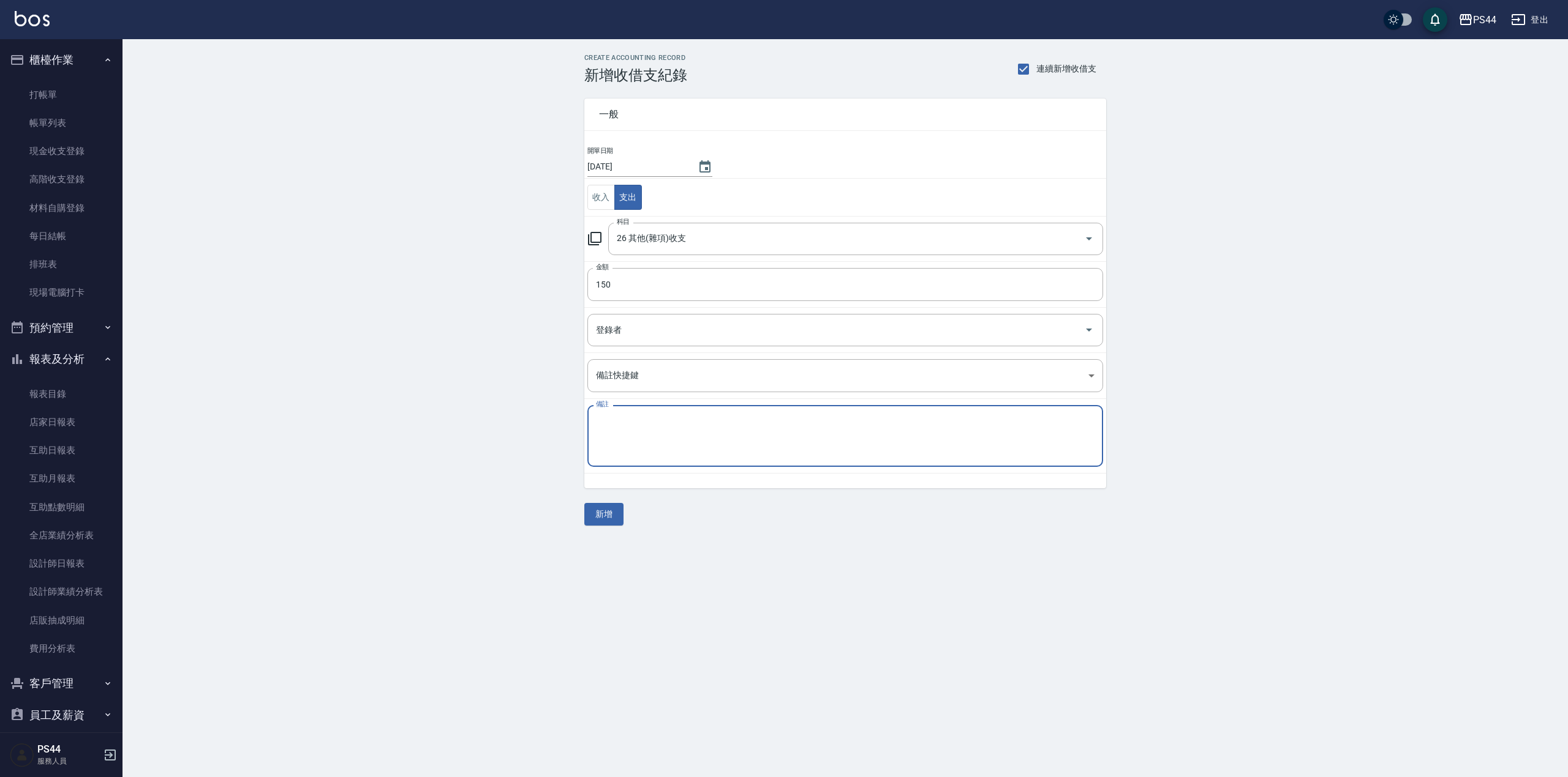
type textarea "e"
type textarea "客點100*1 50*7"
click at [593, 517] on button "新增" at bounding box center [604, 514] width 39 height 23
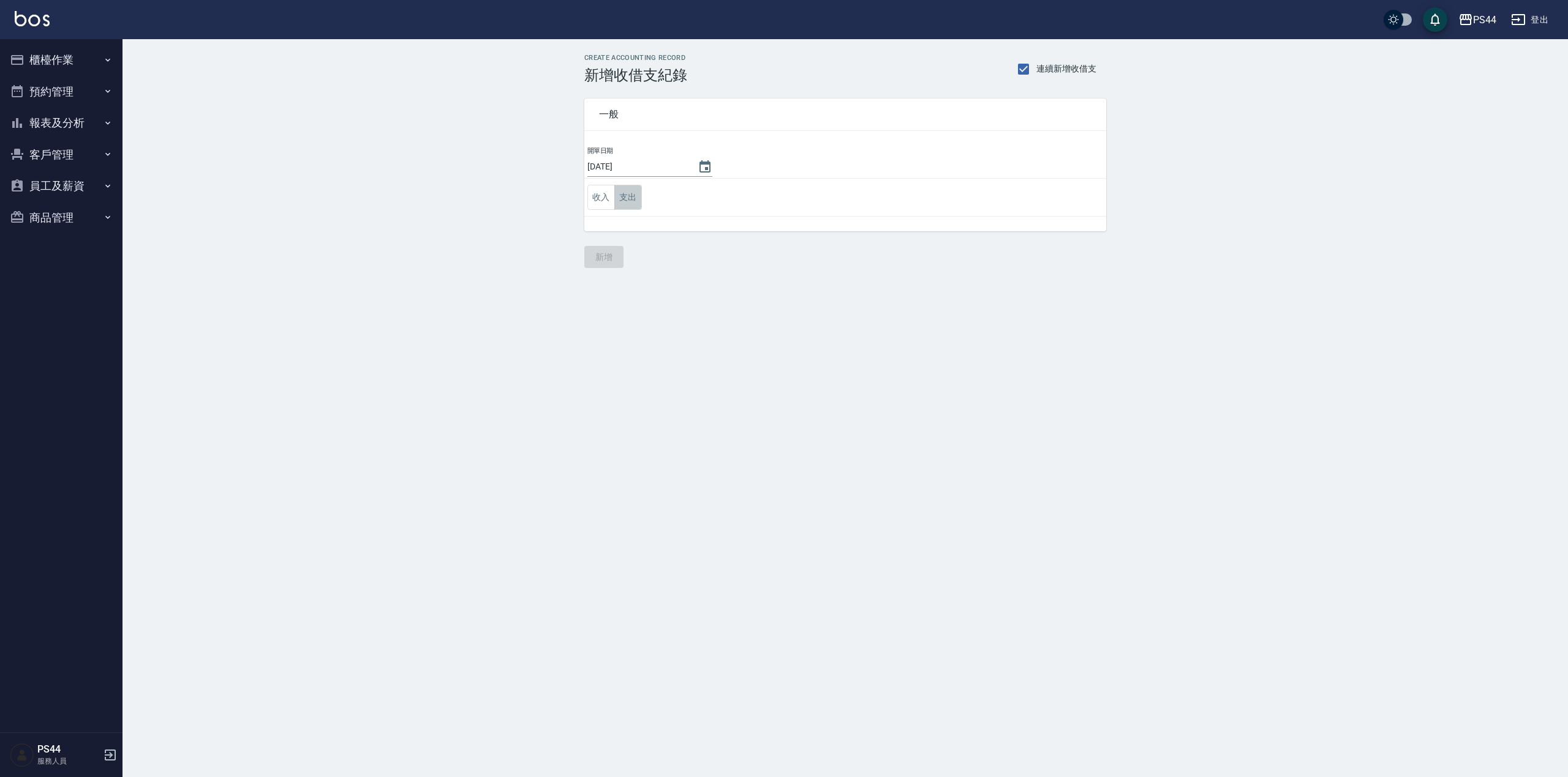
click at [637, 193] on button "支出" at bounding box center [628, 197] width 28 height 25
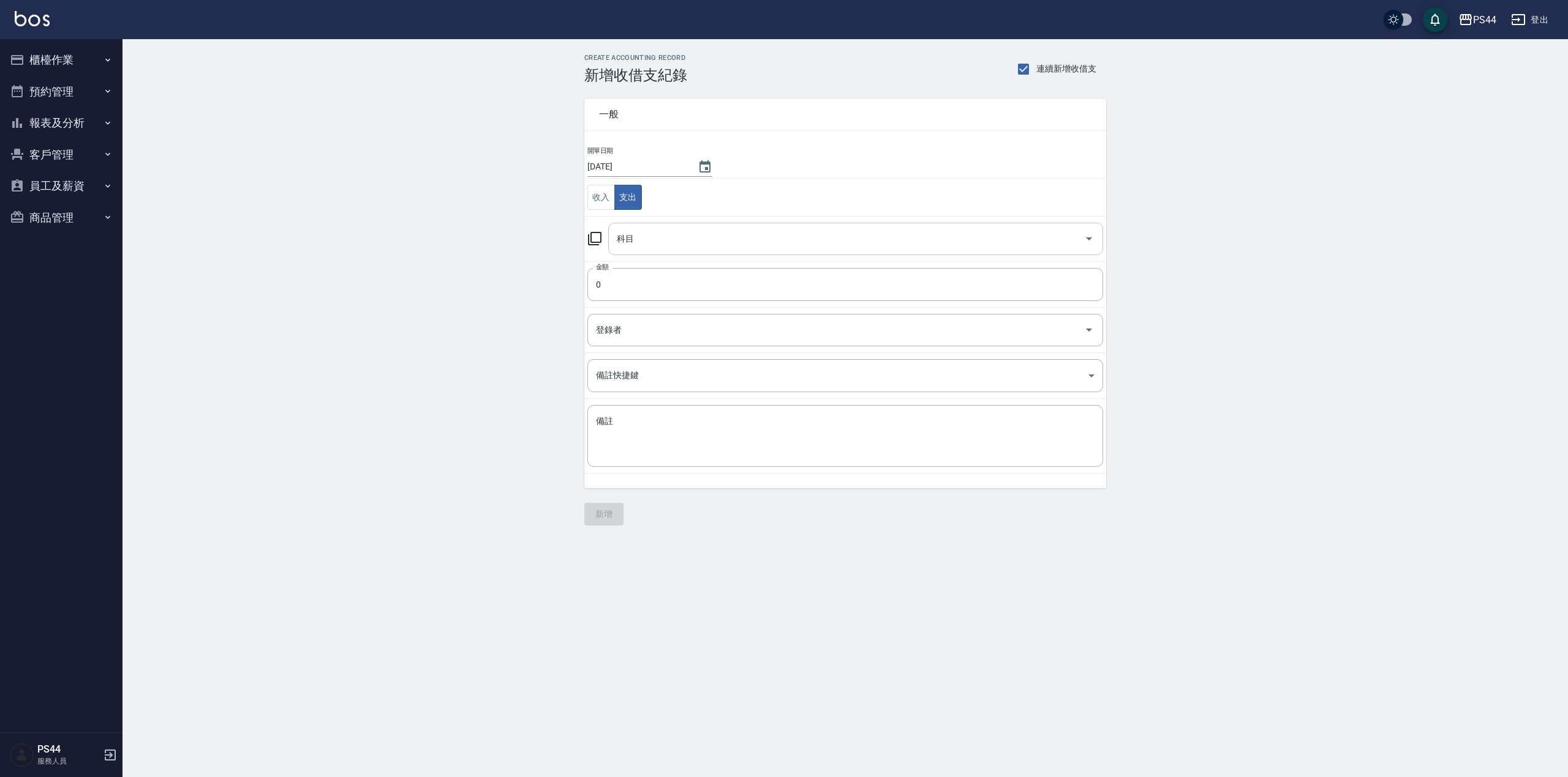
click at [715, 248] on input "科目" at bounding box center [846, 239] width 466 height 21
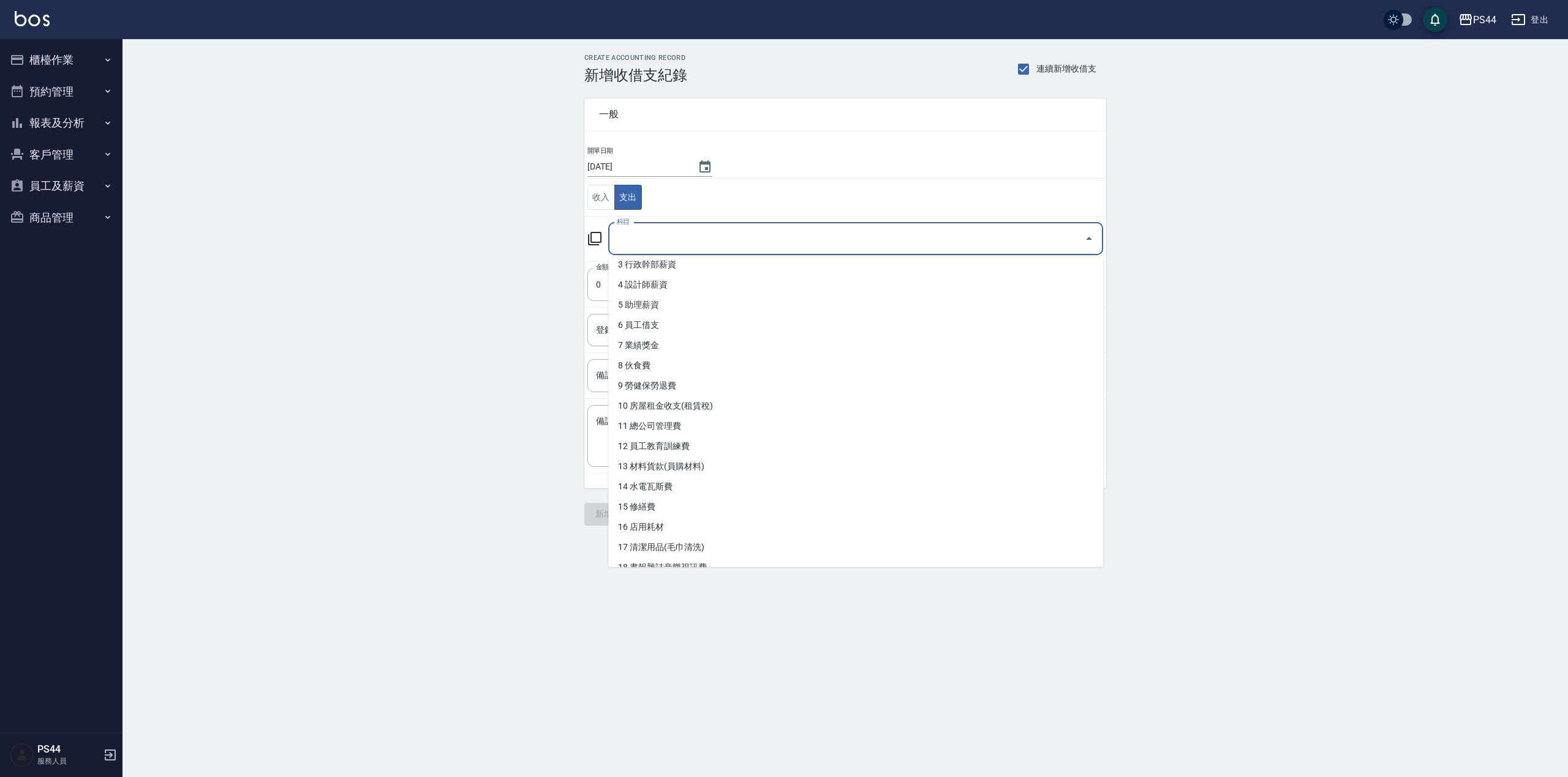
scroll to position [59, 0]
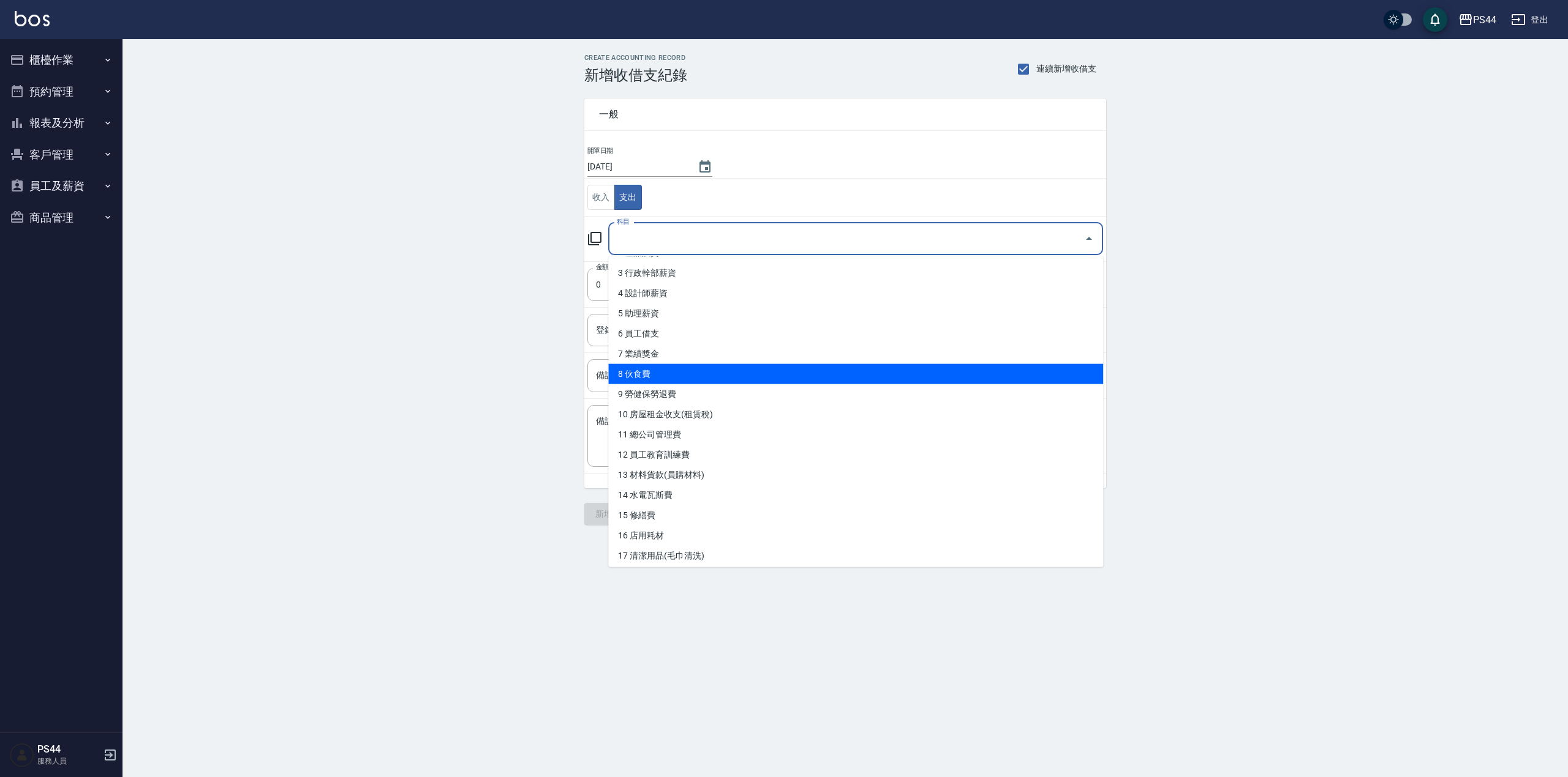
click at [679, 371] on li "8 伙食費" at bounding box center [856, 374] width 495 height 20
type input "8 伙食費"
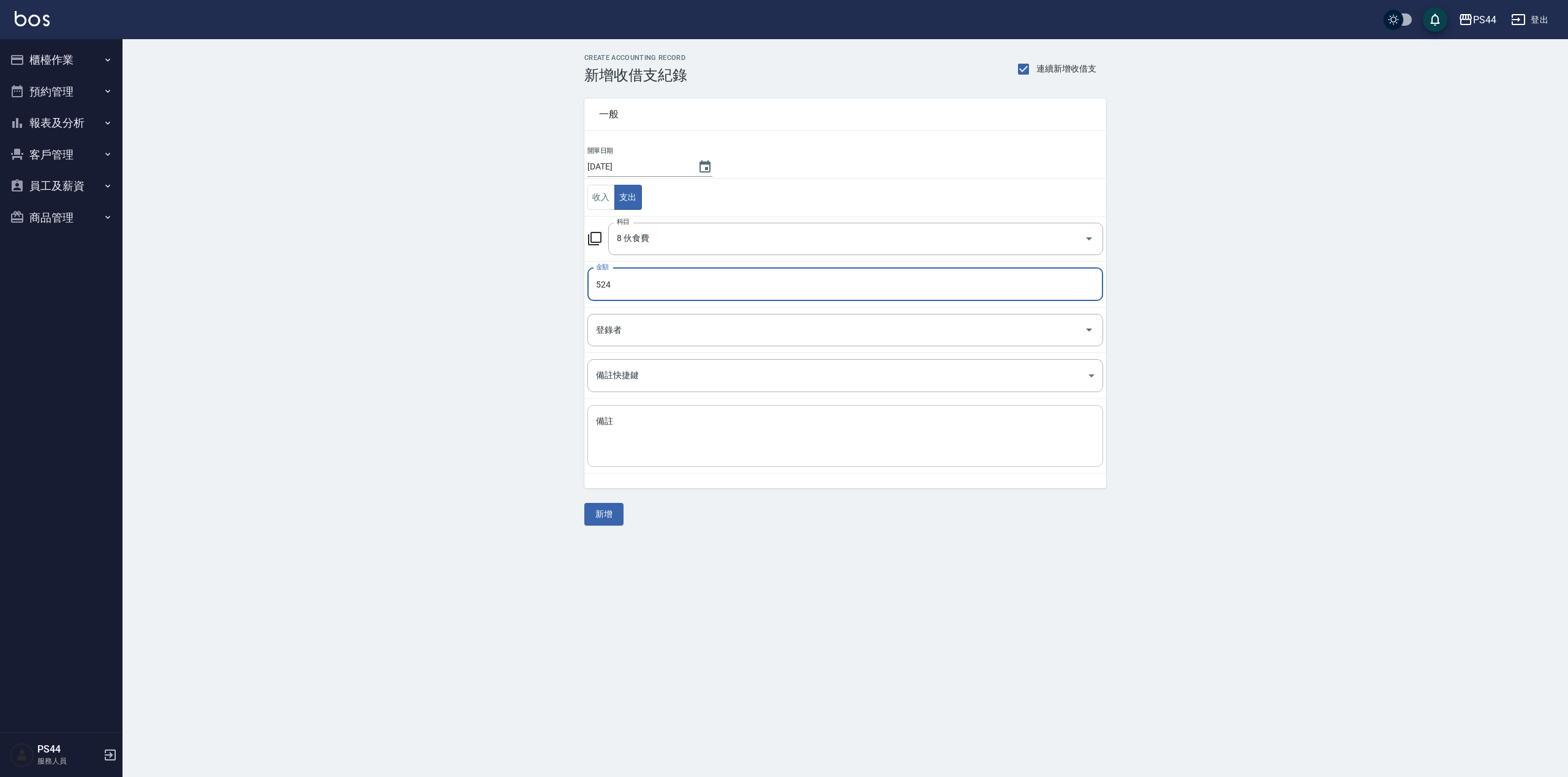
type input "524"
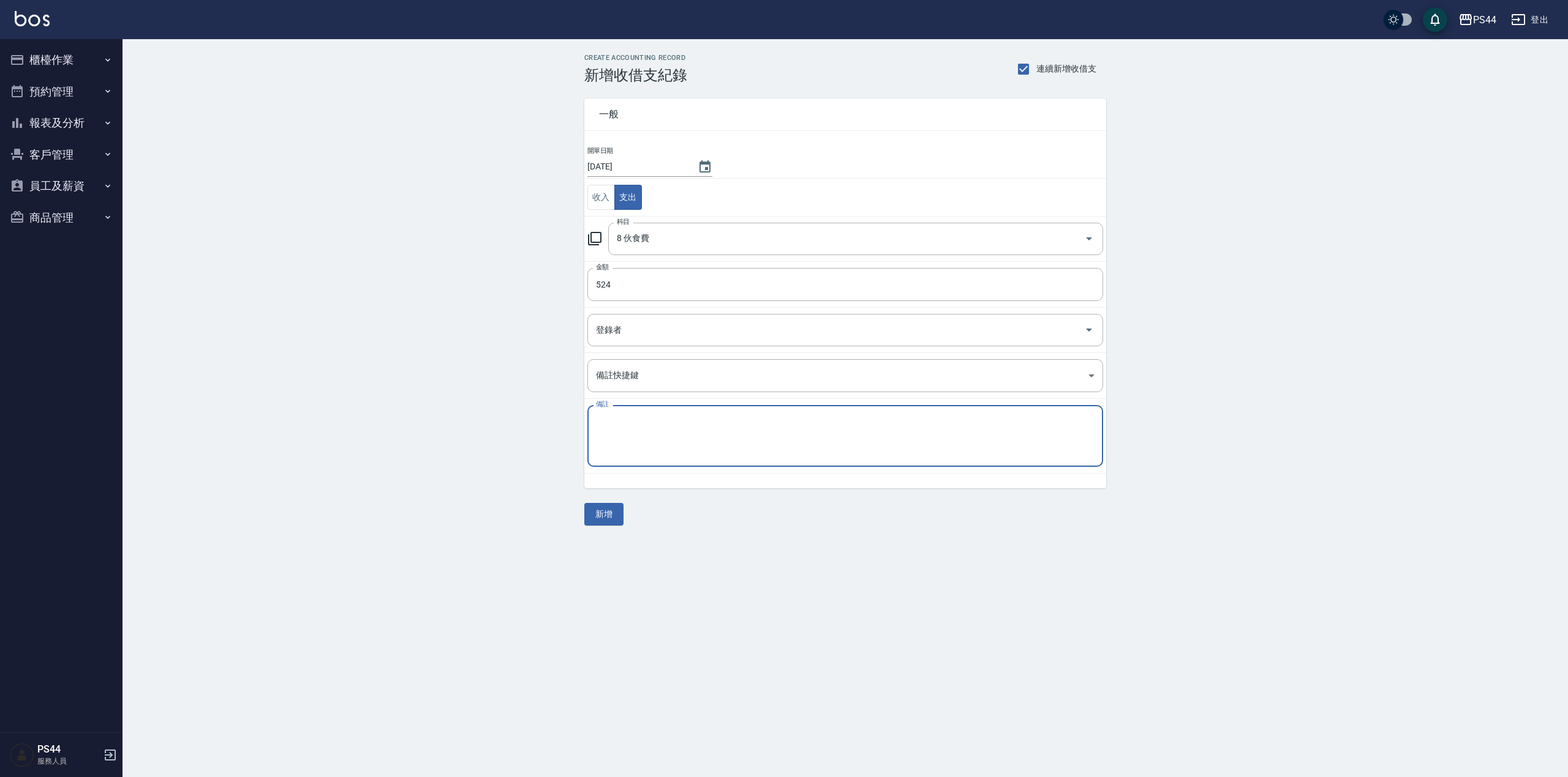
drag, startPoint x: 711, startPoint y: 439, endPoint x: 684, endPoint y: 476, distance: 45.8
click at [711, 439] on textarea "備註" at bounding box center [845, 436] width 498 height 42
click at [604, 515] on button "新增" at bounding box center [604, 514] width 39 height 23
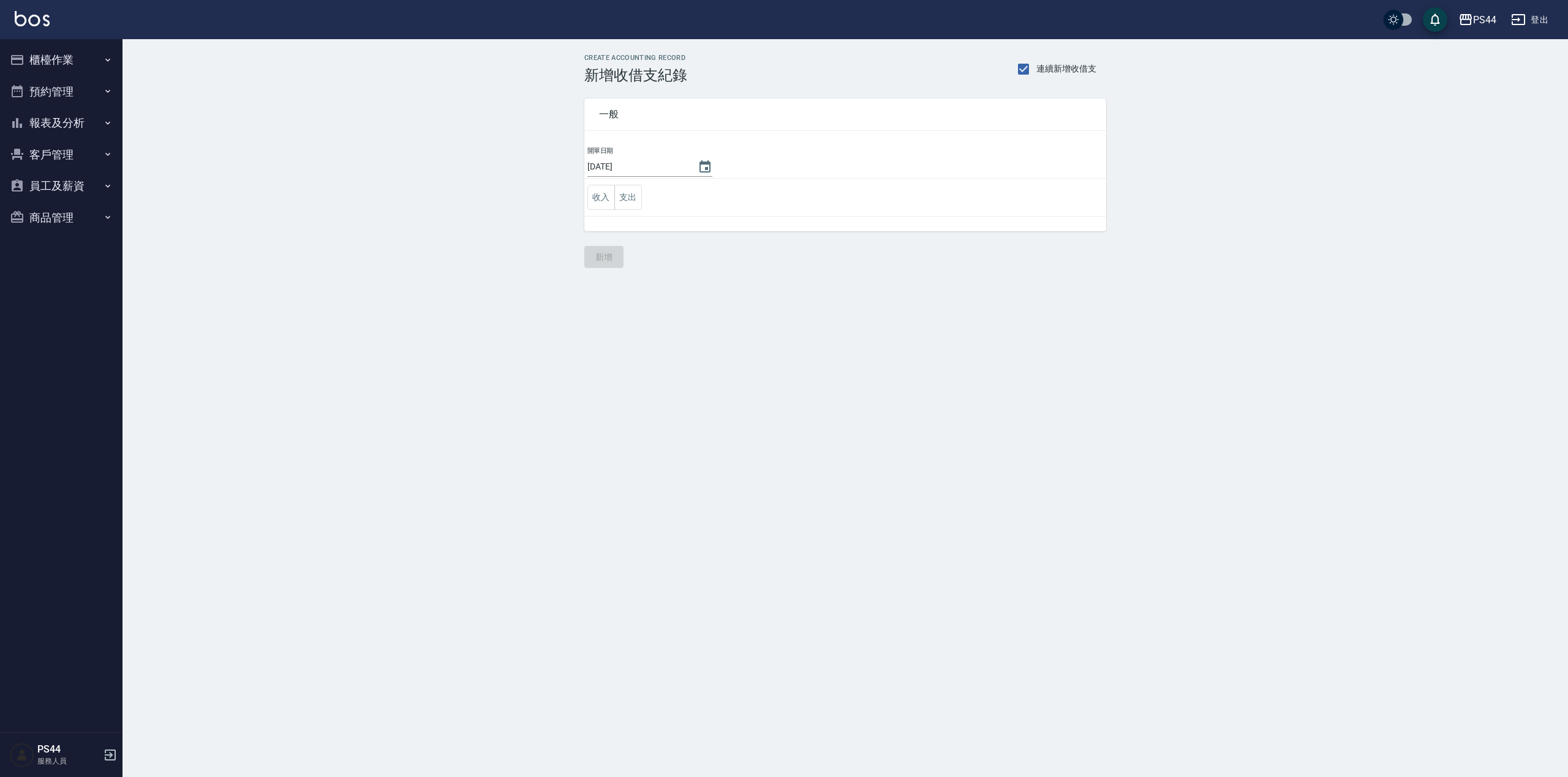
click at [60, 96] on button "預約管理" at bounding box center [61, 91] width 113 height 32
click at [60, 125] on link "預約管理" at bounding box center [61, 126] width 113 height 28
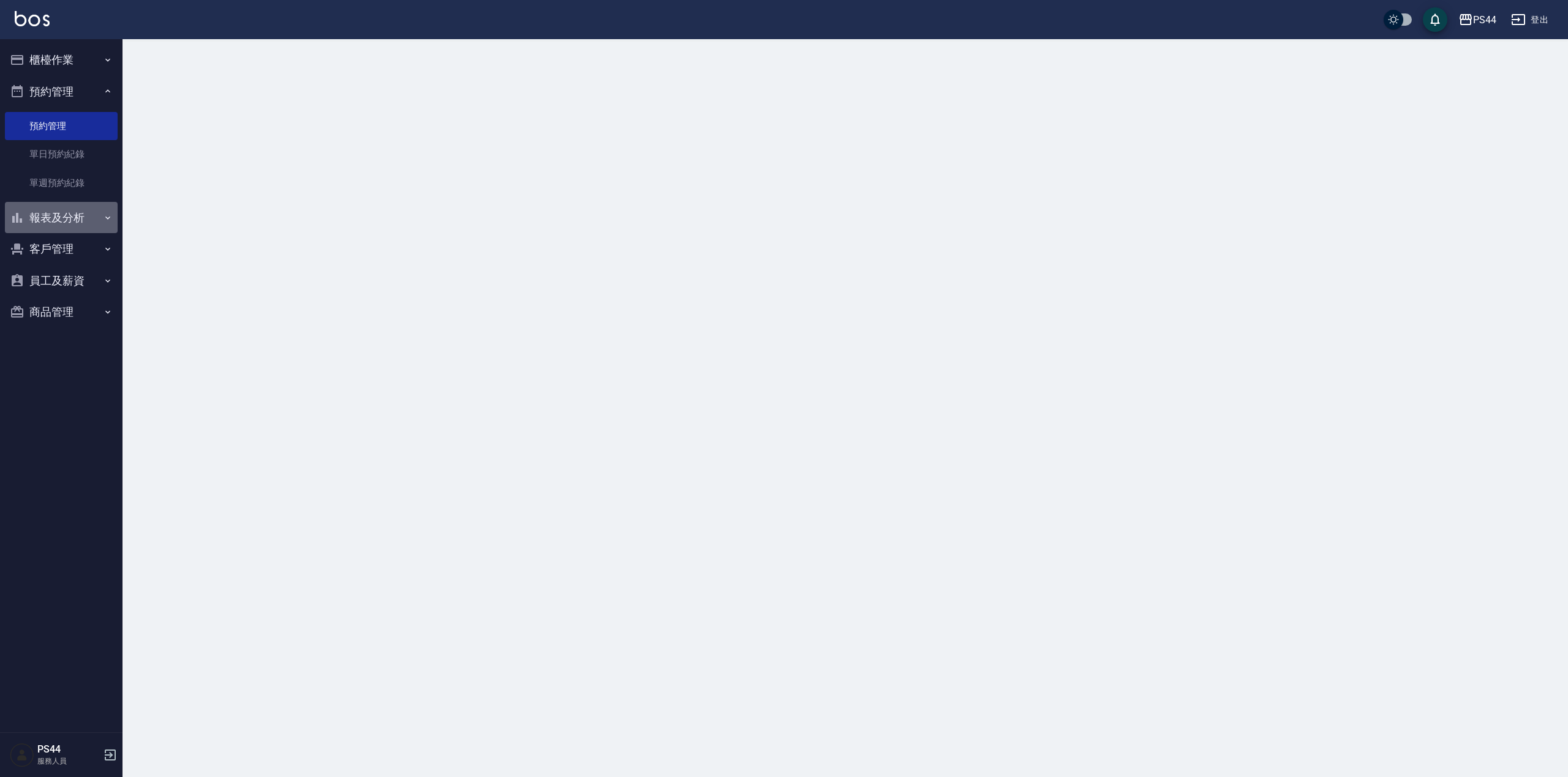
click at [57, 224] on button "報表及分析" at bounding box center [61, 217] width 113 height 32
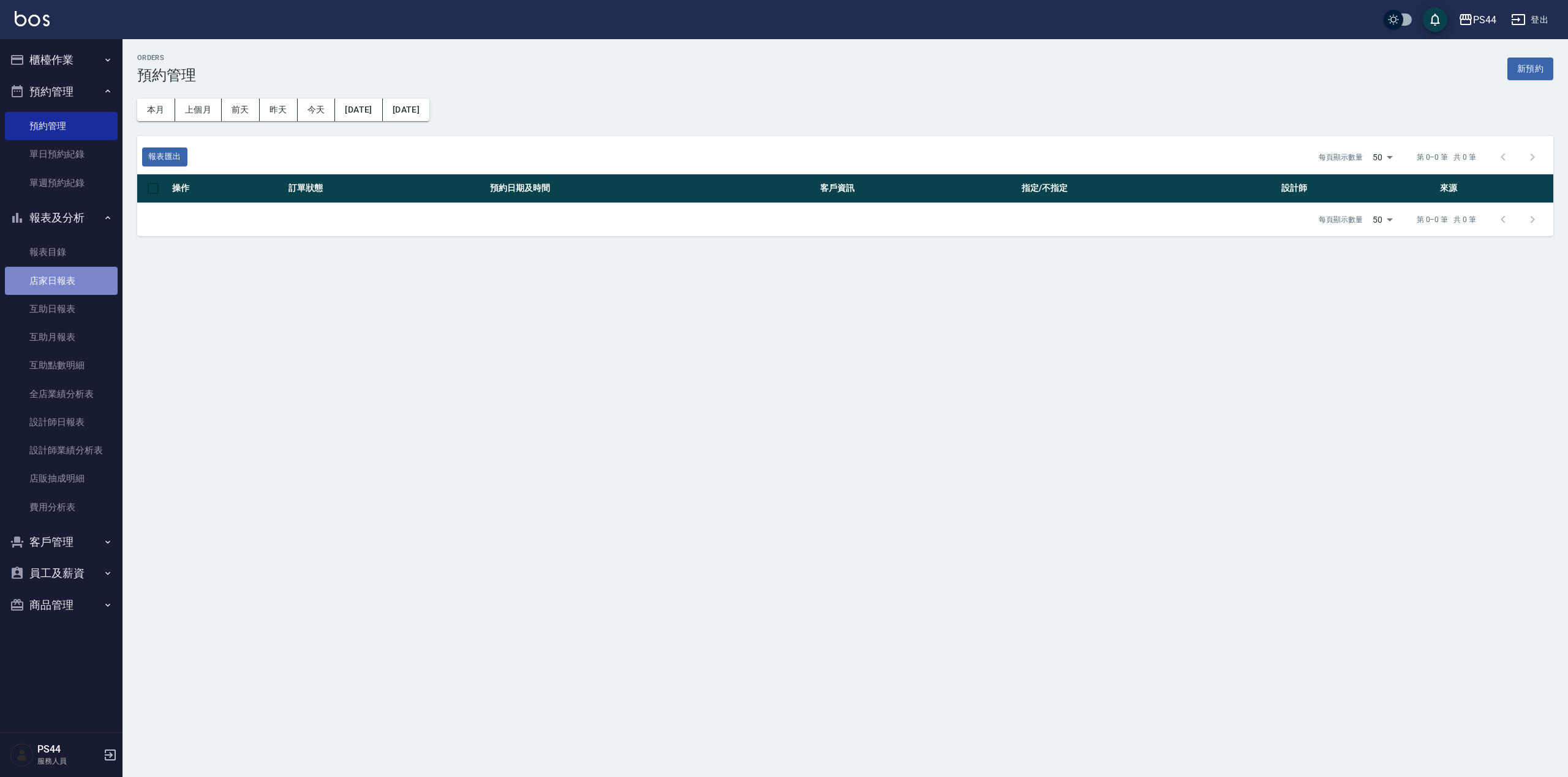
click at [62, 275] on link "店家日報表" at bounding box center [61, 281] width 113 height 28
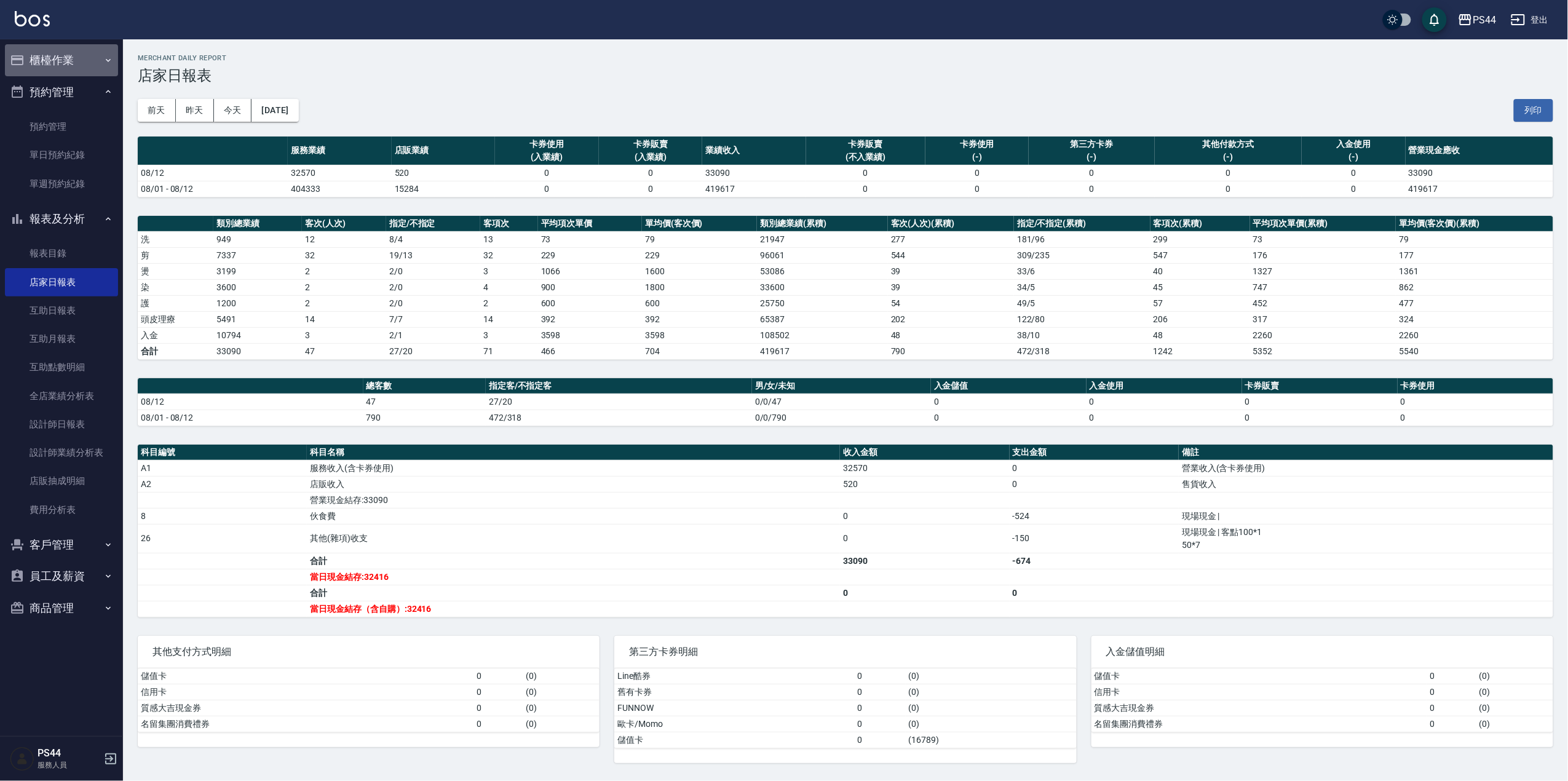
click at [57, 55] on button "櫃檯作業" at bounding box center [62, 60] width 113 height 32
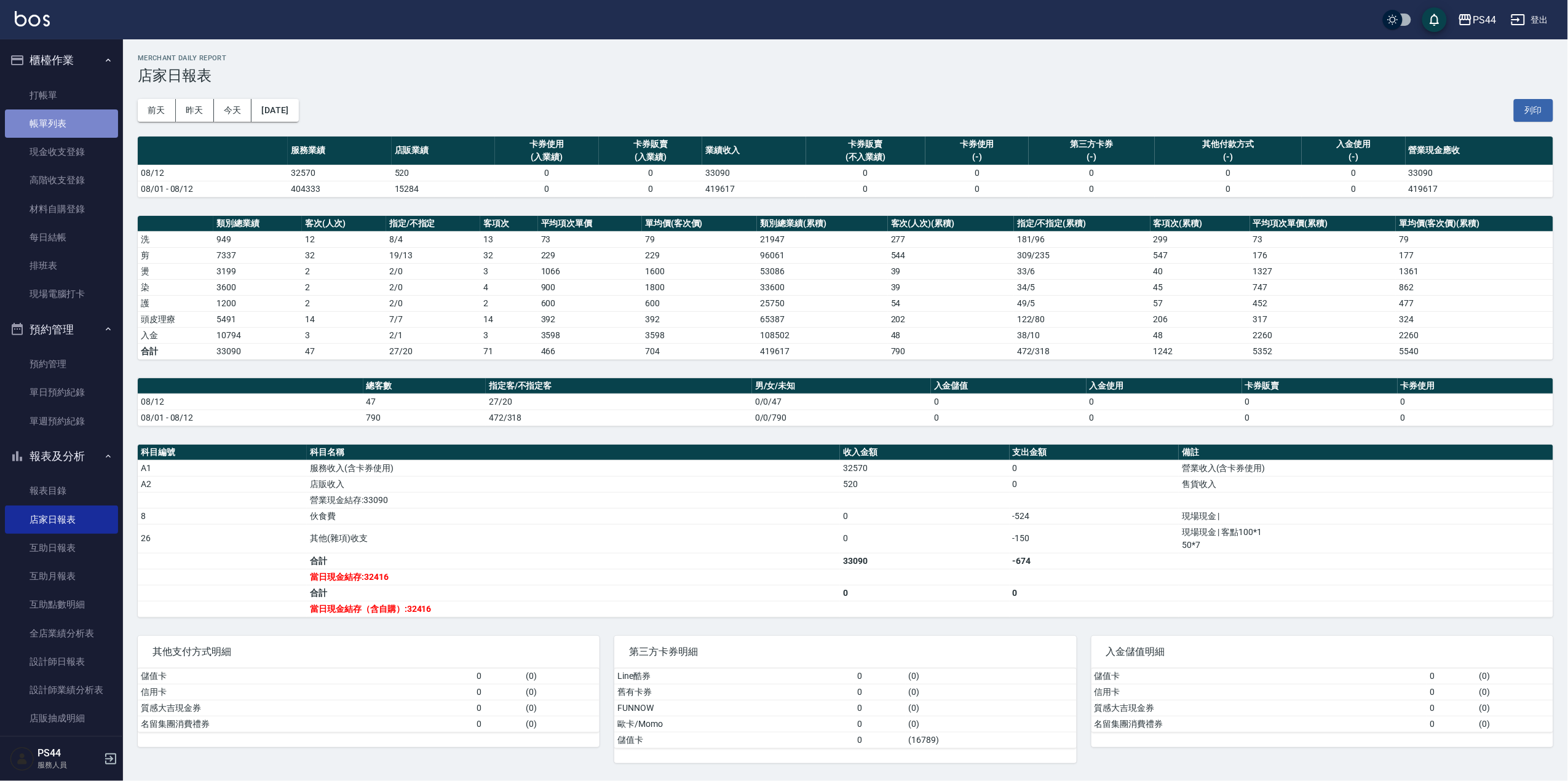
click at [72, 114] on link "帳單列表" at bounding box center [62, 123] width 113 height 28
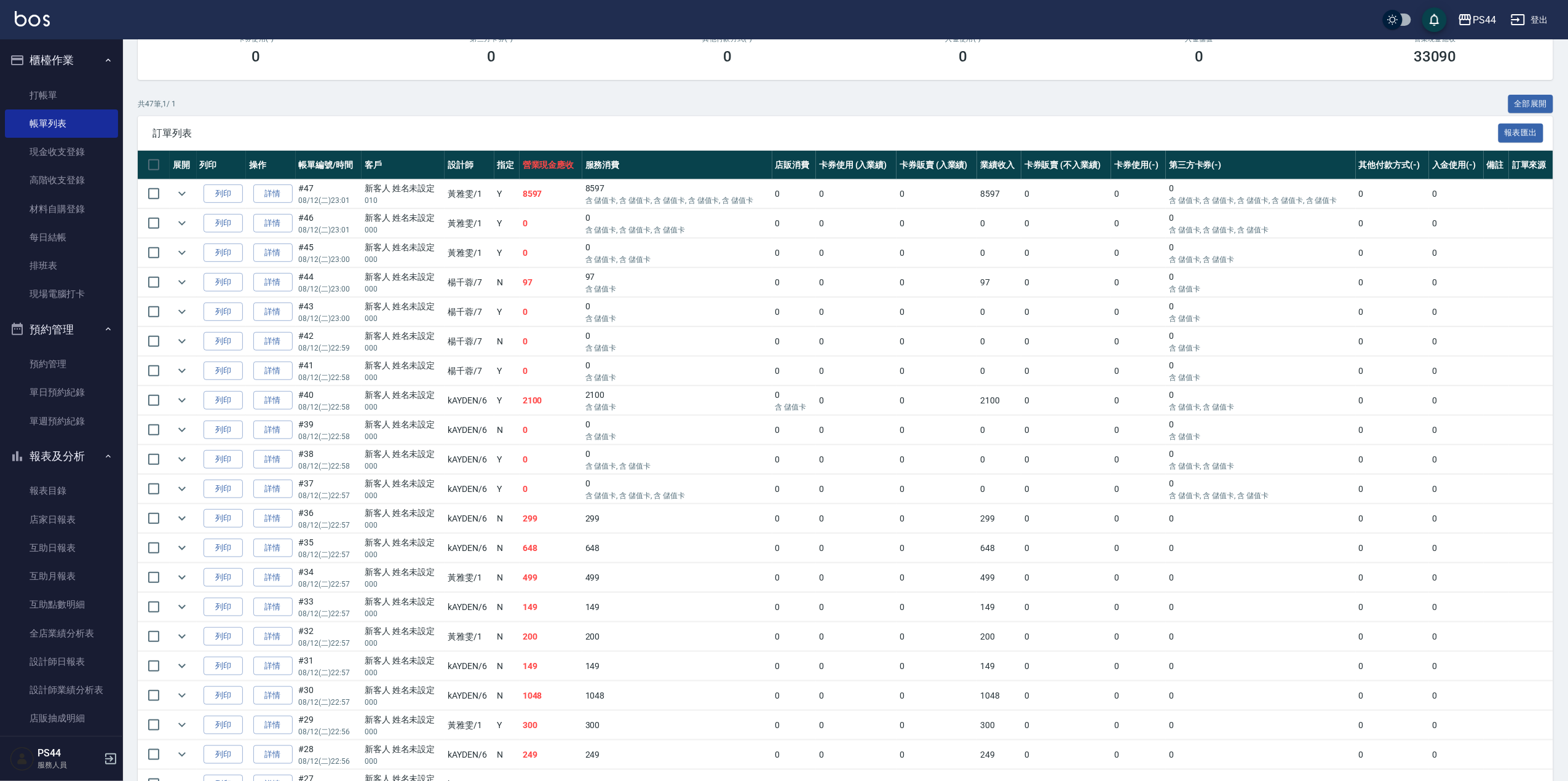
scroll to position [141, 0]
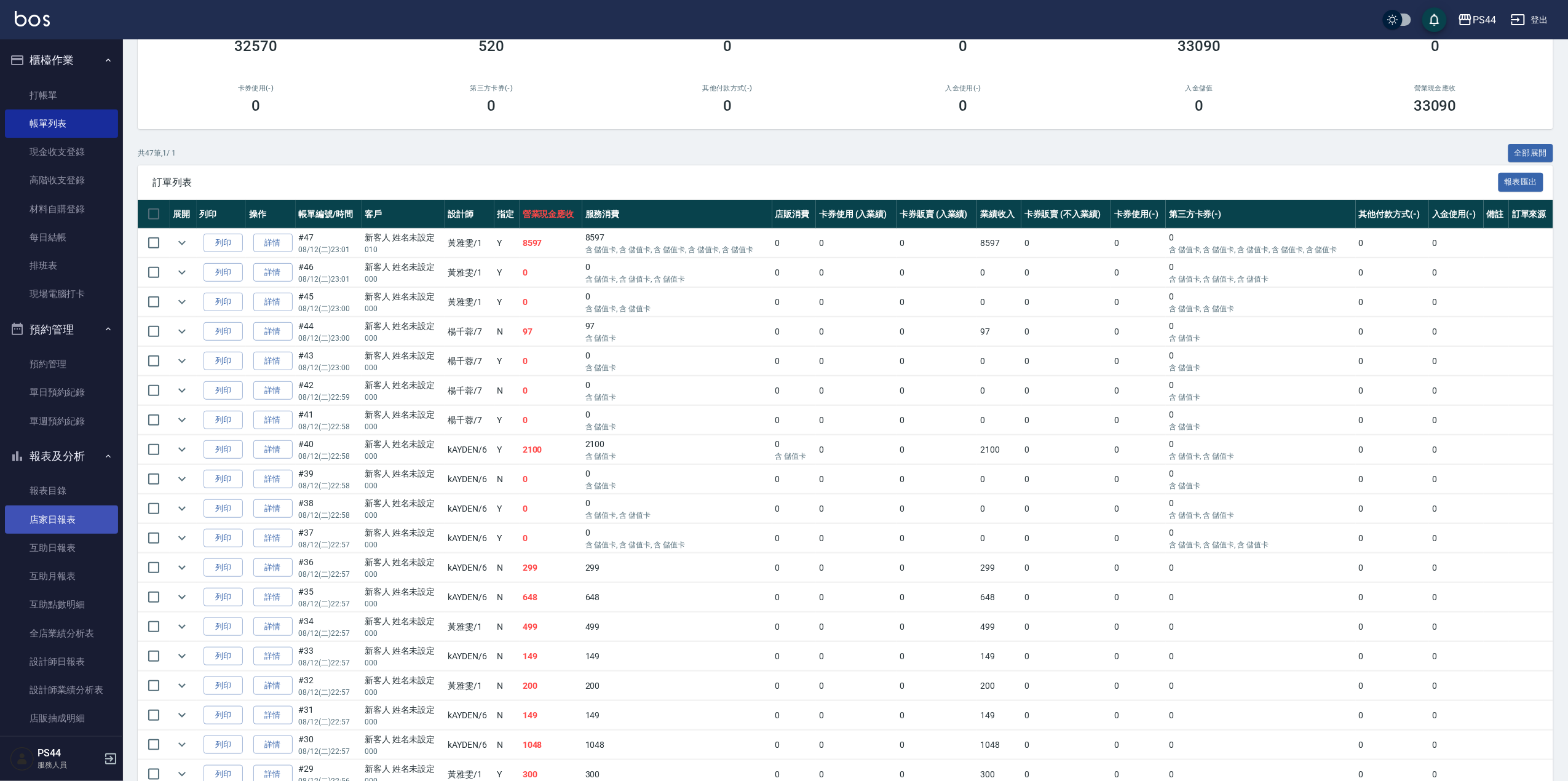
drag, startPoint x: 47, startPoint y: 515, endPoint x: 76, endPoint y: 508, distance: 29.8
click at [48, 515] on link "店家日報表" at bounding box center [62, 519] width 113 height 28
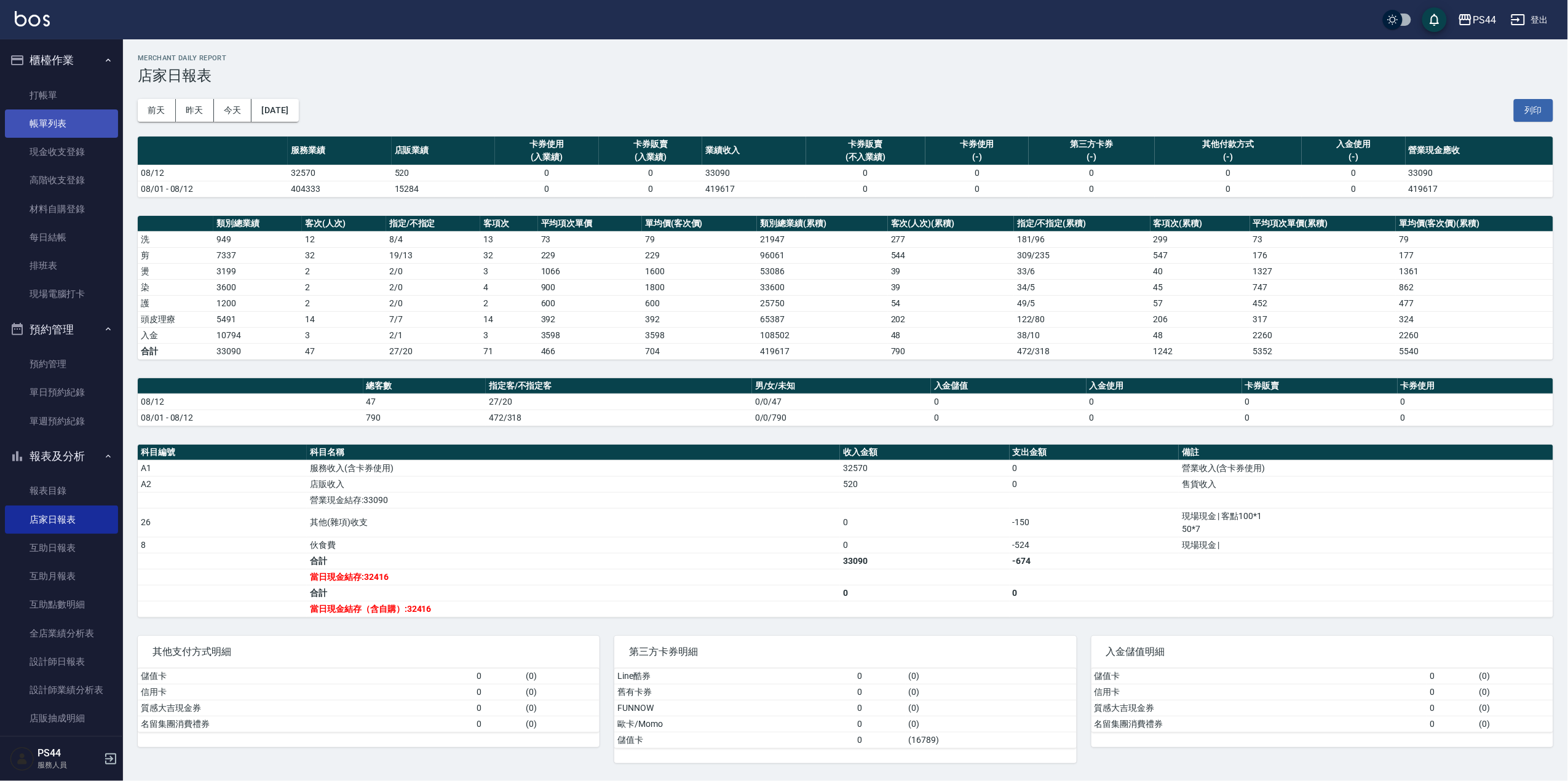
click at [54, 126] on link "帳單列表" at bounding box center [62, 123] width 113 height 28
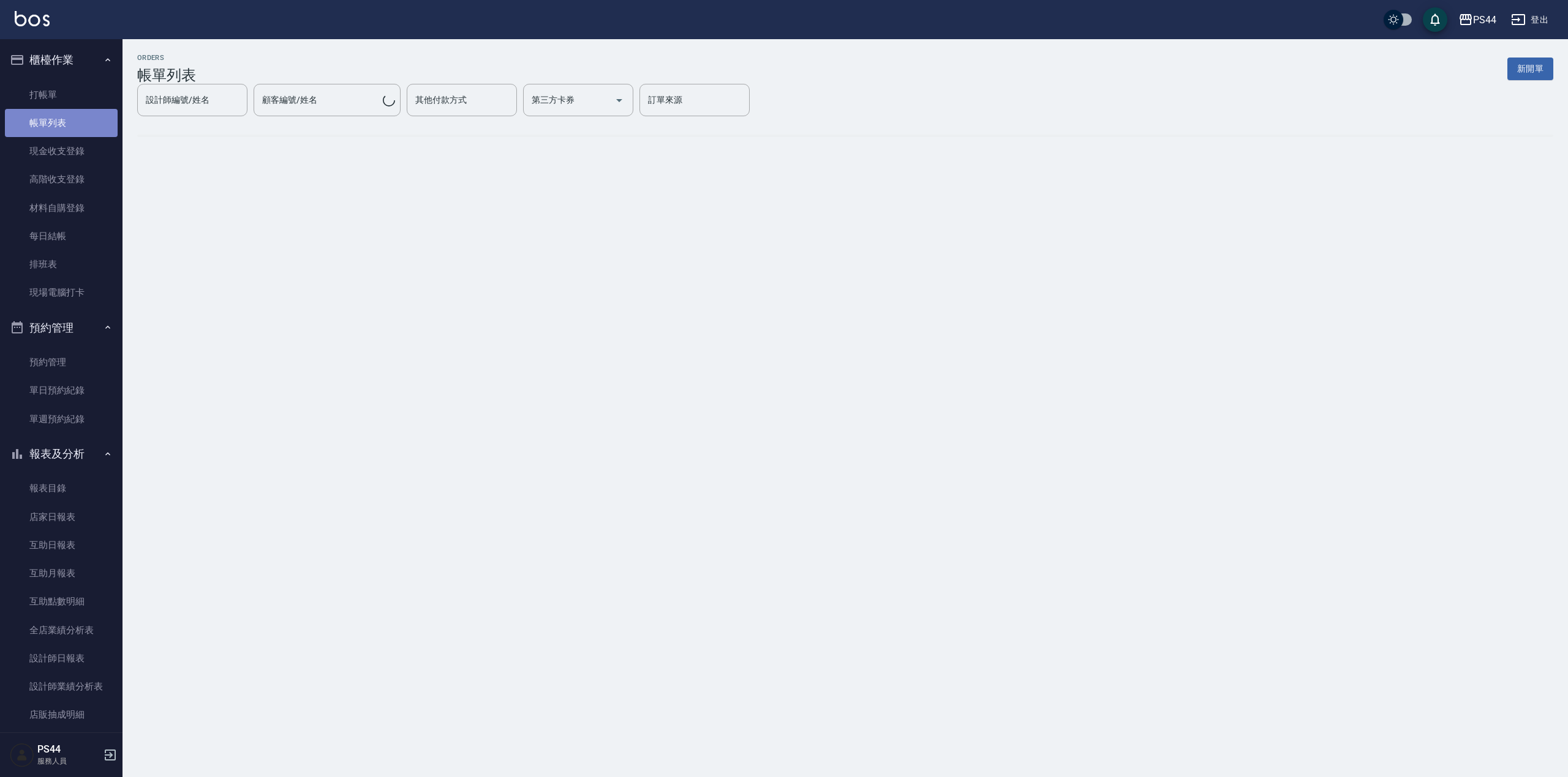
click at [66, 113] on link "帳單列表" at bounding box center [61, 122] width 113 height 28
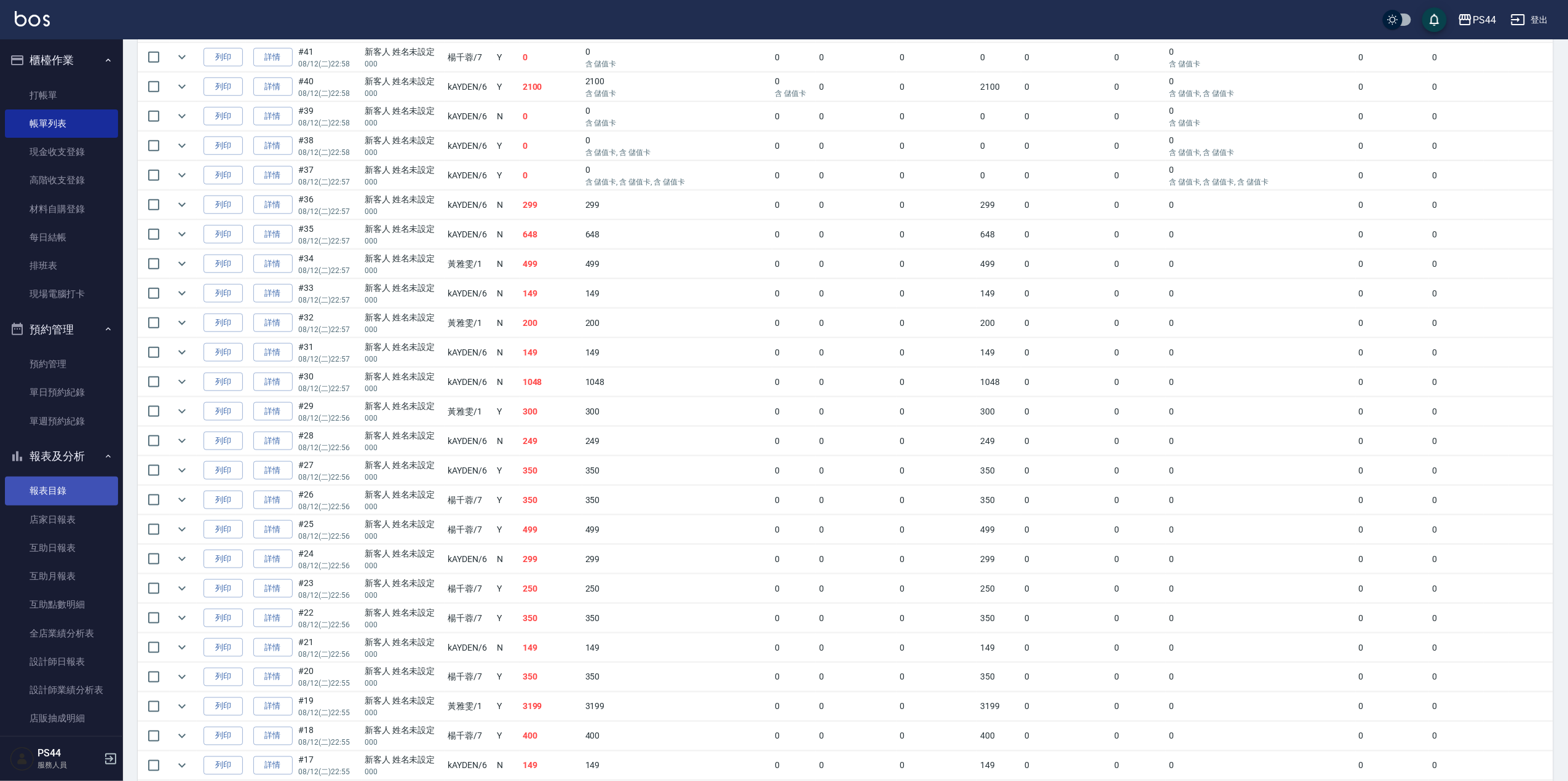
scroll to position [492, 0]
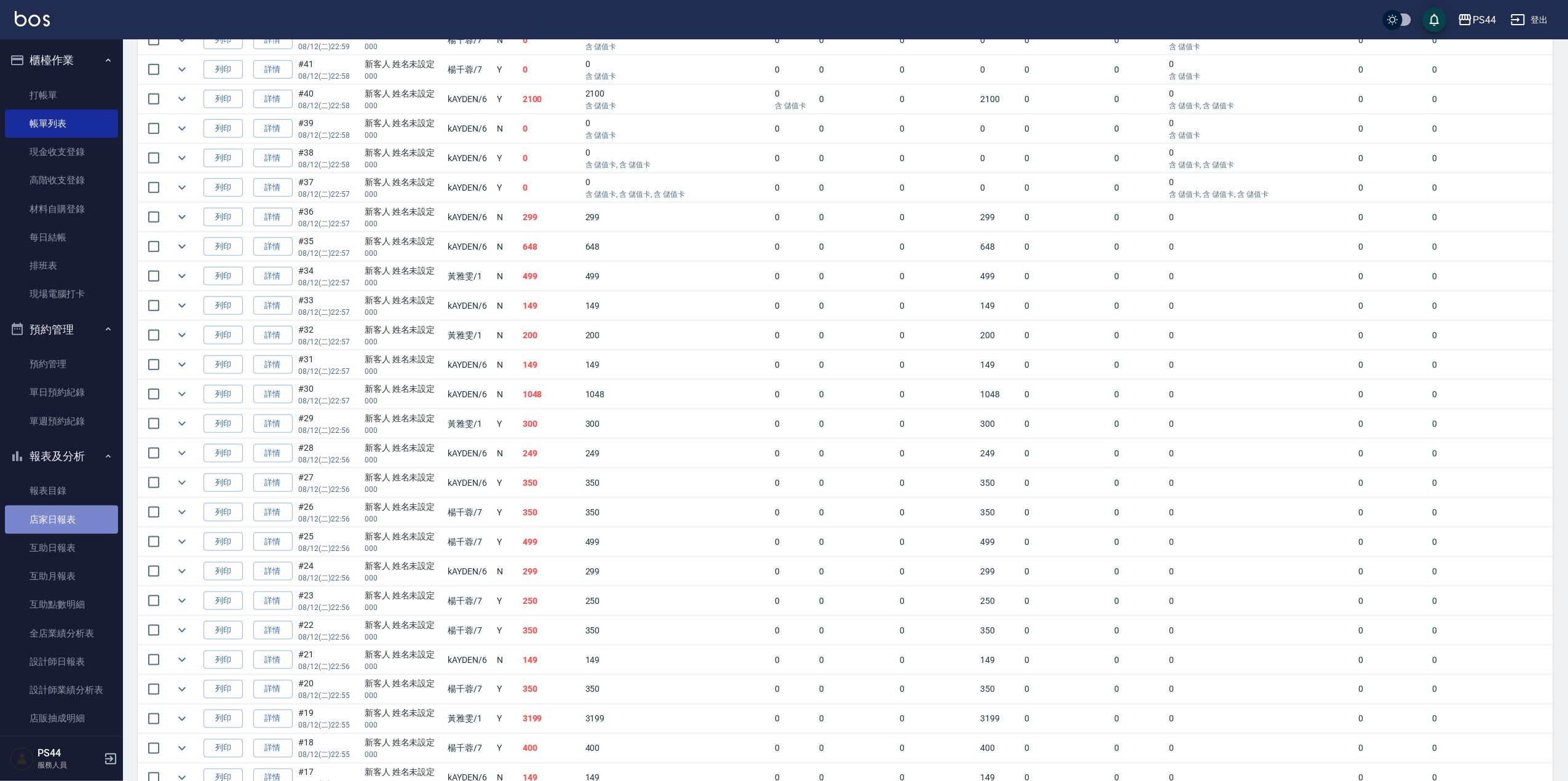
click at [62, 520] on link "店家日報表" at bounding box center [62, 519] width 113 height 28
